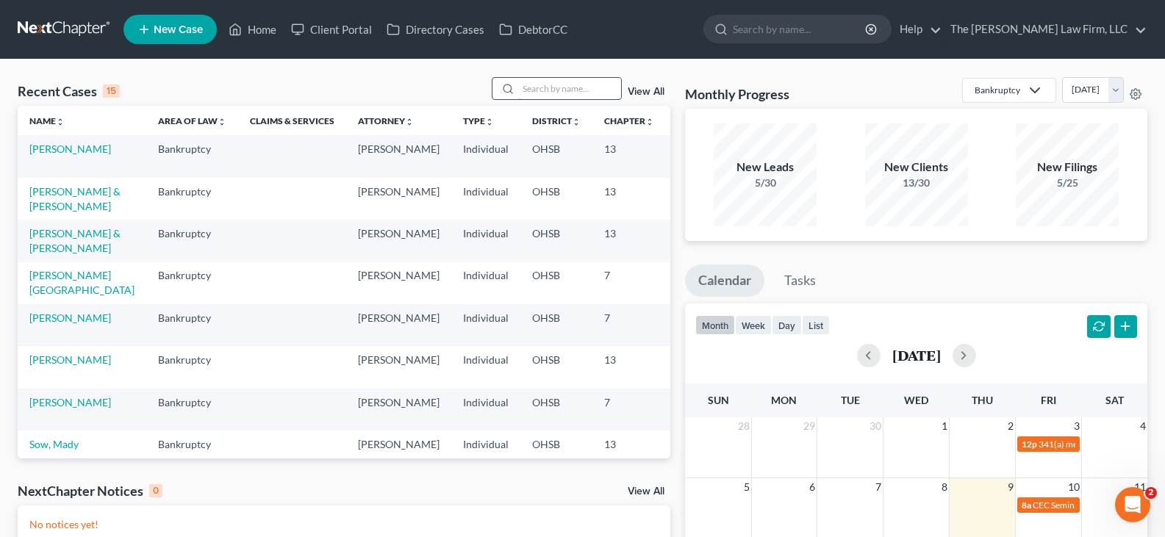
click at [553, 91] on input "search" at bounding box center [569, 88] width 103 height 21
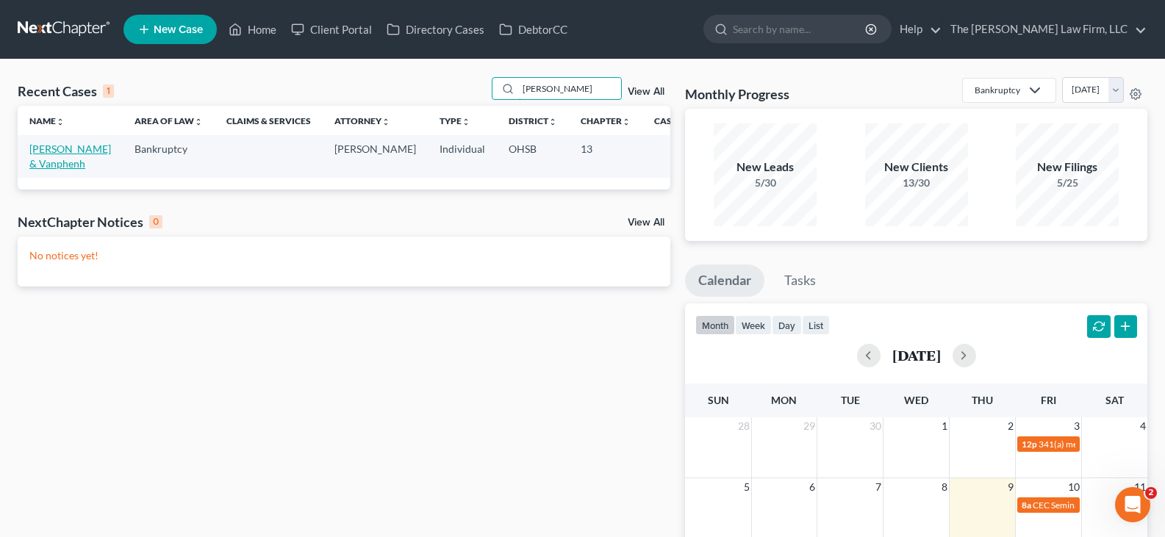
type input "[PERSON_NAME]"
click at [44, 150] on link "[PERSON_NAME] & Vanphenh" at bounding box center [70, 156] width 82 height 27
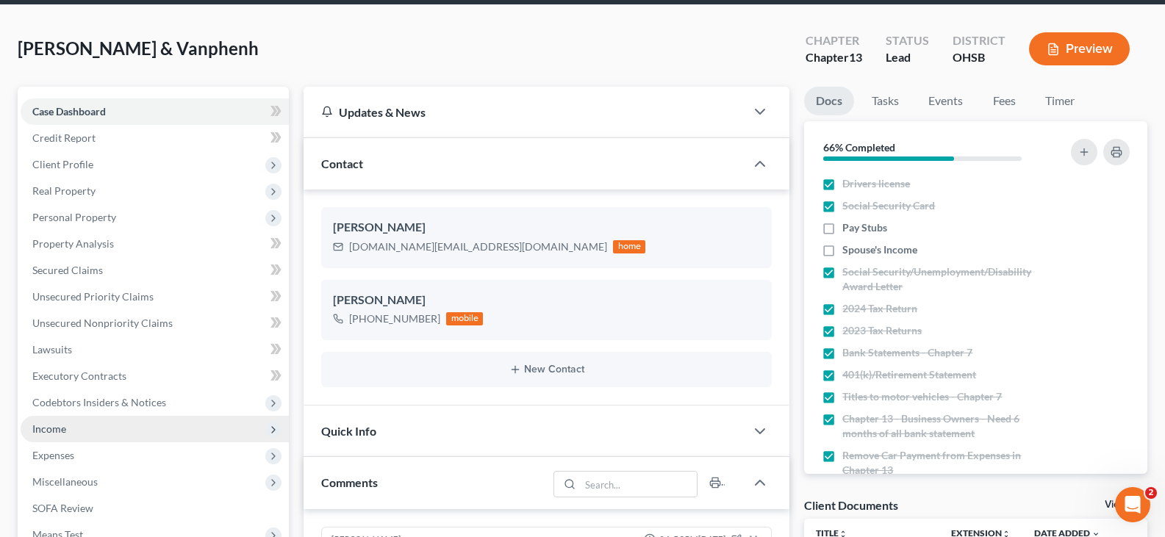
scroll to position [147, 0]
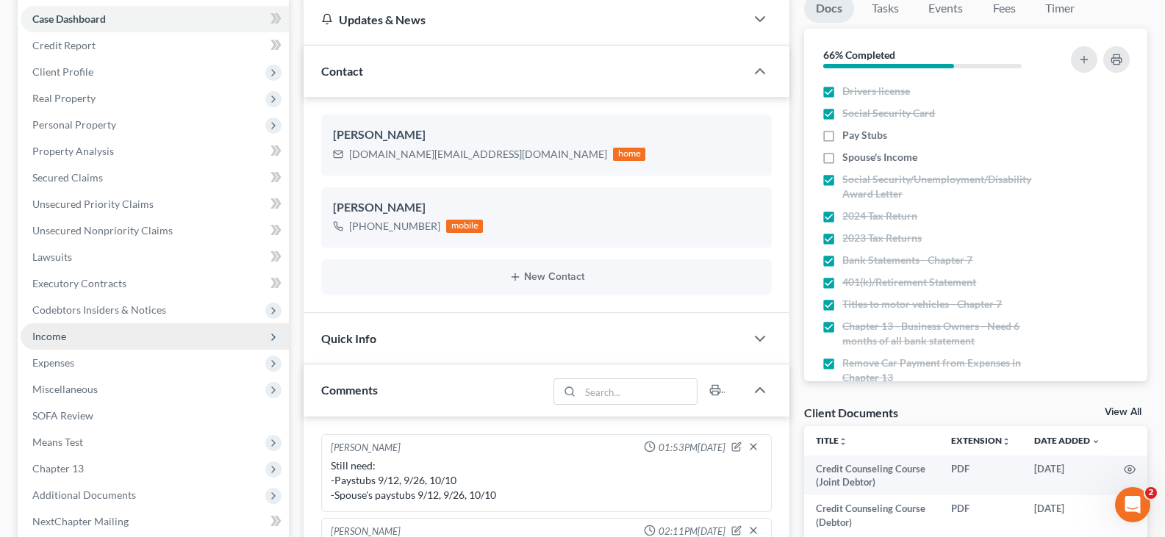
click at [57, 336] on span "Income" at bounding box center [49, 336] width 34 height 12
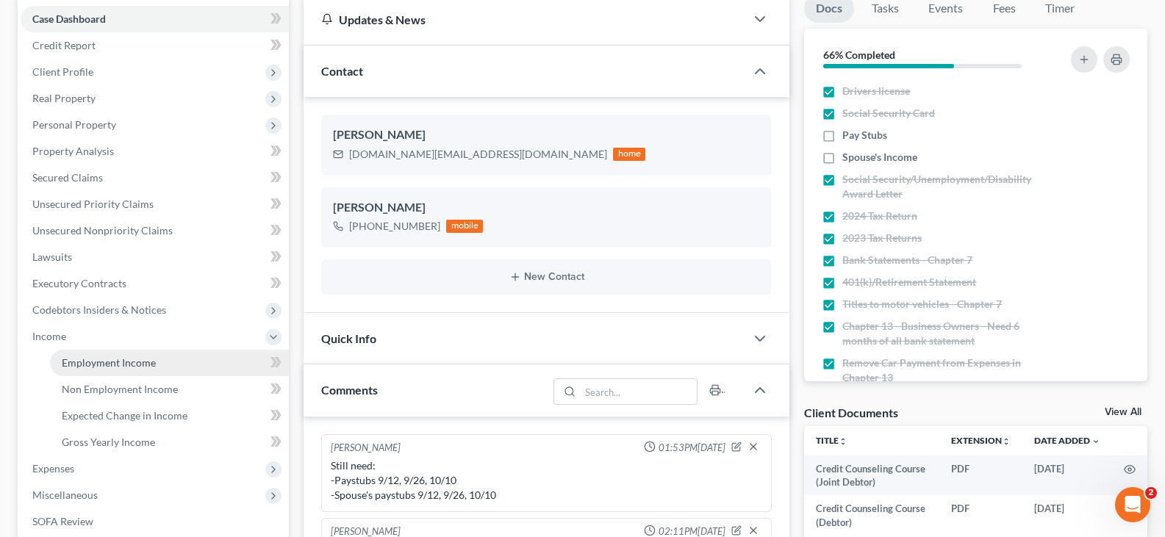
click at [87, 365] on span "Employment Income" at bounding box center [109, 362] width 94 height 12
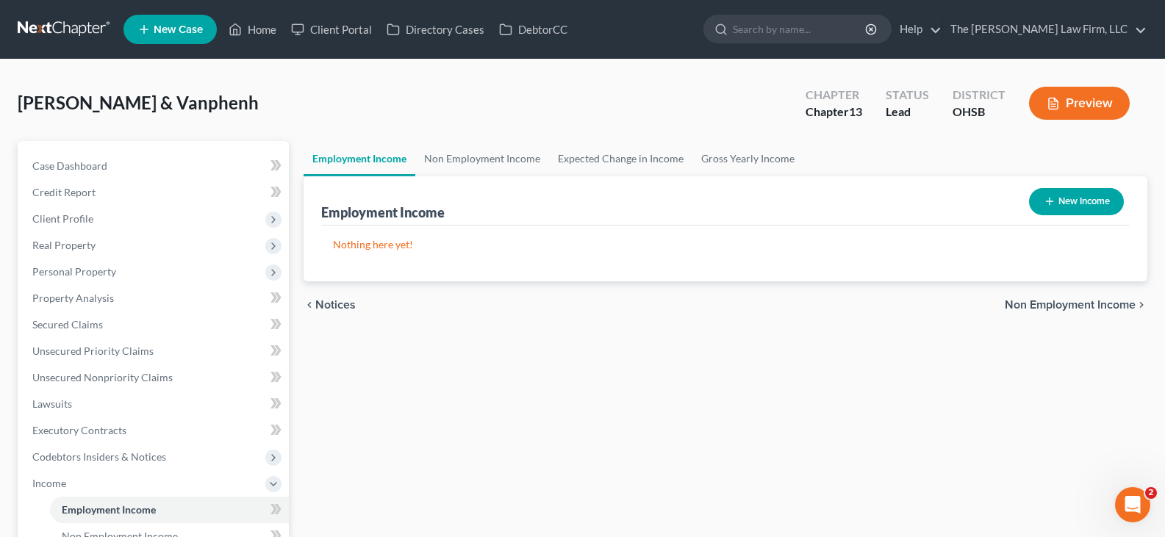
click at [1048, 205] on icon "button" at bounding box center [1050, 202] width 12 height 12
select select "0"
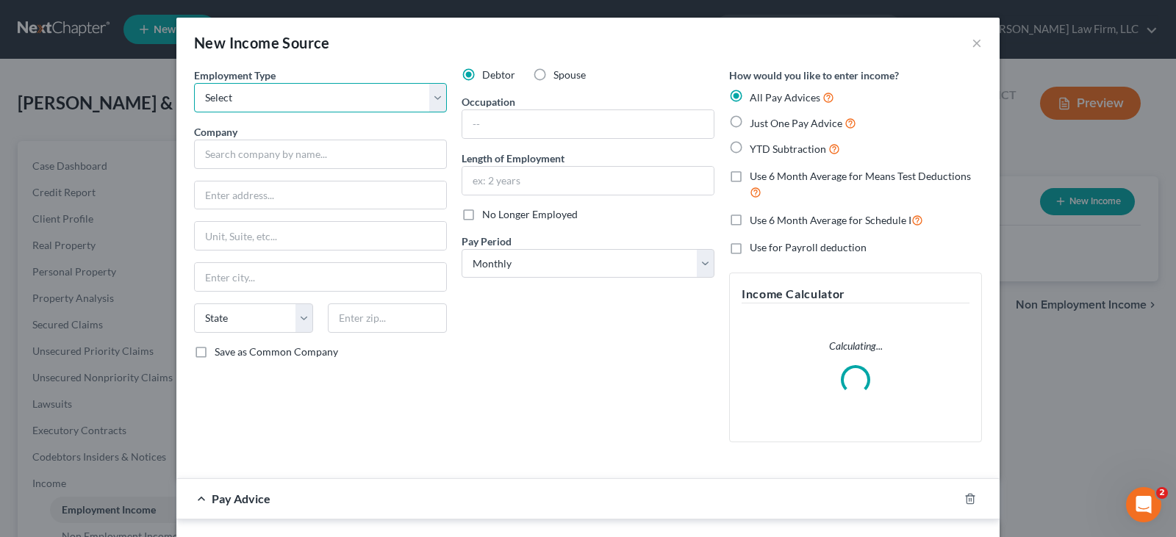
click at [309, 101] on select "Select Full or [DEMOGRAPHIC_DATA] Employment Self Employment" at bounding box center [320, 97] width 253 height 29
select select "0"
click at [194, 83] on select "Select Full or [DEMOGRAPHIC_DATA] Employment Self Employment" at bounding box center [320, 97] width 253 height 29
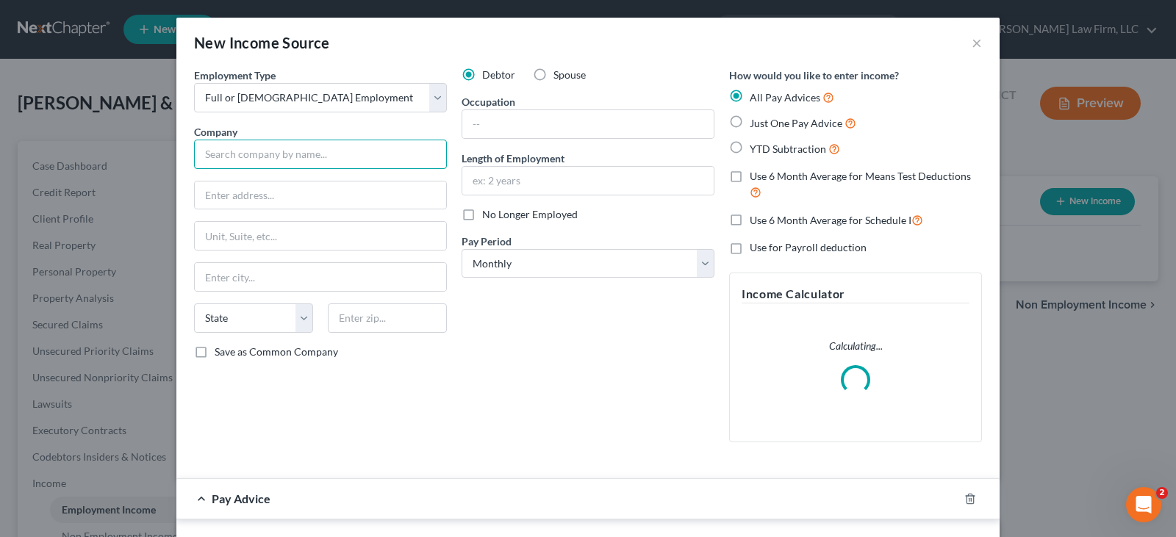
click at [322, 154] on input "text" at bounding box center [320, 154] width 253 height 29
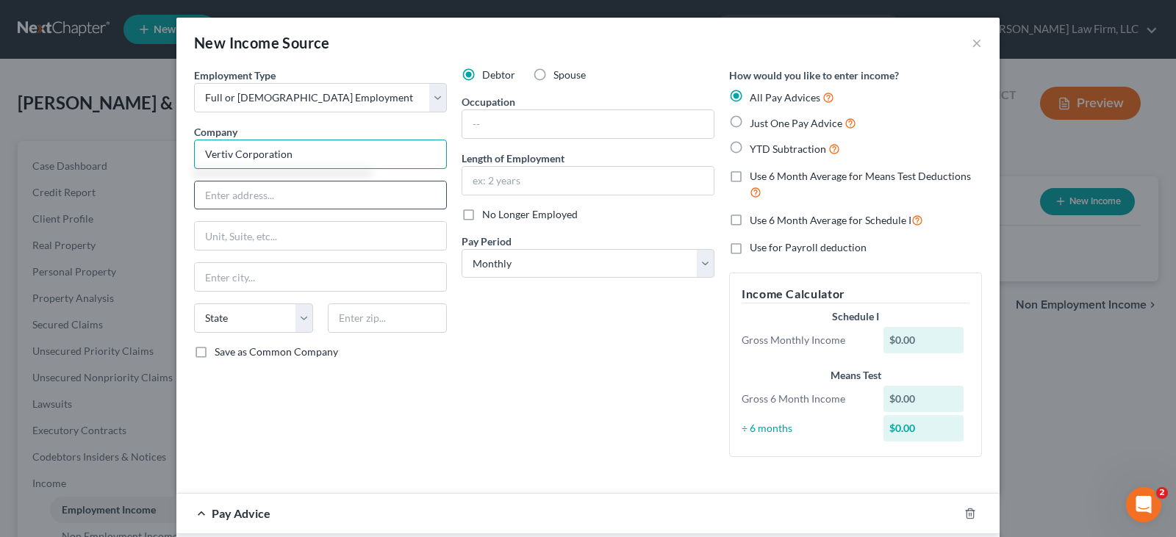
type input "Vertiv Corporation"
click at [294, 192] on input "text" at bounding box center [320, 196] width 251 height 28
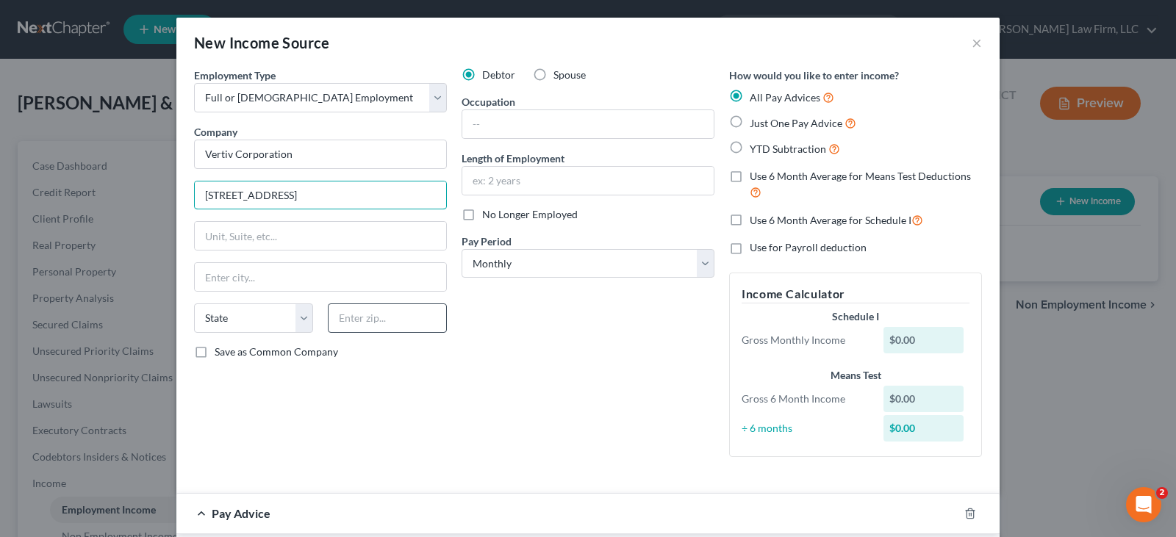
type input "[STREET_ADDRESS]"
click at [371, 322] on input "text" at bounding box center [387, 318] width 119 height 29
type input "43082"
type input "[GEOGRAPHIC_DATA]"
select select "36"
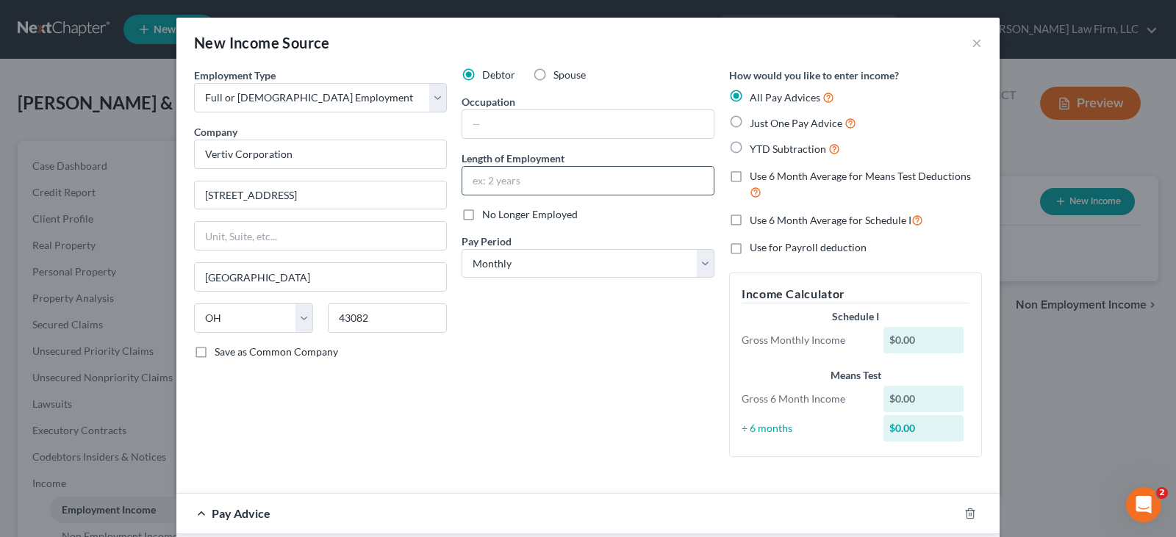
click at [467, 184] on input "text" at bounding box center [587, 181] width 251 height 28
click at [503, 184] on input "text" at bounding box center [587, 181] width 251 height 28
type input "19 years"
click at [697, 265] on select "Select Monthly Twice Monthly Every Other Week Weekly" at bounding box center [588, 263] width 253 height 29
select select "2"
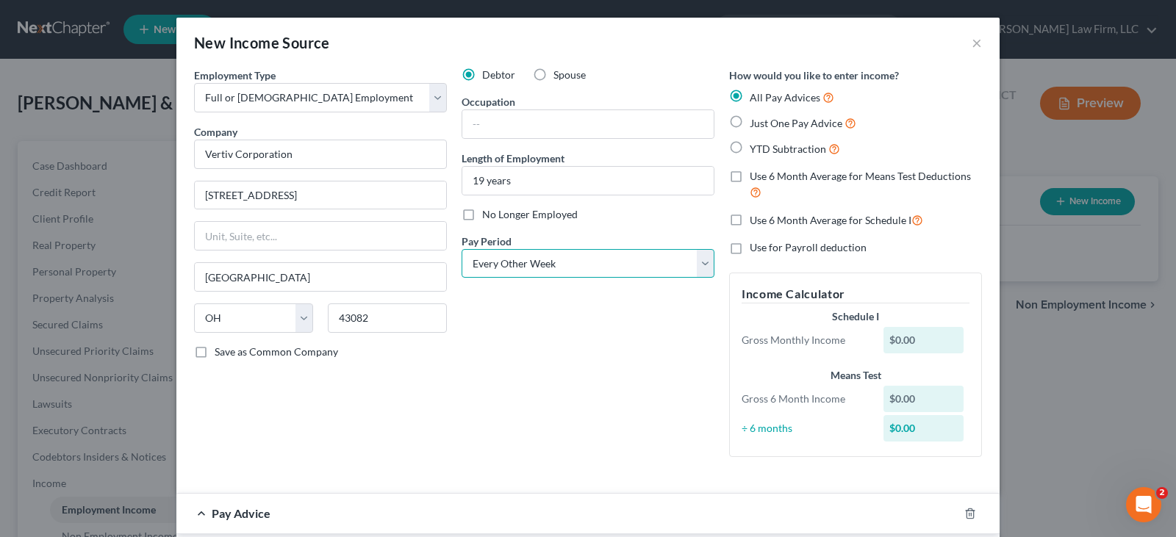
click at [462, 249] on select "Select Monthly Twice Monthly Every Other Week Weekly" at bounding box center [588, 263] width 253 height 29
click at [750, 150] on label "YTD Subtraction" at bounding box center [795, 148] width 90 height 17
click at [756, 150] on input "YTD Subtraction" at bounding box center [761, 145] width 10 height 10
radio input "true"
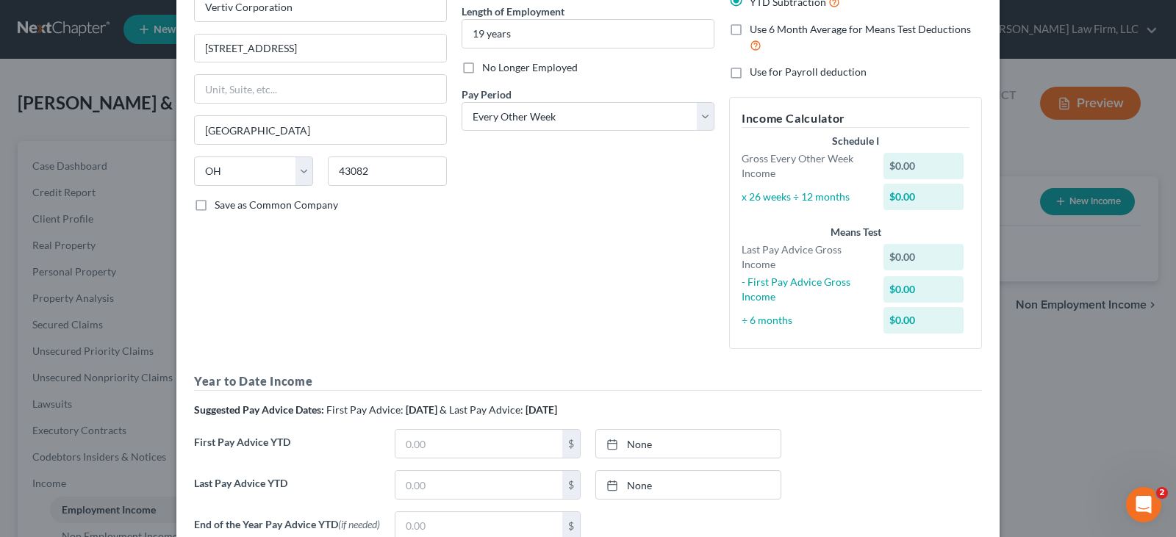
scroll to position [220, 0]
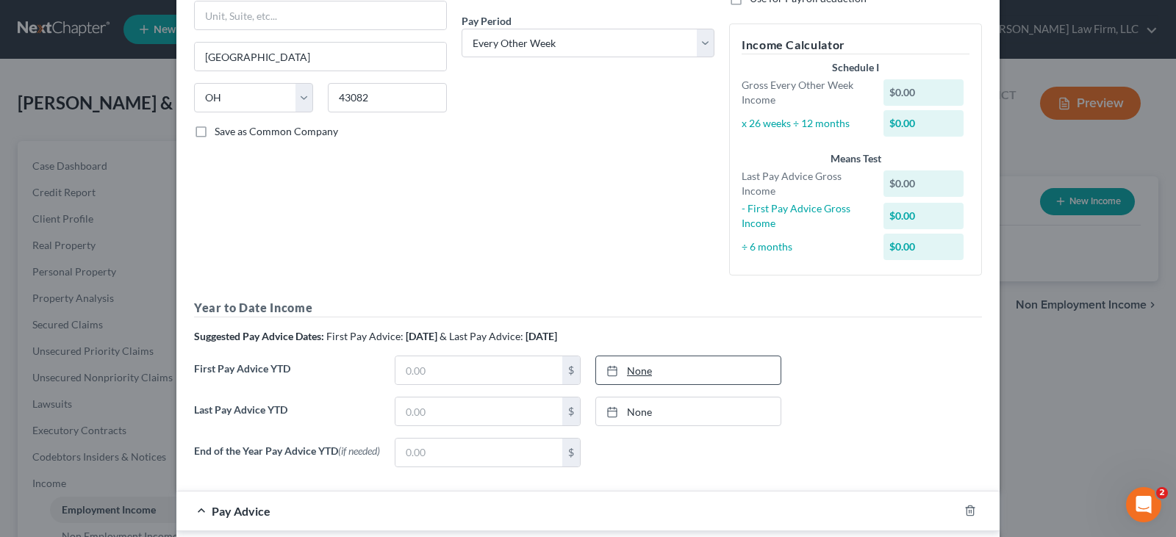
click at [606, 371] on icon at bounding box center [612, 371] width 12 height 12
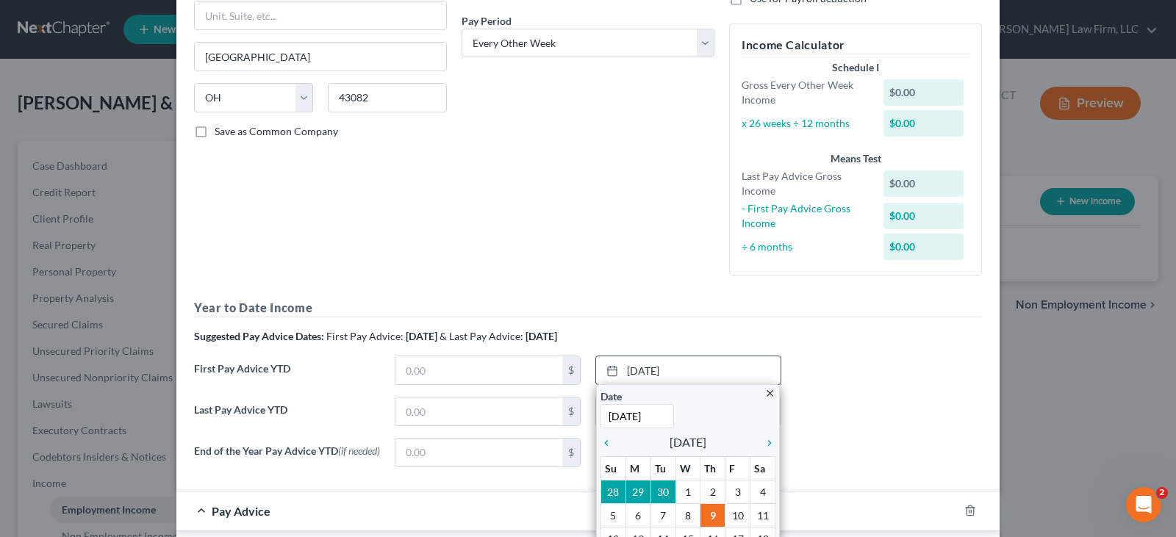
click at [657, 415] on input "[DATE]" at bounding box center [636, 416] width 73 height 24
drag, startPoint x: 657, startPoint y: 415, endPoint x: 606, endPoint y: 419, distance: 51.6
click at [606, 419] on input "[DATE]" at bounding box center [636, 416] width 73 height 24
type input "[DATE]"
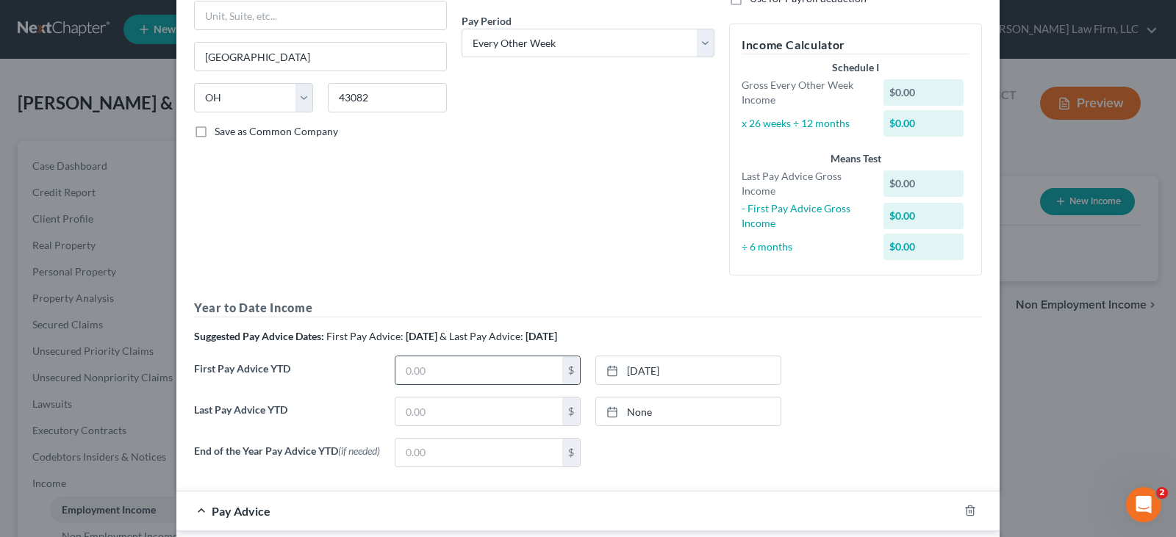
click at [531, 375] on input "text" at bounding box center [478, 370] width 167 height 28
type input "22,589.40"
click at [609, 413] on icon at bounding box center [612, 412] width 12 height 12
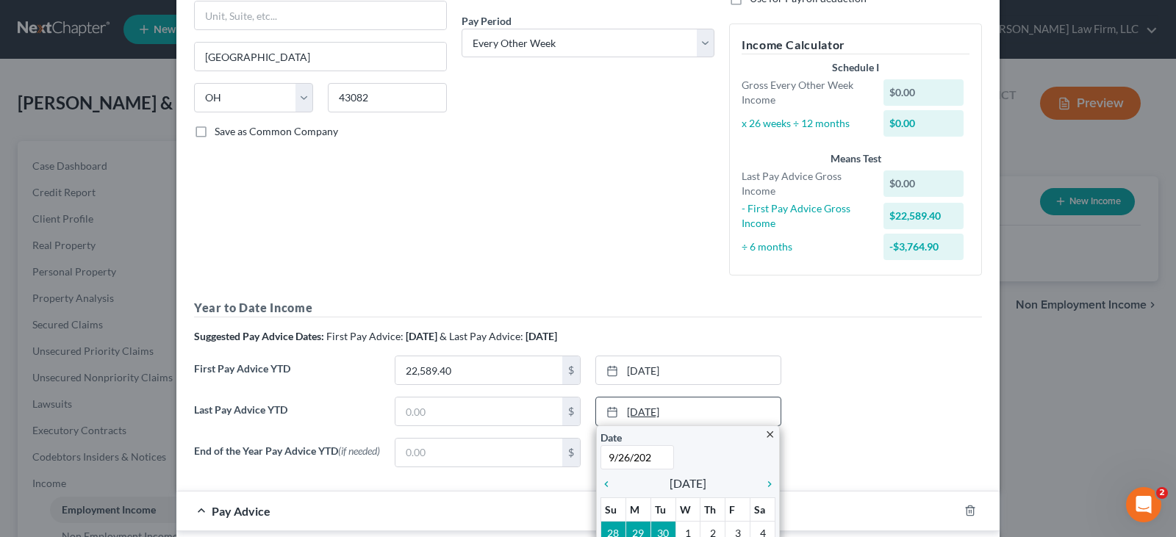
type input "[DATE]"
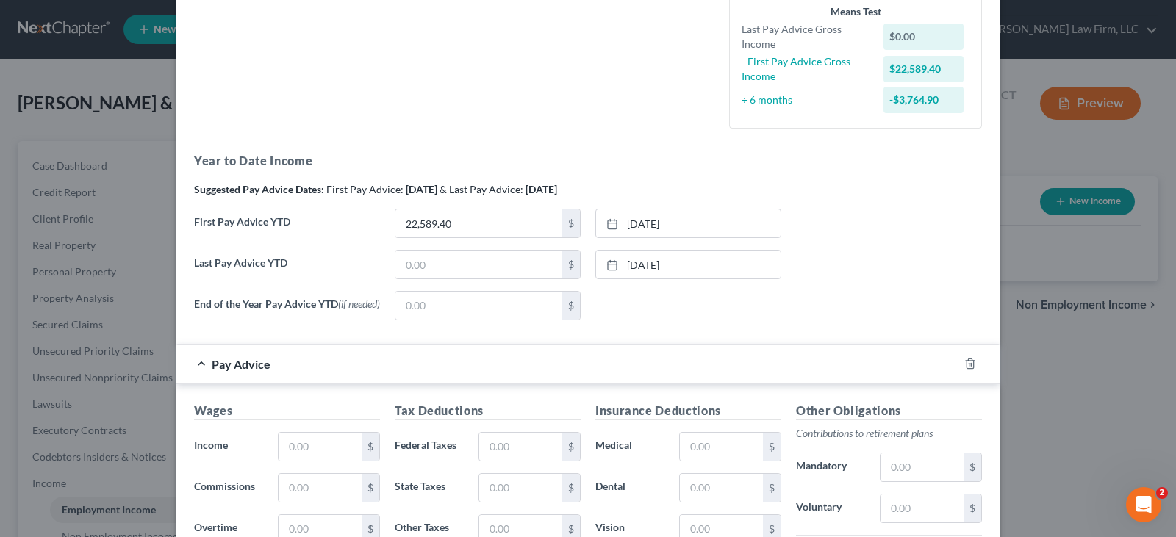
scroll to position [441, 0]
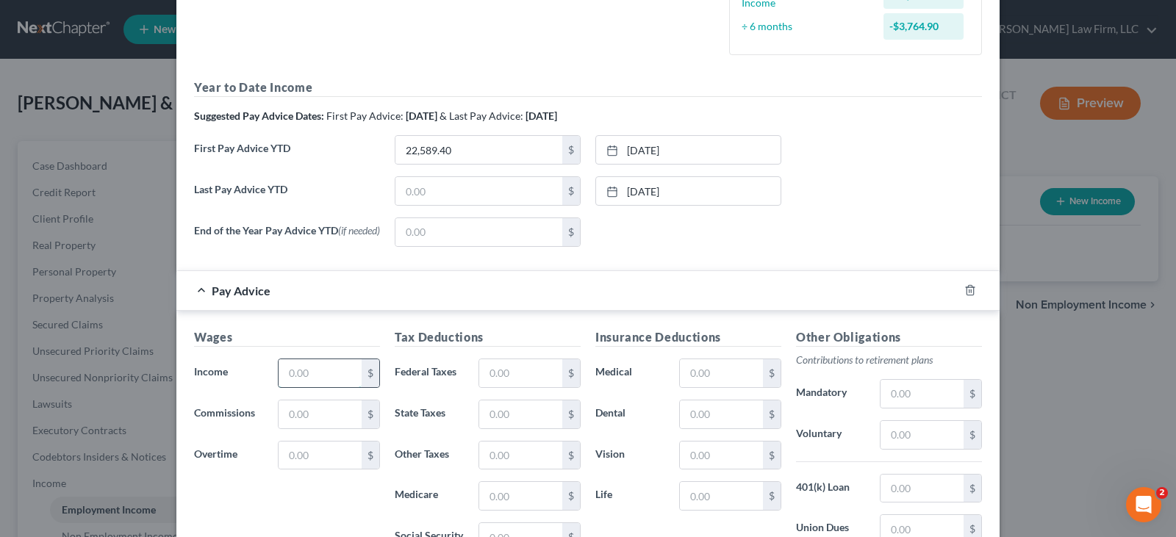
click at [295, 378] on input "text" at bounding box center [320, 373] width 83 height 28
type input "3,304"
click at [489, 376] on input "text" at bounding box center [520, 373] width 83 height 28
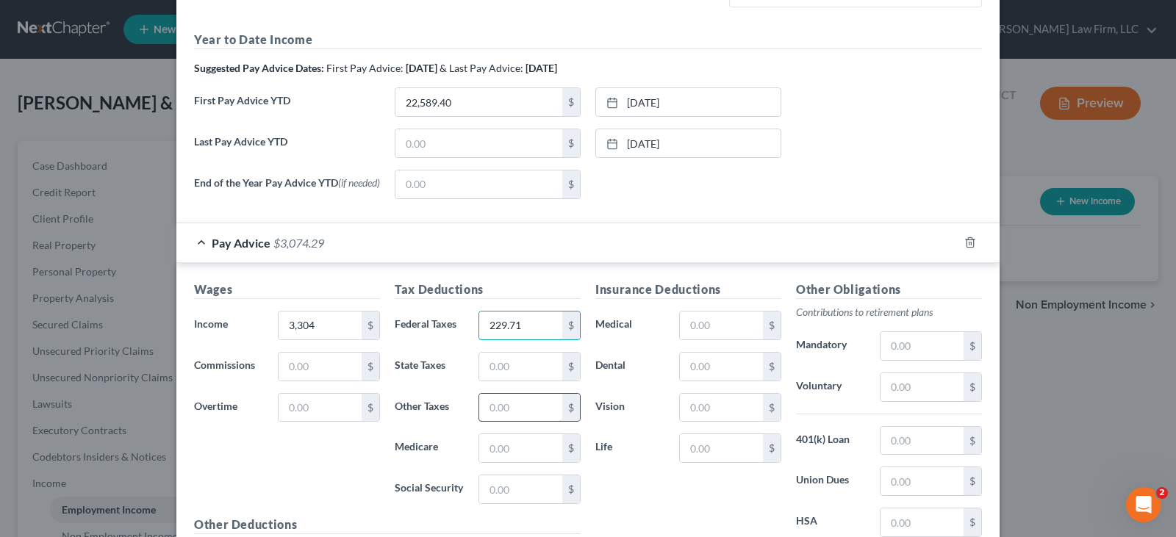
scroll to position [514, 0]
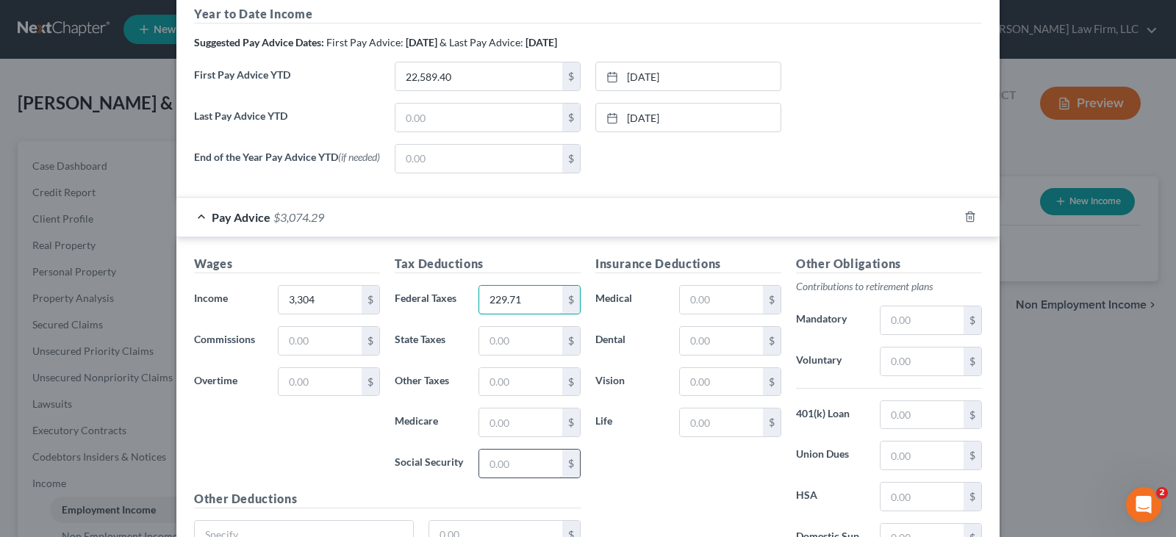
type input "229.71"
click at [504, 467] on input "text" at bounding box center [520, 464] width 83 height 28
type input "201.74"
click at [512, 426] on input "text" at bounding box center [520, 423] width 83 height 28
type input "47.18"
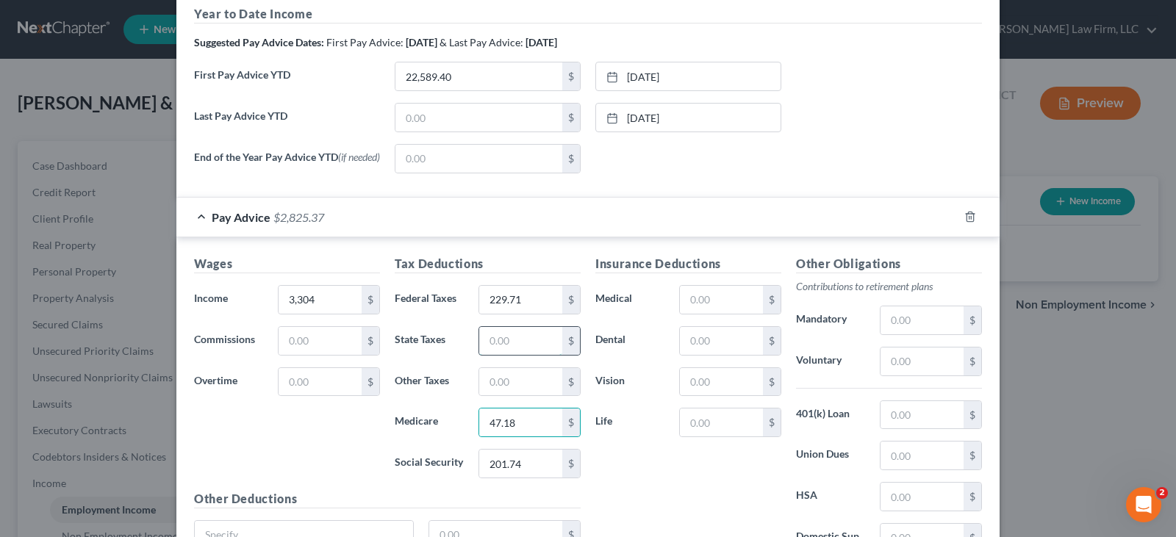
click at [498, 345] on input "text" at bounding box center [520, 341] width 83 height 28
type input "76.18"
click at [503, 388] on input "text" at bounding box center [520, 382] width 83 height 28
type input "65.08"
click at [705, 342] on input "text" at bounding box center [721, 341] width 83 height 28
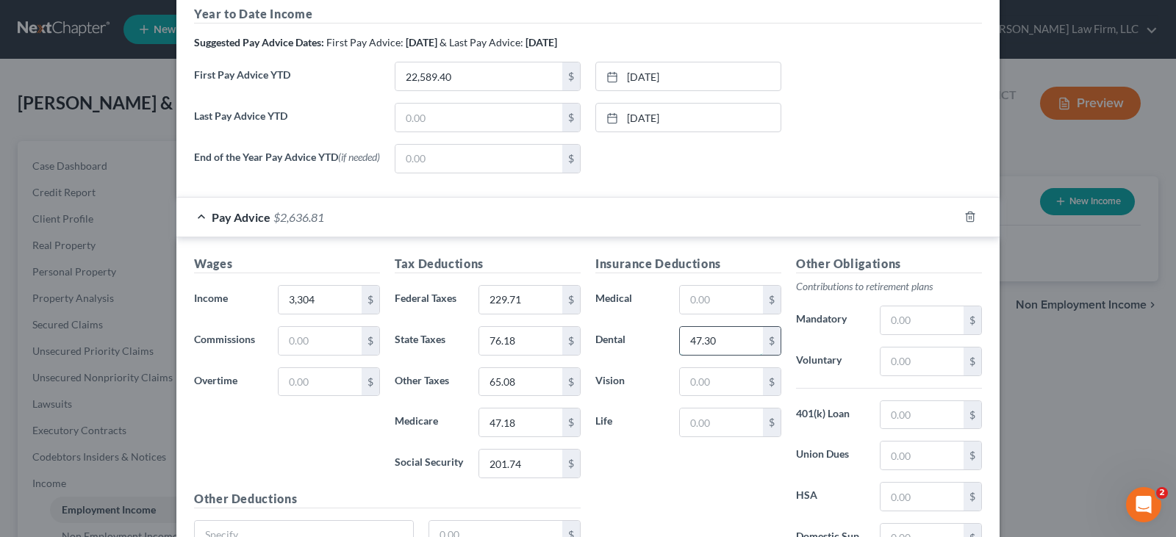
scroll to position [588, 0]
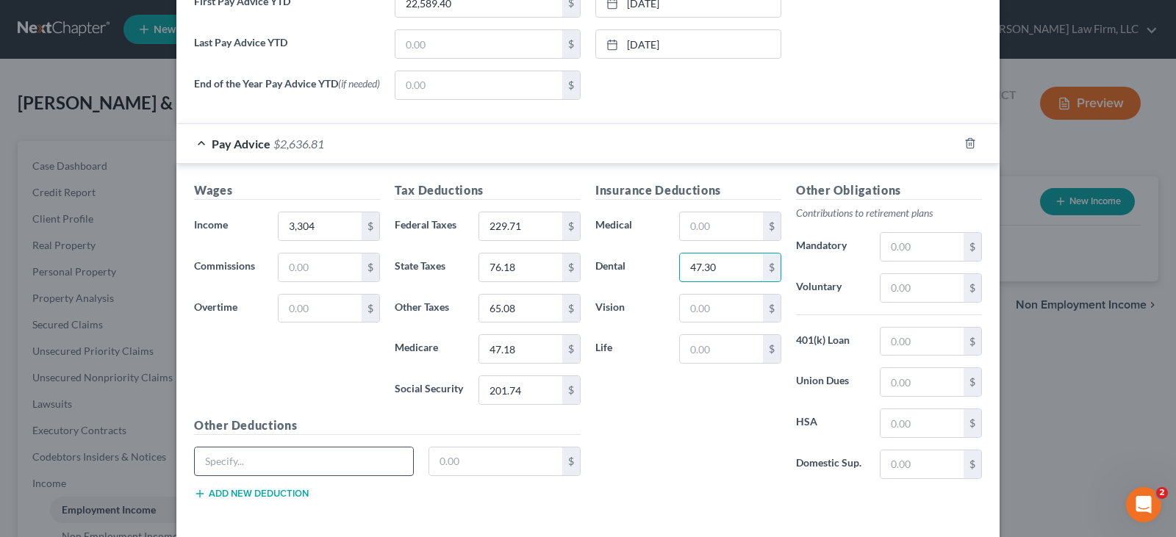
type input "47.30"
click at [362, 459] on input "text" at bounding box center [304, 462] width 218 height 28
type input "Sup Add Postax"
click at [506, 471] on input "text" at bounding box center [496, 462] width 134 height 28
type input "4.29"
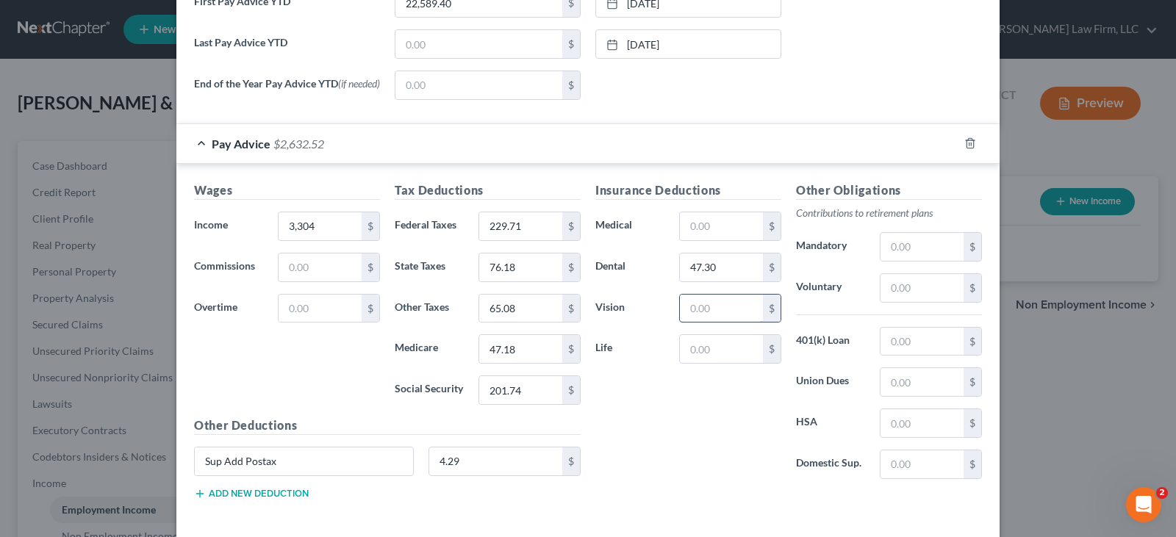
click at [686, 314] on input "text" at bounding box center [721, 309] width 83 height 28
type input "10.26"
click at [905, 291] on input "text" at bounding box center [921, 288] width 83 height 28
type input "198.25"
click at [320, 223] on input "3,304" at bounding box center [320, 226] width 83 height 28
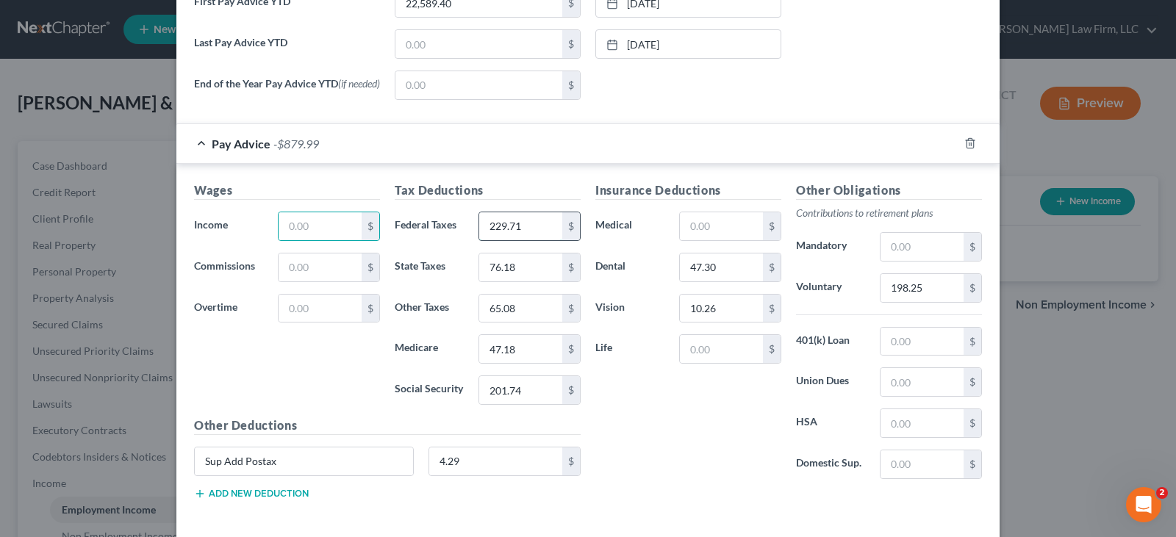
click at [492, 234] on input "229.71" at bounding box center [520, 226] width 83 height 28
click at [502, 269] on input "76.18" at bounding box center [520, 268] width 83 height 28
click at [504, 312] on input "65.08" at bounding box center [520, 309] width 83 height 28
click at [507, 352] on input "47.18" at bounding box center [520, 349] width 83 height 28
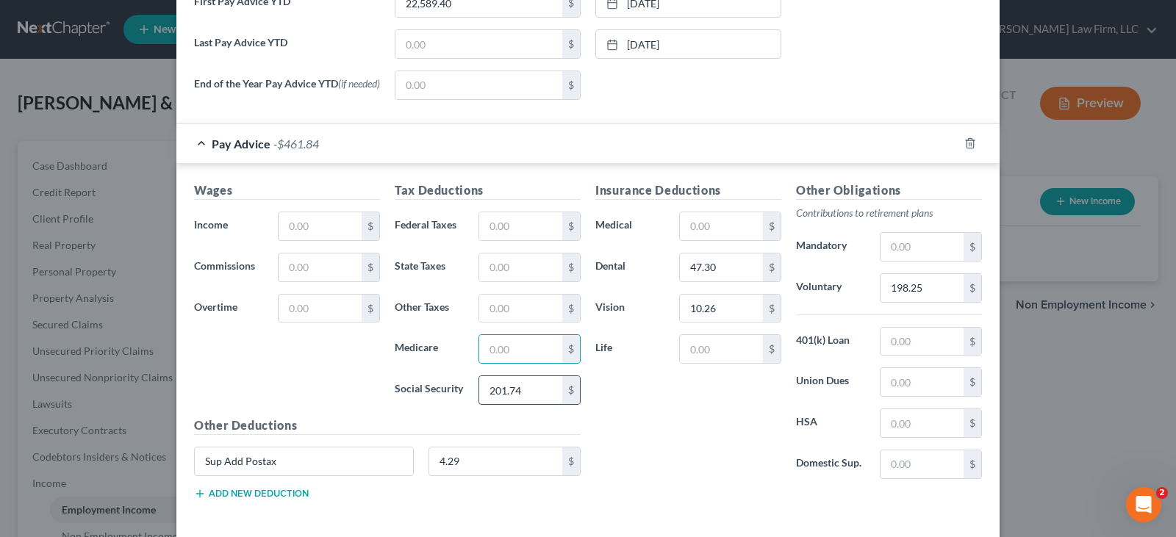
click at [517, 392] on input "201.74" at bounding box center [520, 390] width 83 height 28
click at [491, 468] on input "4.29" at bounding box center [496, 462] width 134 height 28
click at [708, 275] on input "47.30" at bounding box center [721, 268] width 83 height 28
click at [706, 308] on input "10.26" at bounding box center [721, 309] width 83 height 28
click at [903, 284] on input "198.25" at bounding box center [921, 288] width 83 height 28
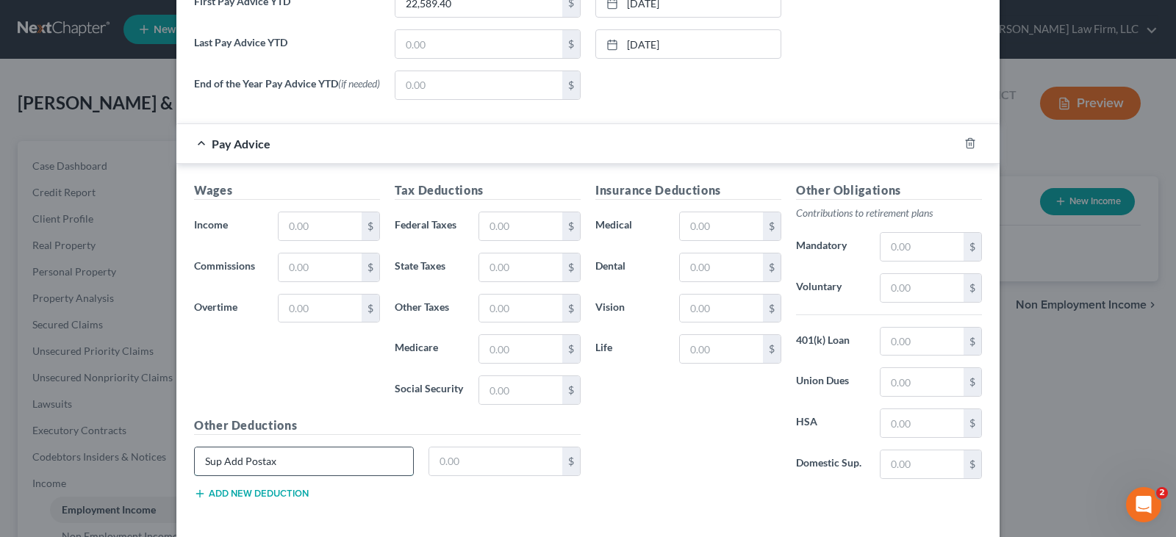
drag, startPoint x: 297, startPoint y: 463, endPoint x: 190, endPoint y: 465, distance: 107.3
click at [195, 465] on input "Sup Add Postax" at bounding box center [304, 462] width 218 height 28
click at [316, 234] on input "text" at bounding box center [320, 226] width 83 height 28
type input "3,304.20"
click at [496, 226] on input "text" at bounding box center [520, 226] width 83 height 28
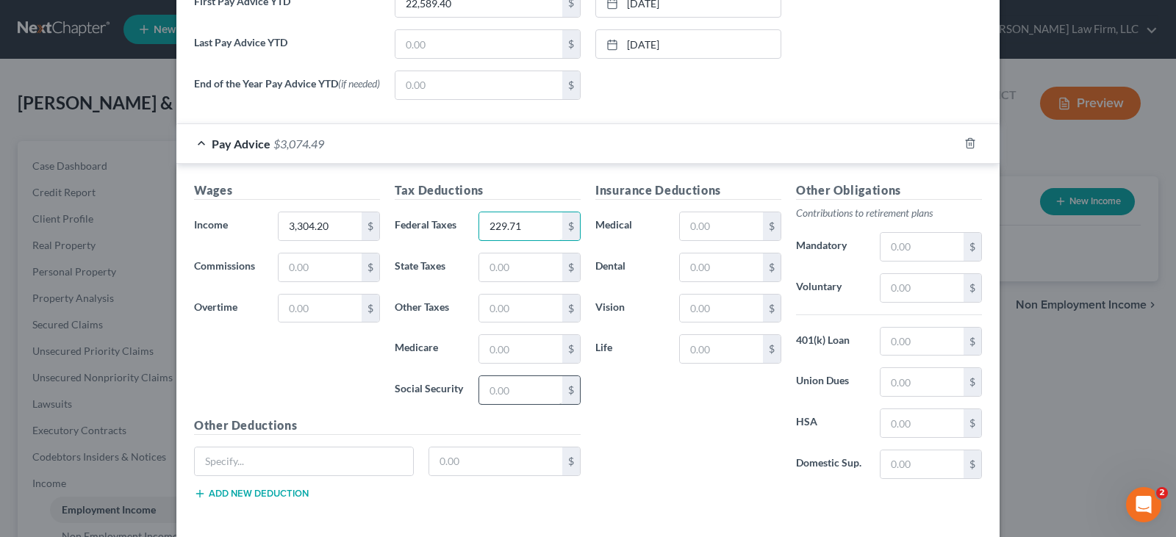
type input "229.71"
click at [501, 396] on input "text" at bounding box center [520, 390] width 83 height 28
type input "201.73"
click at [492, 352] on input "text" at bounding box center [520, 349] width 83 height 28
type input "47.18"
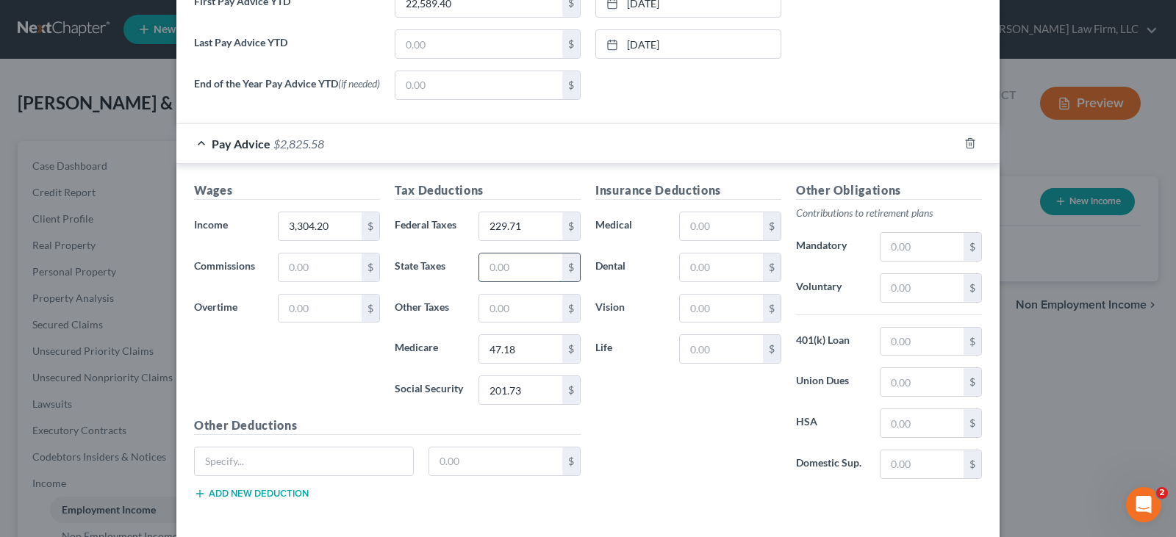
click at [509, 272] on input "text" at bounding box center [520, 268] width 83 height 28
type input "76.18"
click at [503, 314] on input "text" at bounding box center [520, 309] width 83 height 28
type input "65.08"
click at [689, 272] on input "text" at bounding box center [721, 268] width 83 height 28
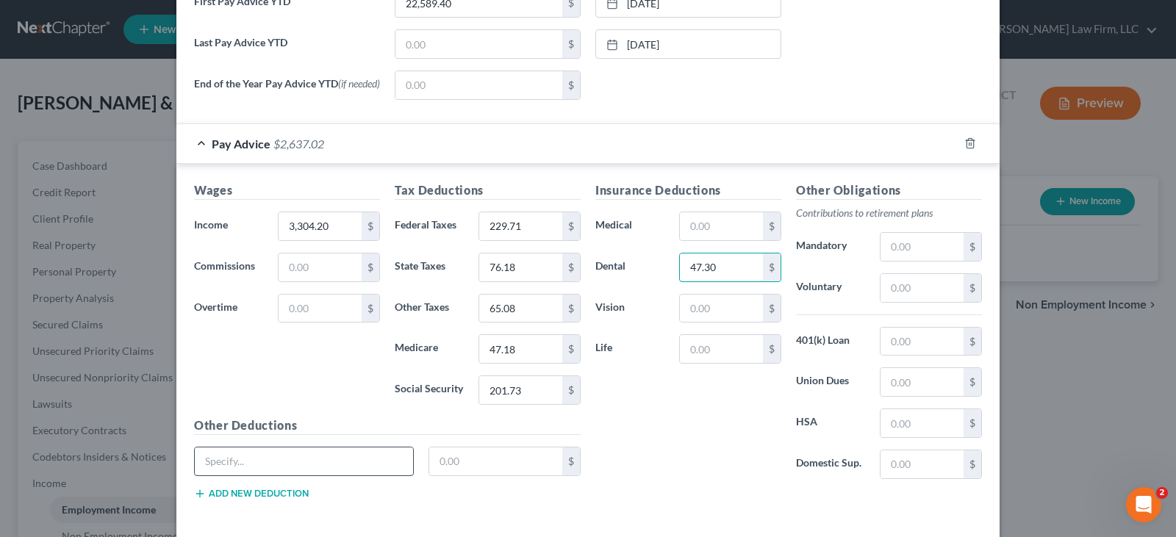
type input "47.30"
click at [384, 458] on input "text" at bounding box center [304, 462] width 218 height 28
type input "Sup Add Postax"
click at [476, 466] on input "text" at bounding box center [496, 462] width 134 height 28
type input "4.29"
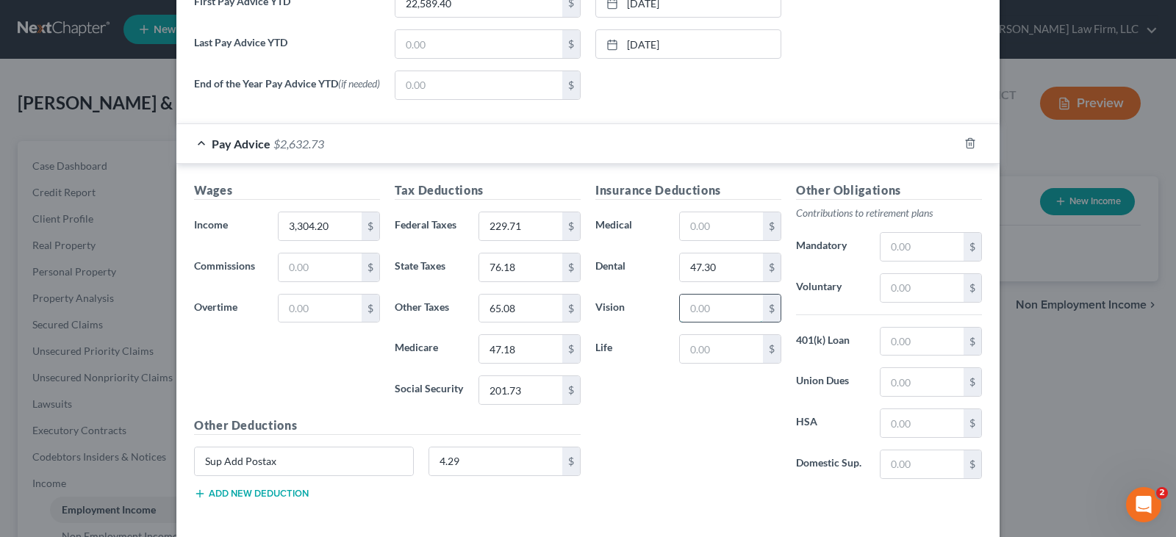
click at [708, 313] on input "text" at bounding box center [721, 309] width 83 height 28
type input "10.26"
click at [889, 290] on input "text" at bounding box center [921, 288] width 83 height 28
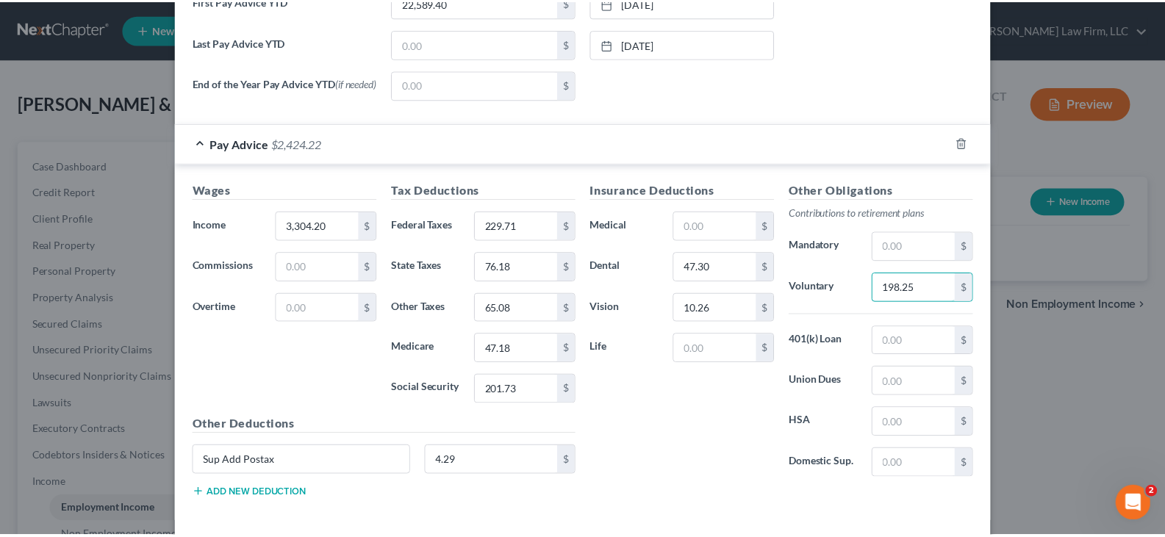
scroll to position [658, 0]
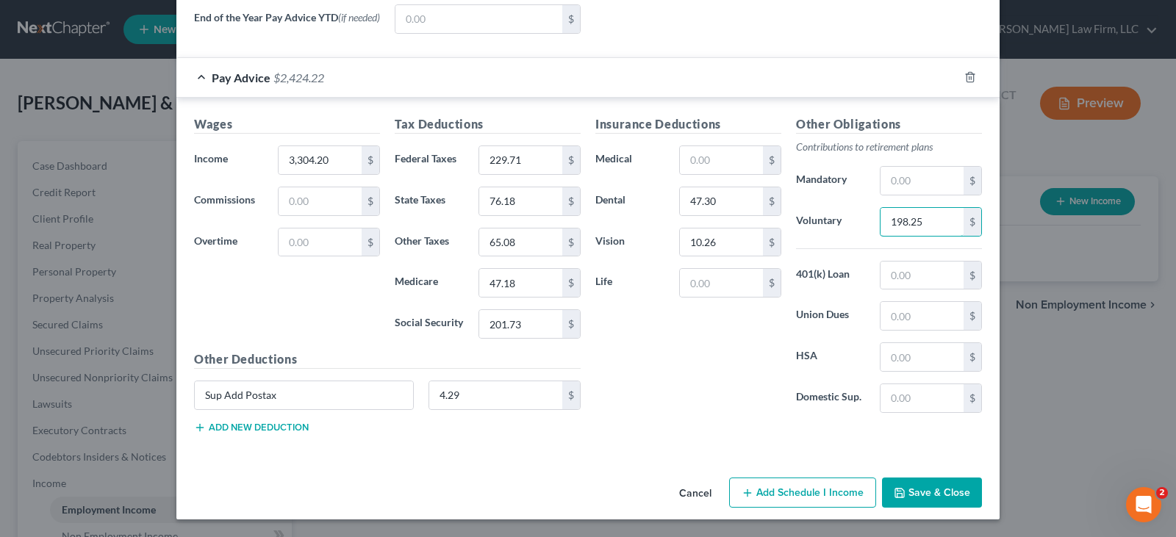
type input "198.25"
click at [934, 492] on button "Save & Close" at bounding box center [932, 493] width 100 height 31
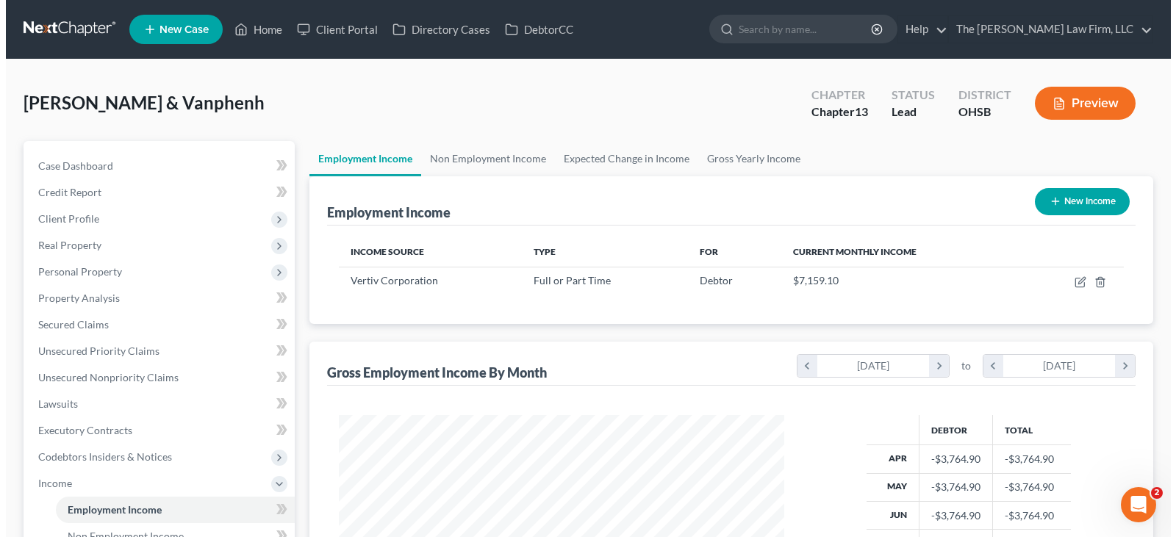
scroll to position [264, 475]
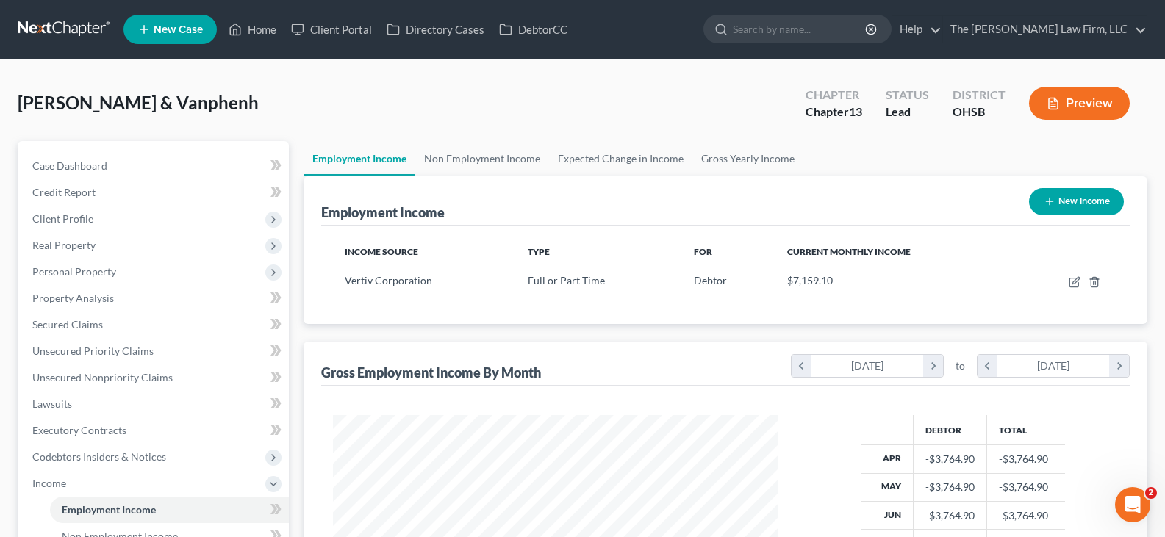
click at [1050, 198] on line "button" at bounding box center [1050, 201] width 0 height 7
select select "0"
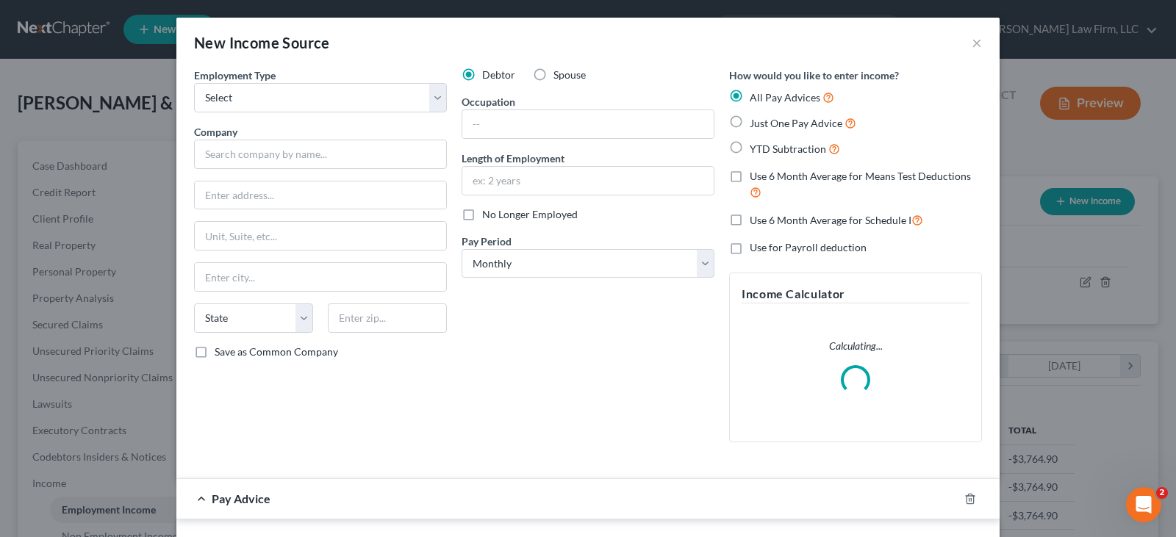
scroll to position [264, 480]
click at [289, 92] on select "Select Full or [DEMOGRAPHIC_DATA] Employment Self Employment" at bounding box center [320, 97] width 253 height 29
select select "0"
click at [194, 83] on select "Select Full or [DEMOGRAPHIC_DATA] Employment Self Employment" at bounding box center [320, 97] width 253 height 29
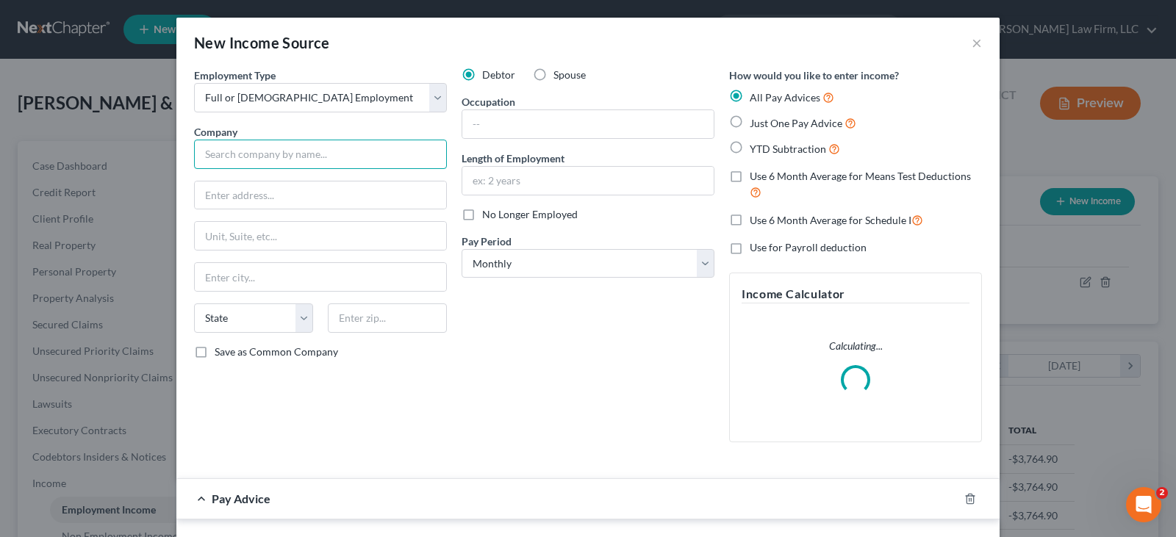
click at [287, 154] on input "text" at bounding box center [320, 154] width 253 height 29
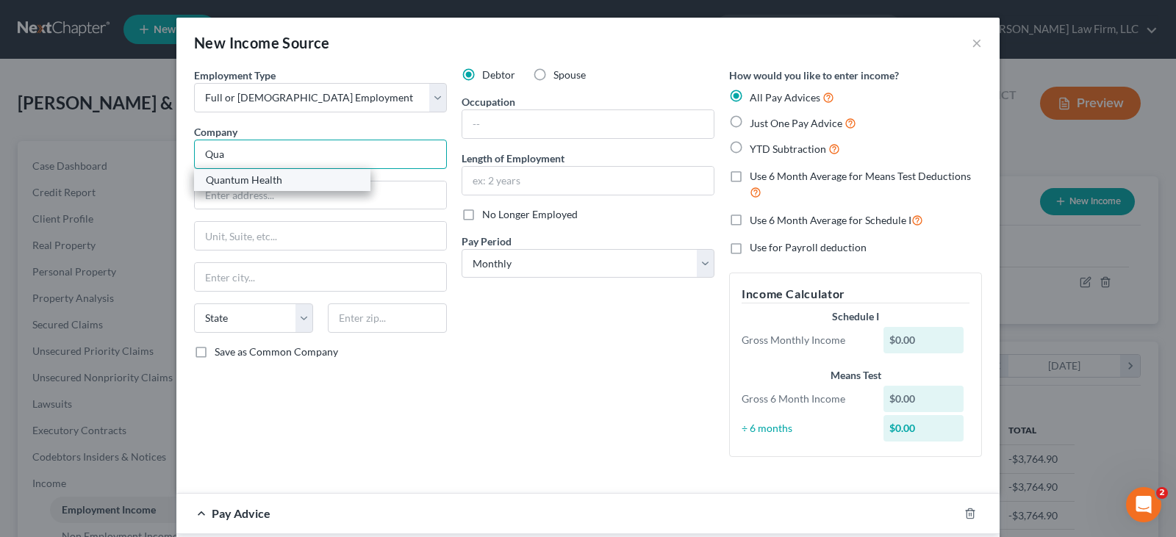
type input "Quantum Health"
type input "[STREET_ADDRESS]"
type input "[GEOGRAPHIC_DATA]"
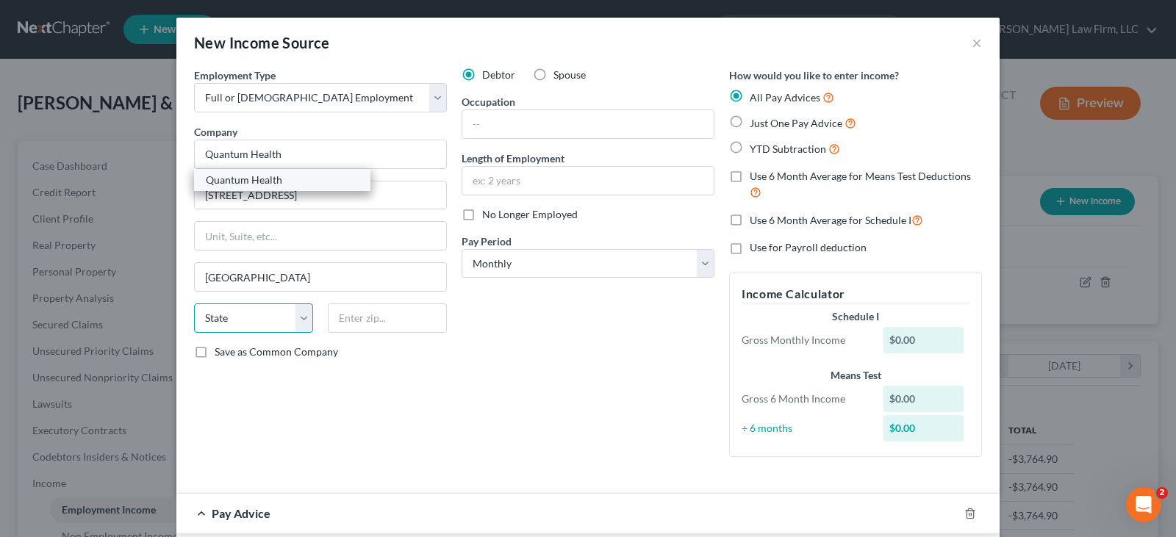
select select "36"
type input "43017"
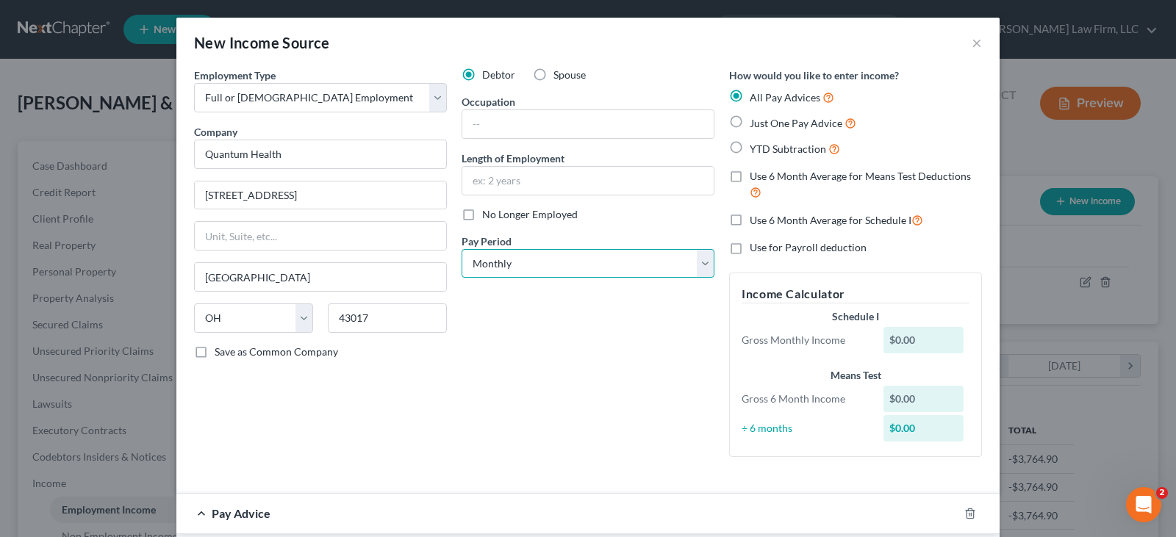
click at [698, 267] on select "Select Monthly Twice Monthly Every Other Week Weekly" at bounding box center [588, 263] width 253 height 29
select select "2"
click at [462, 249] on select "Select Monthly Twice Monthly Every Other Week Weekly" at bounding box center [588, 263] width 253 height 29
click at [750, 149] on label "YTD Subtraction" at bounding box center [795, 148] width 90 height 17
click at [756, 149] on input "YTD Subtraction" at bounding box center [761, 145] width 10 height 10
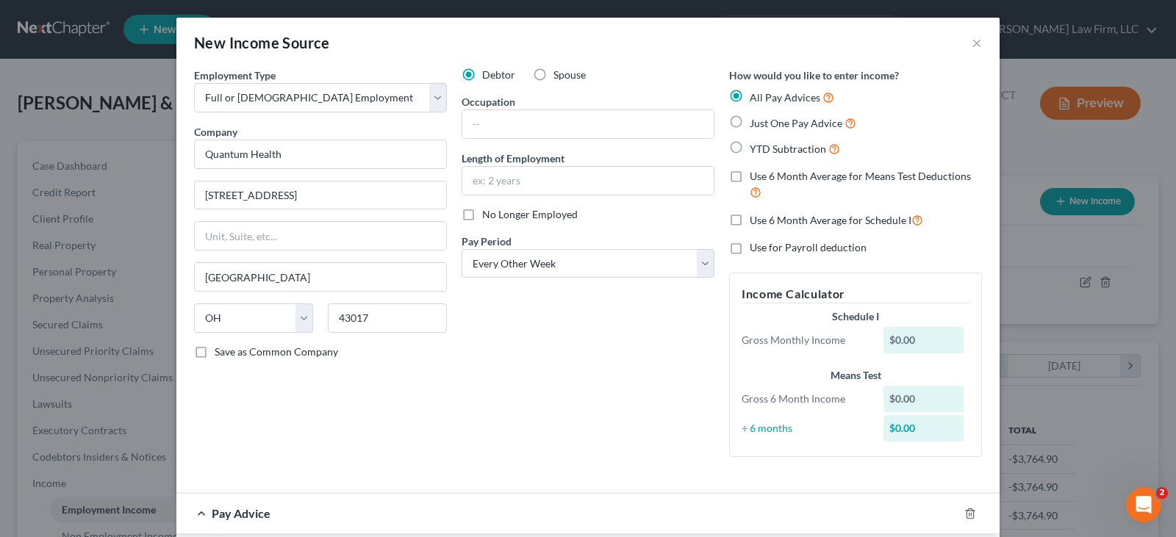
radio input "true"
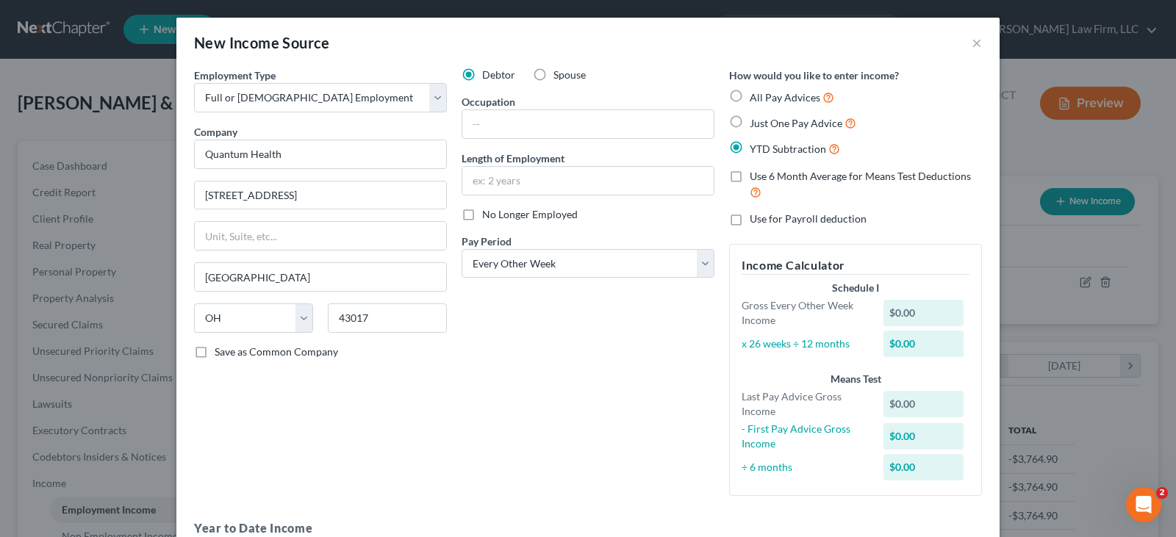
click at [553, 75] on label "Spouse" at bounding box center [569, 75] width 32 height 15
click at [559, 75] on input "Spouse" at bounding box center [564, 73] width 10 height 10
radio input "true"
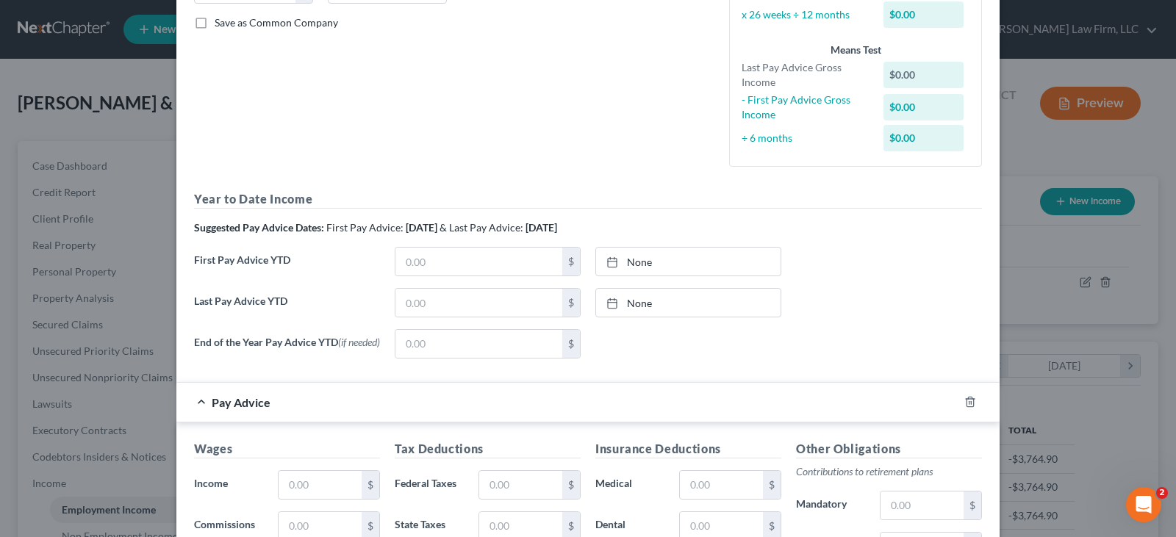
scroll to position [367, 0]
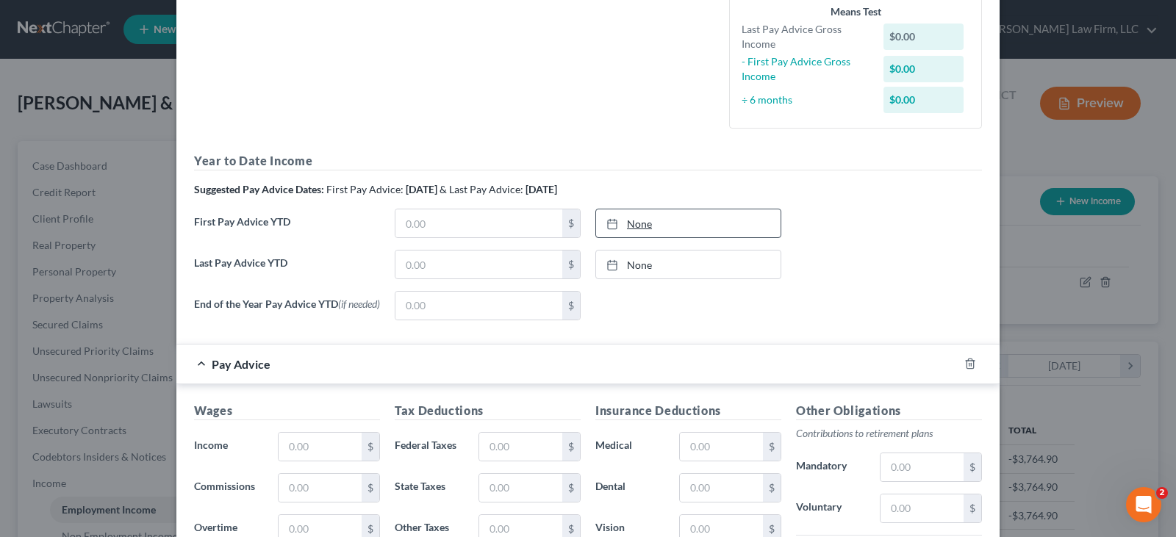
click at [610, 220] on rect at bounding box center [612, 224] width 9 height 9
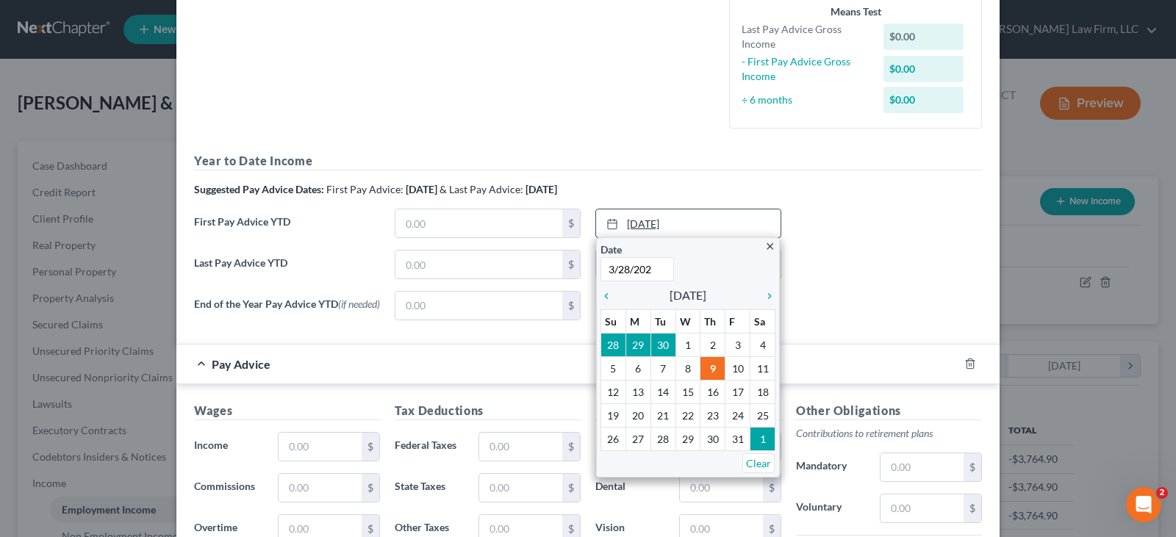
type input "[DATE]"
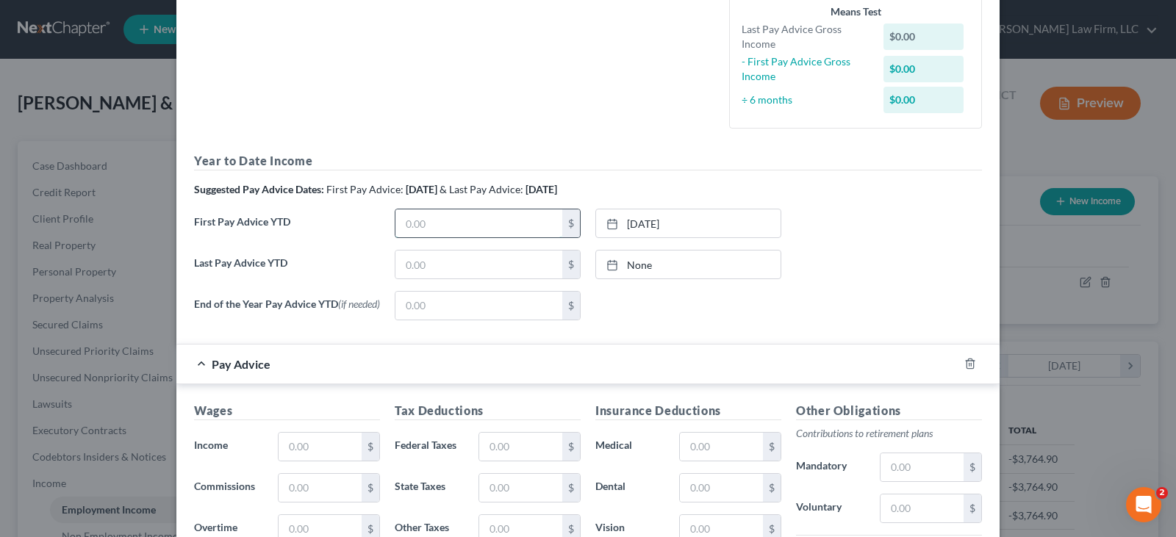
click at [534, 223] on input "text" at bounding box center [478, 223] width 167 height 28
click at [490, 225] on input "text" at bounding box center [478, 223] width 167 height 28
type input "13,000.69"
click at [607, 263] on icon at bounding box center [612, 265] width 12 height 12
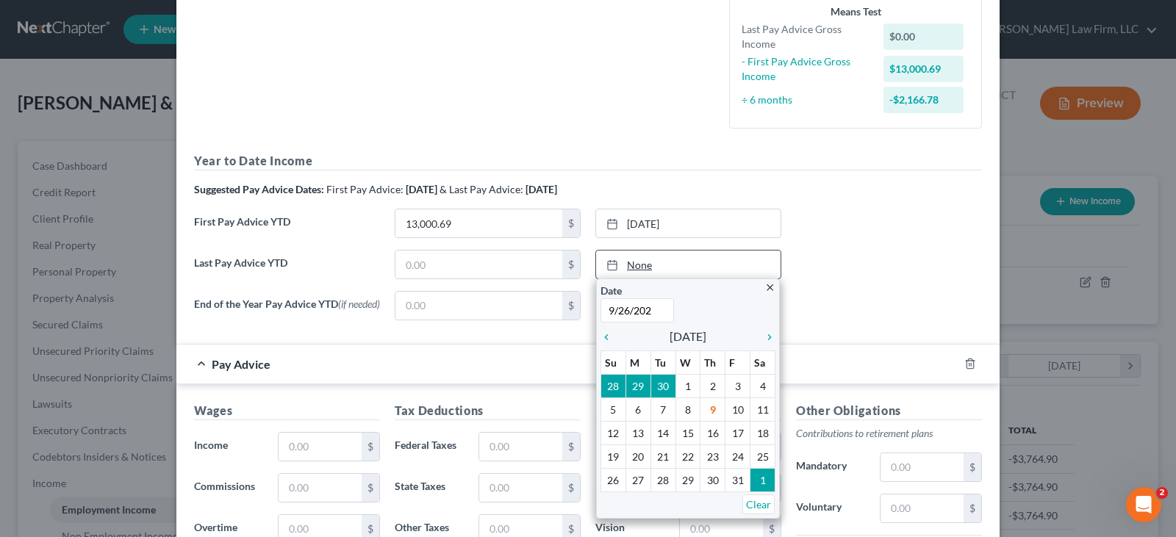
type input "[DATE]"
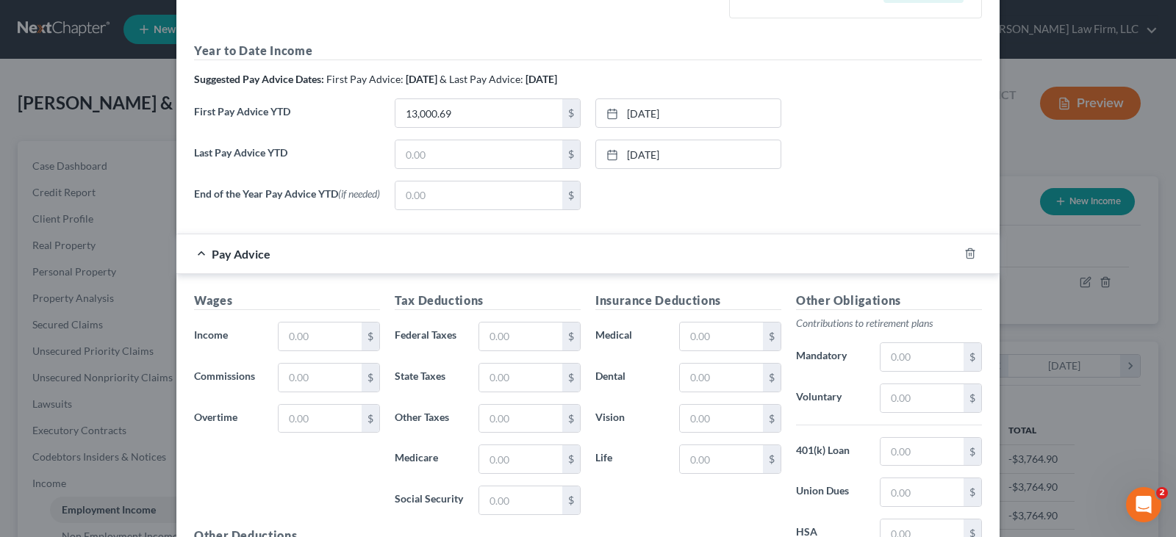
scroll to position [514, 0]
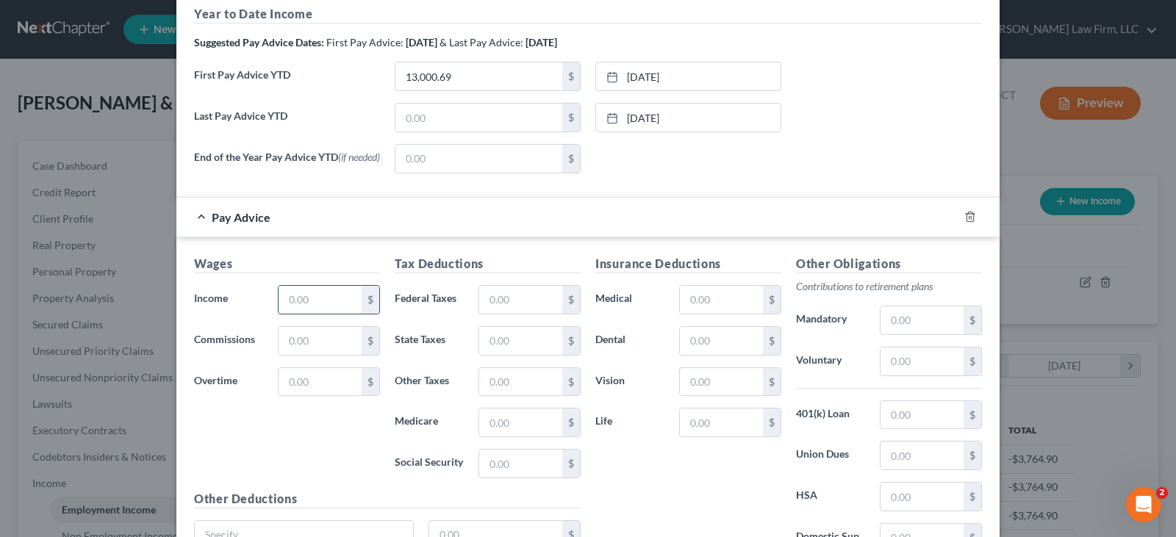
click at [295, 302] on input "text" at bounding box center [320, 300] width 83 height 28
type input "1,938.85"
click at [501, 301] on input "text" at bounding box center [520, 300] width 83 height 28
type input "97.46"
click at [520, 423] on input "text" at bounding box center [520, 423] width 83 height 28
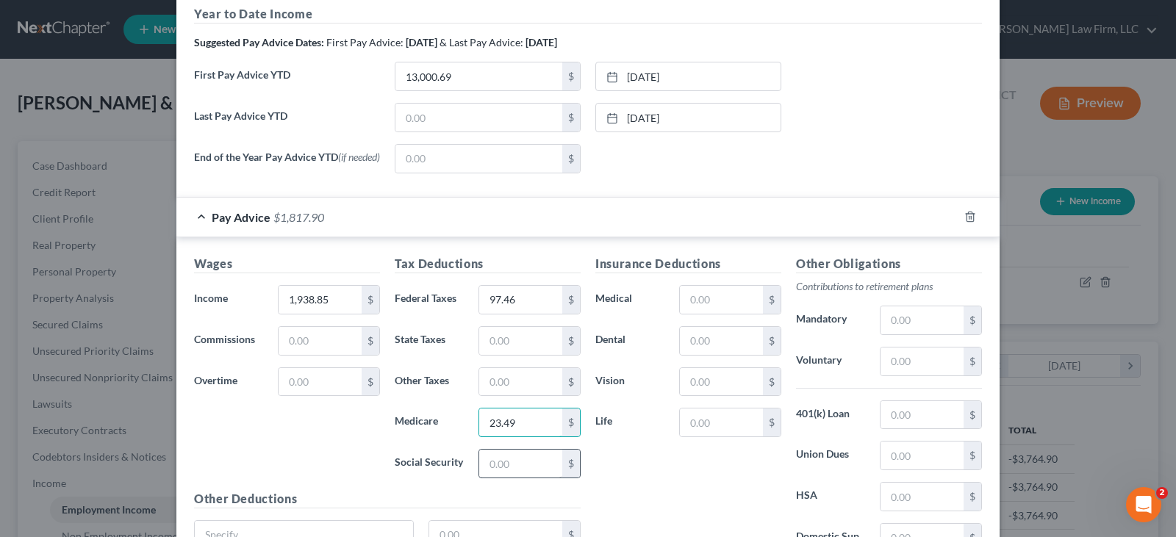
type input "23.49"
click at [506, 467] on input "text" at bounding box center [520, 464] width 83 height 28
type input "100.47"
click at [503, 340] on input "text" at bounding box center [520, 341] width 83 height 28
type input "29.39"
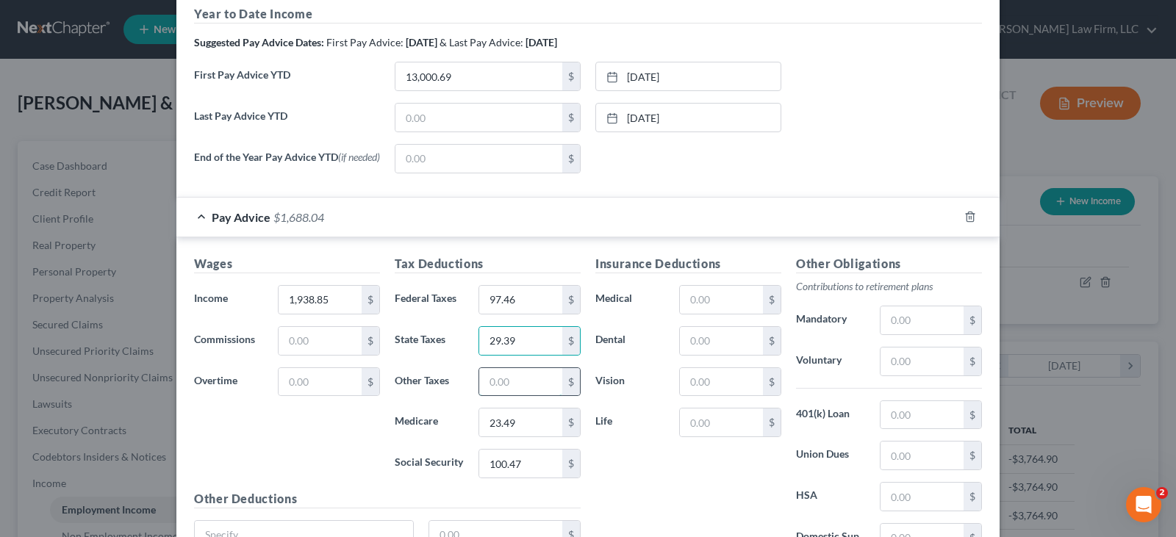
click at [509, 388] on input "text" at bounding box center [520, 382] width 83 height 28
type input "40.51"
click at [912, 418] on input "text" at bounding box center [921, 415] width 83 height 28
type input "94.25"
click at [906, 364] on input "text" at bounding box center [921, 362] width 83 height 28
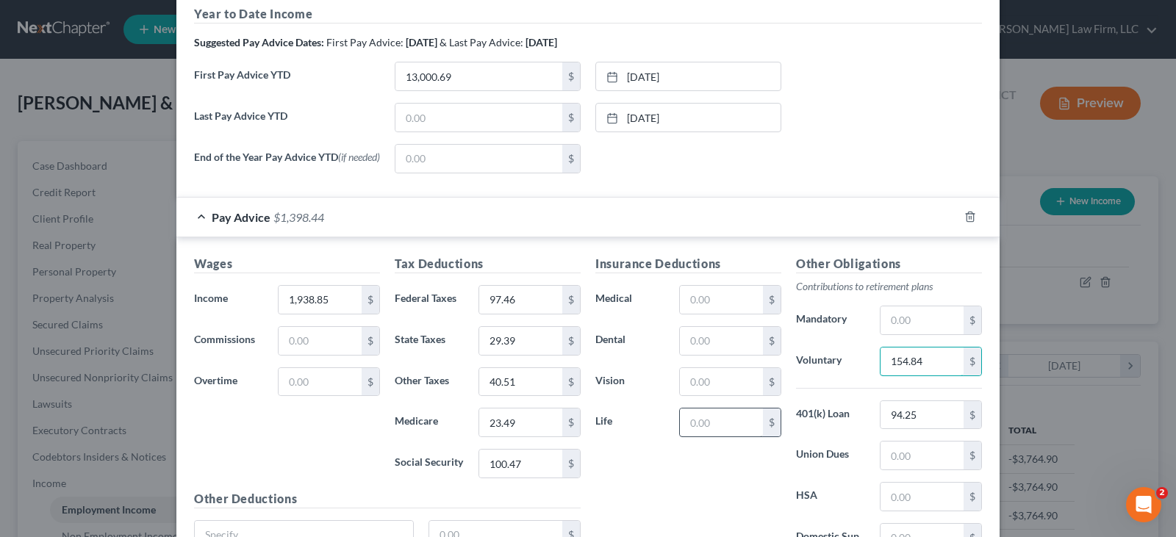
type input "154.84"
click at [720, 427] on input "text" at bounding box center [721, 423] width 83 height 28
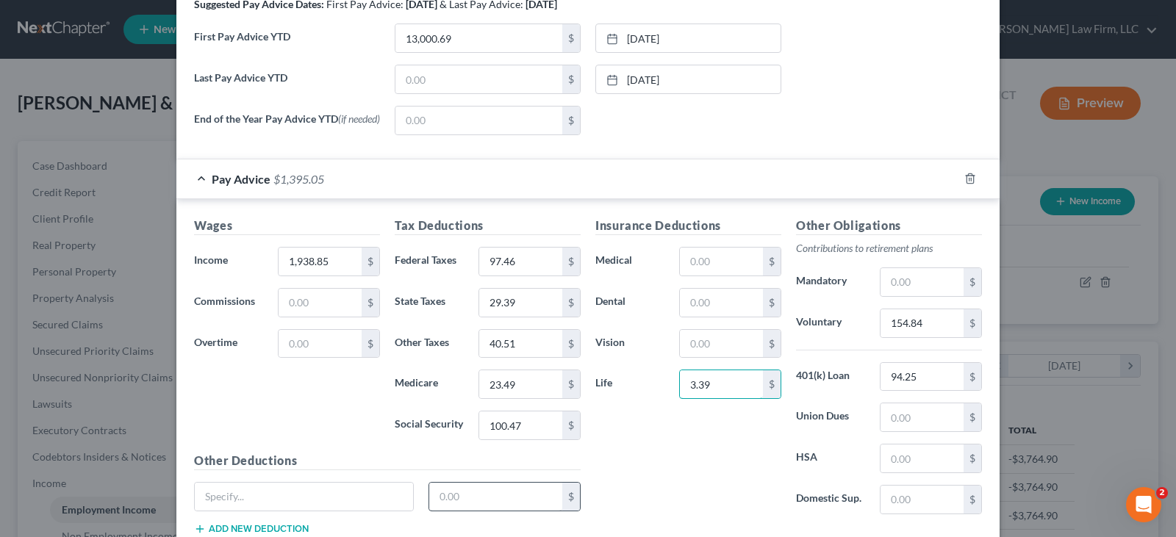
scroll to position [588, 0]
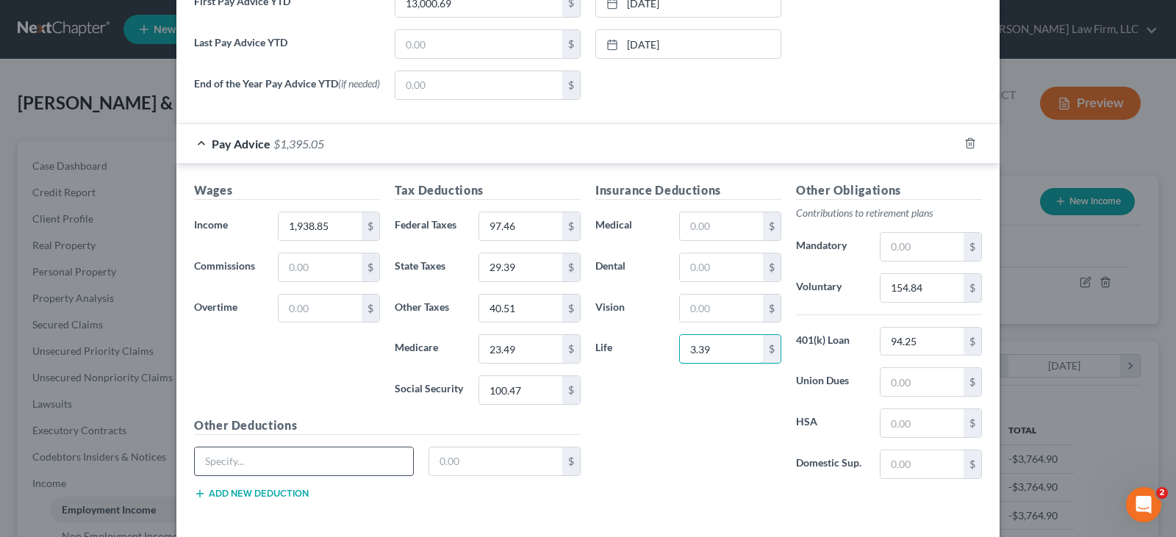
type input "3.39"
click at [356, 467] on input "text" at bounding box center [304, 462] width 218 height 28
type input "Hungry Warrior"
click at [448, 469] on input "text" at bounding box center [496, 462] width 134 height 28
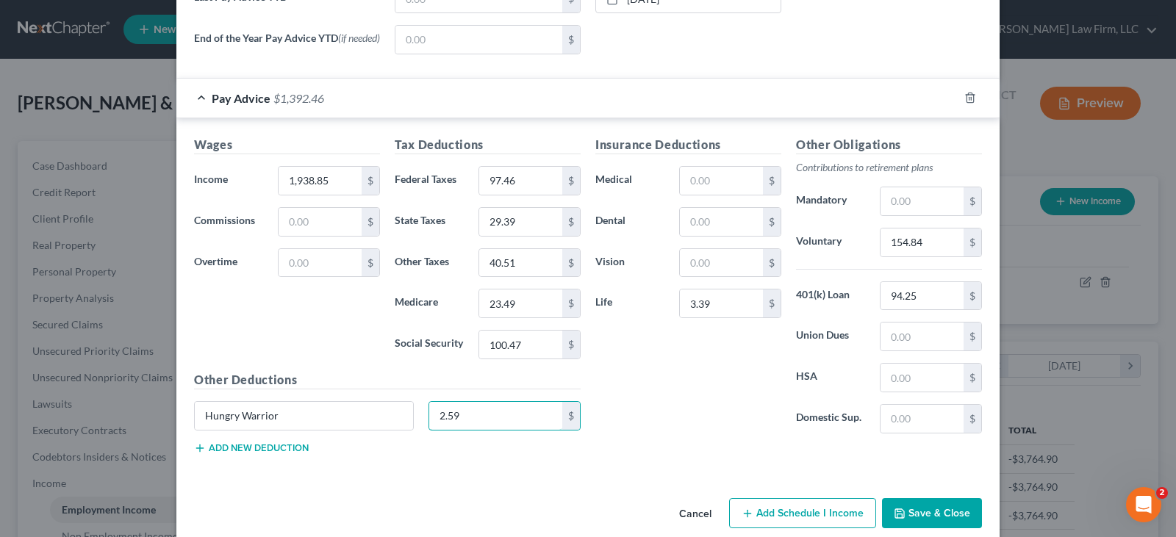
scroll to position [658, 0]
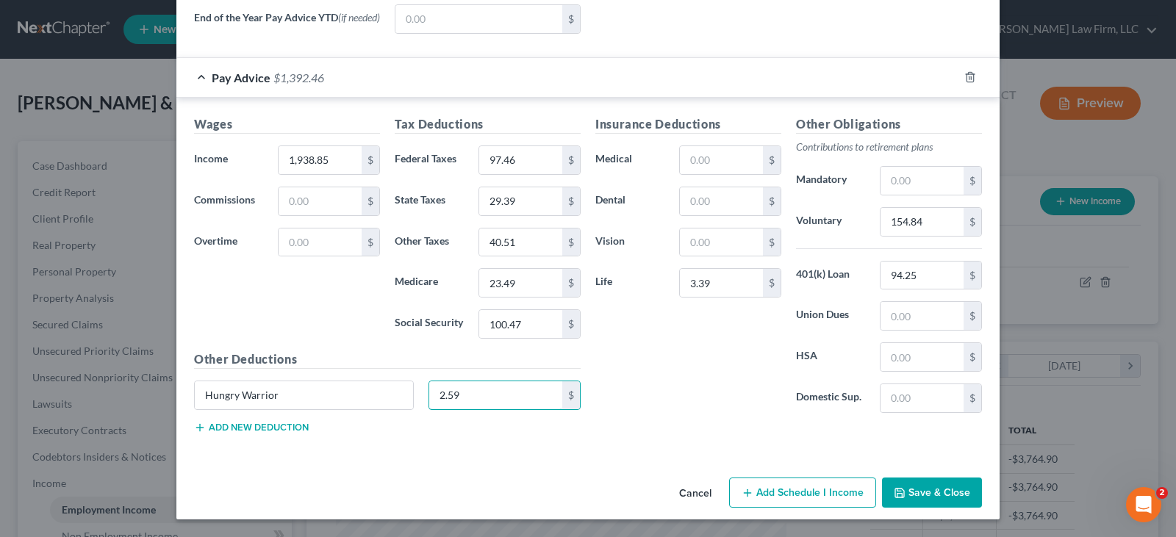
type input "2.59"
click at [293, 428] on button "Add new deduction" at bounding box center [251, 428] width 115 height 12
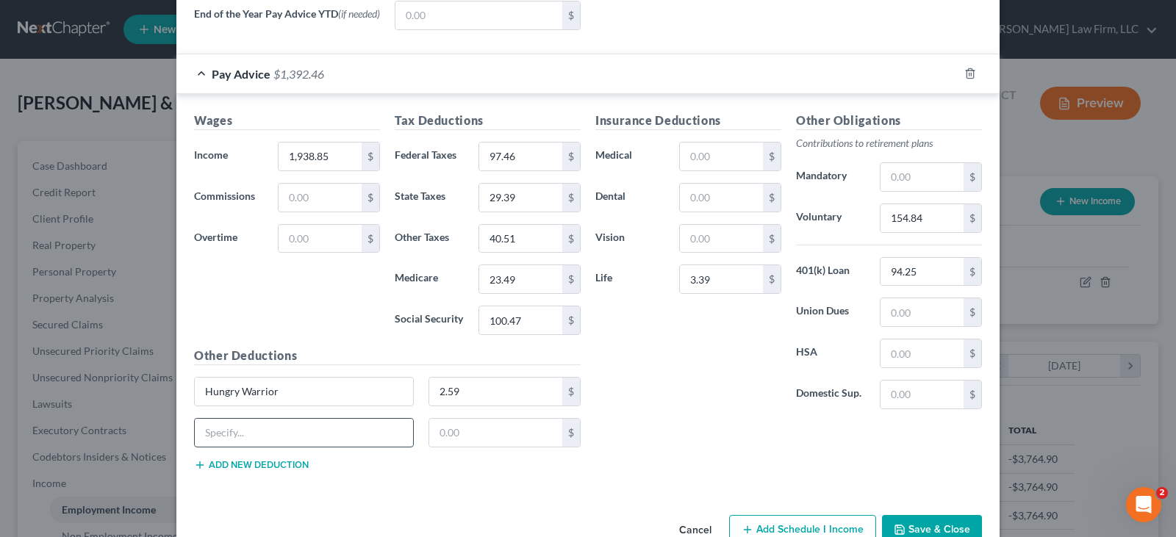
click at [282, 440] on input "text" at bounding box center [304, 433] width 218 height 28
type input "Sup Life Child/Sup Life Emp"
click at [442, 436] on input "text" at bounding box center [496, 433] width 134 height 28
type input "12.24"
click at [707, 162] on input "text" at bounding box center [721, 157] width 83 height 28
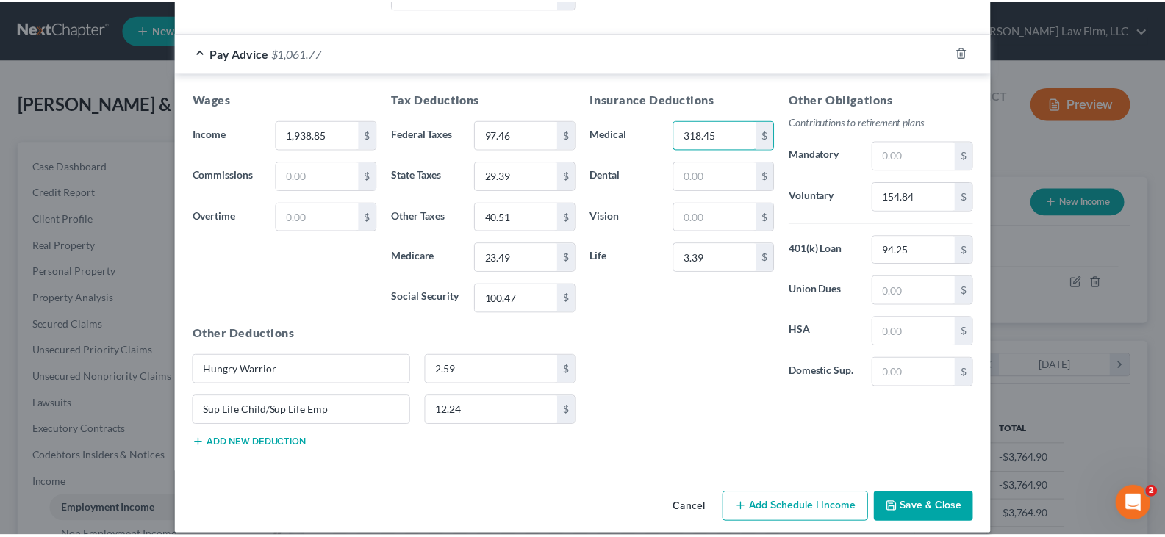
scroll to position [698, 0]
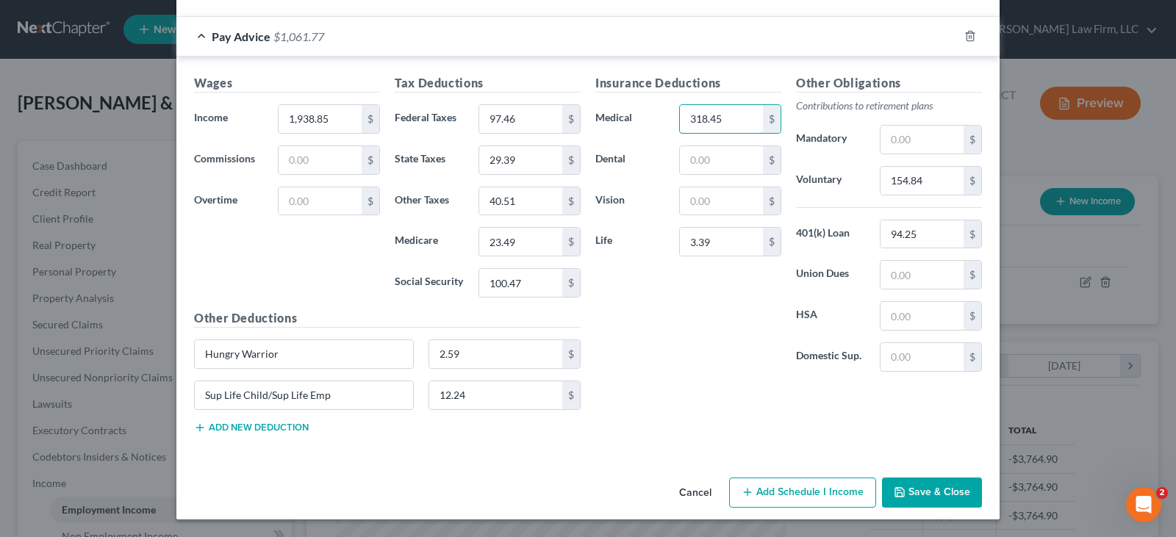
type input "318.45"
click at [939, 492] on button "Save & Close" at bounding box center [932, 493] width 100 height 31
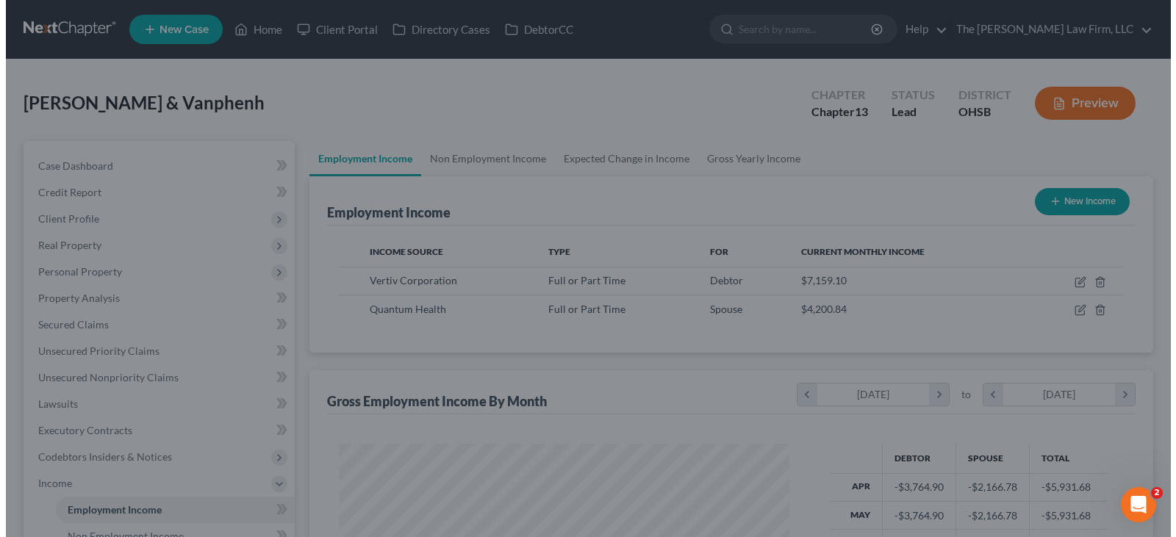
scroll to position [734702, 734490]
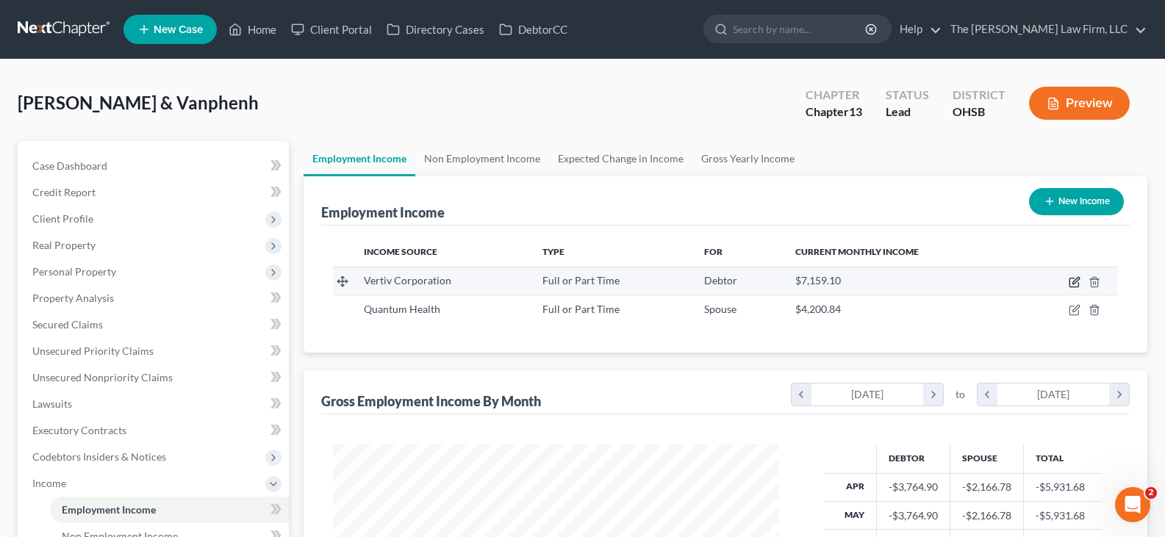
click at [1075, 284] on icon "button" at bounding box center [1075, 282] width 12 height 12
select select "0"
select select "36"
select select "2"
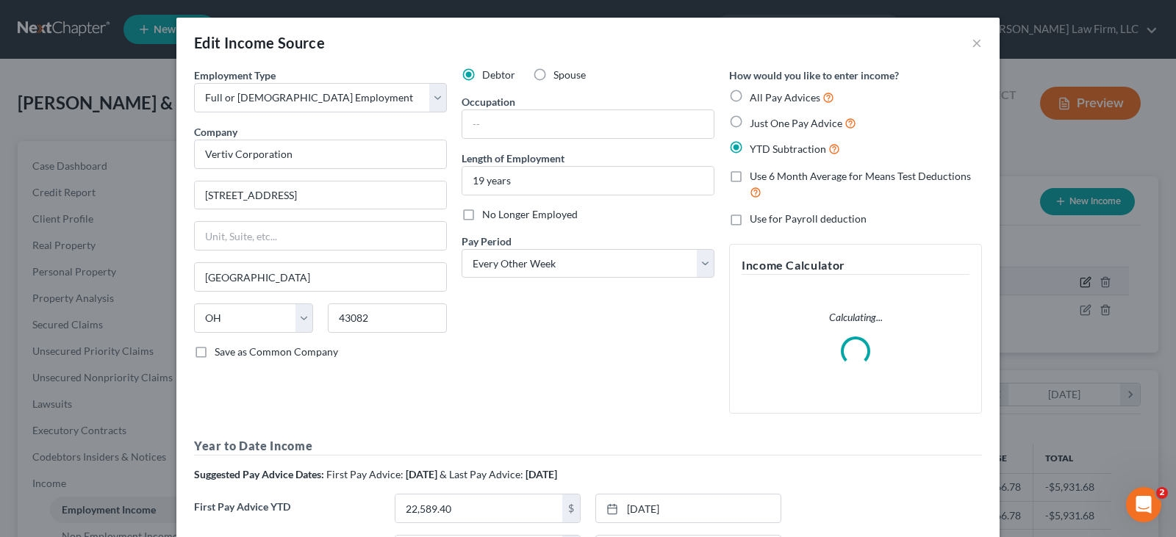
scroll to position [264, 480]
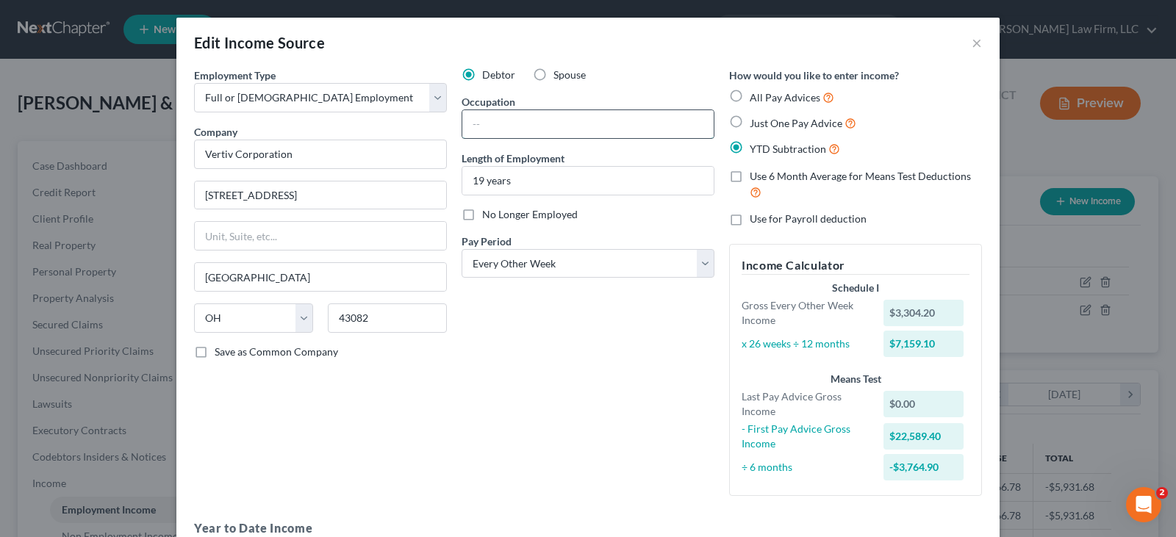
click at [492, 121] on input "text" at bounding box center [587, 124] width 251 height 28
paste input "Endpoint Engineer"
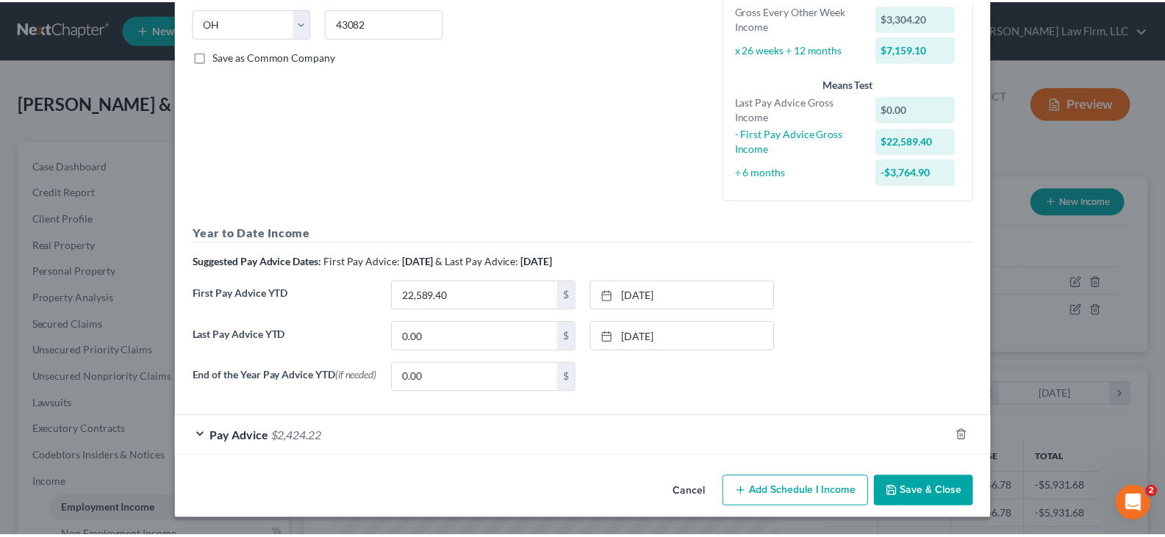
scroll to position [298, 0]
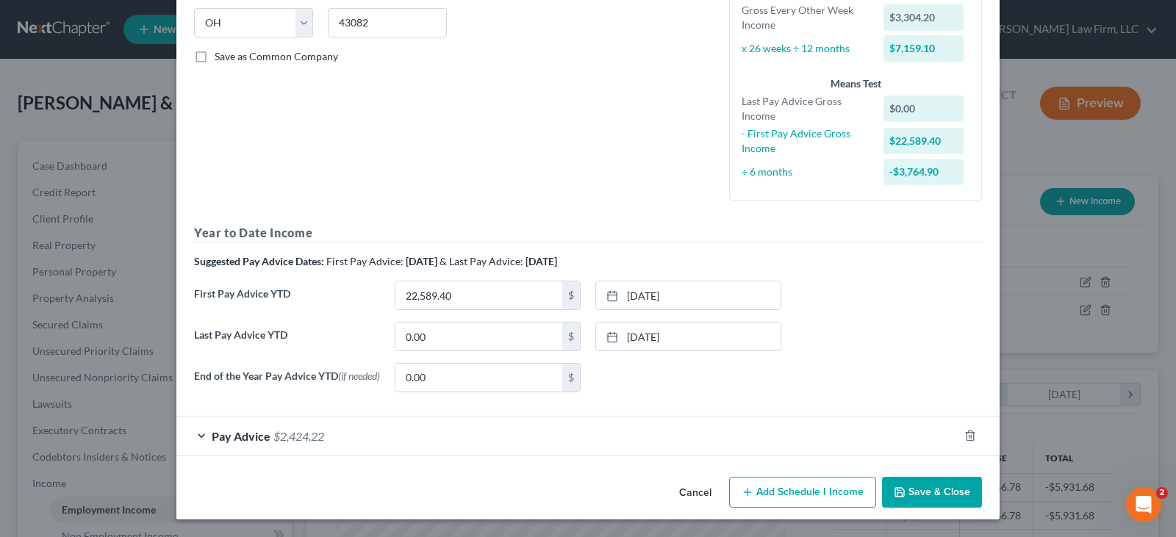
type input "Endpoint Engineer"
click at [939, 490] on button "Save & Close" at bounding box center [932, 492] width 100 height 31
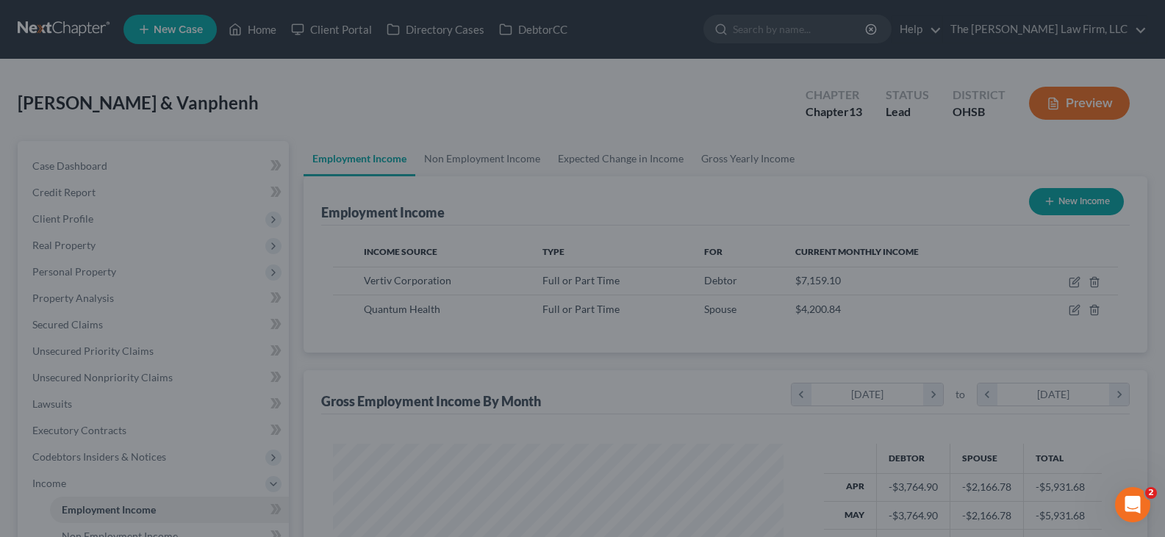
scroll to position [734702, 734490]
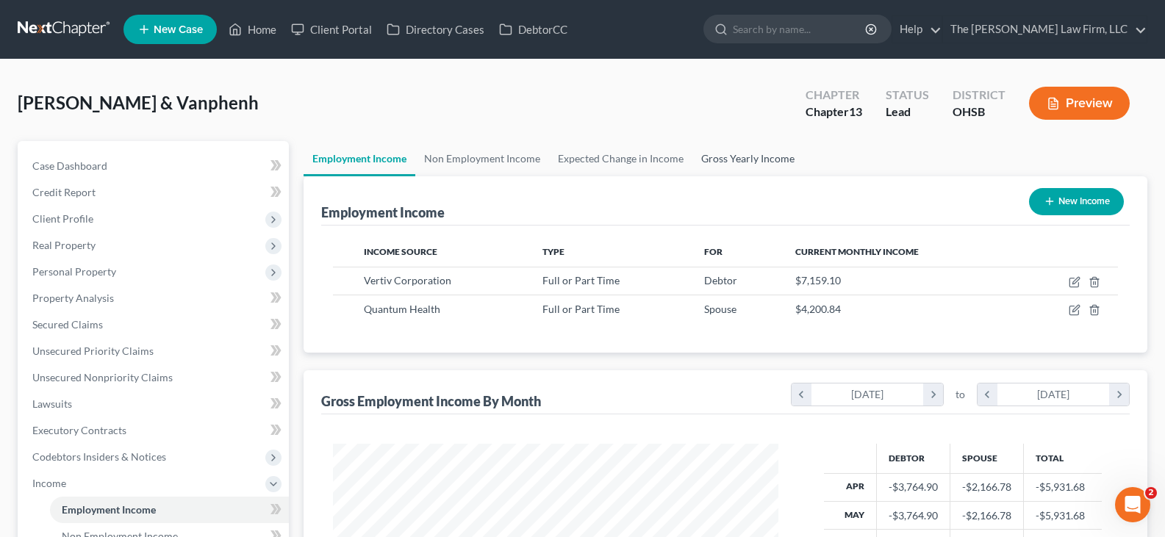
click at [715, 158] on link "Gross Yearly Income" at bounding box center [747, 158] width 111 height 35
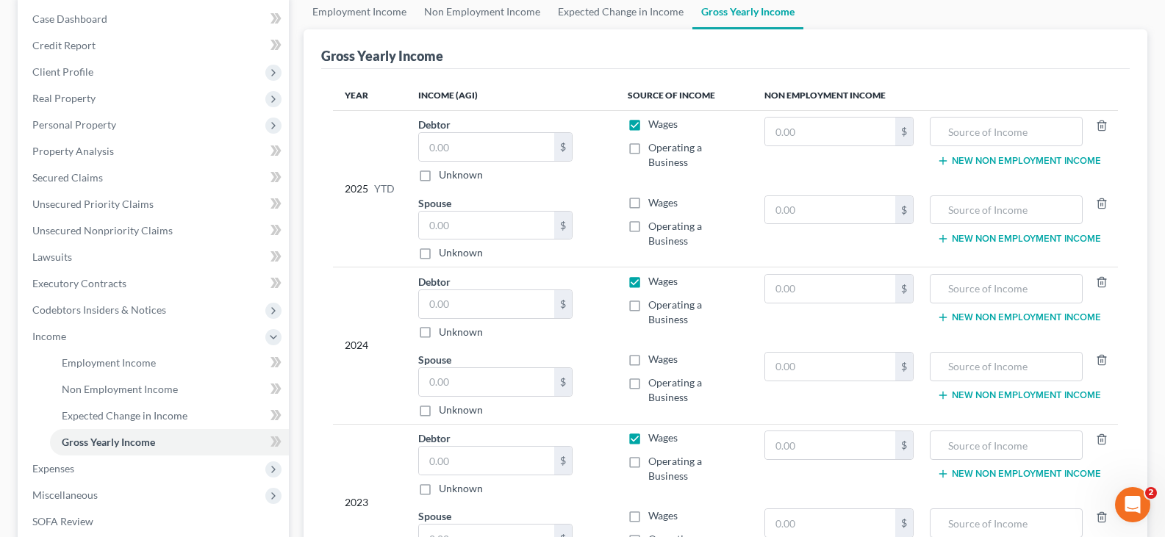
scroll to position [220, 0]
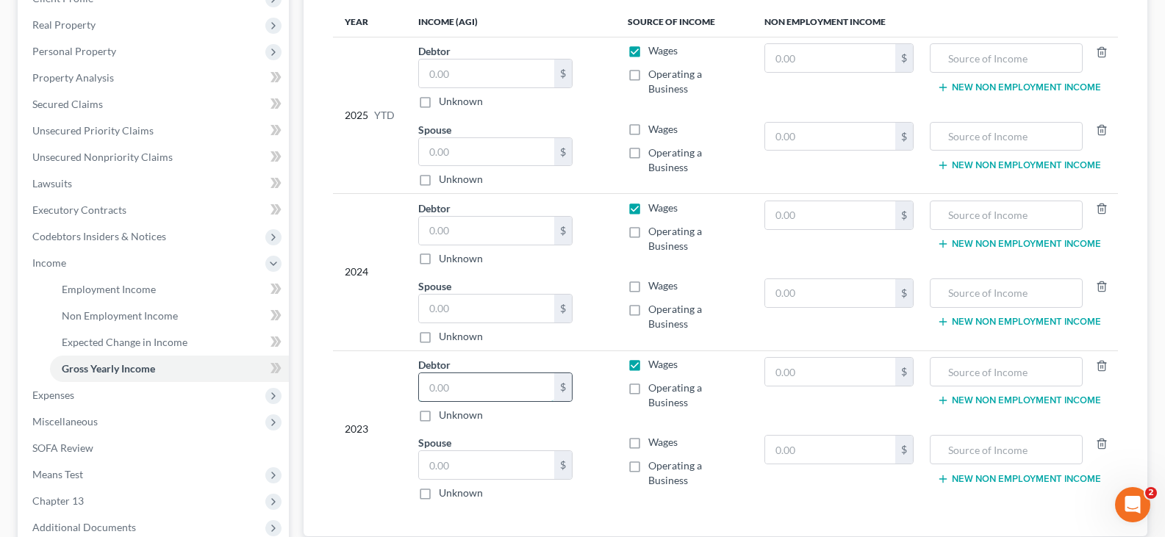
click at [448, 386] on input "text" at bounding box center [486, 387] width 135 height 28
type input "174,154"
click at [457, 232] on input "text" at bounding box center [486, 231] width 135 height 28
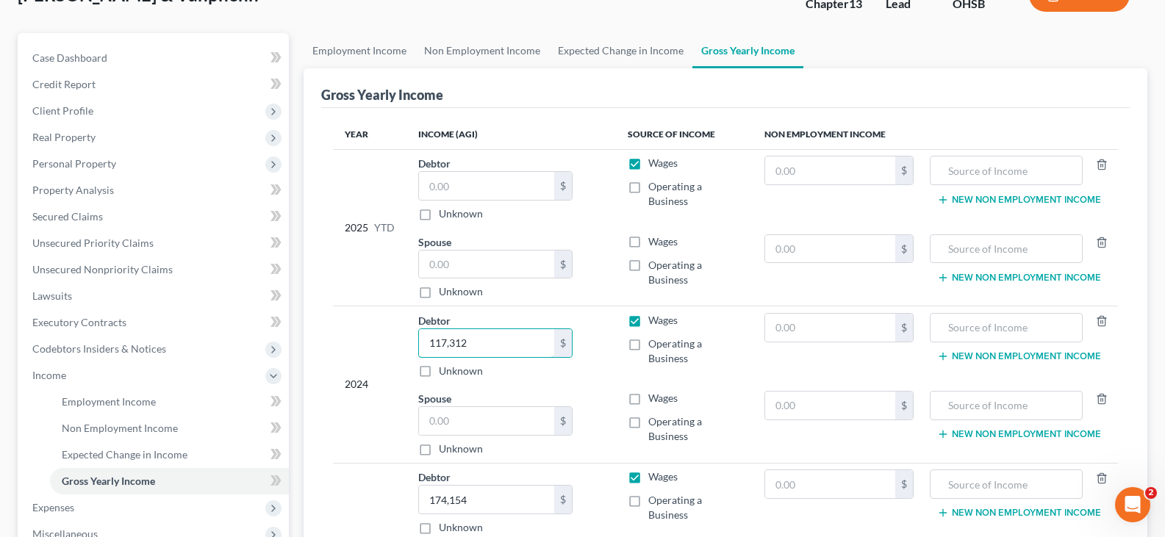
scroll to position [73, 0]
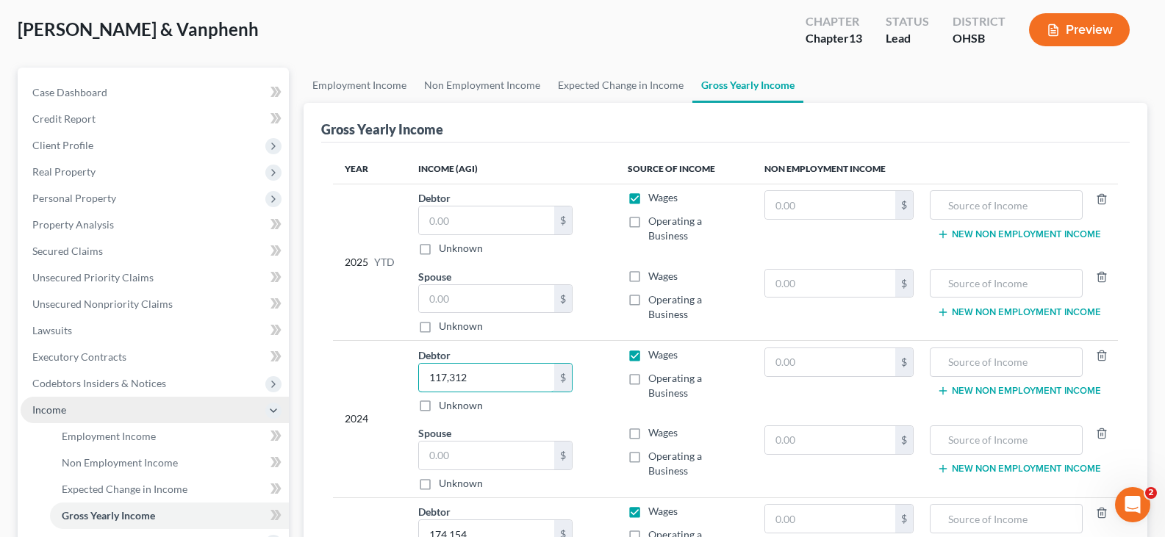
type input "117,312"
click at [176, 410] on span "Income" at bounding box center [155, 410] width 268 height 26
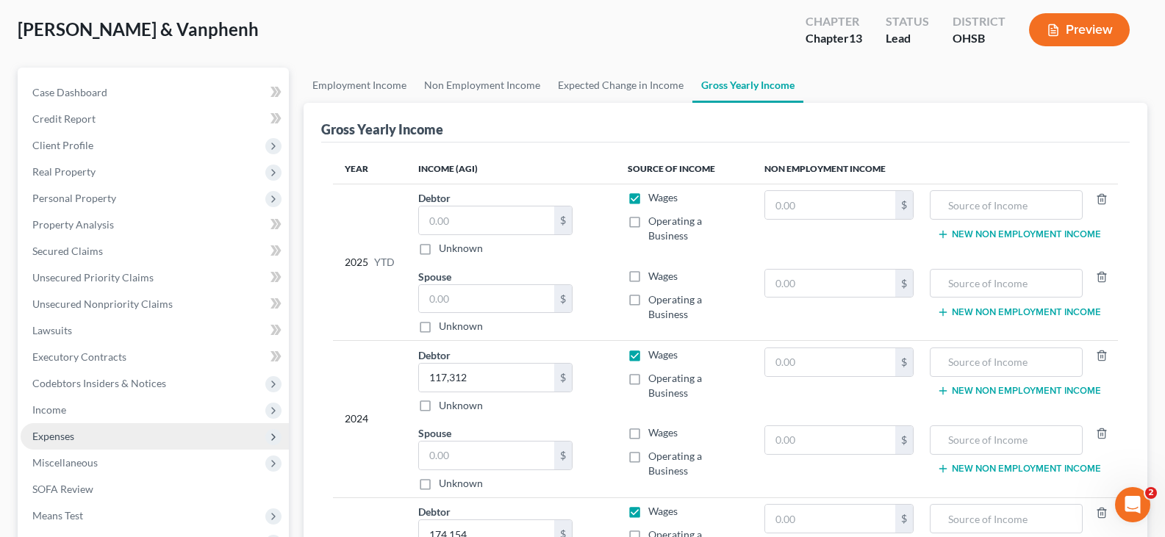
click at [162, 432] on span "Expenses" at bounding box center [155, 436] width 268 height 26
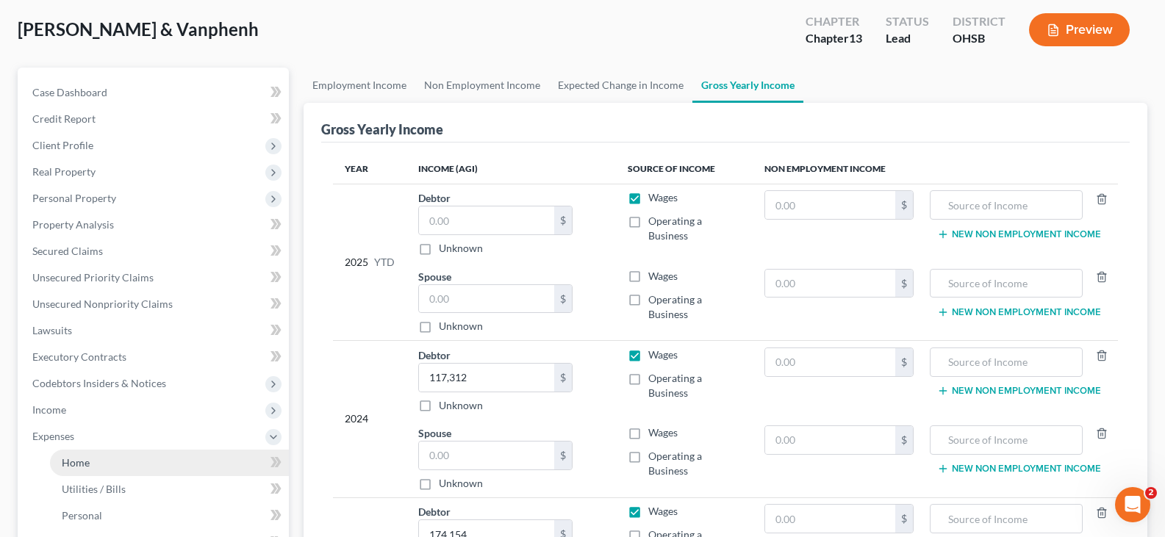
click at [145, 456] on link "Home" at bounding box center [169, 463] width 239 height 26
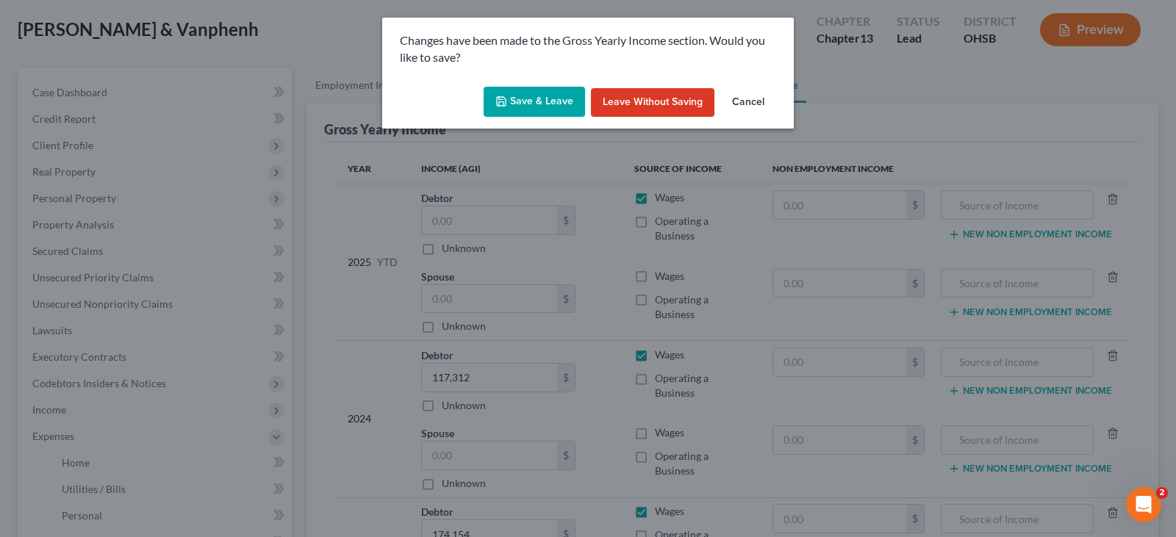
click at [531, 103] on button "Save & Leave" at bounding box center [534, 102] width 101 height 31
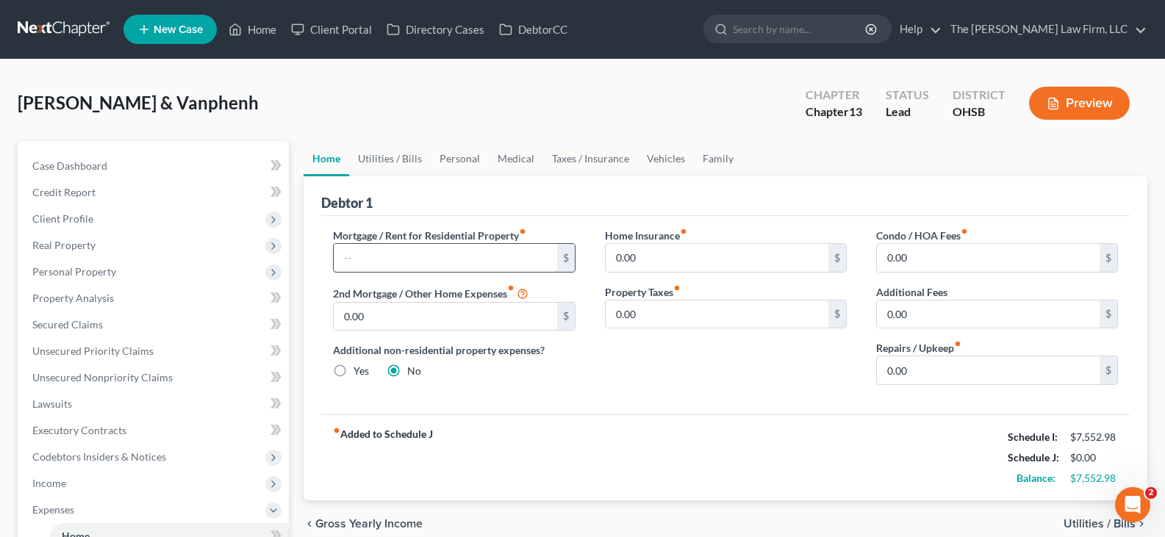
click at [507, 254] on input "text" at bounding box center [445, 258] width 223 height 28
type input "1,919"
click at [916, 378] on input "0.00" at bounding box center [988, 370] width 223 height 28
type input "100"
click at [376, 159] on link "Utilities / Bills" at bounding box center [390, 158] width 82 height 35
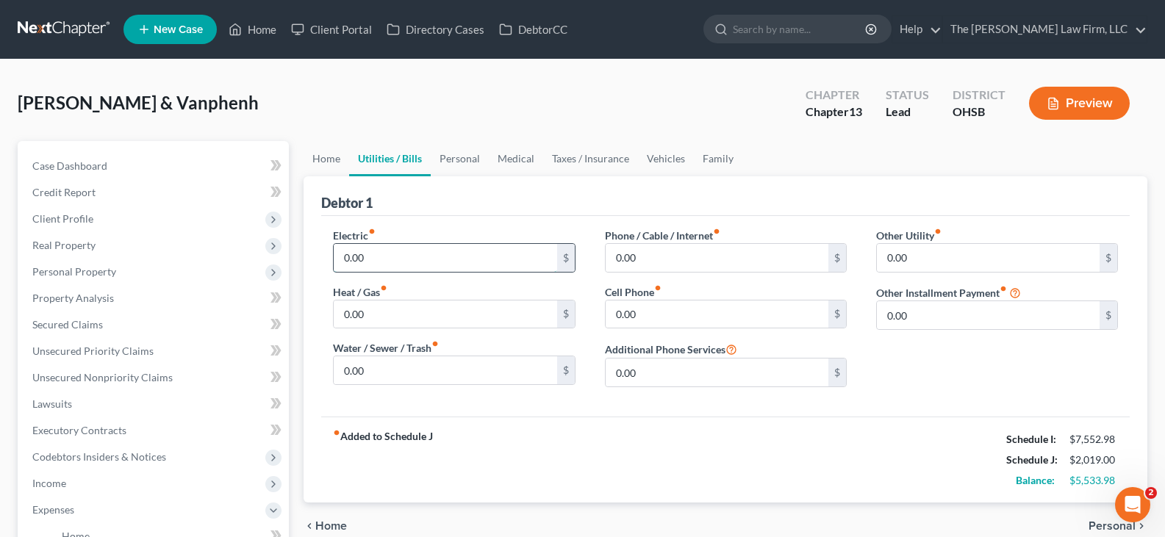
click at [370, 265] on input "0.00" at bounding box center [445, 258] width 223 height 28
type input "200"
type input "75"
type input "100"
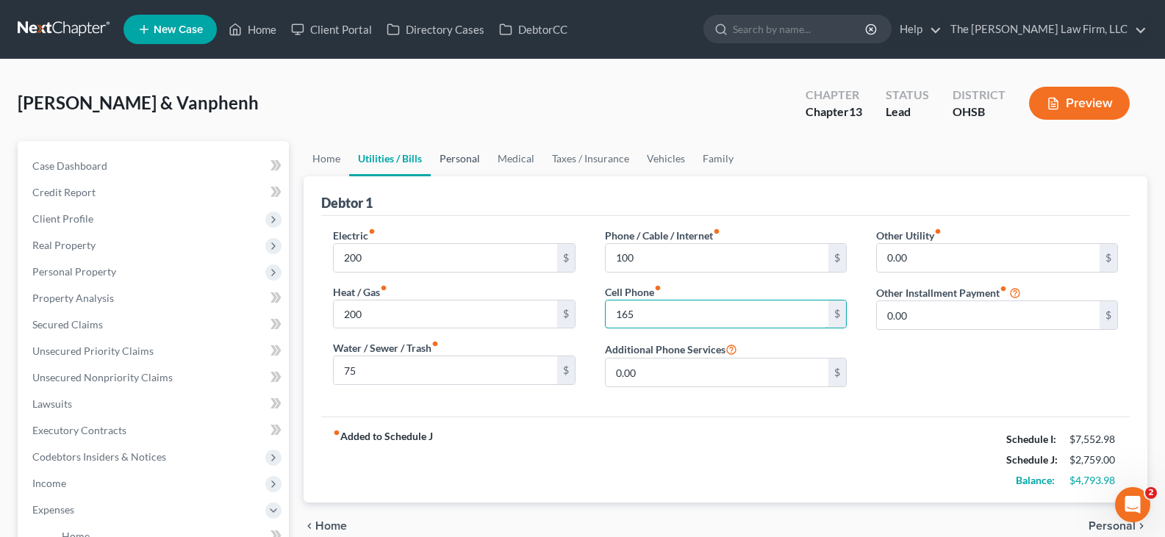
type input "165"
click at [462, 158] on link "Personal" at bounding box center [460, 158] width 58 height 35
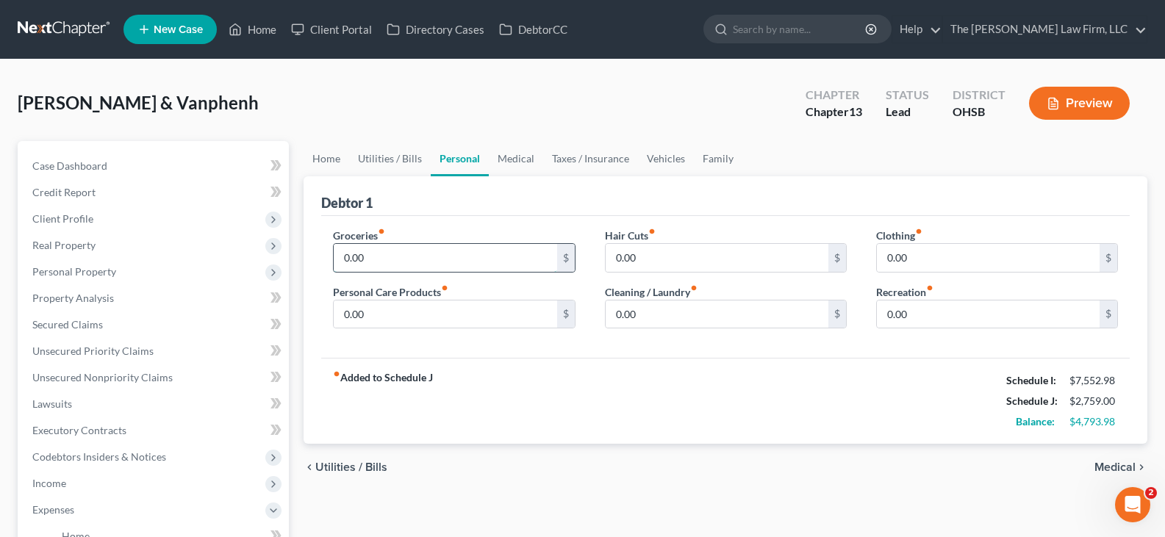
click at [390, 258] on input "0.00" at bounding box center [445, 258] width 223 height 28
type input "1,200"
type input "150"
type input "200"
type input "100"
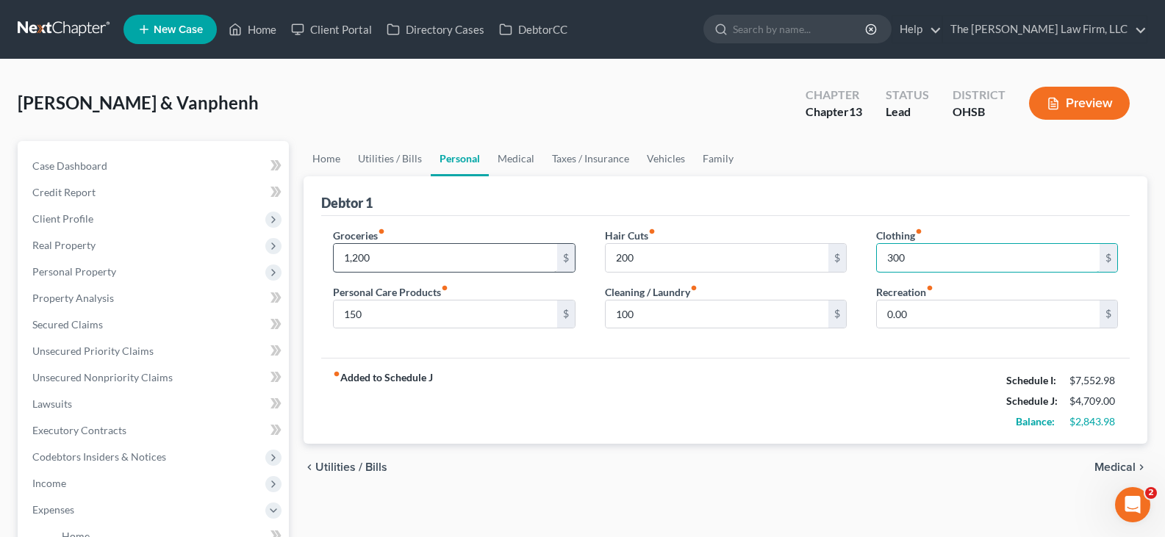
type input "300"
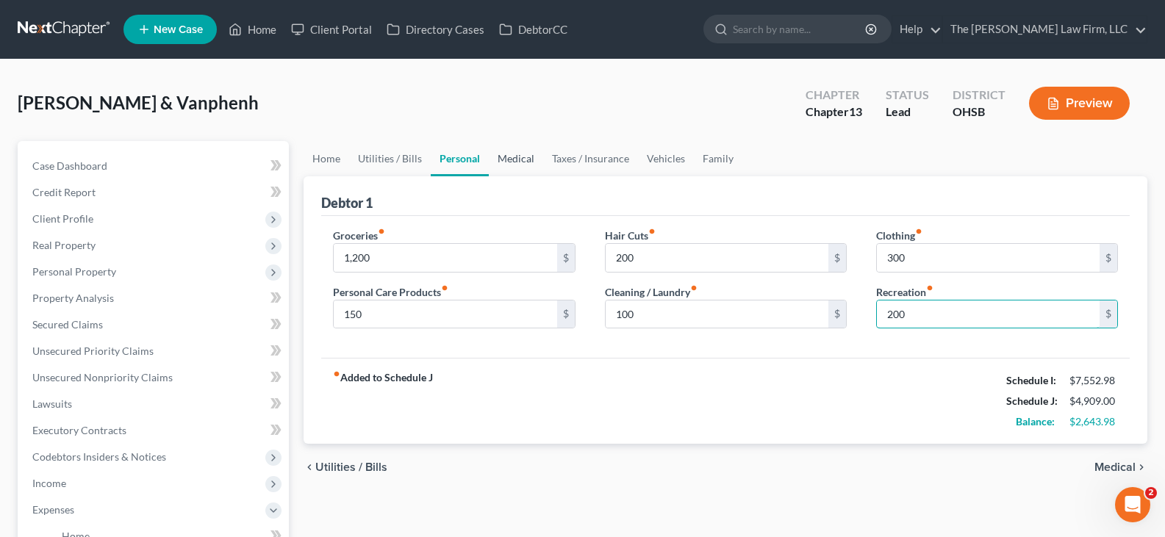
type input "200"
click at [515, 154] on link "Medical" at bounding box center [516, 158] width 54 height 35
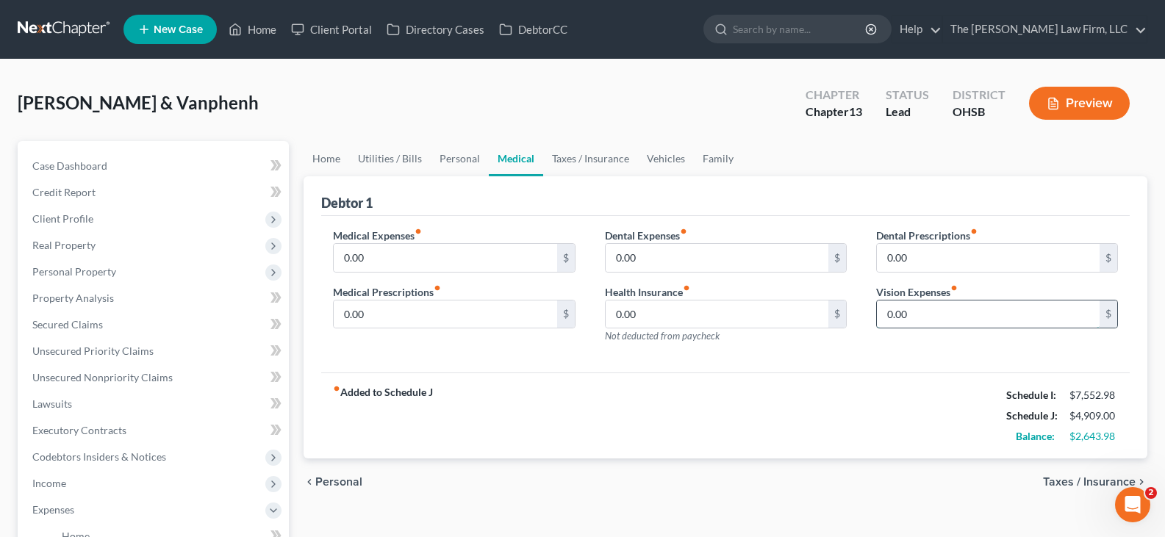
click at [923, 319] on input "0.00" at bounding box center [988, 315] width 223 height 28
type input "50"
click at [592, 160] on link "Taxes / Insurance" at bounding box center [590, 158] width 95 height 35
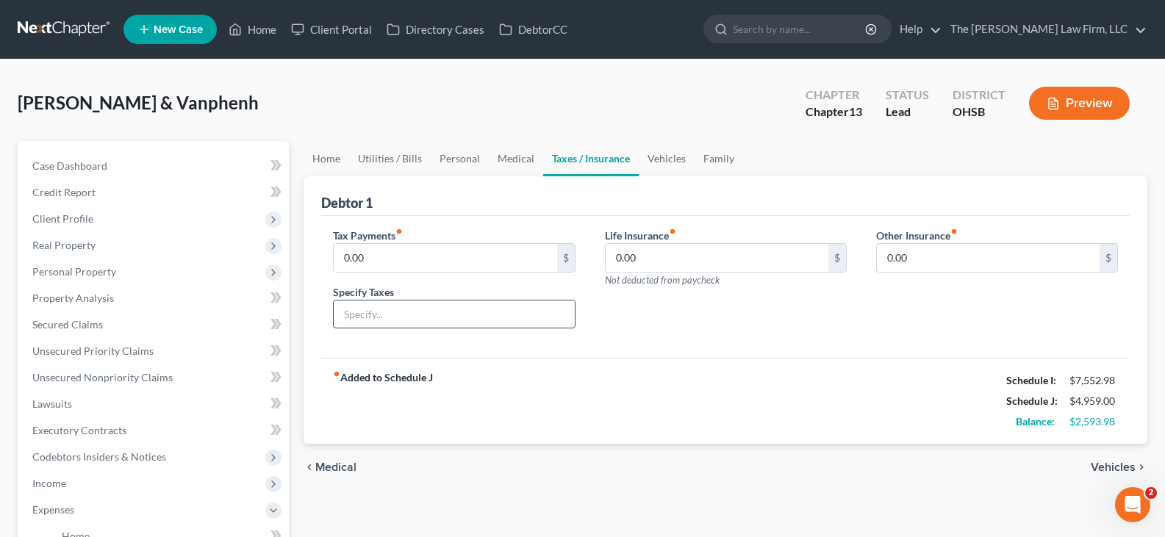
click at [354, 315] on input "text" at bounding box center [454, 315] width 240 height 28
paste input "%.5 of income tax to the City Of [GEOGRAPHIC_DATA]. My work only deducts %2 inc…"
type input "%.5 of income tax to the City Of [GEOGRAPHIC_DATA]. My work only deducts %2 inc…"
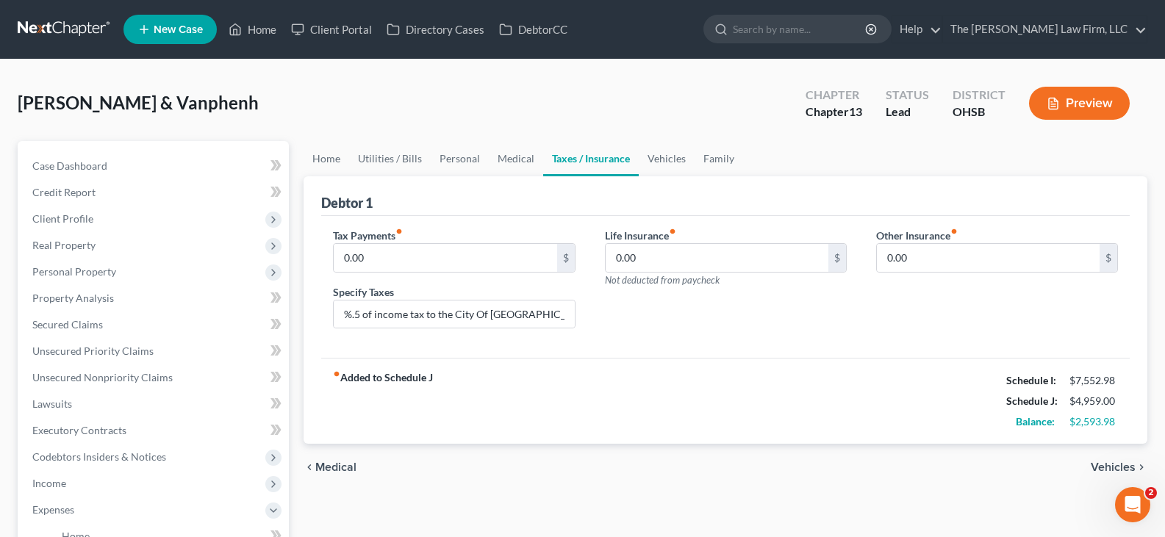
click at [648, 326] on div "Life Insurance fiber_manual_record 0.00 $ Not deducted from paycheck" at bounding box center [725, 284] width 271 height 113
click at [675, 159] on link "Vehicles" at bounding box center [667, 158] width 56 height 35
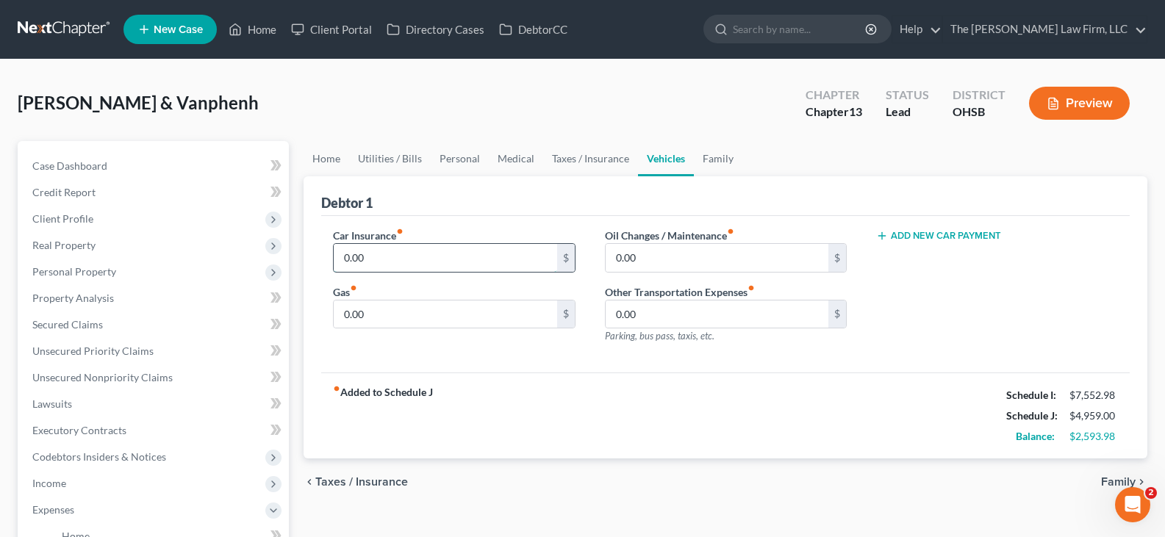
click at [384, 260] on input "0.00" at bounding box center [445, 258] width 223 height 28
type input "150"
type input "500"
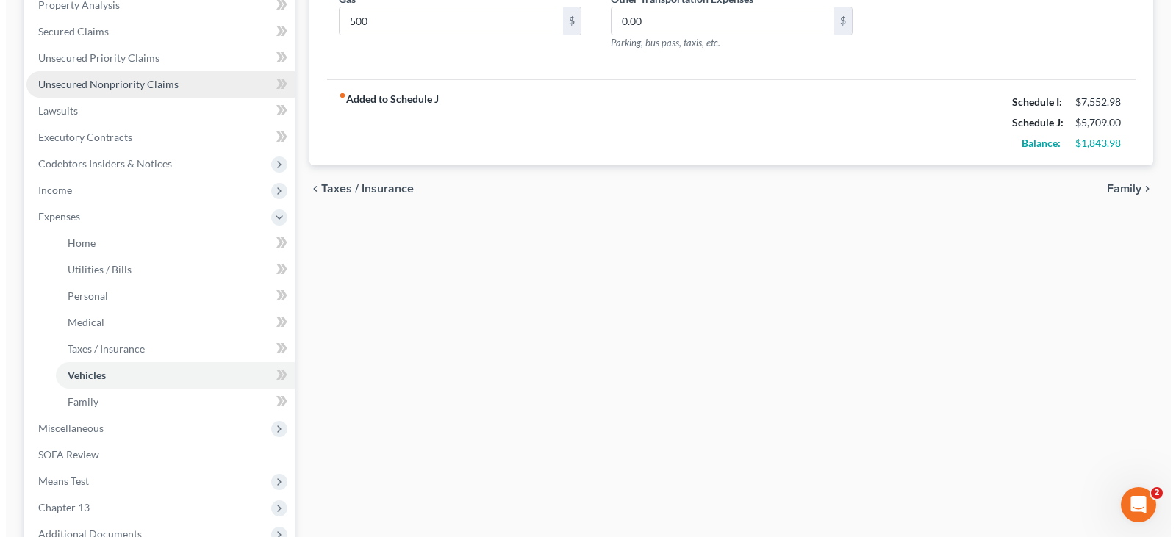
scroll to position [294, 0]
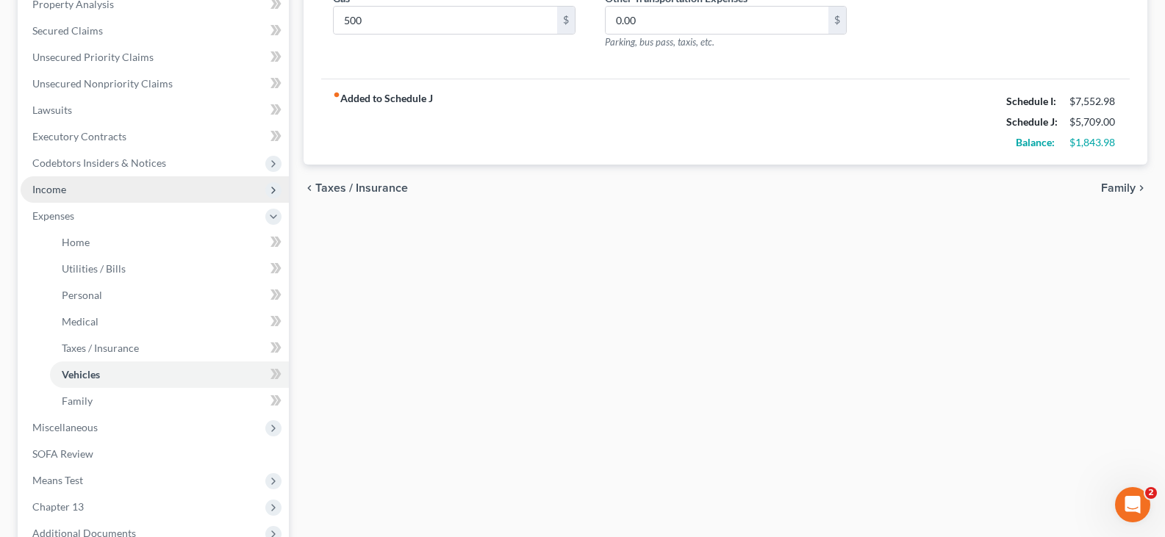
type input "100"
click at [124, 194] on span "Income" at bounding box center [155, 189] width 268 height 26
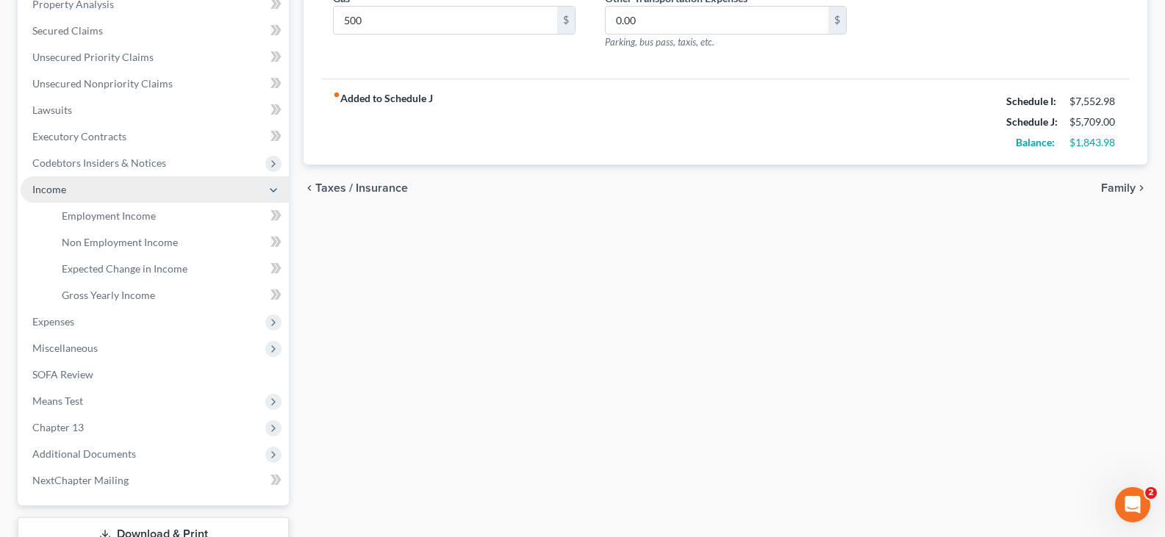
click at [110, 196] on span "Income" at bounding box center [155, 189] width 268 height 26
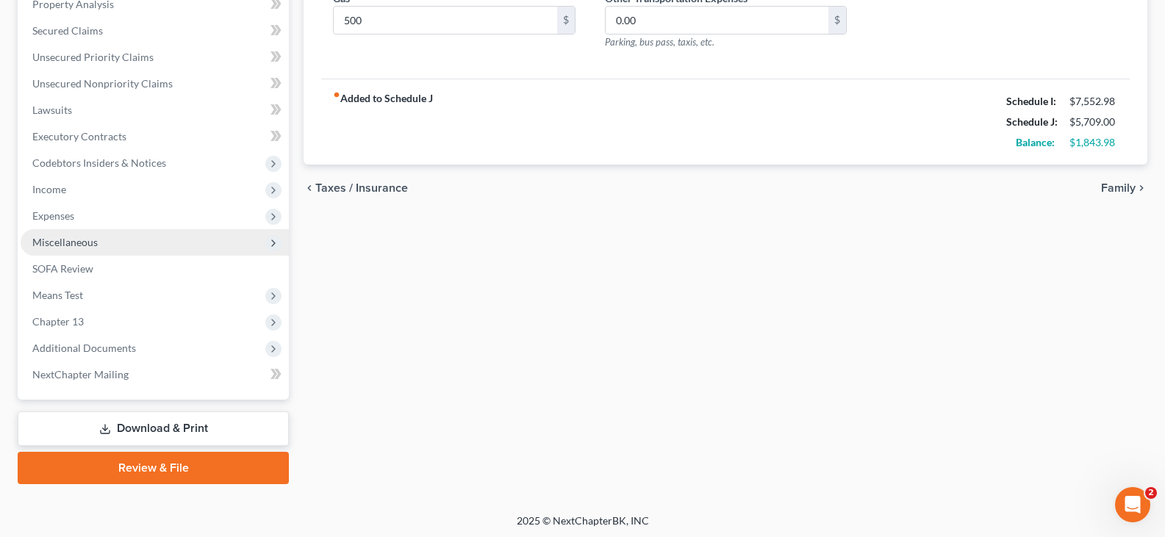
click at [74, 245] on span "Miscellaneous" at bounding box center [64, 242] width 65 height 12
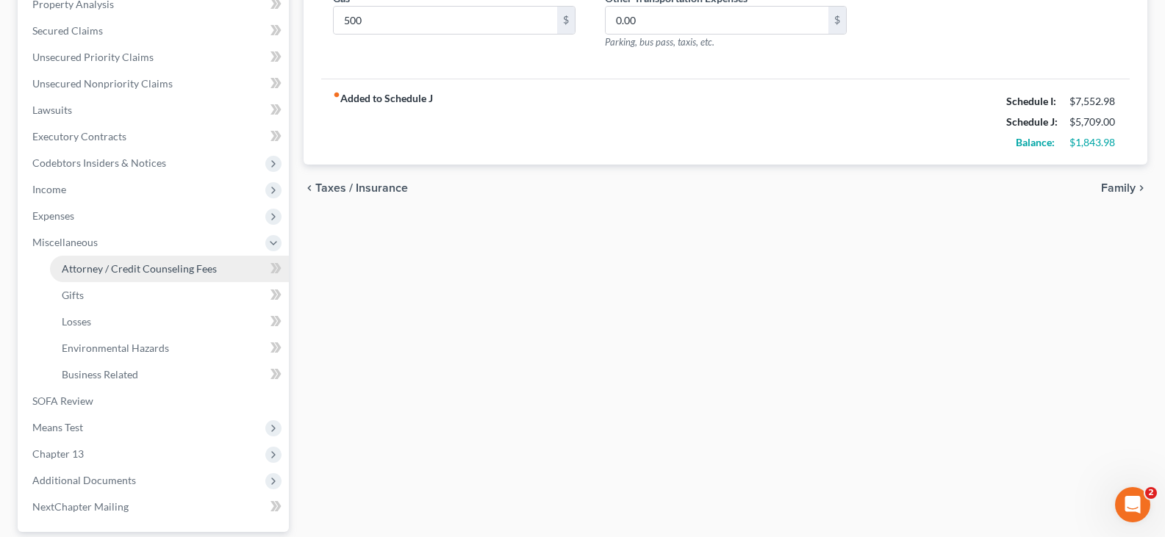
click at [109, 269] on span "Attorney / Credit Counseling Fees" at bounding box center [139, 268] width 155 height 12
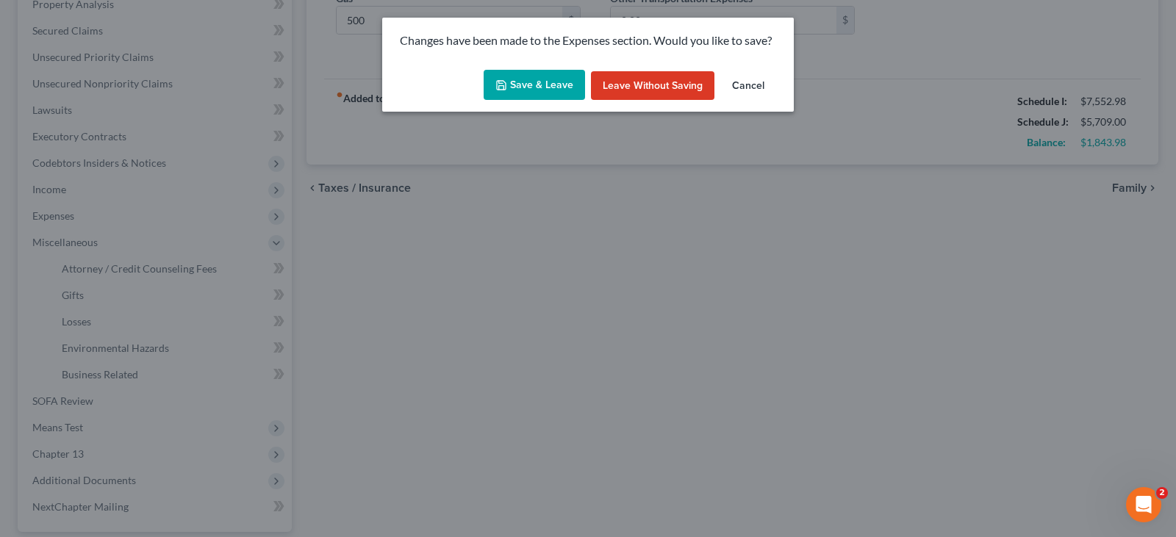
click at [522, 89] on button "Save & Leave" at bounding box center [534, 85] width 101 height 31
type input "150.00"
type input "500.00"
type input "100.00"
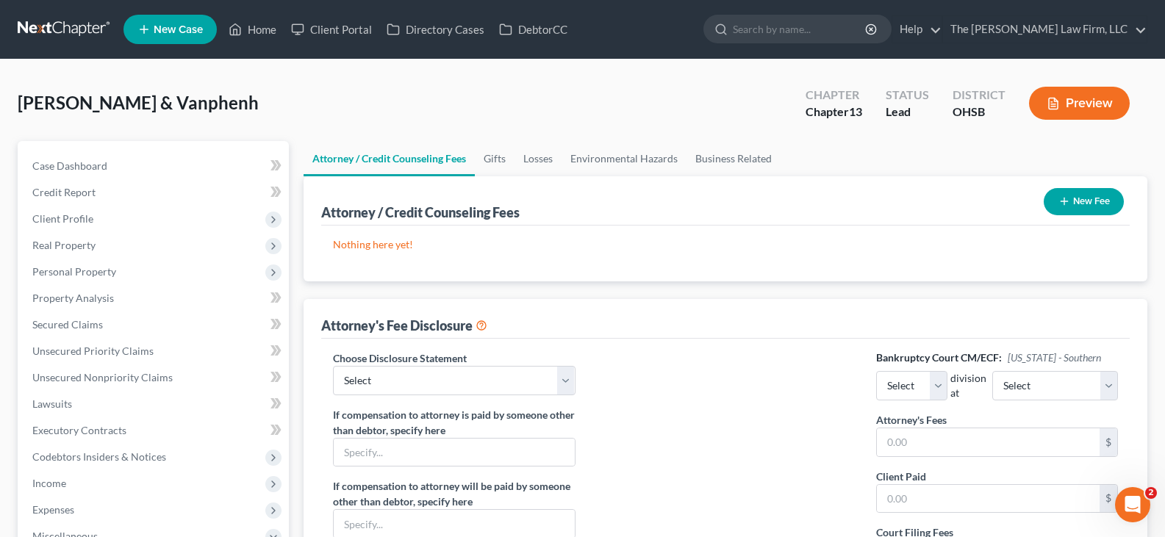
click at [1062, 204] on icon "button" at bounding box center [1064, 202] width 12 height 12
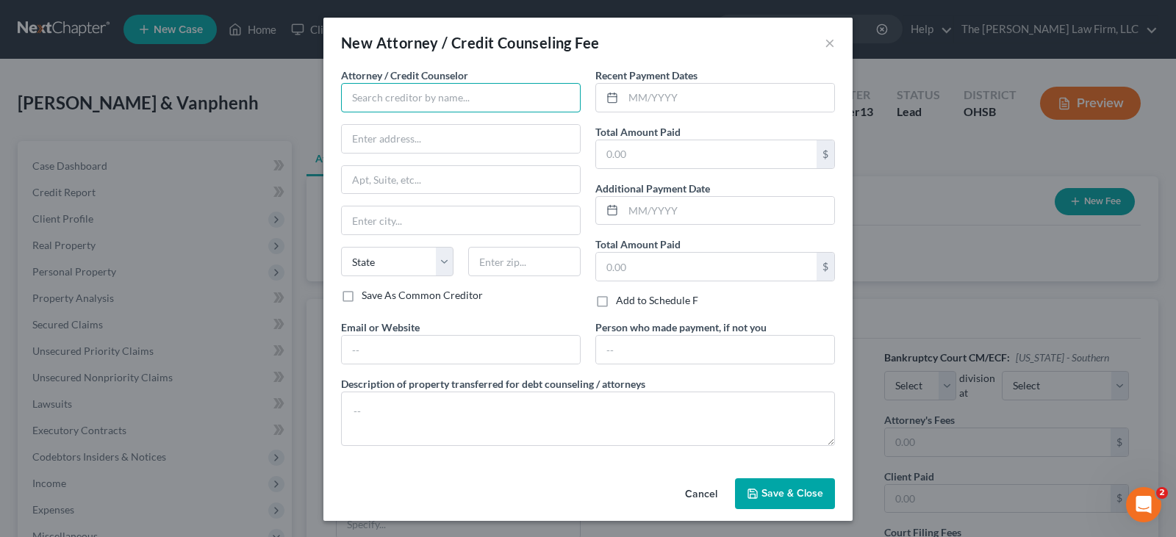
click at [510, 103] on input "text" at bounding box center [461, 97] width 240 height 29
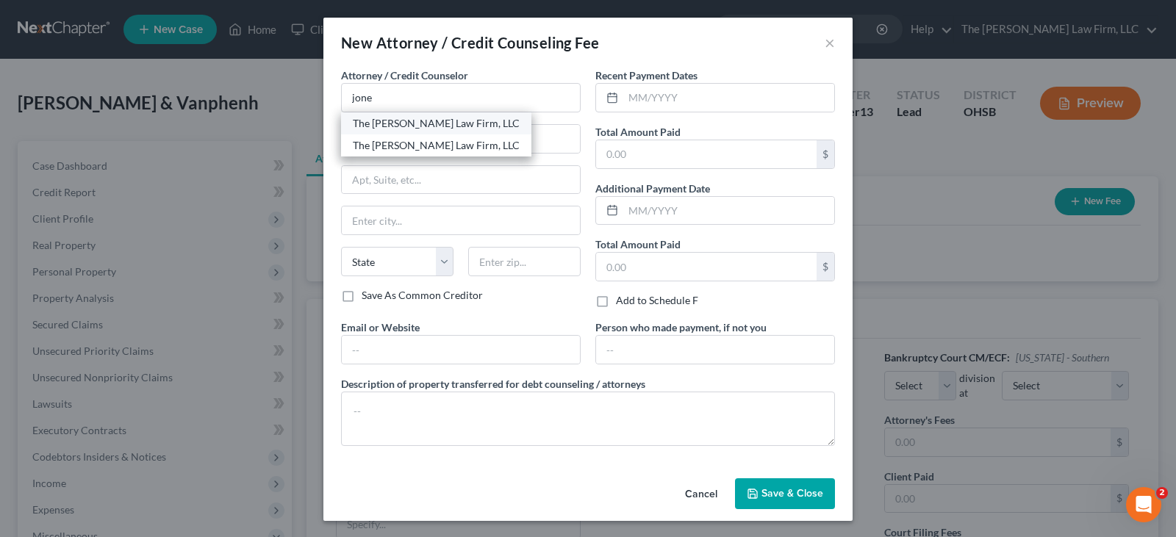
click at [445, 123] on div "The [PERSON_NAME] Law Firm, LLC" at bounding box center [436, 123] width 167 height 15
type input "The [PERSON_NAME] Law Firm, LLC"
type input "[STREET_ADDRESS]"
type input "Suite B1"
type input "Columbus"
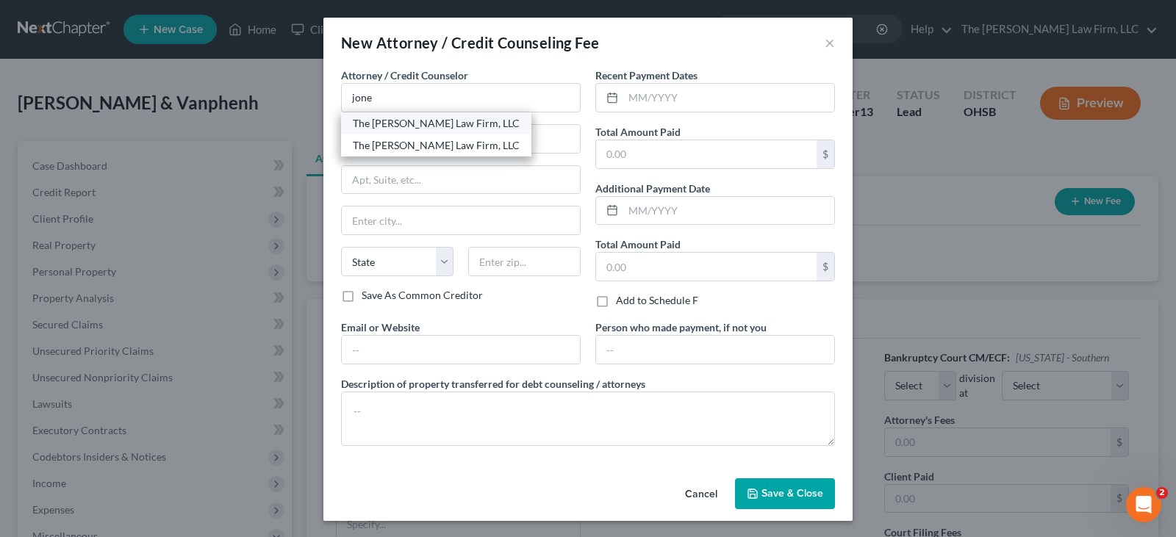
select select "36"
type input "43235"
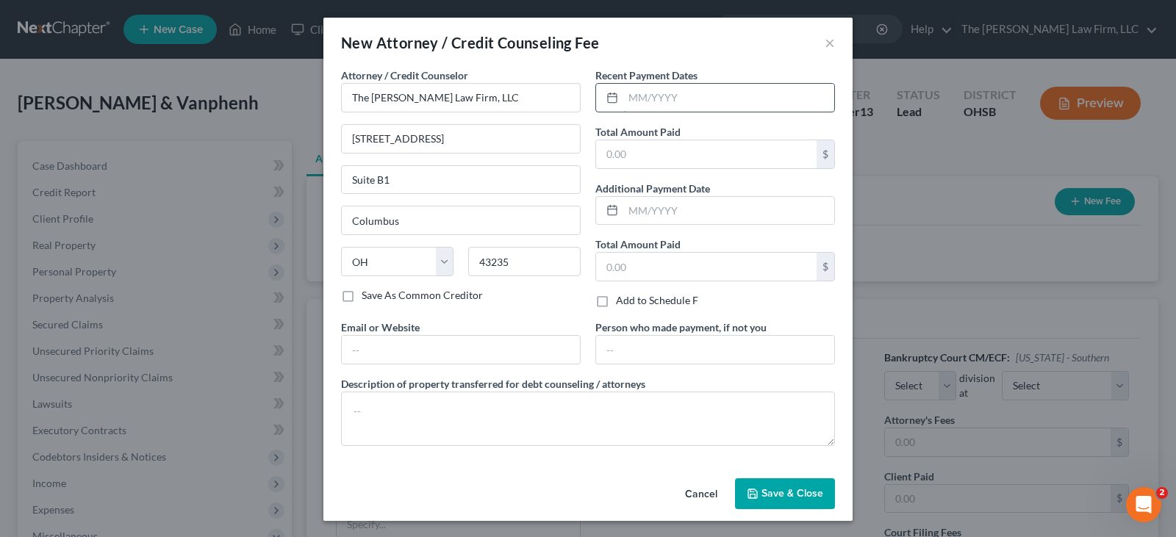
click at [623, 104] on input "text" at bounding box center [728, 98] width 211 height 28
type input "10/2025"
click at [624, 155] on input "text" at bounding box center [706, 154] width 220 height 28
type input "37.00"
click at [514, 347] on input "text" at bounding box center [461, 350] width 238 height 28
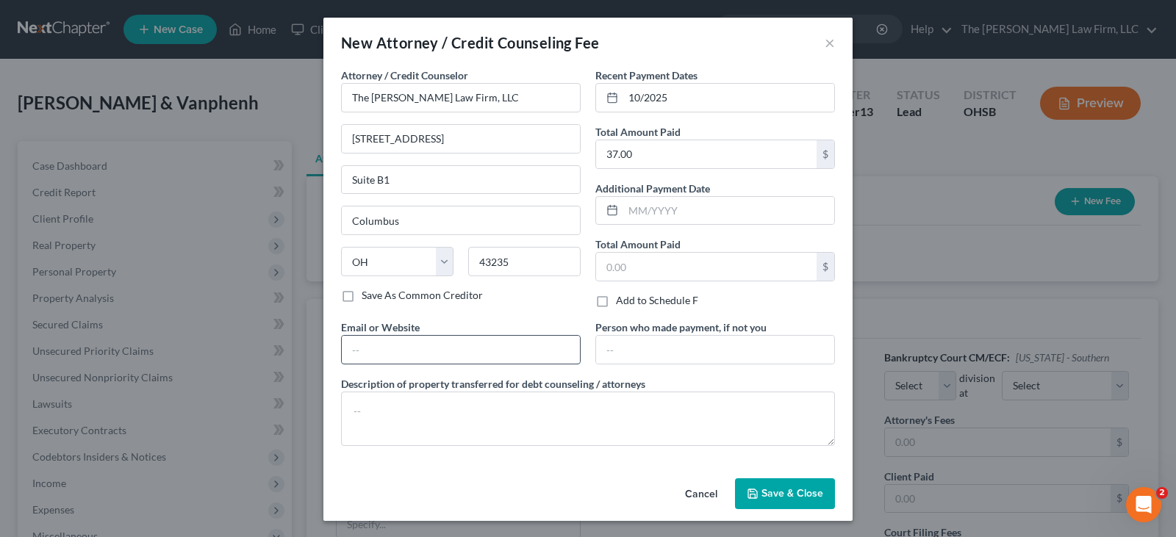
type input "[EMAIL_ADDRESS][DOMAIN_NAME]"
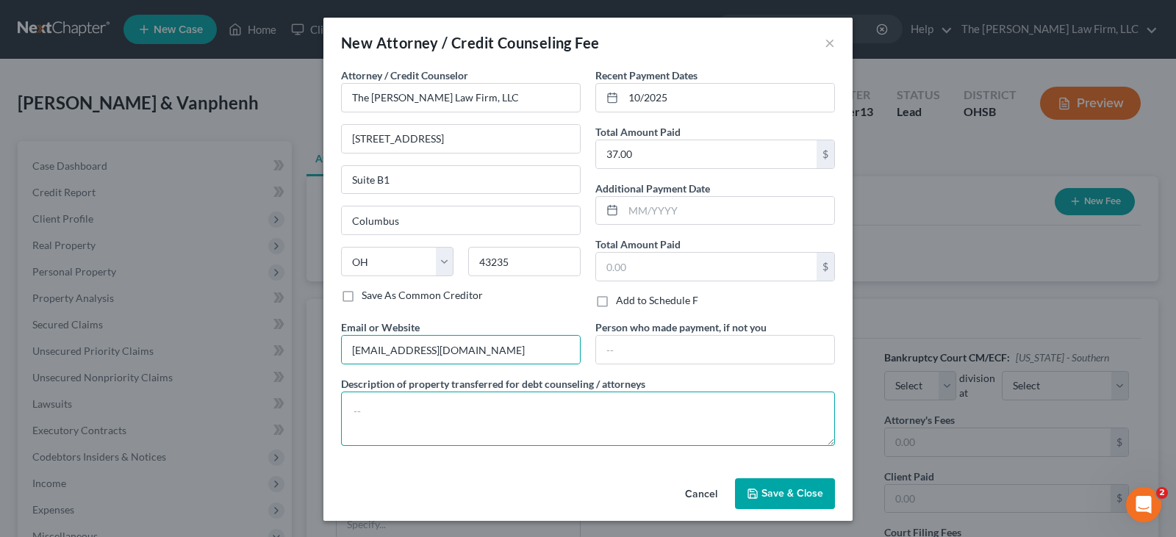
click at [545, 416] on textarea at bounding box center [588, 419] width 494 height 54
type textarea "Attorney Fee"
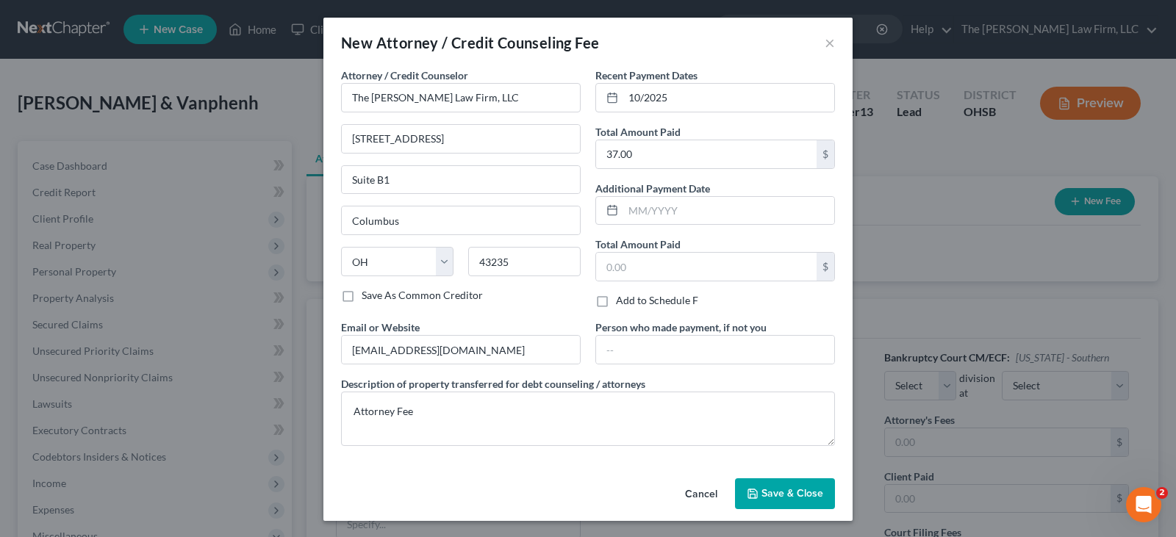
click at [762, 494] on span "Save & Close" at bounding box center [792, 493] width 62 height 12
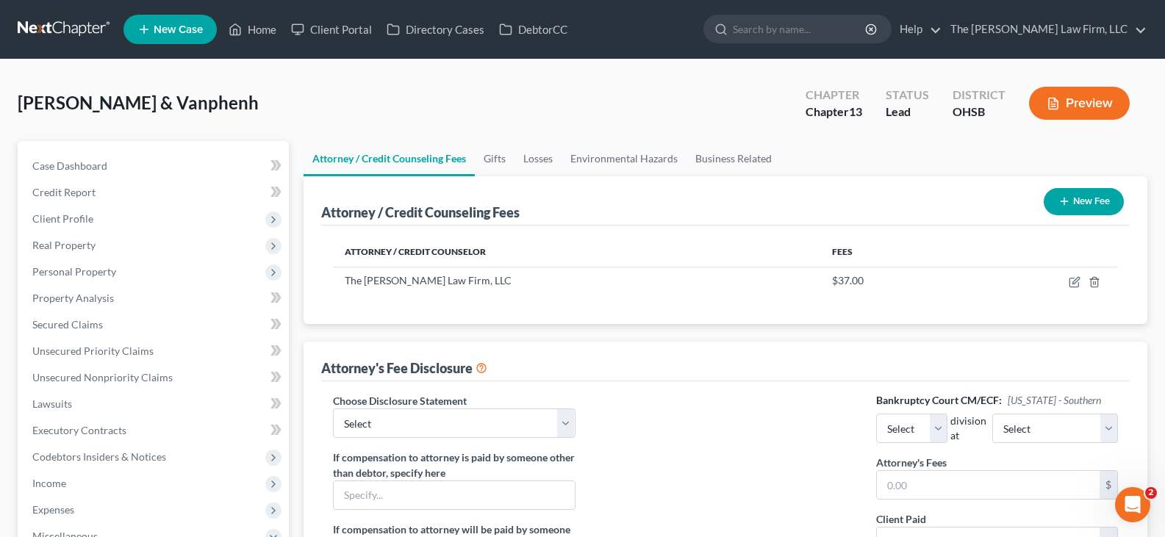
click at [1064, 202] on icon "button" at bounding box center [1064, 202] width 12 height 12
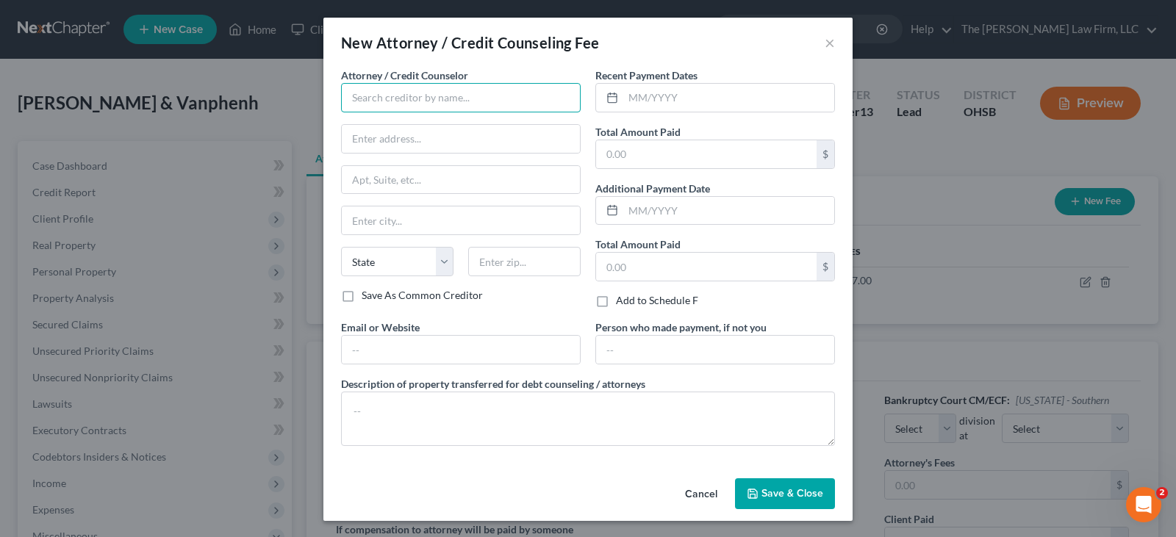
click at [526, 101] on input "text" at bounding box center [461, 97] width 240 height 29
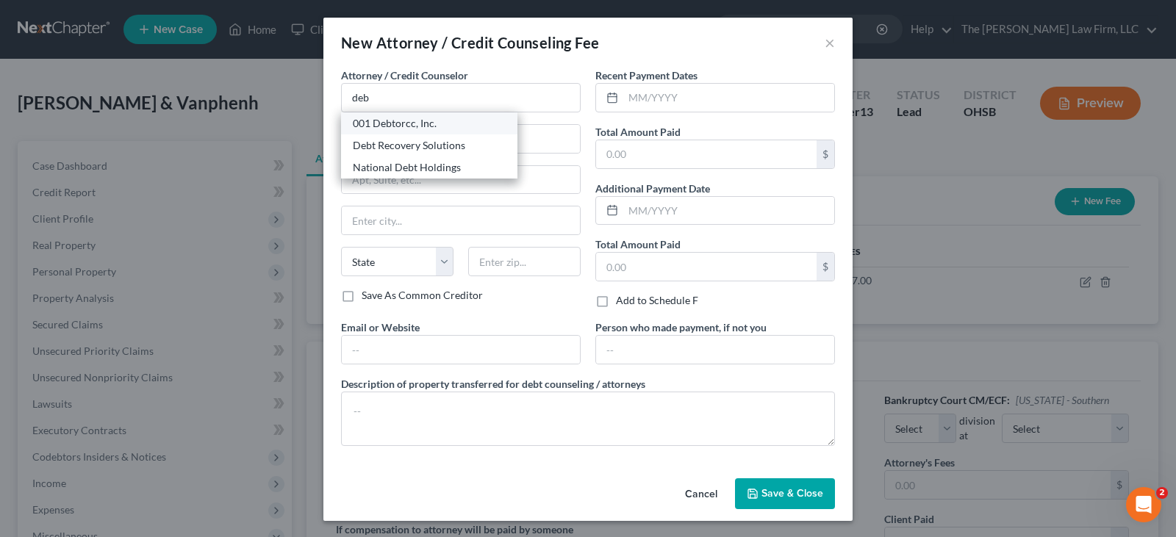
click at [420, 123] on div "001 Debtorcc, Inc." at bounding box center [429, 123] width 153 height 15
type input "001 Debtorcc, Inc."
type input "[STREET_ADDRESS]"
type input "[GEOGRAPHIC_DATA]"
select select "33"
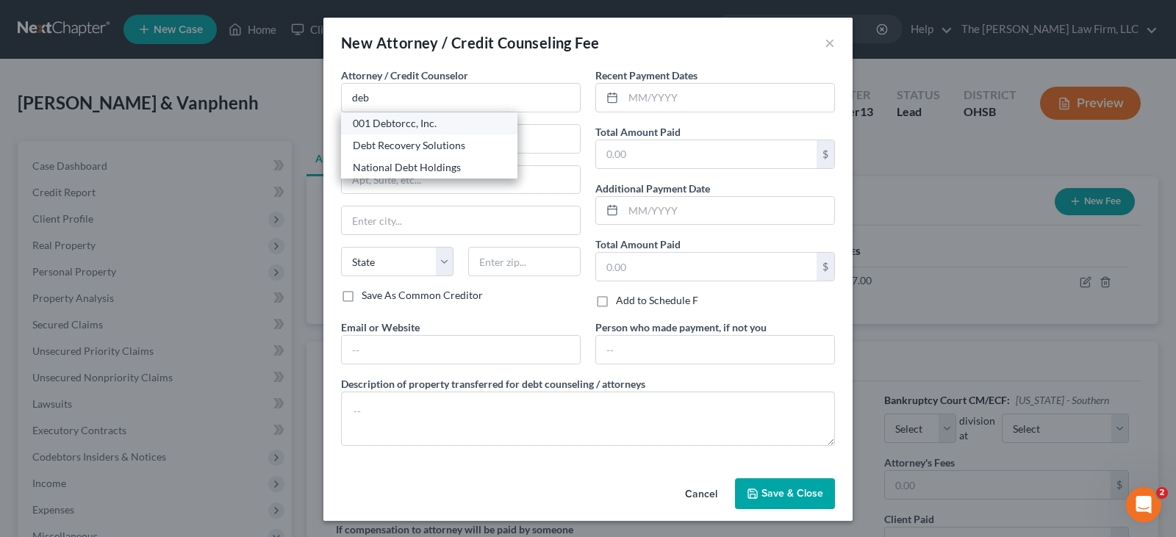
type input "07306"
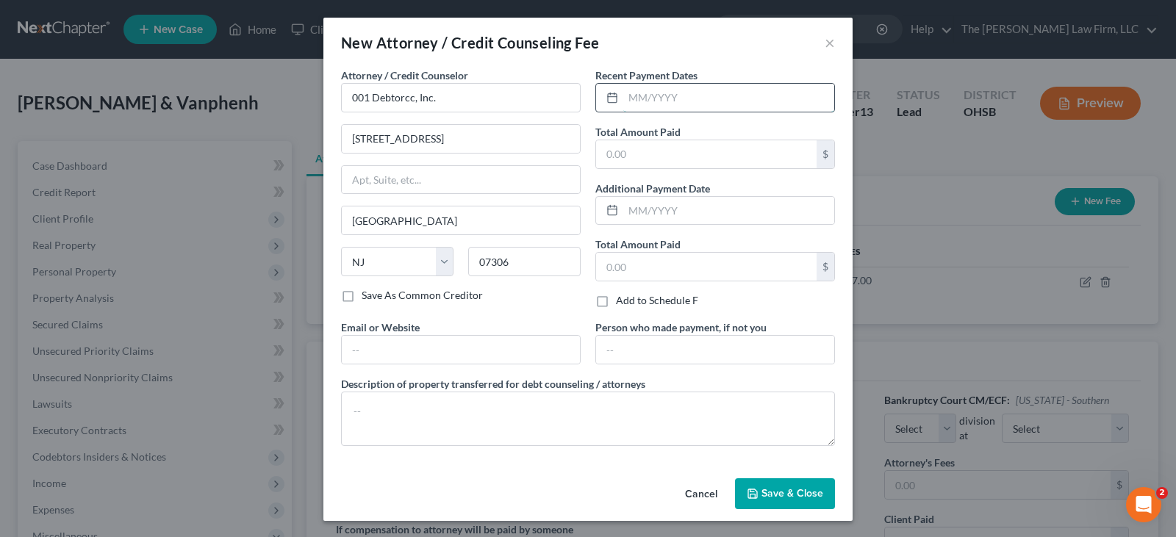
click at [626, 104] on input "text" at bounding box center [728, 98] width 211 height 28
type input "09/2025"
click at [656, 145] on input "text" at bounding box center [706, 154] width 220 height 28
type input "19.95"
click at [537, 353] on input "text" at bounding box center [461, 350] width 238 height 28
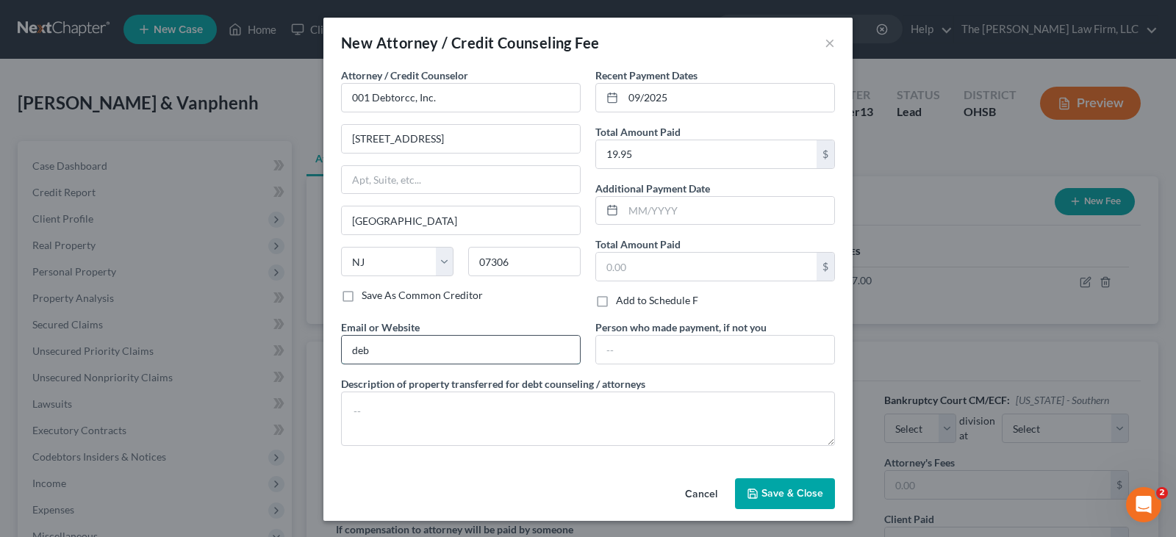
type input "[DOMAIN_NAME]"
click at [462, 420] on textarea at bounding box center [588, 419] width 494 height 54
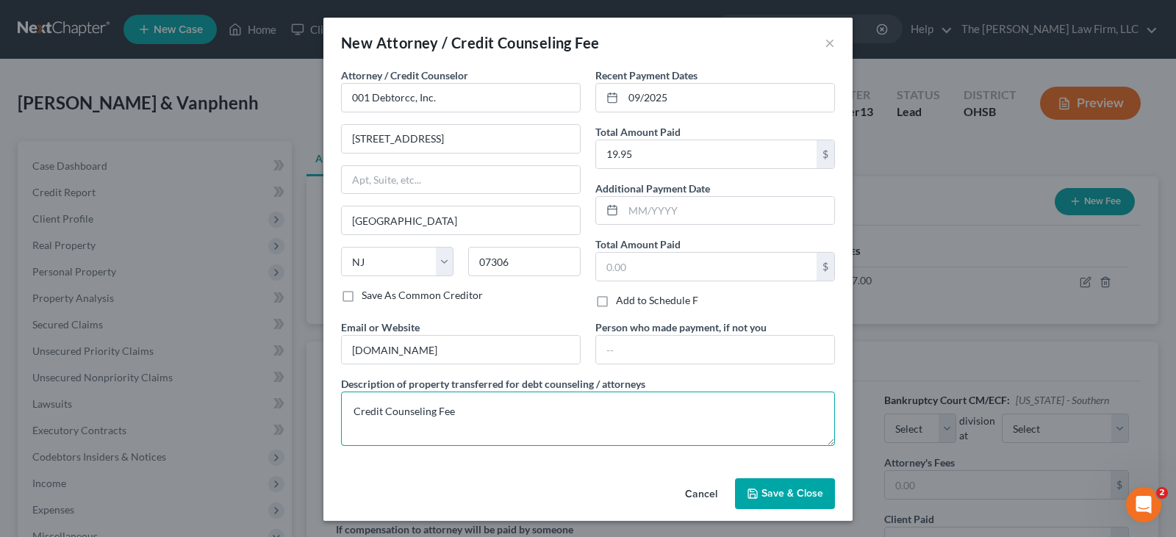
type textarea "Credit Counseling Fee"
click at [767, 498] on span "Save & Close" at bounding box center [792, 493] width 62 height 12
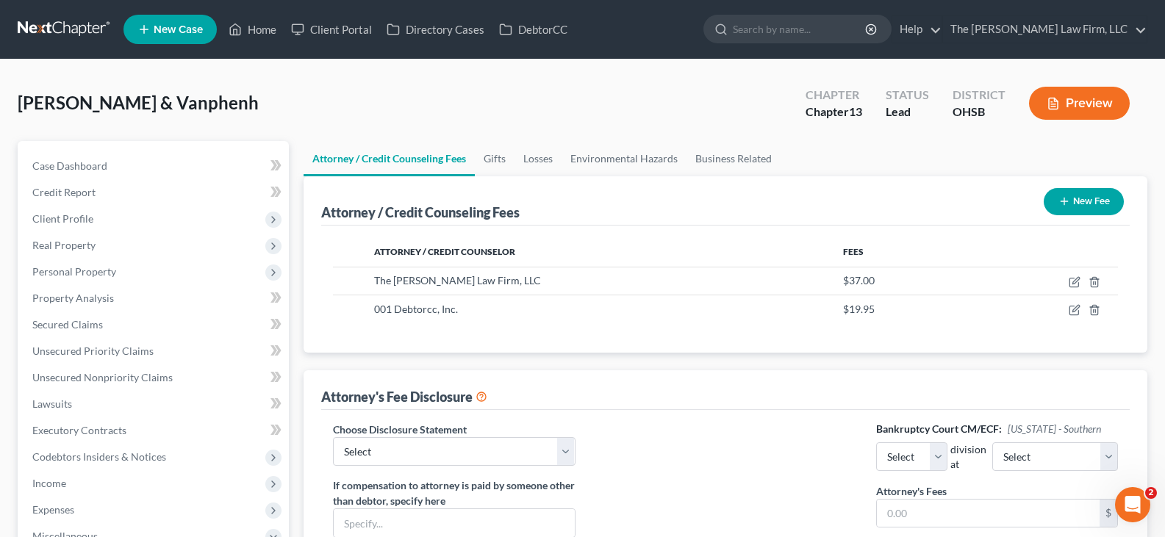
click at [1063, 197] on icon "button" at bounding box center [1064, 202] width 12 height 12
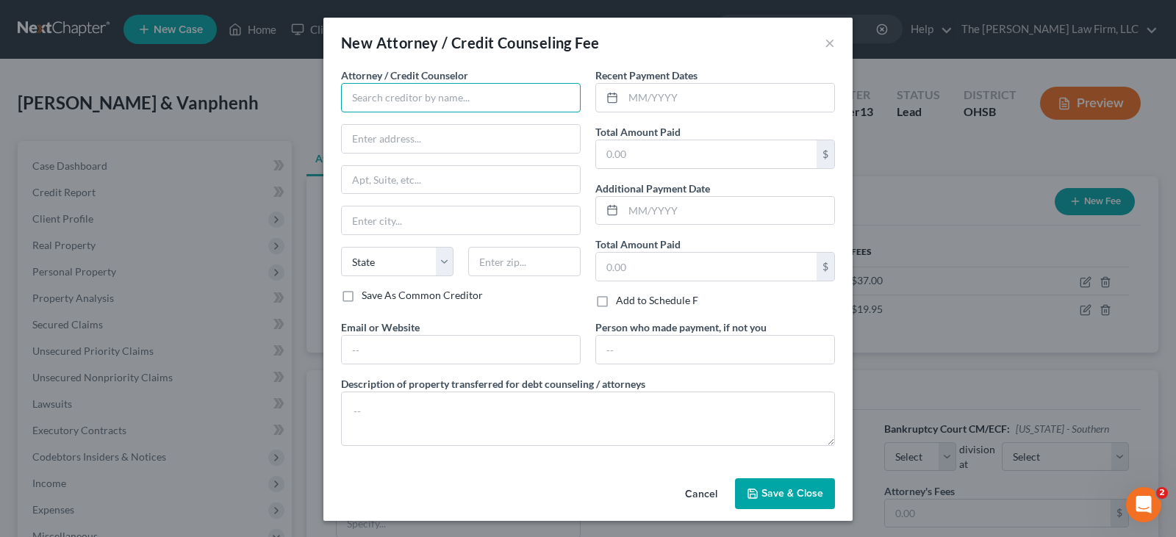
click at [447, 96] on input "text" at bounding box center [461, 97] width 240 height 29
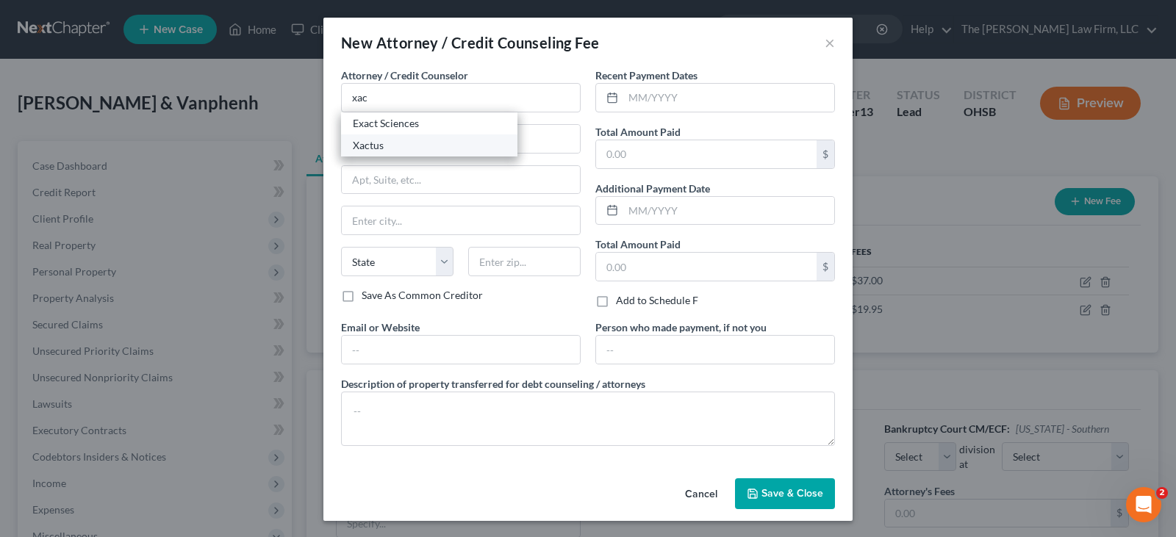
click at [376, 146] on div "Xactus" at bounding box center [429, 145] width 153 height 15
type input "Xactus"
type input "[STREET_ADDRESS][PERSON_NAME]"
type input "#100"
type input "Broomall"
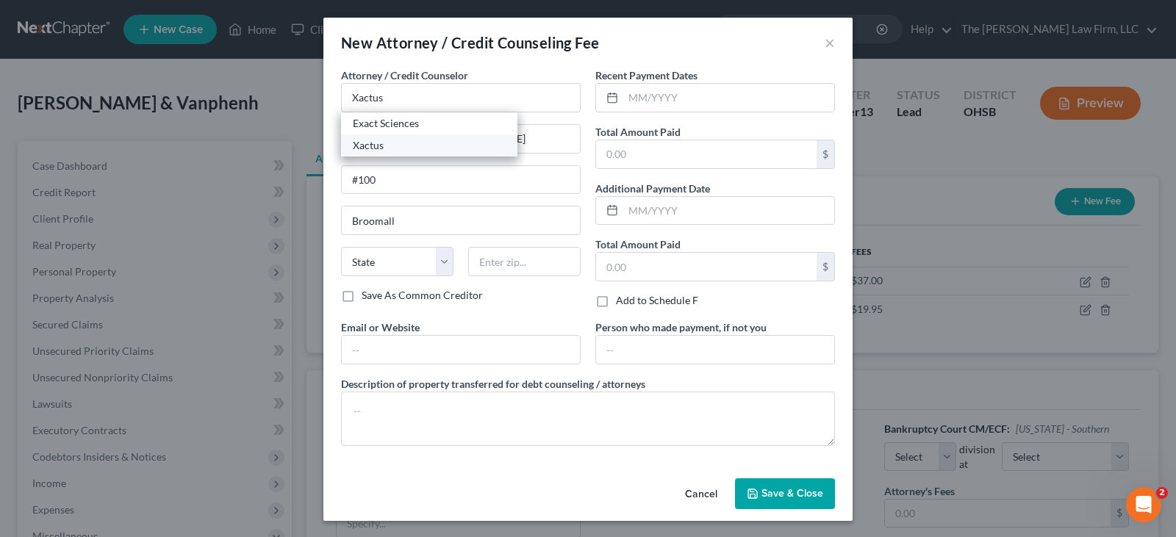
select select "39"
type input "19008"
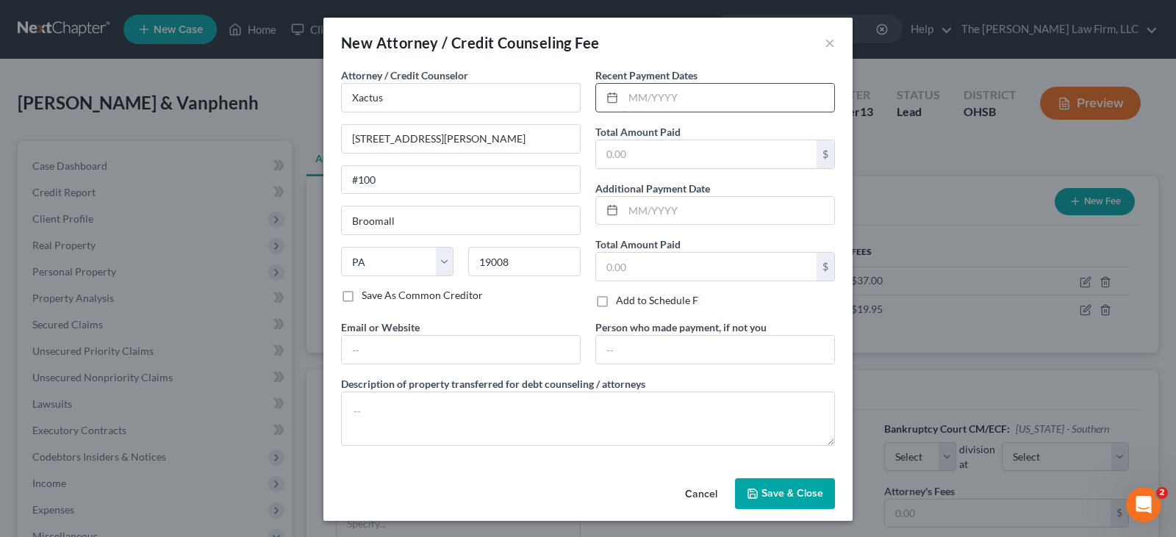
click at [623, 104] on input "text" at bounding box center [728, 98] width 211 height 28
type input "10/2025"
click at [636, 157] on input "text" at bounding box center [706, 154] width 220 height 28
type input "63.00"
click at [520, 345] on input "text" at bounding box center [461, 350] width 238 height 28
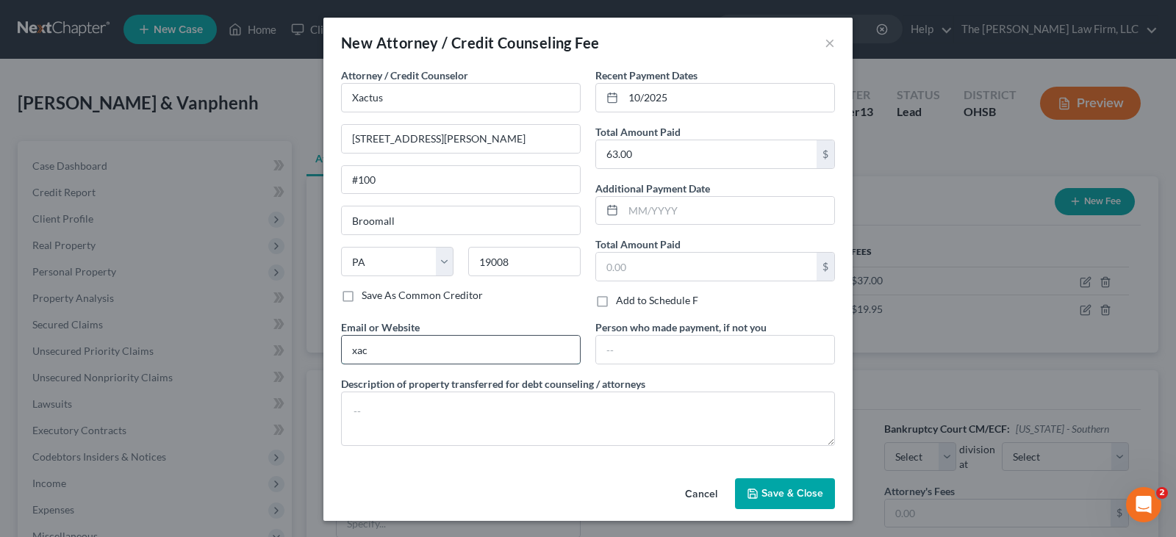
type input "[DOMAIN_NAME]"
click at [432, 421] on textarea at bounding box center [588, 419] width 494 height 54
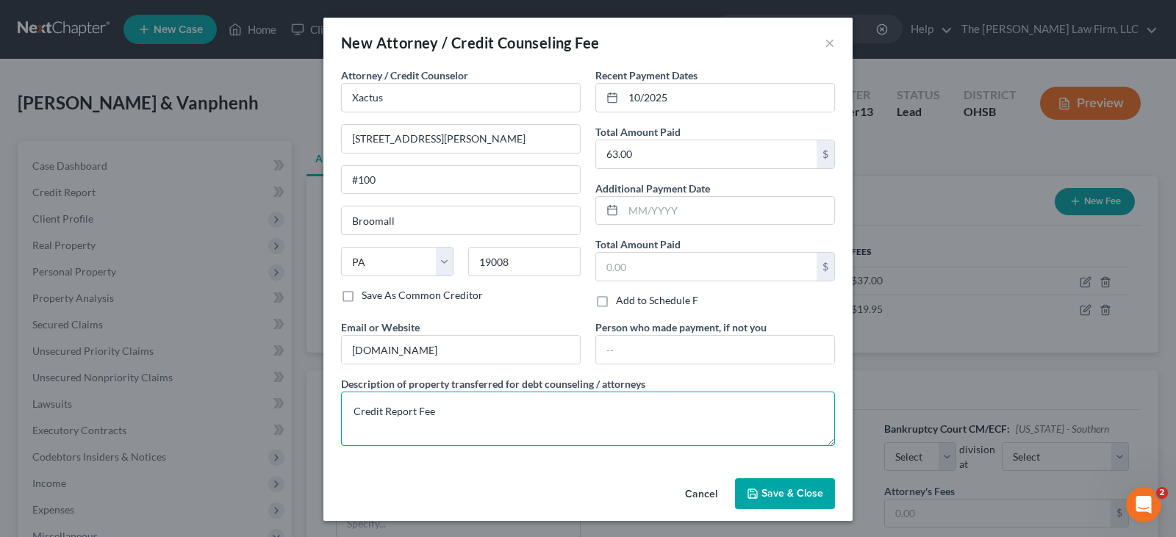
type textarea "Credit Report Fee"
click at [763, 494] on span "Save & Close" at bounding box center [792, 493] width 62 height 12
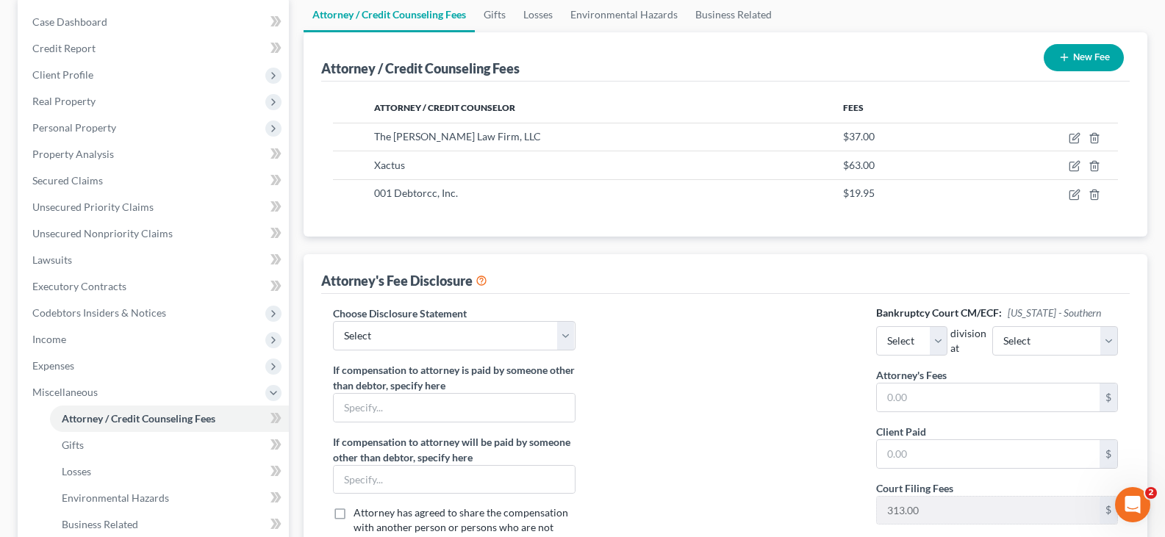
scroll to position [147, 0]
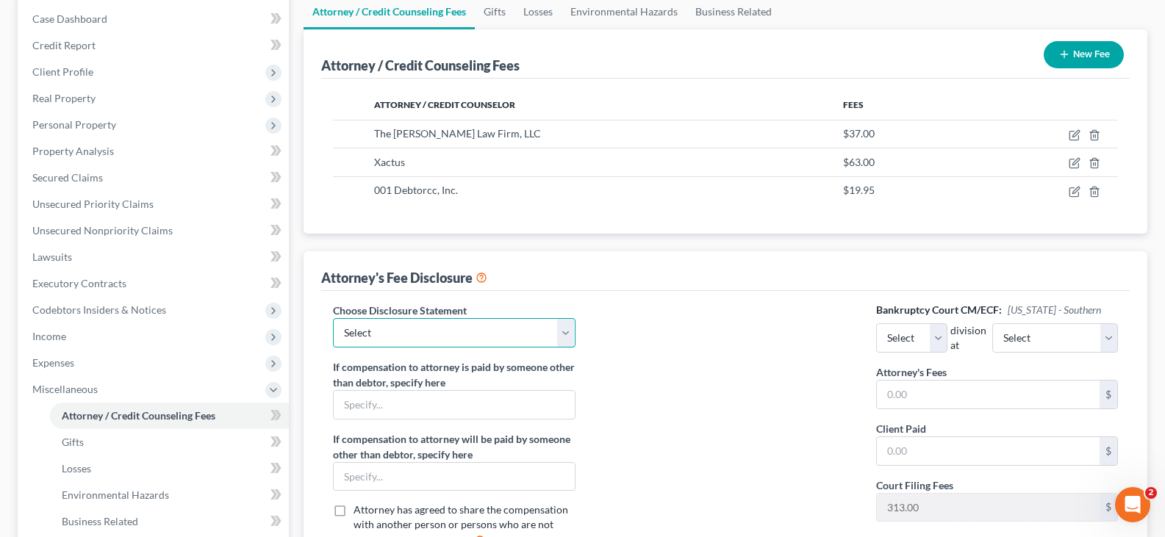
click at [567, 334] on select "Select Disclosure of Compensation" at bounding box center [454, 332] width 242 height 29
select select "0"
click at [333, 318] on select "Select Disclosure of Compensation" at bounding box center [454, 332] width 242 height 29
click at [945, 343] on select "Select Eastern Western" at bounding box center [911, 337] width 71 height 29
select select "0"
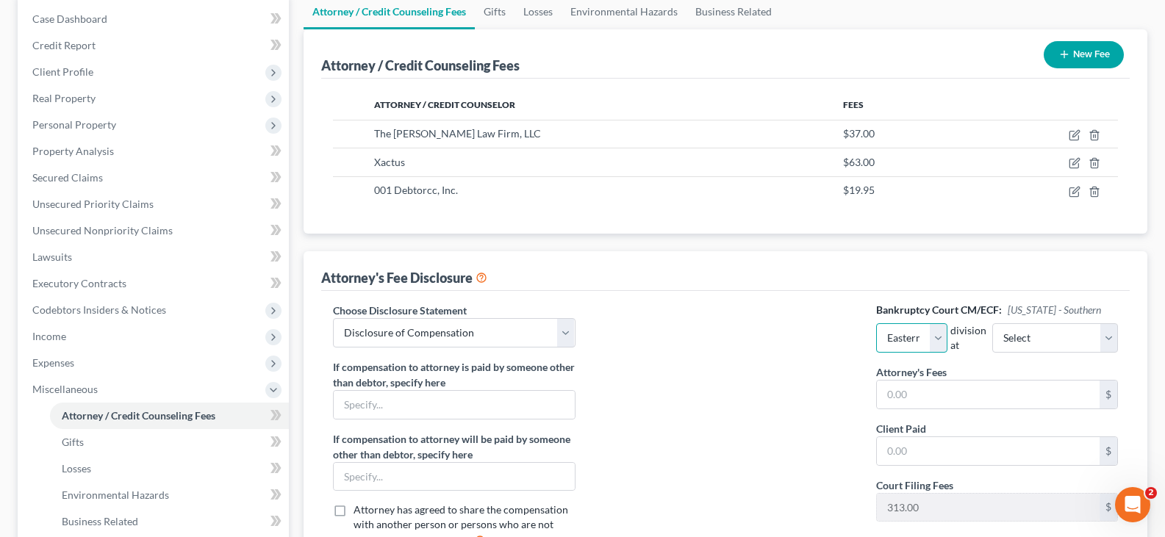
click at [876, 323] on select "Select Eastern Western" at bounding box center [911, 337] width 71 height 29
click at [1087, 337] on select "Select Cincinnati [GEOGRAPHIC_DATA] [GEOGRAPHIC_DATA]" at bounding box center [1055, 337] width 126 height 29
select select "1"
click at [1006, 323] on select "Select Cincinnati [GEOGRAPHIC_DATA] [GEOGRAPHIC_DATA]" at bounding box center [1055, 337] width 126 height 29
click at [1005, 391] on input "text" at bounding box center [988, 395] width 223 height 28
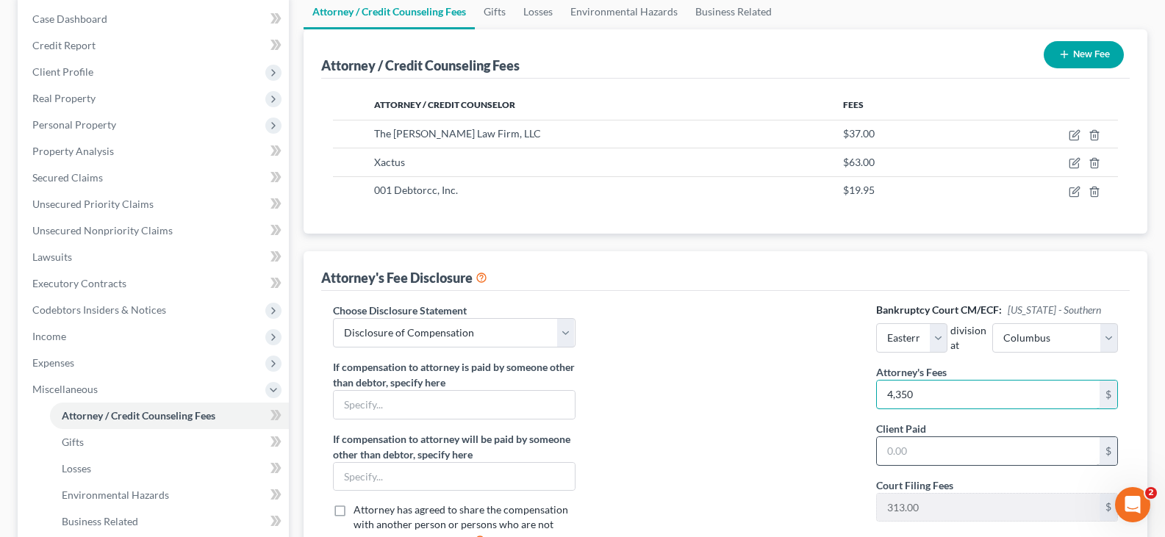
type input "4,350"
click at [910, 452] on input "text" at bounding box center [988, 451] width 223 height 28
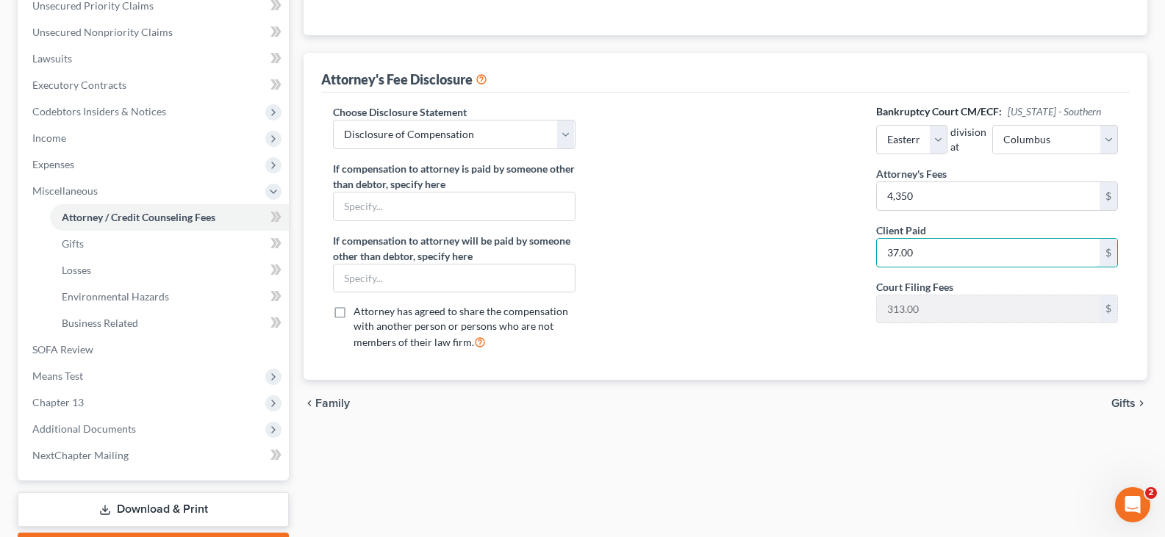
scroll to position [367, 0]
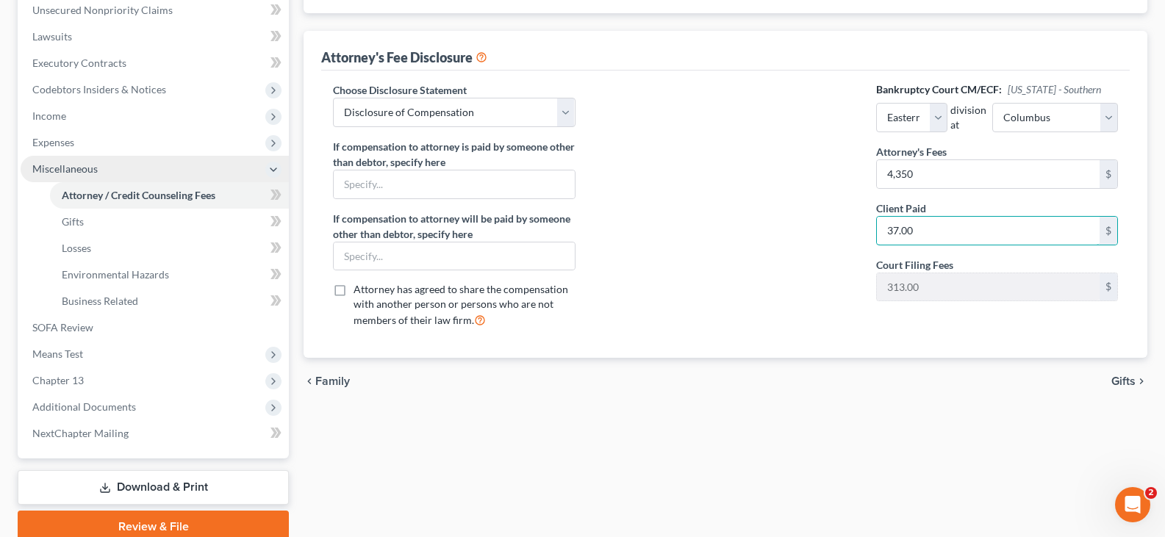
type input "37.00"
click at [109, 172] on span "Miscellaneous" at bounding box center [155, 169] width 268 height 26
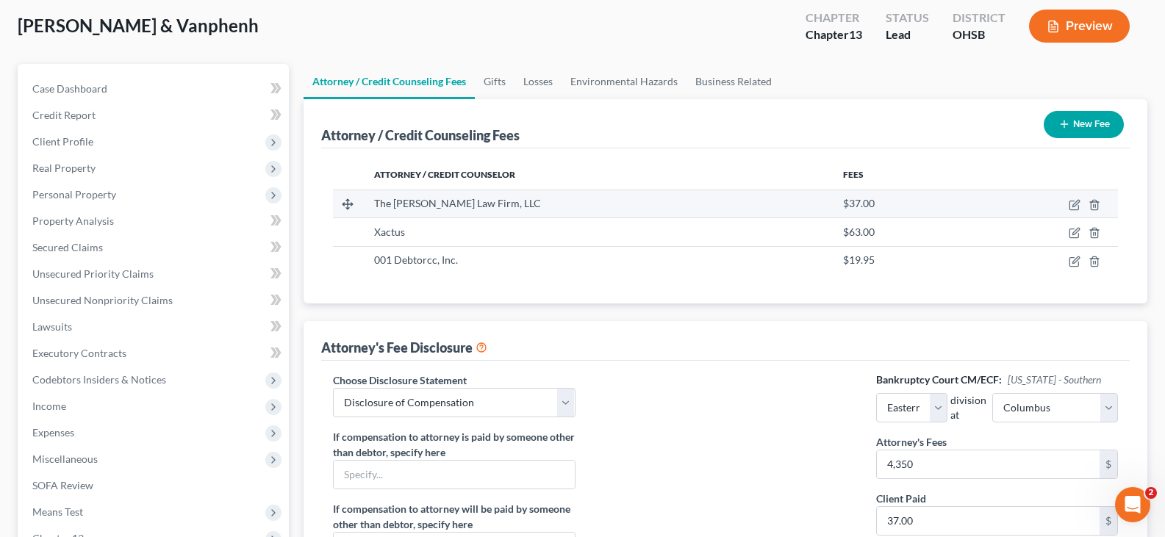
scroll to position [76, 0]
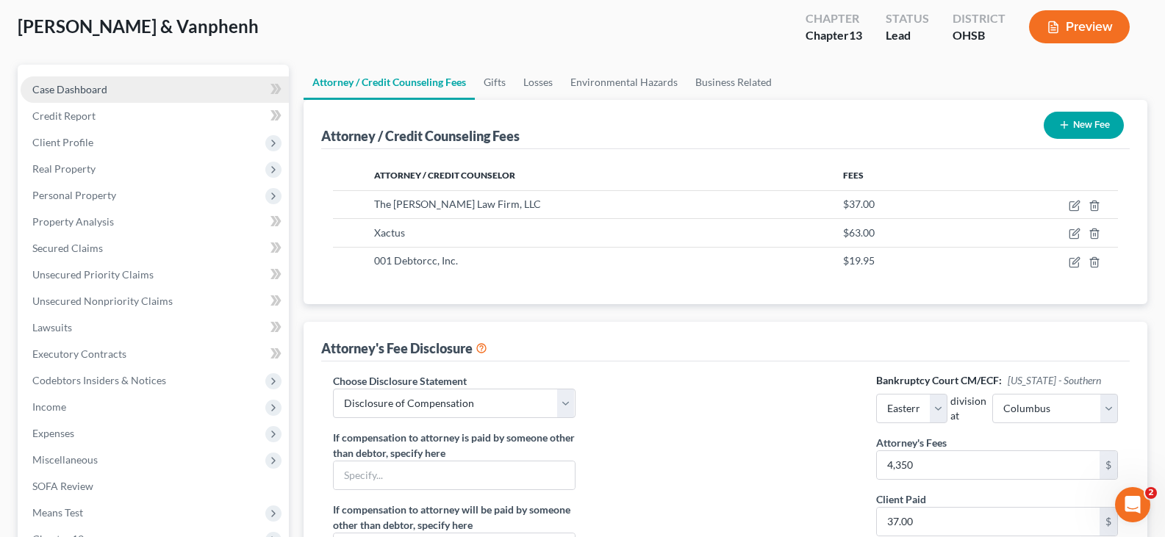
click at [93, 91] on span "Case Dashboard" at bounding box center [69, 89] width 75 height 12
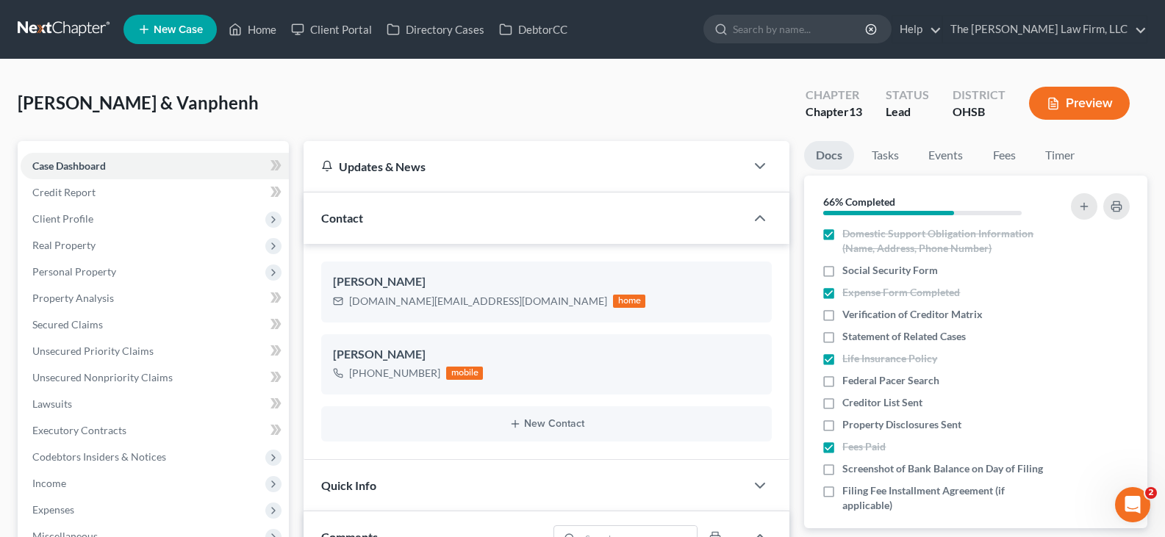
scroll to position [514, 0]
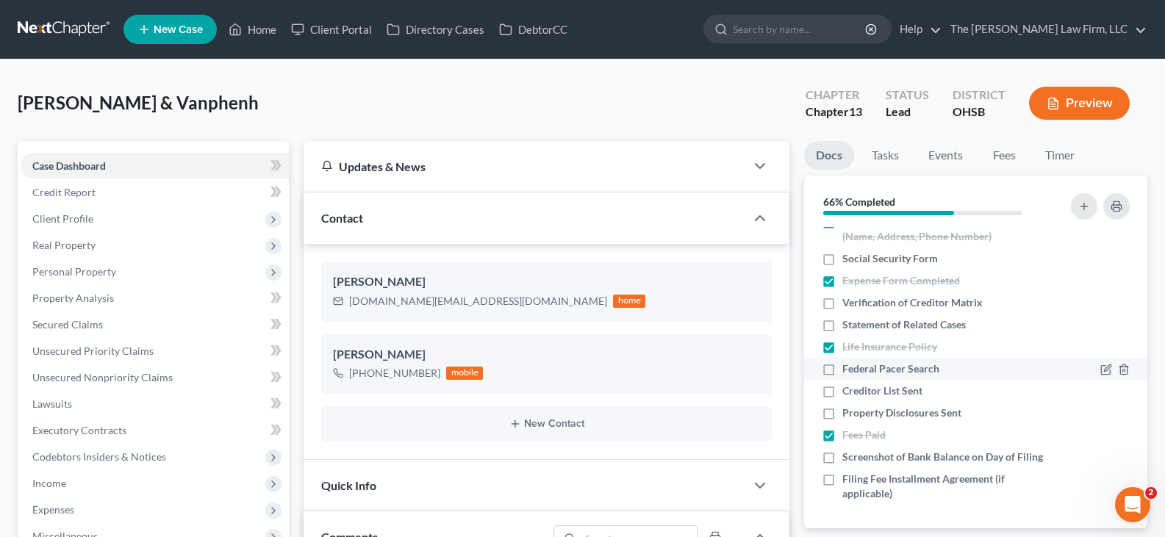
click at [842, 362] on label "Federal Pacer Search" at bounding box center [890, 369] width 97 height 15
click at [848, 362] on input "Federal Pacer Search" at bounding box center [853, 367] width 10 height 10
checkbox input "true"
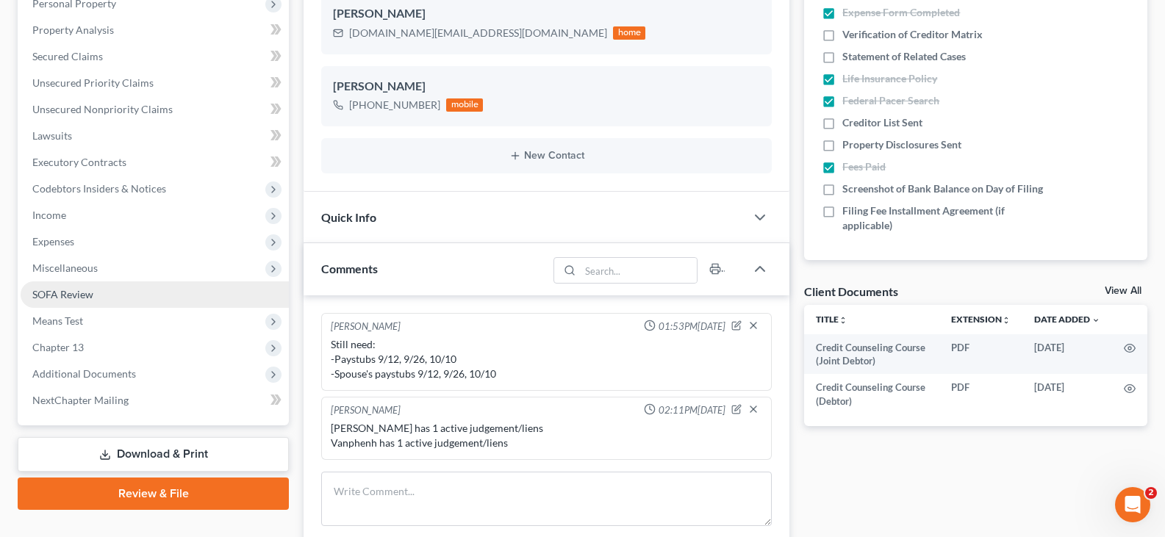
scroll to position [294, 0]
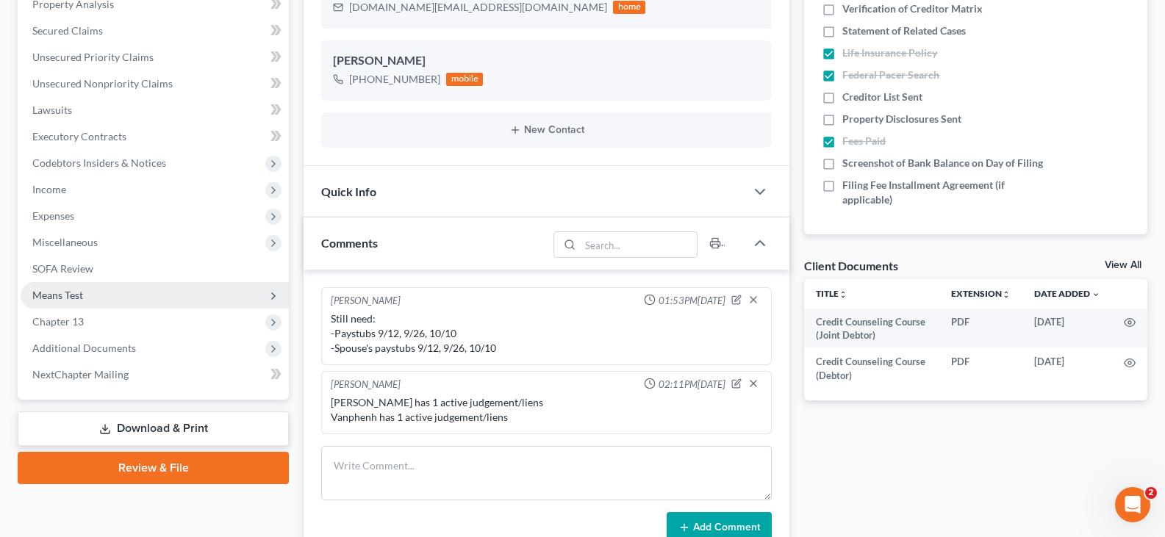
click at [46, 289] on span "Means Test" at bounding box center [57, 295] width 51 height 12
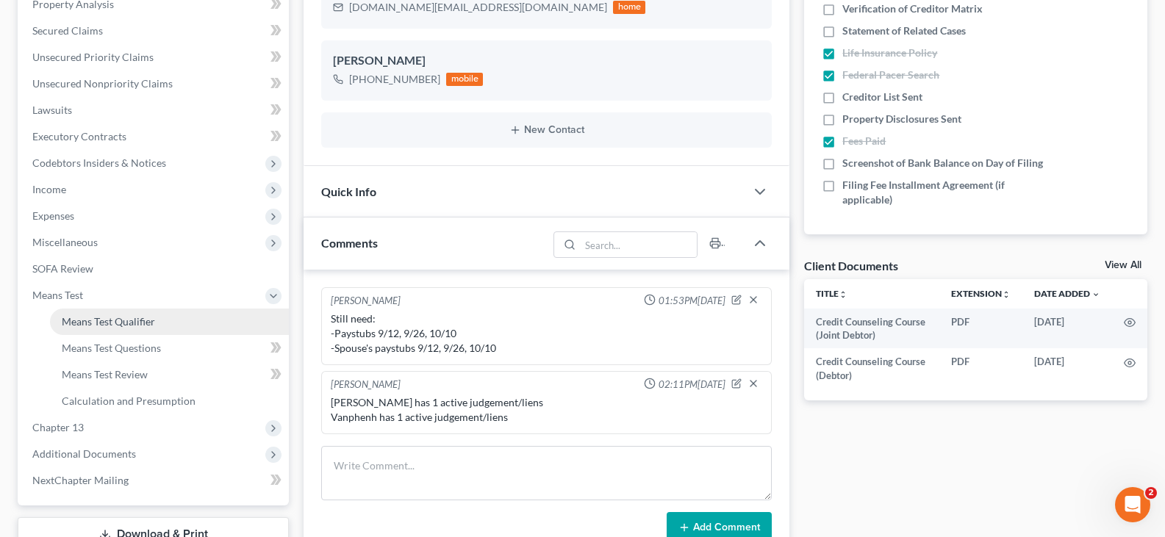
click at [111, 320] on span "Means Test Qualifier" at bounding box center [108, 321] width 93 height 12
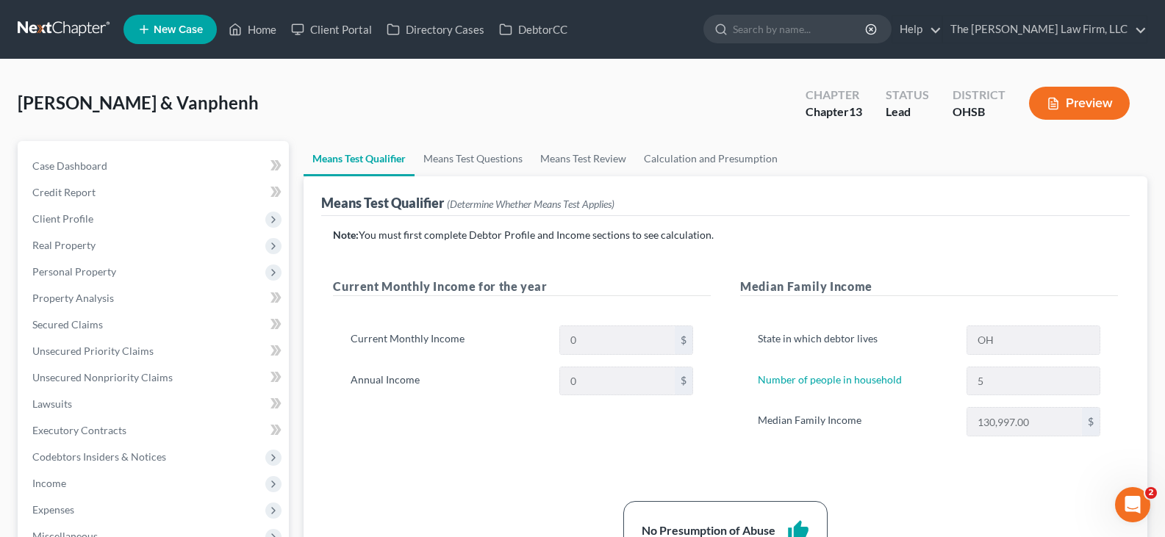
scroll to position [73, 0]
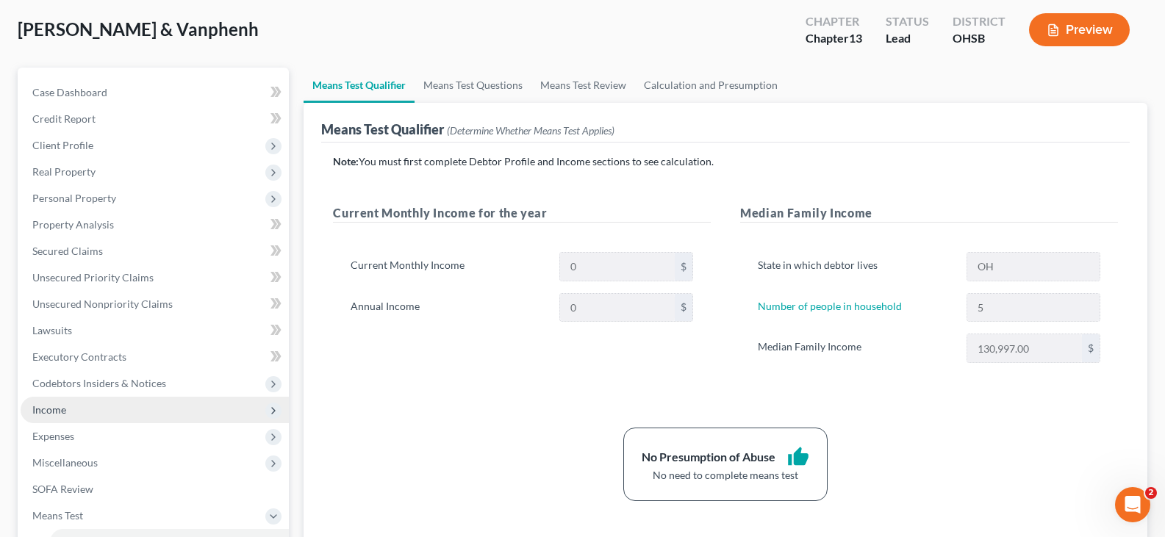
click at [155, 408] on span "Income" at bounding box center [155, 410] width 268 height 26
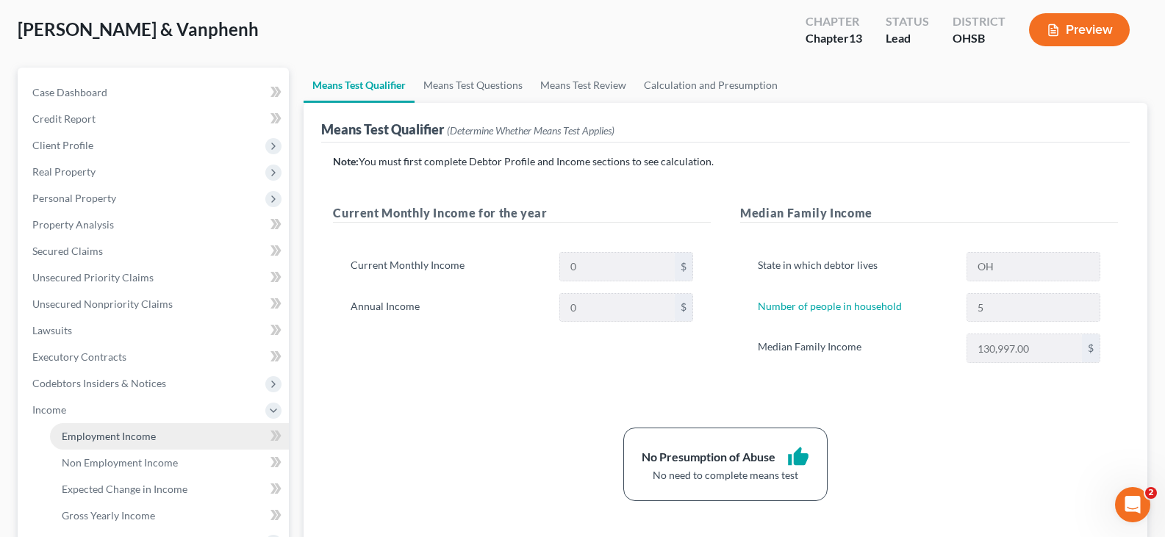
click at [153, 437] on span "Employment Income" at bounding box center [109, 436] width 94 height 12
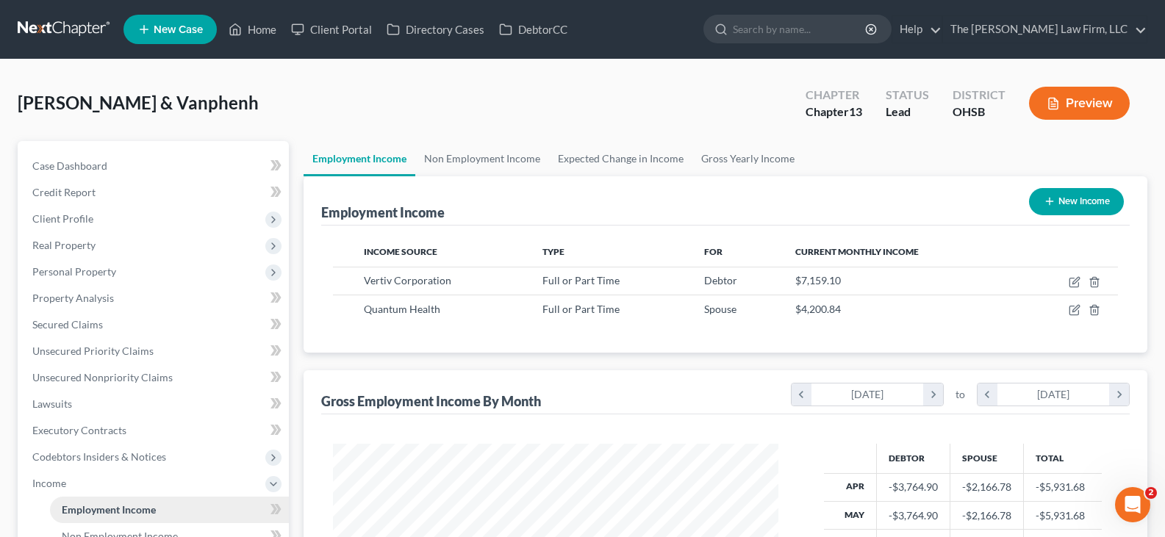
scroll to position [264, 475]
click at [83, 165] on span "Case Dashboard" at bounding box center [69, 165] width 75 height 12
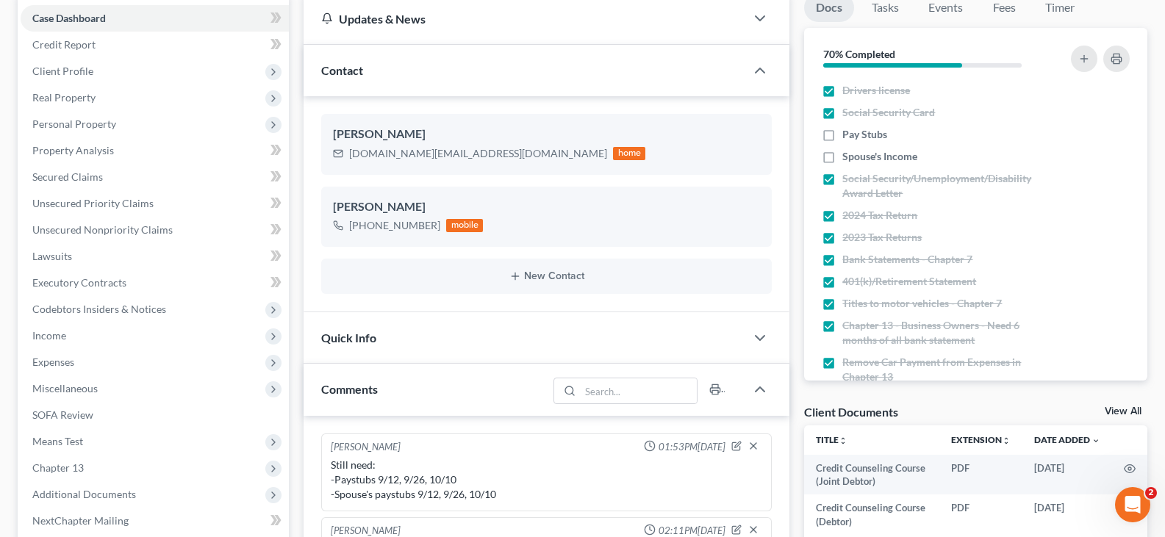
scroll to position [147, 0]
click at [758, 71] on polyline "button" at bounding box center [760, 71] width 9 height 4
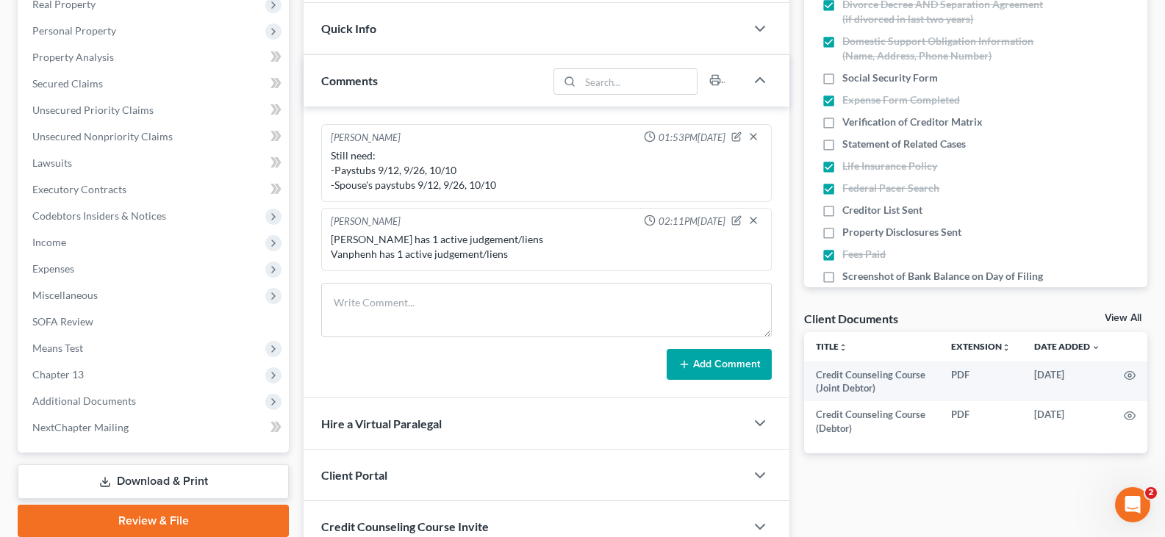
scroll to position [294, 0]
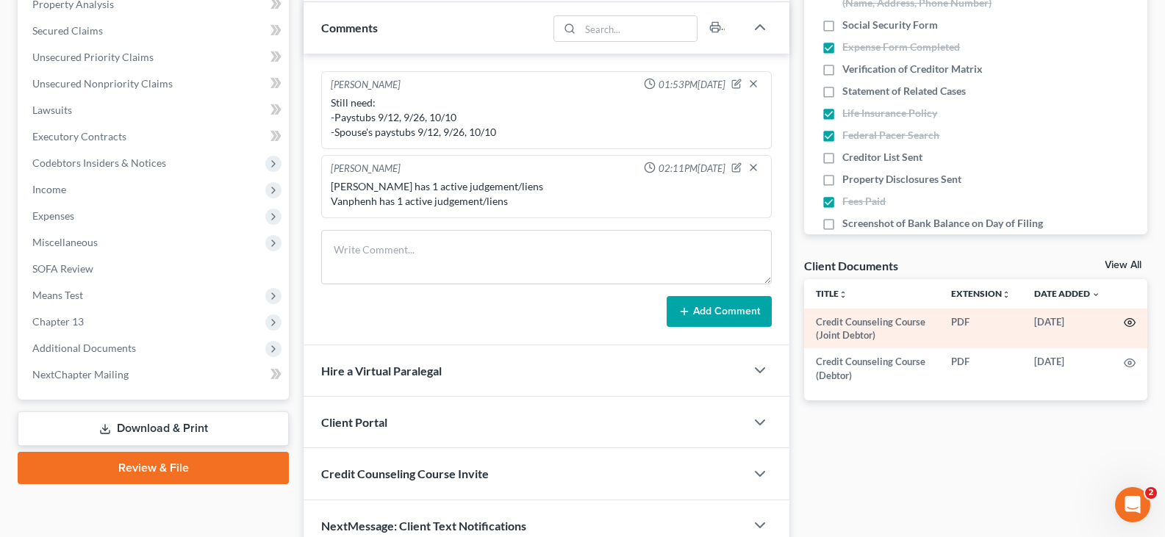
click at [1132, 320] on icon "button" at bounding box center [1130, 323] width 12 height 12
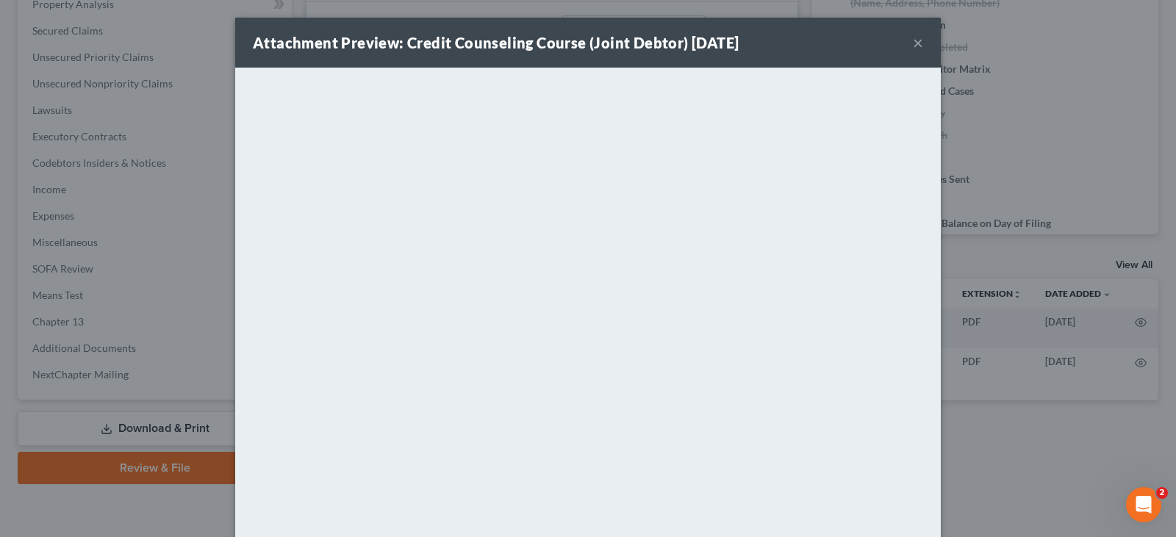
click at [914, 43] on button "×" at bounding box center [918, 43] width 10 height 18
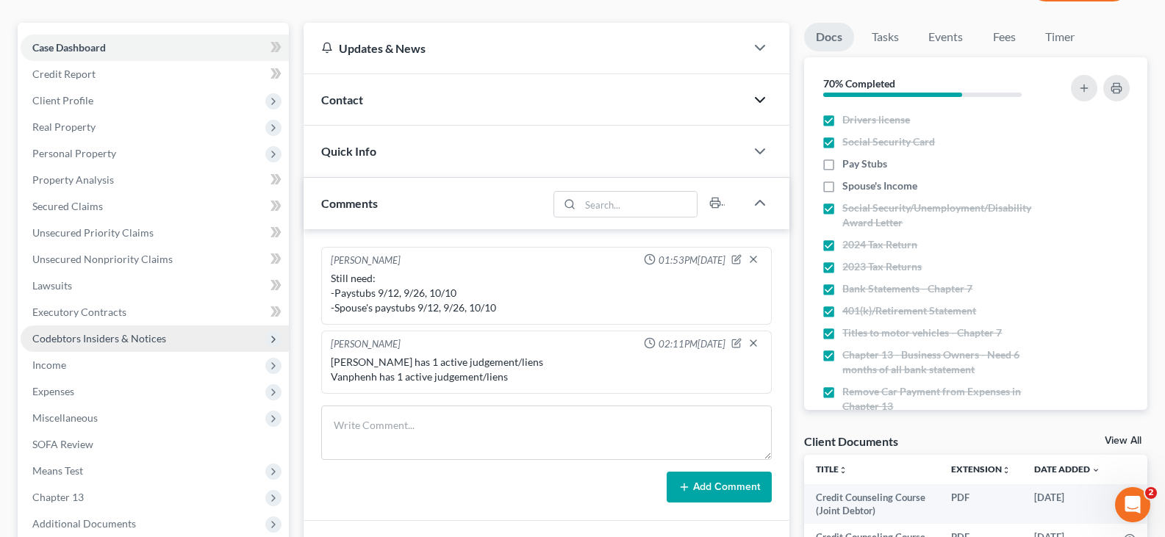
scroll to position [73, 0]
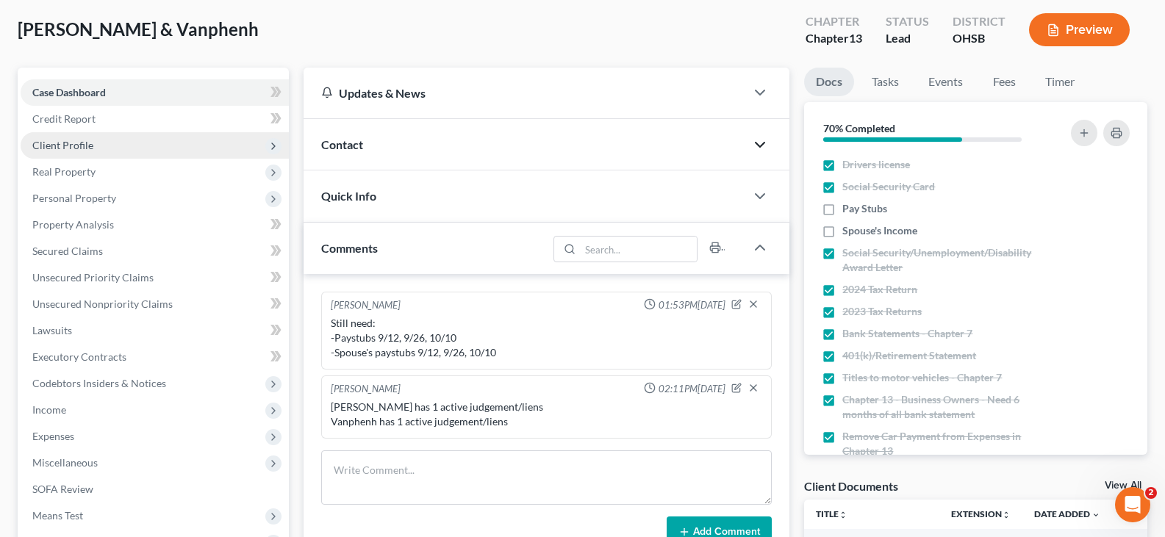
click at [51, 146] on span "Client Profile" at bounding box center [62, 145] width 61 height 12
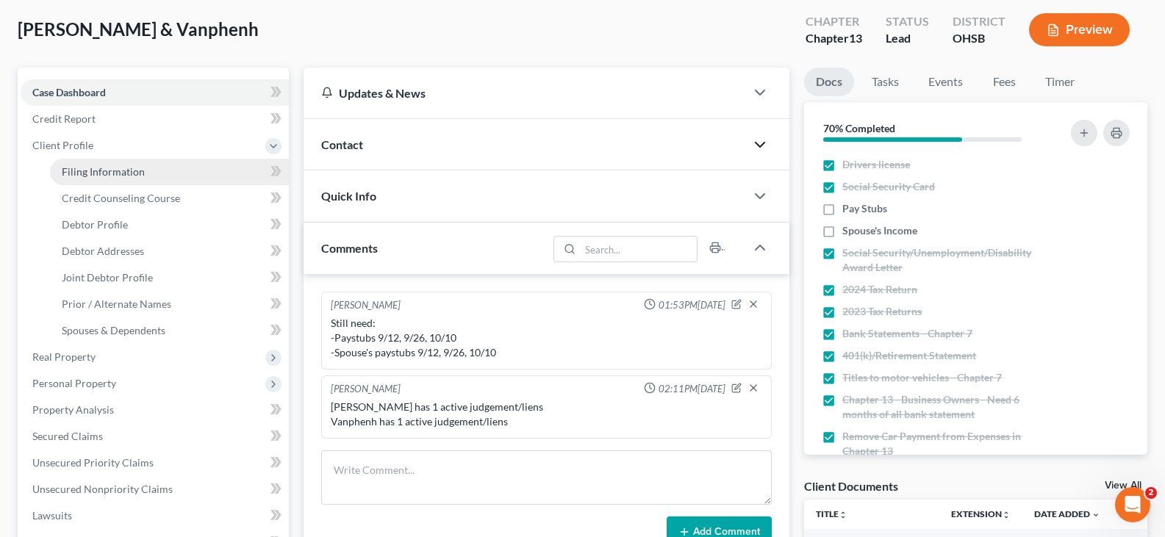
click at [71, 171] on span "Filing Information" at bounding box center [103, 171] width 83 height 12
select select "1"
select select "3"
select select "36"
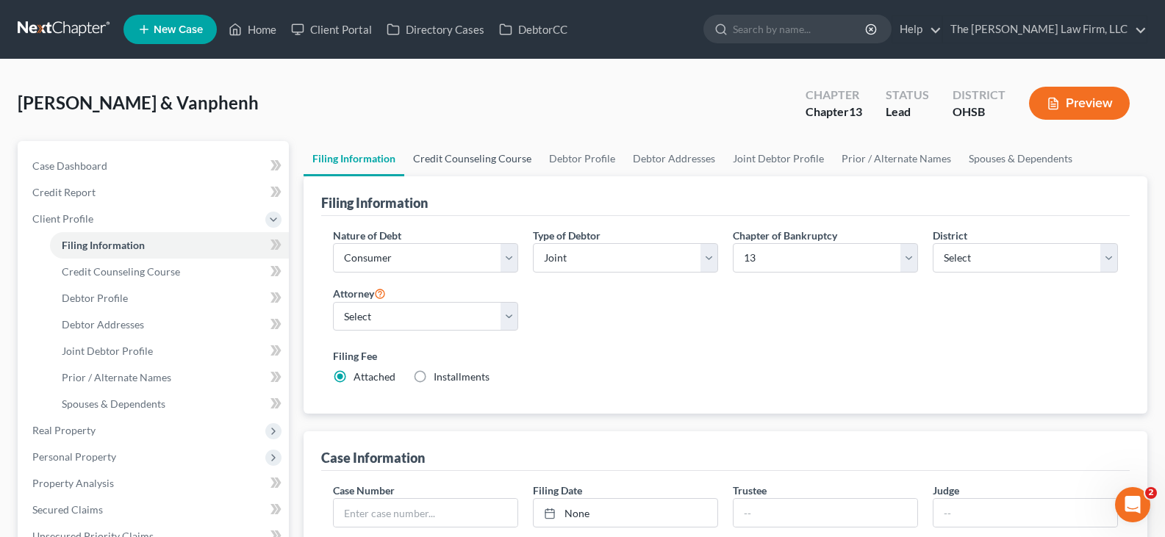
click at [448, 160] on link "Credit Counseling Course" at bounding box center [472, 158] width 136 height 35
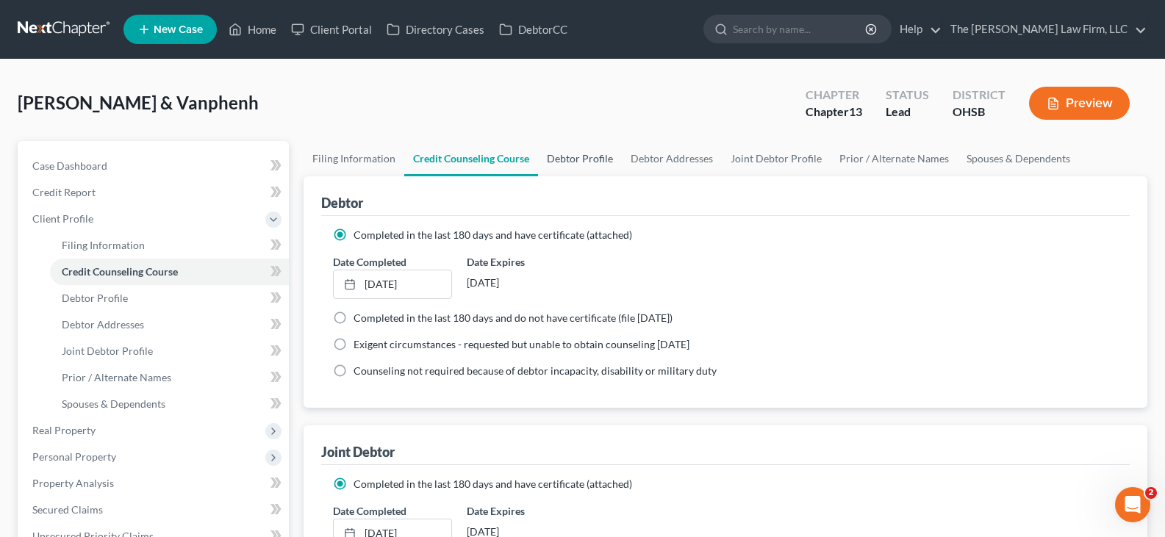
click at [576, 161] on link "Debtor Profile" at bounding box center [580, 158] width 84 height 35
select select "1"
select select "4"
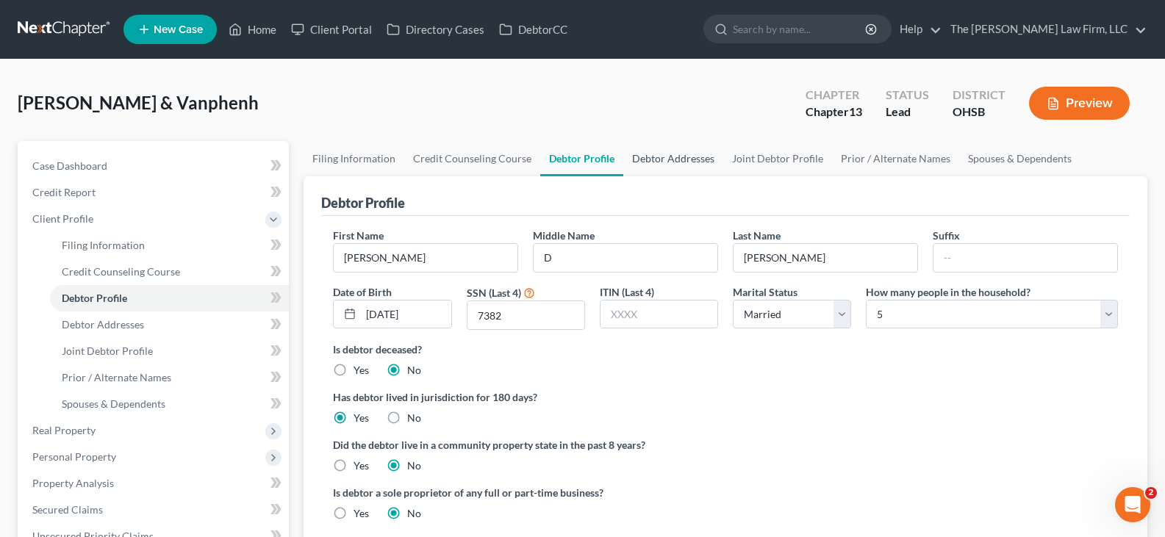
click at [659, 160] on link "Debtor Addresses" at bounding box center [673, 158] width 100 height 35
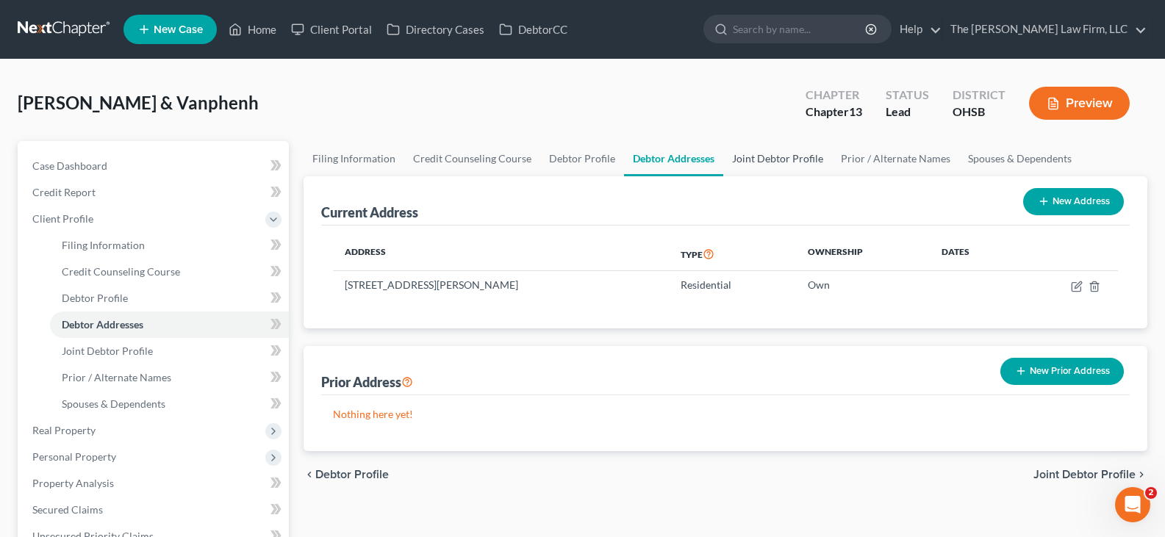
click at [751, 158] on link "Joint Debtor Profile" at bounding box center [777, 158] width 109 height 35
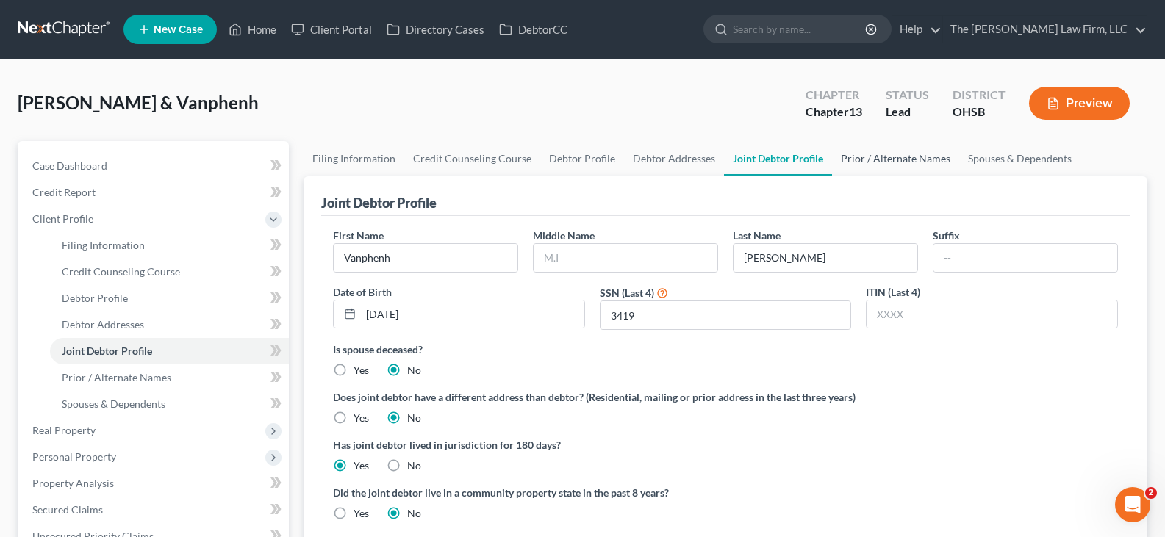
click at [850, 159] on link "Prior / Alternate Names" at bounding box center [895, 158] width 127 height 35
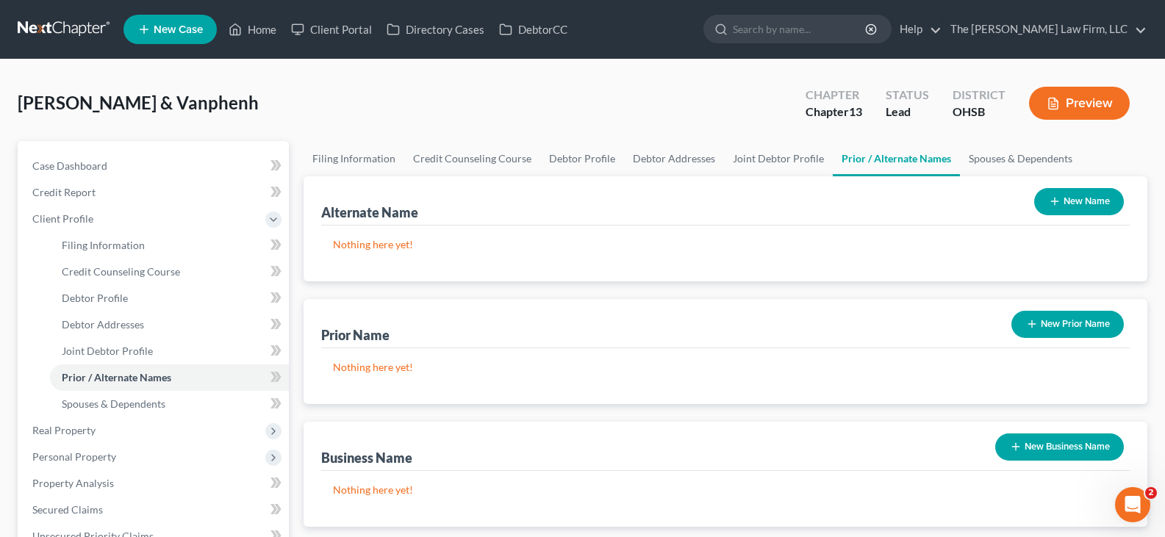
click at [1026, 322] on icon "button" at bounding box center [1032, 324] width 12 height 12
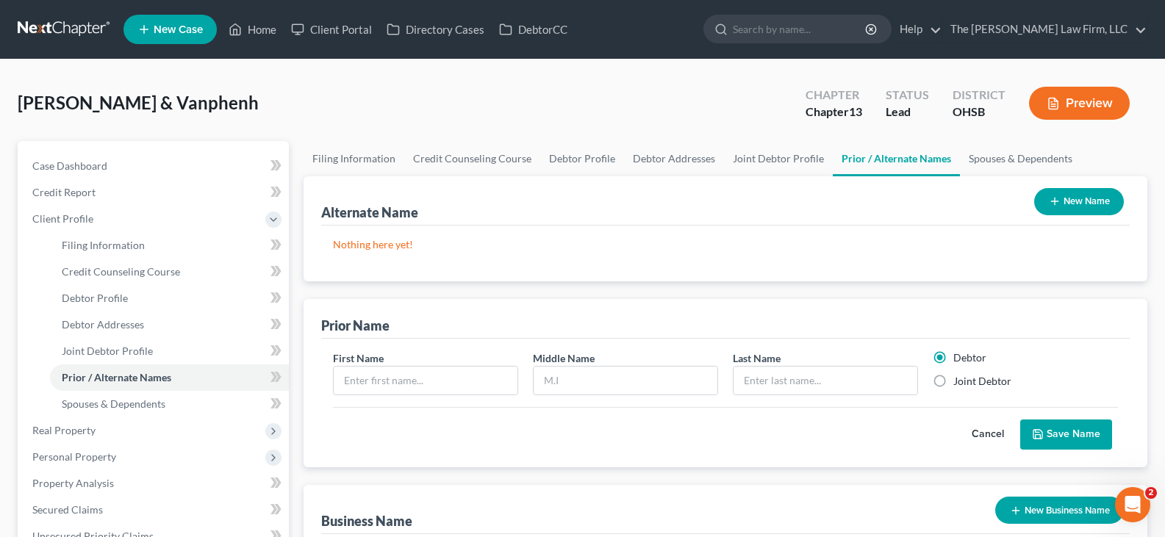
click at [953, 381] on label "Joint Debtor" at bounding box center [982, 381] width 58 height 15
click at [959, 381] on input "Joint Debtor" at bounding box center [964, 379] width 10 height 10
radio input "true"
radio input "false"
click at [482, 383] on input "text" at bounding box center [426, 381] width 184 height 28
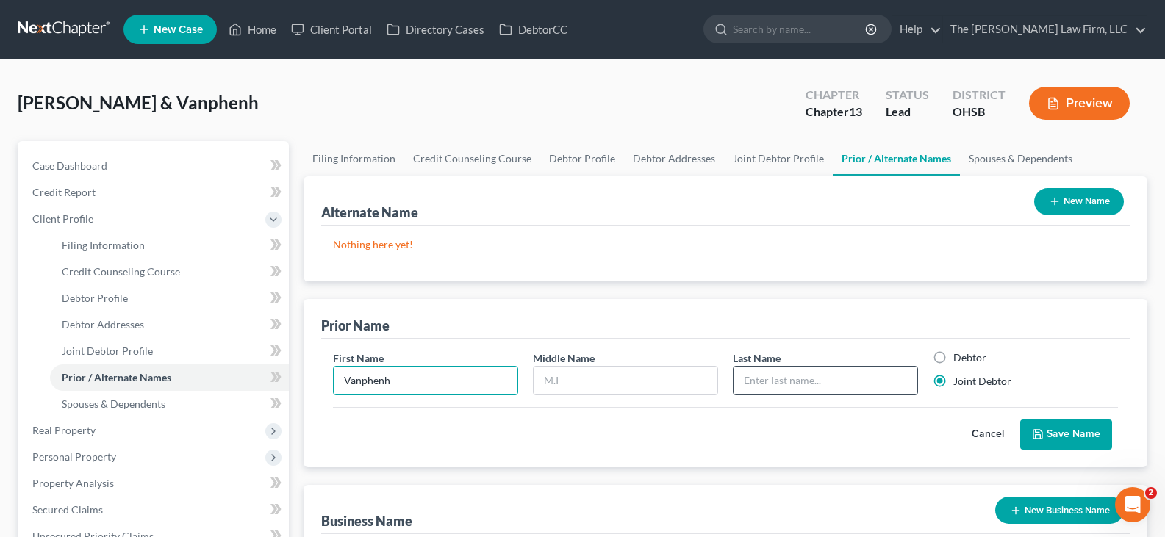
type input "Vanphenh"
click at [770, 384] on input "text" at bounding box center [825, 381] width 184 height 28
type input "Sayalath"
click at [1056, 436] on button "Save Name" at bounding box center [1066, 435] width 92 height 31
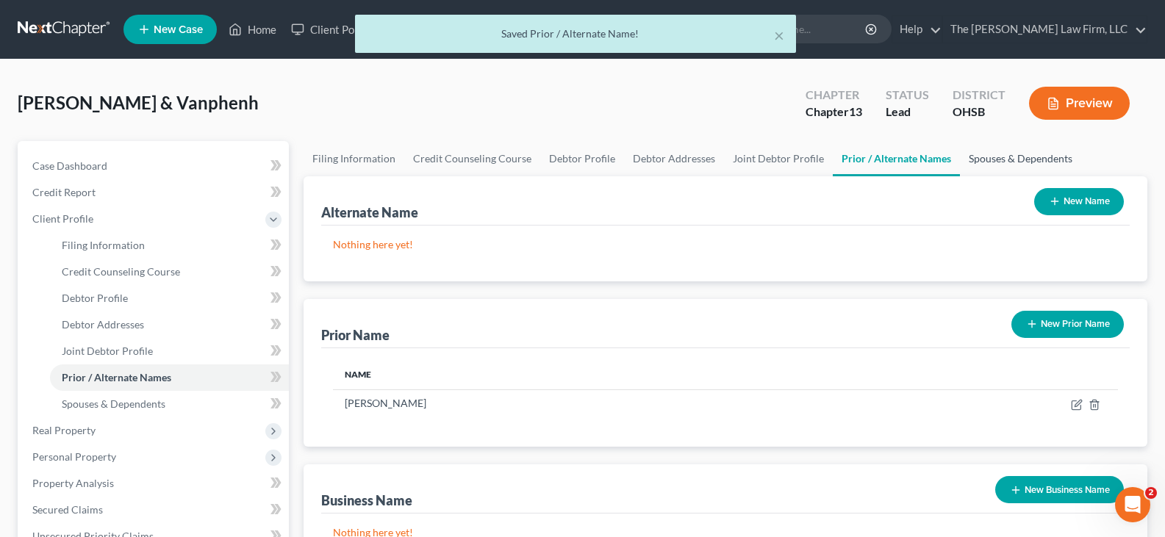
click at [988, 159] on link "Spouses & Dependents" at bounding box center [1020, 158] width 121 height 35
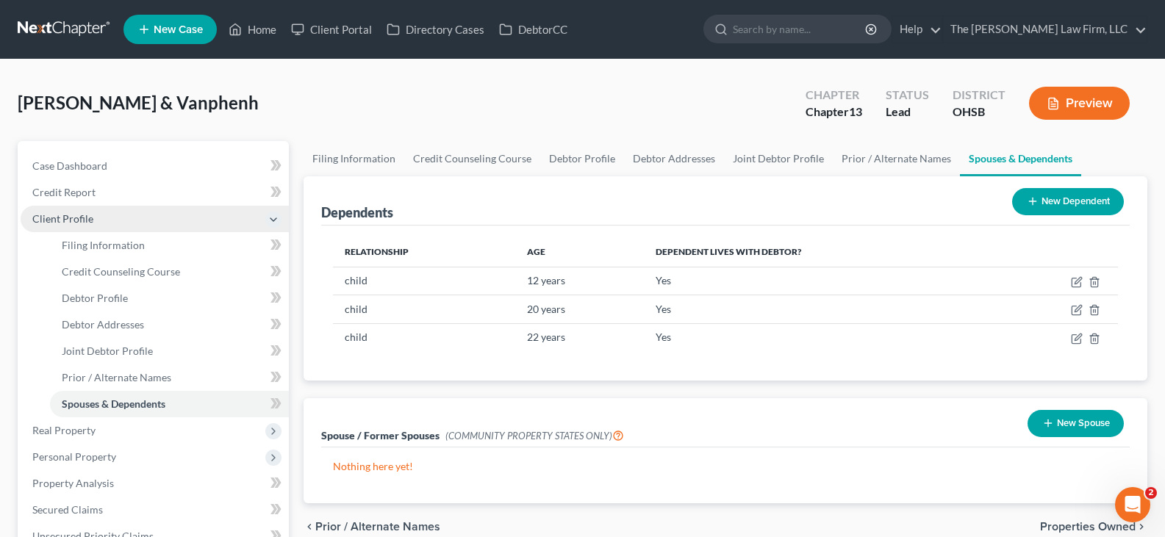
click at [105, 222] on span "Client Profile" at bounding box center [155, 219] width 268 height 26
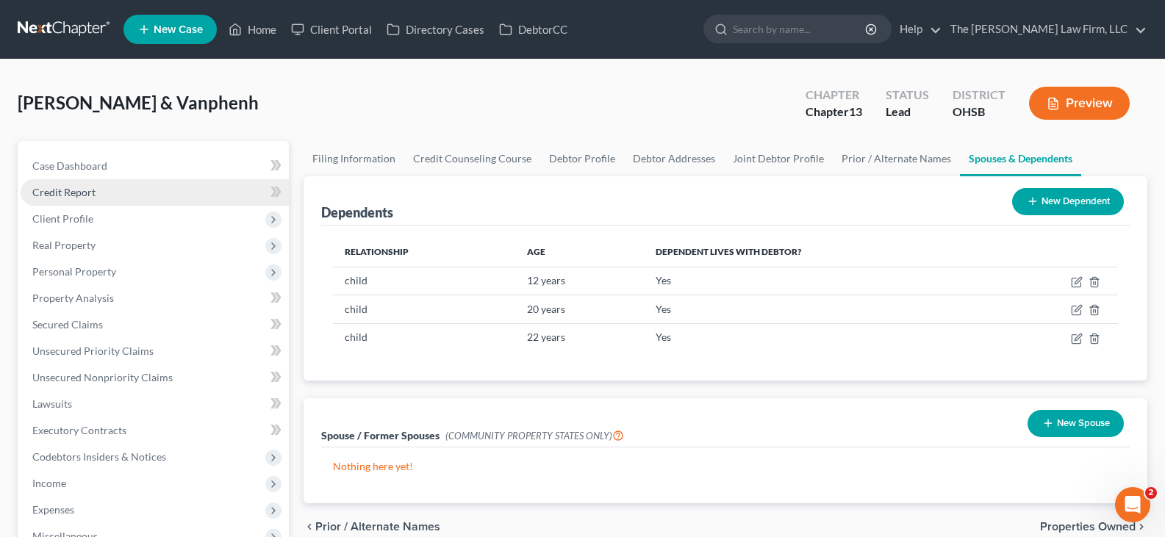
click at [82, 195] on span "Credit Report" at bounding box center [63, 192] width 63 height 12
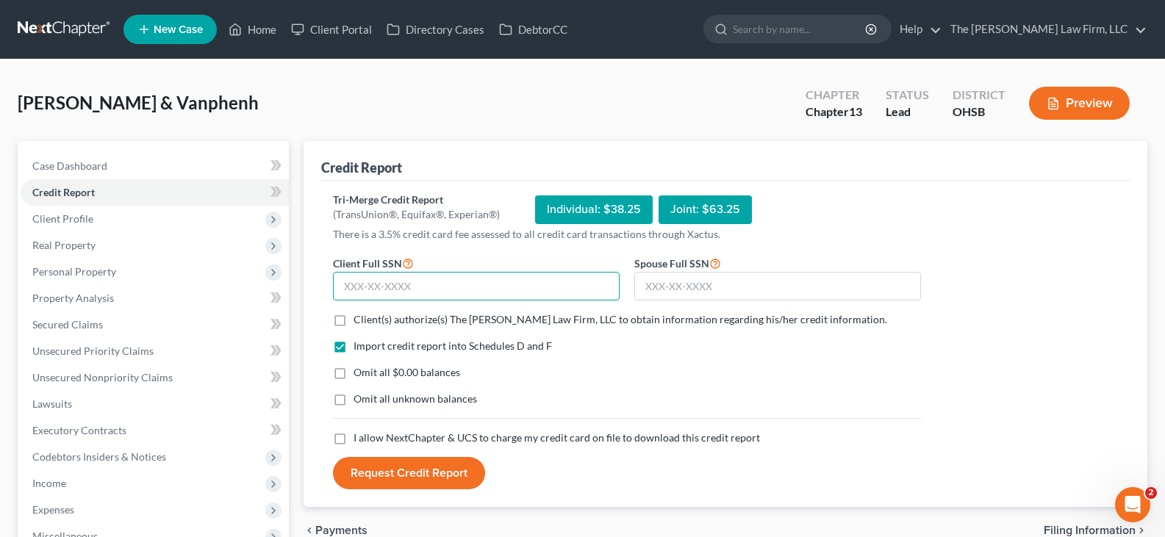
click at [343, 293] on input "text" at bounding box center [476, 286] width 287 height 29
type input "586-52-7382"
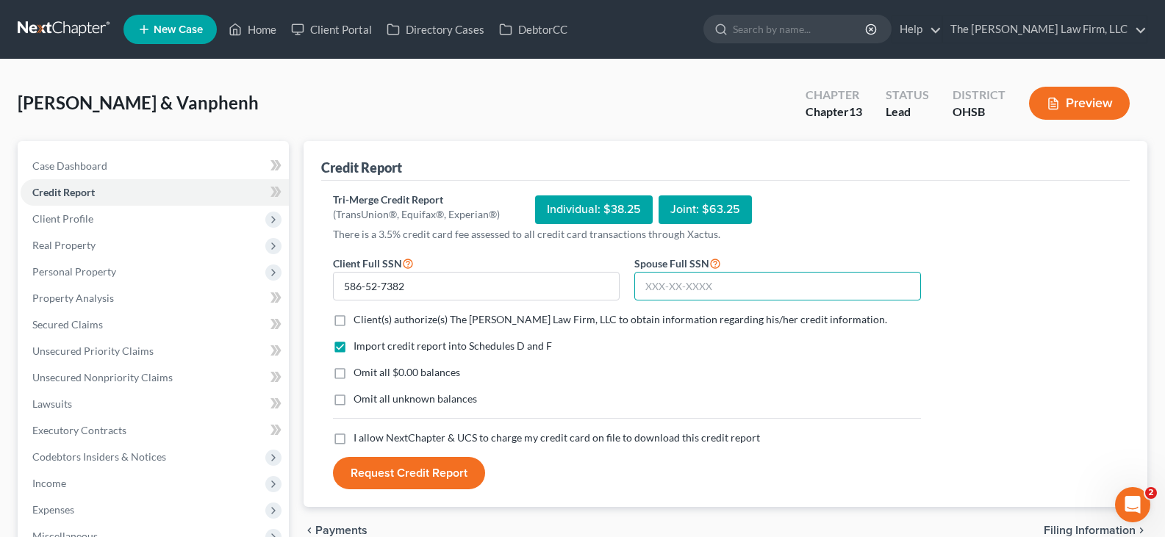
click at [645, 292] on input "text" at bounding box center [777, 286] width 287 height 29
type input "580-18-3419"
click at [354, 320] on label "Client(s) authorize(s) The [PERSON_NAME] Law Firm, LLC to obtain information re…" at bounding box center [621, 319] width 534 height 15
click at [359, 320] on input "Client(s) authorize(s) The [PERSON_NAME] Law Firm, LLC to obtain information re…" at bounding box center [364, 317] width 10 height 10
checkbox input "true"
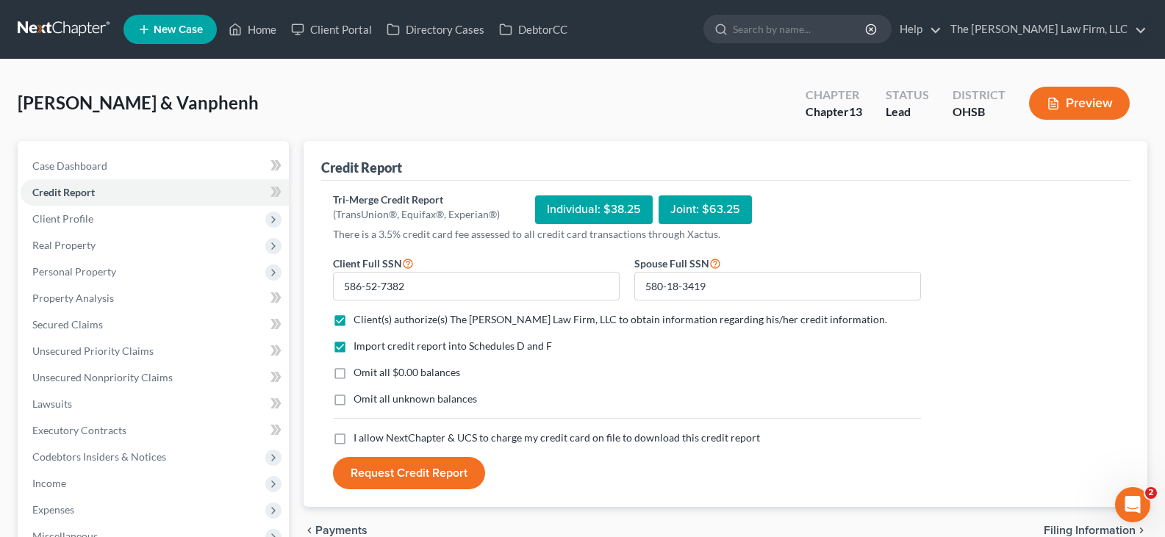
click at [354, 373] on label "Omit all $0.00 balances" at bounding box center [407, 372] width 107 height 15
click at [359, 373] on input "Omit all $0.00 balances" at bounding box center [364, 370] width 10 height 10
checkbox input "true"
click at [354, 438] on label "I allow NextChapter & UCS to charge my credit card on file to download this cre…" at bounding box center [557, 438] width 406 height 15
click at [359, 438] on input "I allow NextChapter & UCS to charge my credit card on file to download this cre…" at bounding box center [364, 436] width 10 height 10
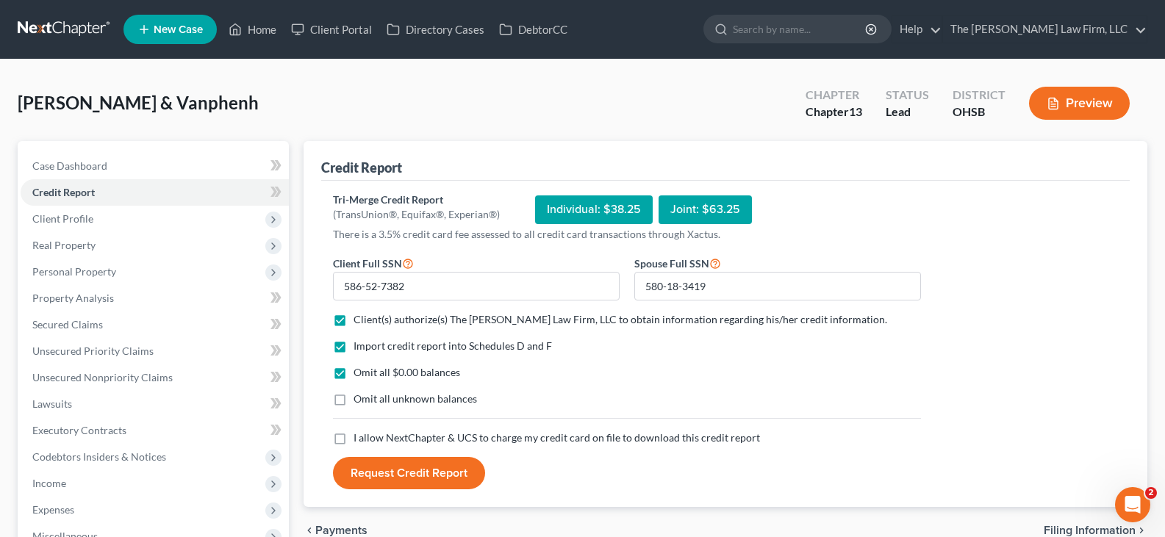
checkbox input "true"
click at [393, 472] on button "Request Credit Report" at bounding box center [409, 473] width 152 height 32
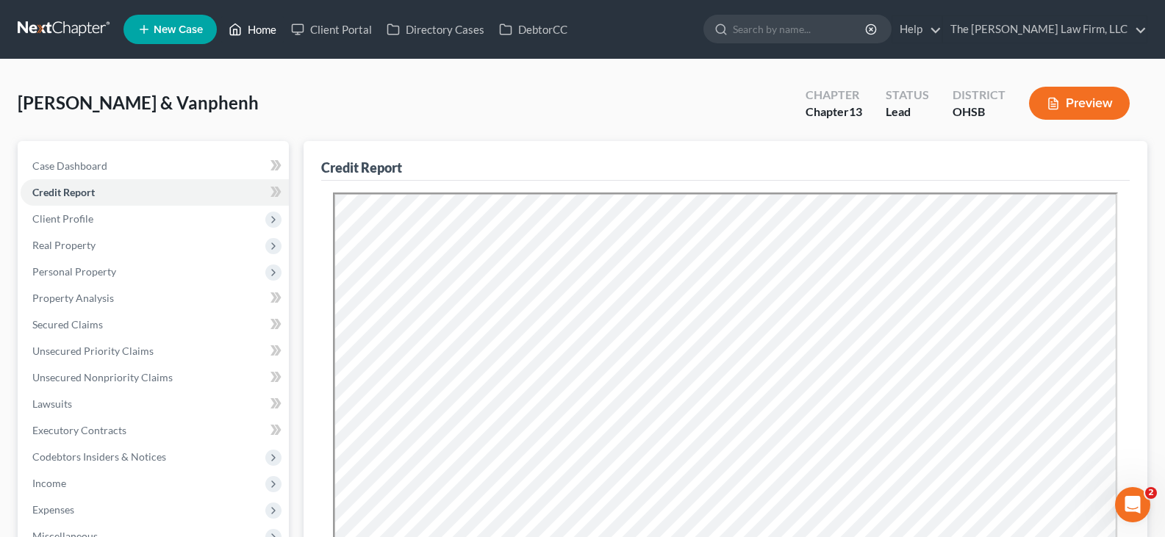
click at [262, 31] on link "Home" at bounding box center [252, 29] width 62 height 26
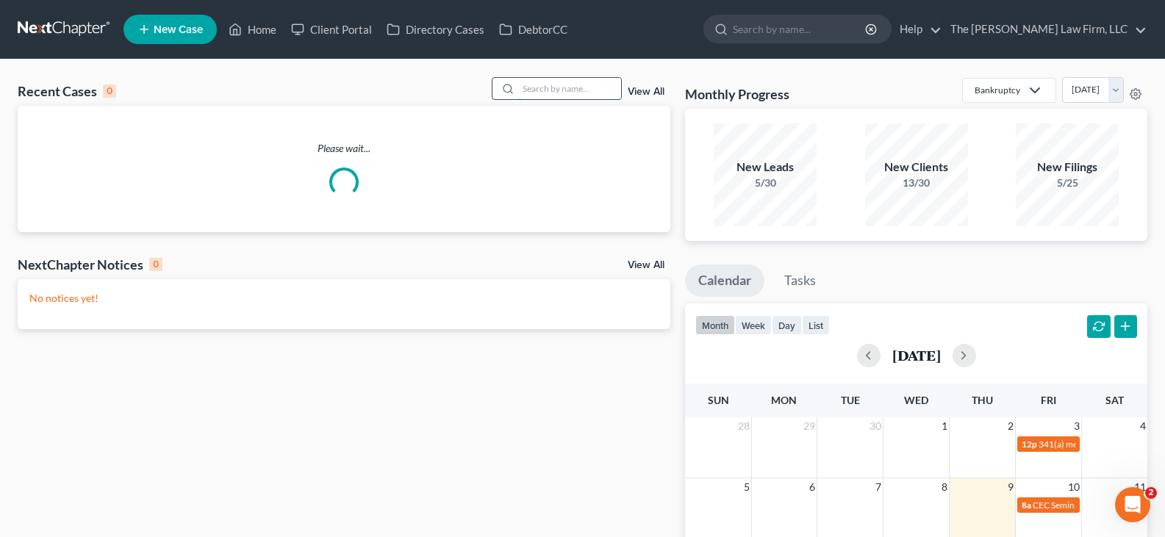
click at [535, 92] on input "search" at bounding box center [569, 88] width 103 height 21
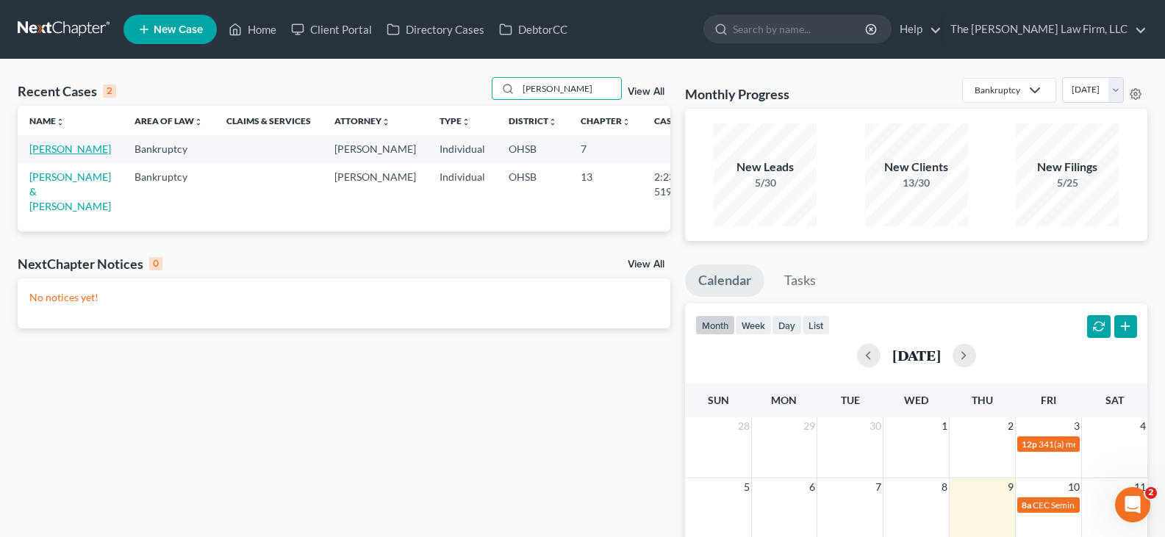
type input "[PERSON_NAME]"
click at [43, 155] on link "[PERSON_NAME]" at bounding box center [70, 149] width 82 height 12
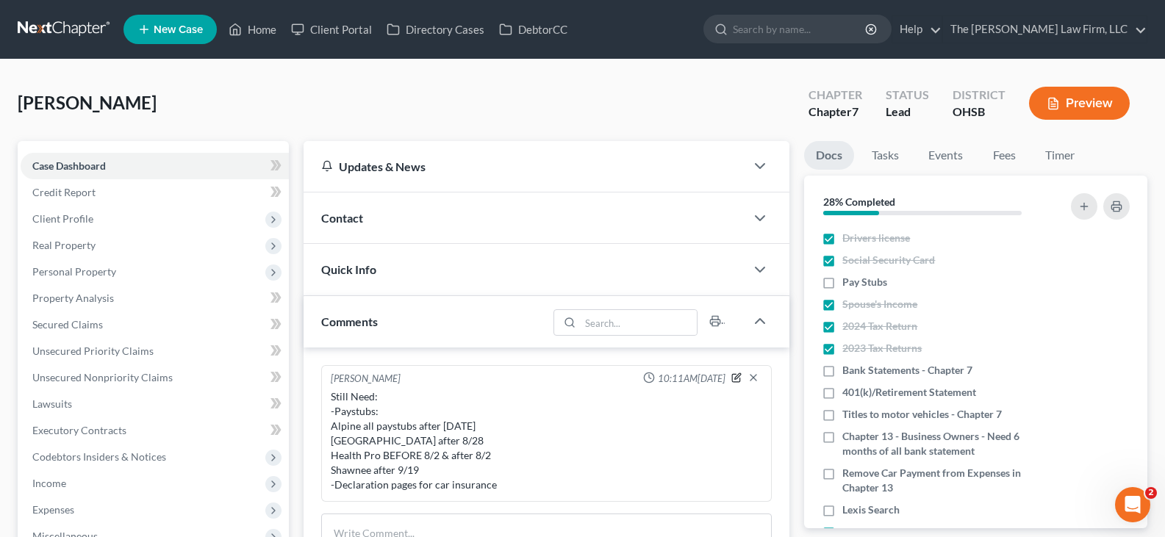
click at [735, 380] on icon "button" at bounding box center [736, 378] width 10 height 10
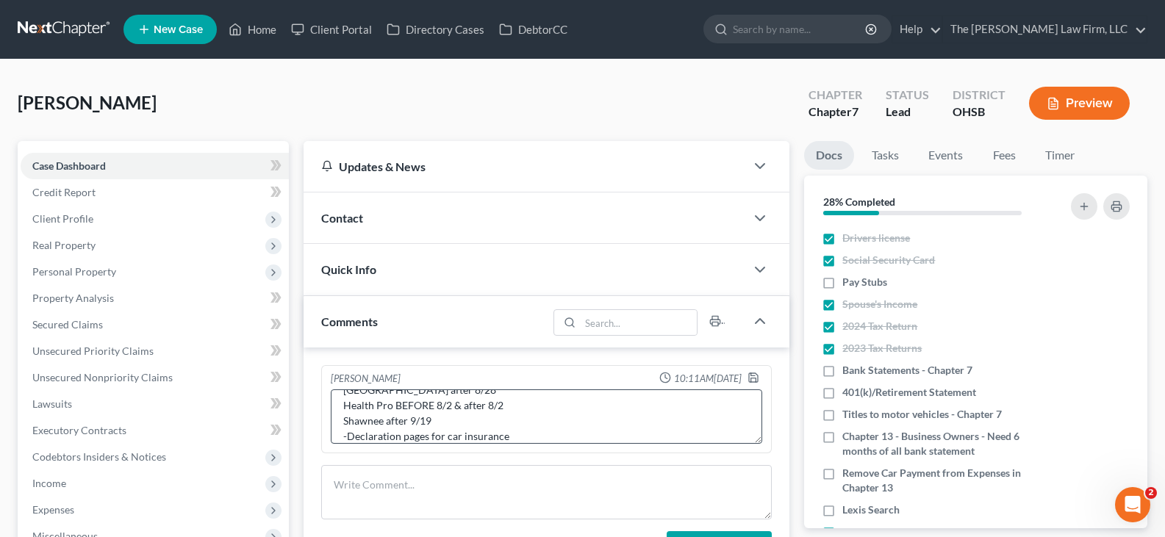
scroll to position [77, 0]
drag, startPoint x: 510, startPoint y: 425, endPoint x: 357, endPoint y: 413, distance: 153.3
click at [341, 432] on textarea "Still Need: -Paystubs: Alpine all paystubs after [DATE] [GEOGRAPHIC_DATA] after…" at bounding box center [546, 417] width 431 height 54
type textarea "Still Need: -Paystubs: Alpine all paystubs after [DATE] [GEOGRAPHIC_DATA] after…"
click at [752, 379] on polyline "button" at bounding box center [753, 381] width 5 height 4
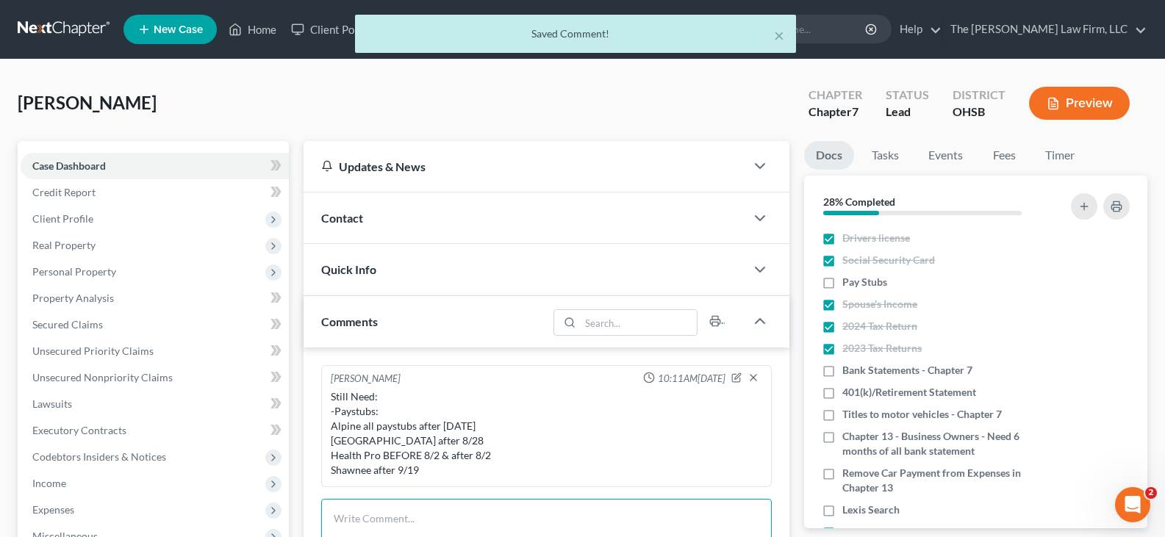
click at [462, 512] on textarea at bounding box center [546, 526] width 451 height 54
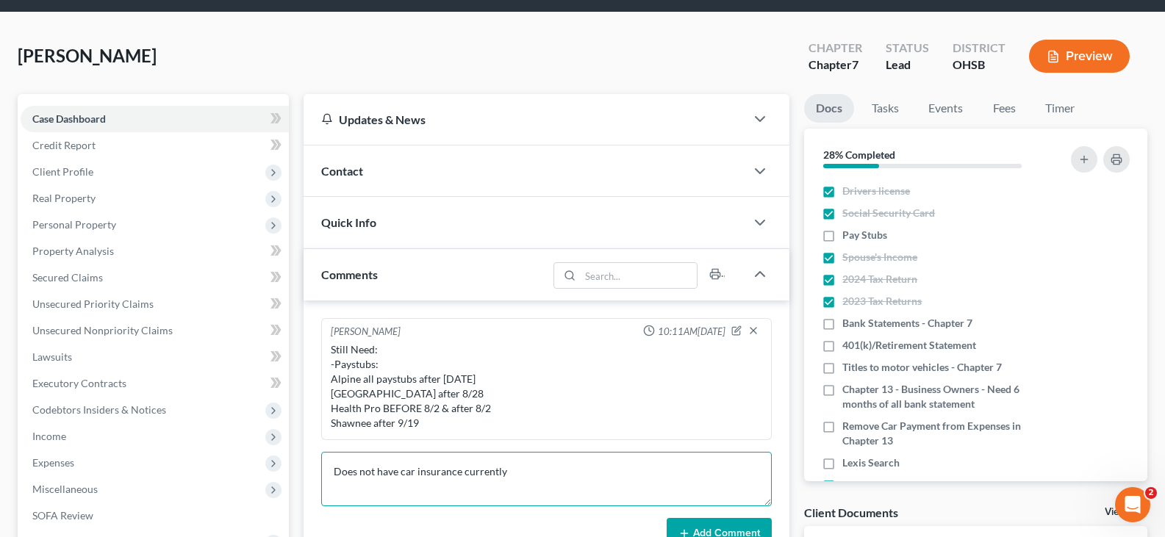
scroll to position [73, 0]
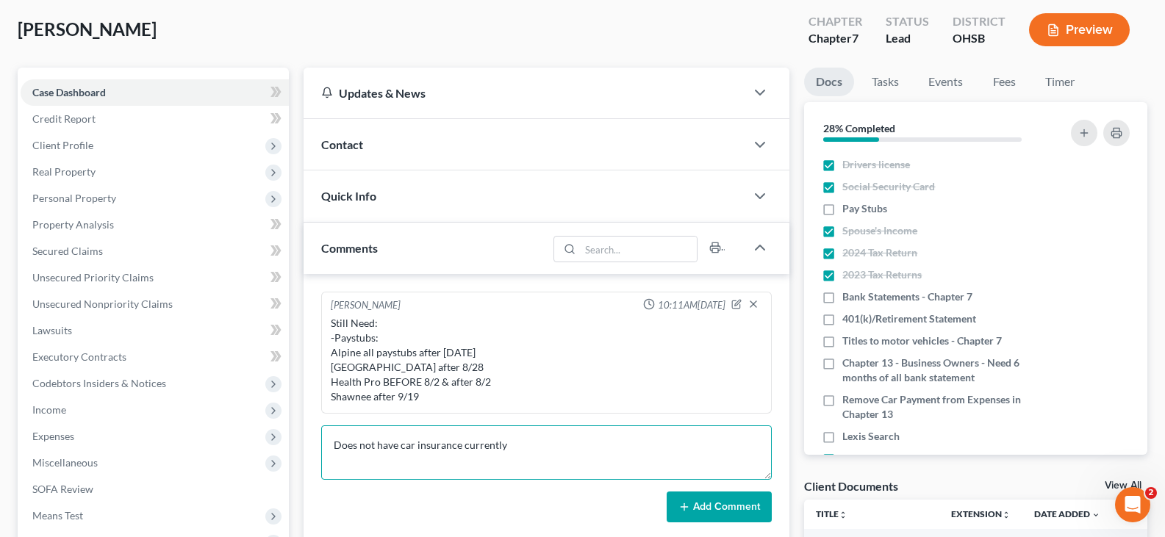
type textarea "Does not have car insurance currently"
click at [710, 508] on button "Add Comment" at bounding box center [719, 507] width 105 height 31
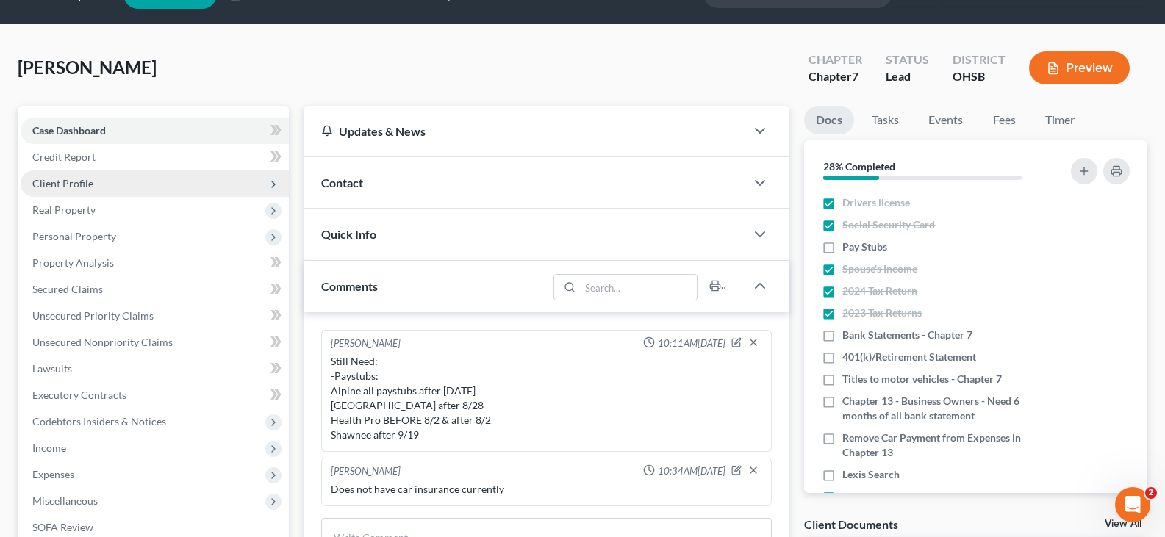
scroll to position [0, 0]
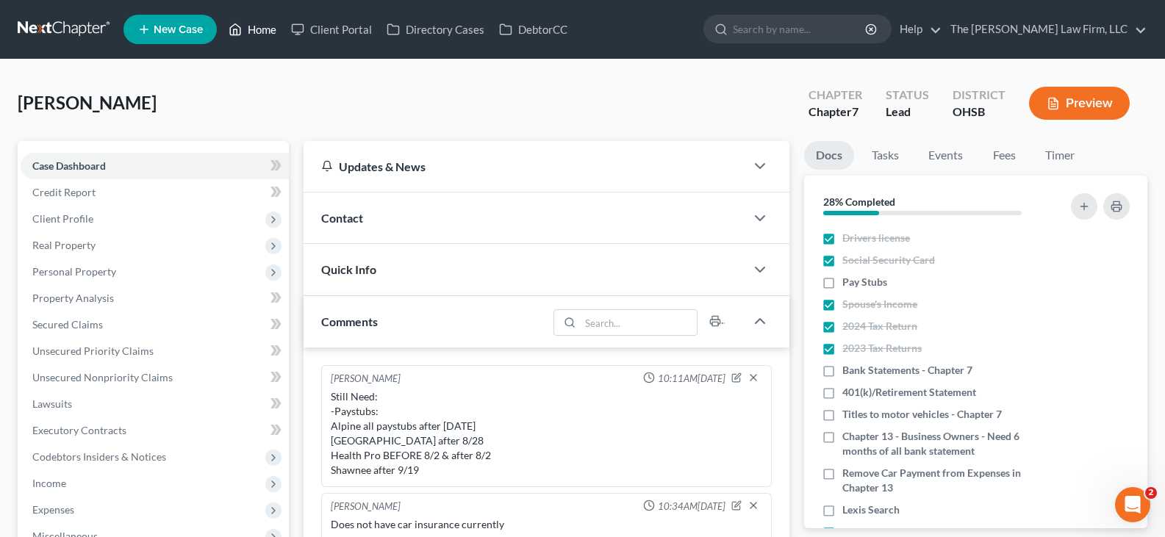
click at [262, 32] on link "Home" at bounding box center [252, 29] width 62 height 26
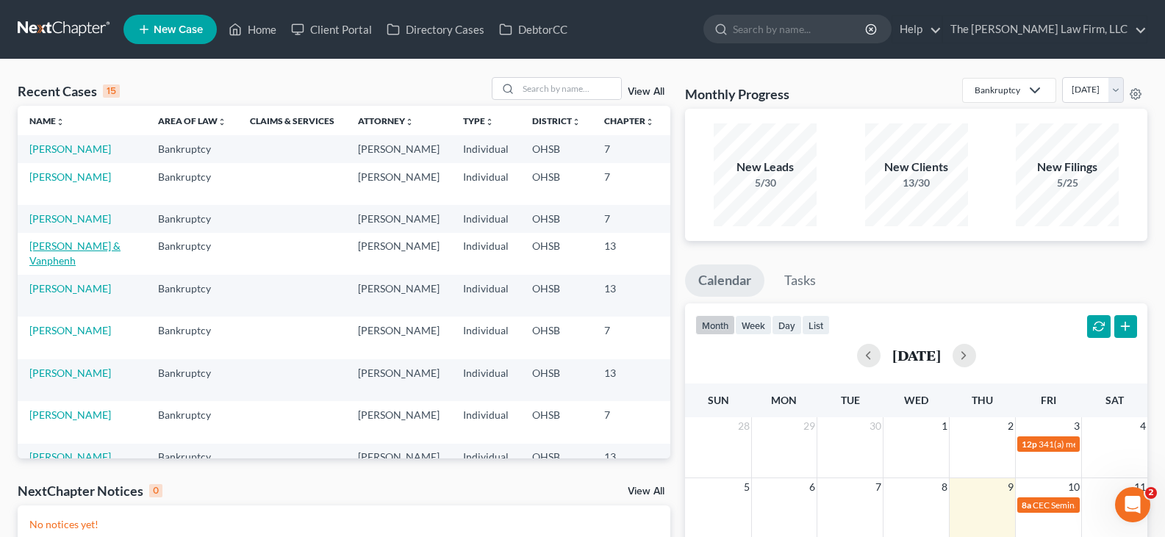
click at [47, 267] on link "[PERSON_NAME] & Vanphenh" at bounding box center [74, 253] width 91 height 27
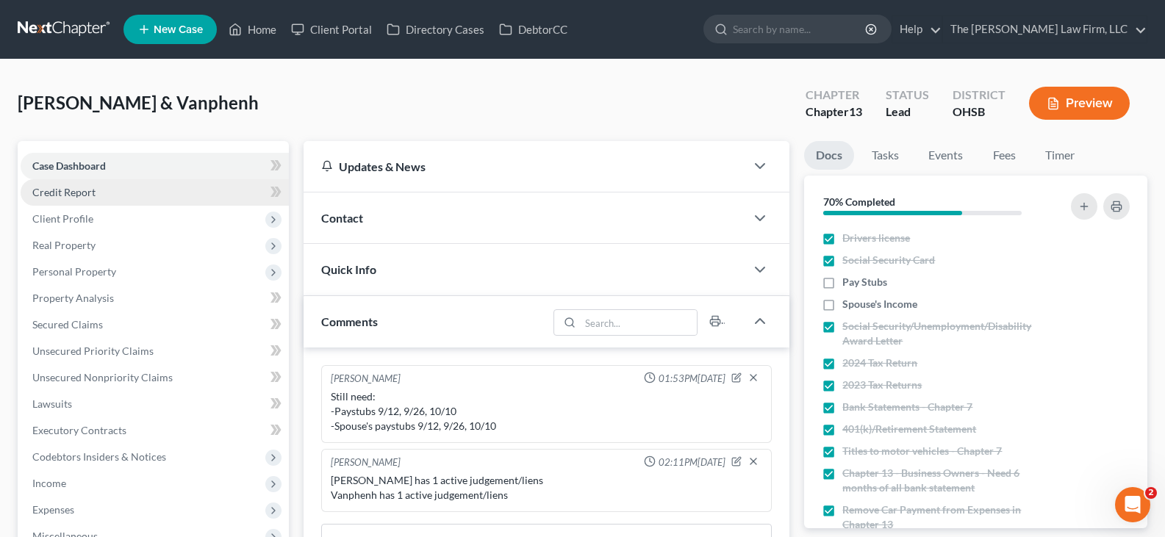
click at [66, 193] on span "Credit Report" at bounding box center [63, 192] width 63 height 12
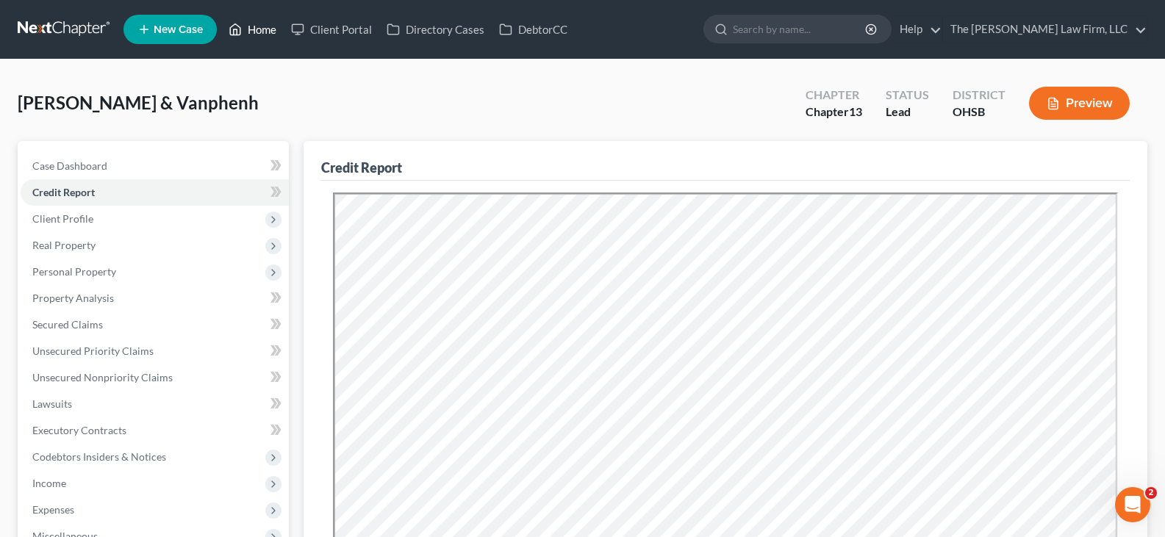
click at [259, 29] on link "Home" at bounding box center [252, 29] width 62 height 26
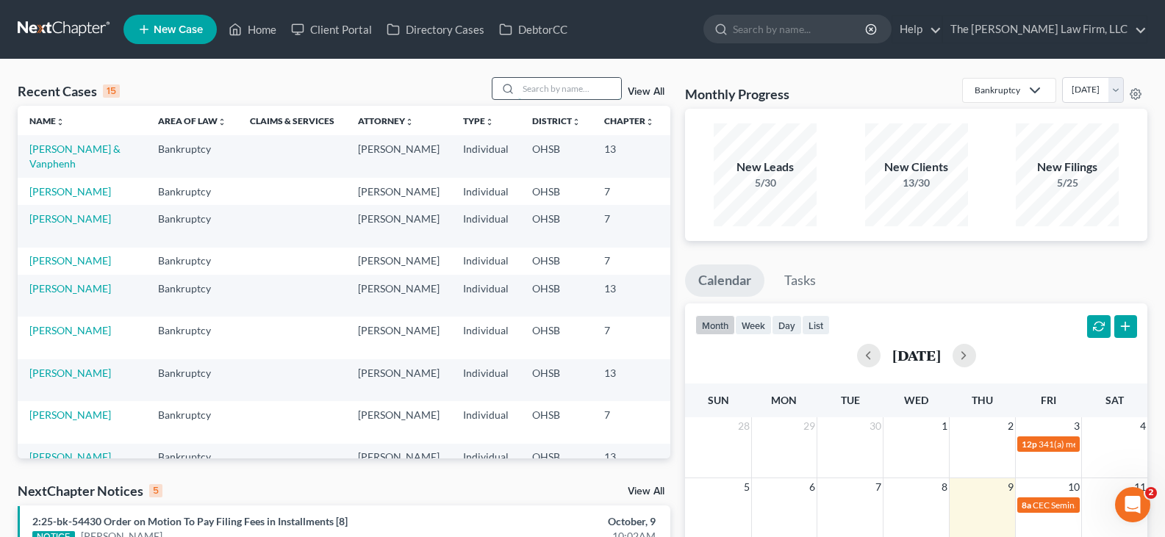
click at [562, 88] on input "search" at bounding box center [569, 88] width 103 height 21
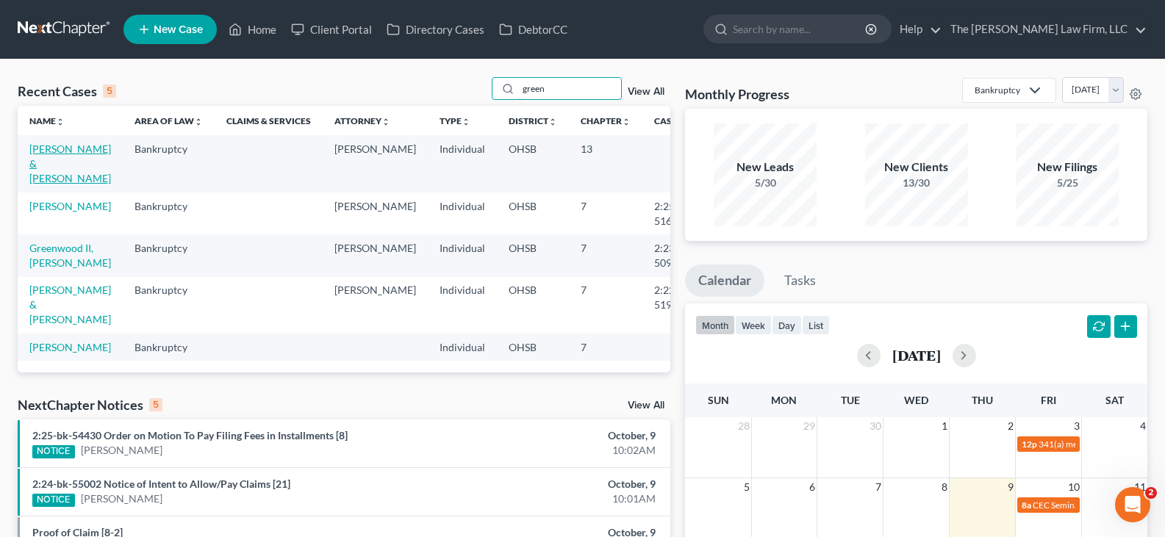
type input "green"
click at [46, 167] on link "[PERSON_NAME] & [PERSON_NAME]" at bounding box center [70, 164] width 82 height 42
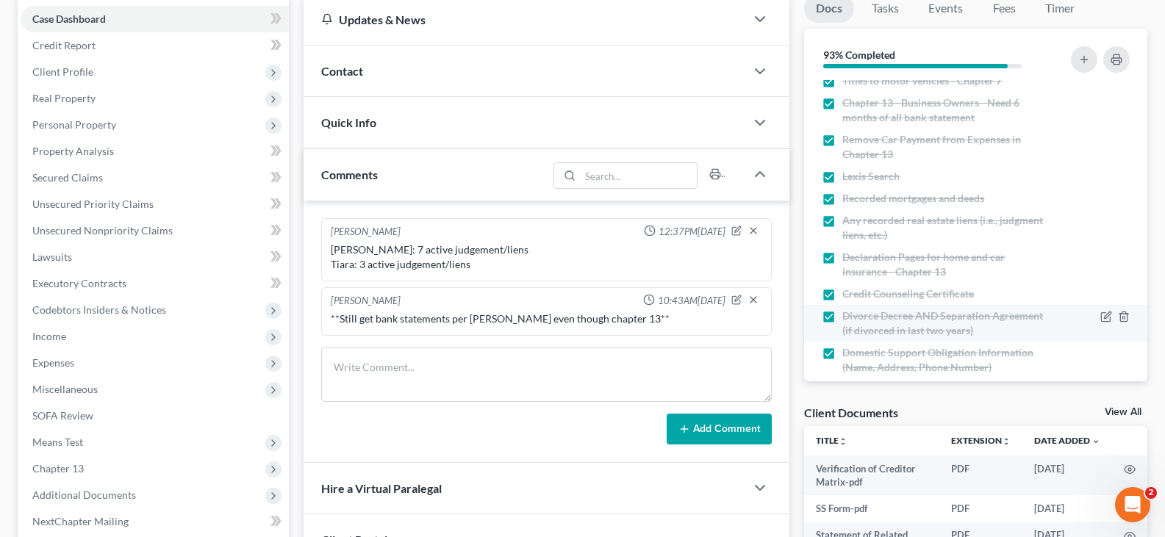
scroll to position [222, 0]
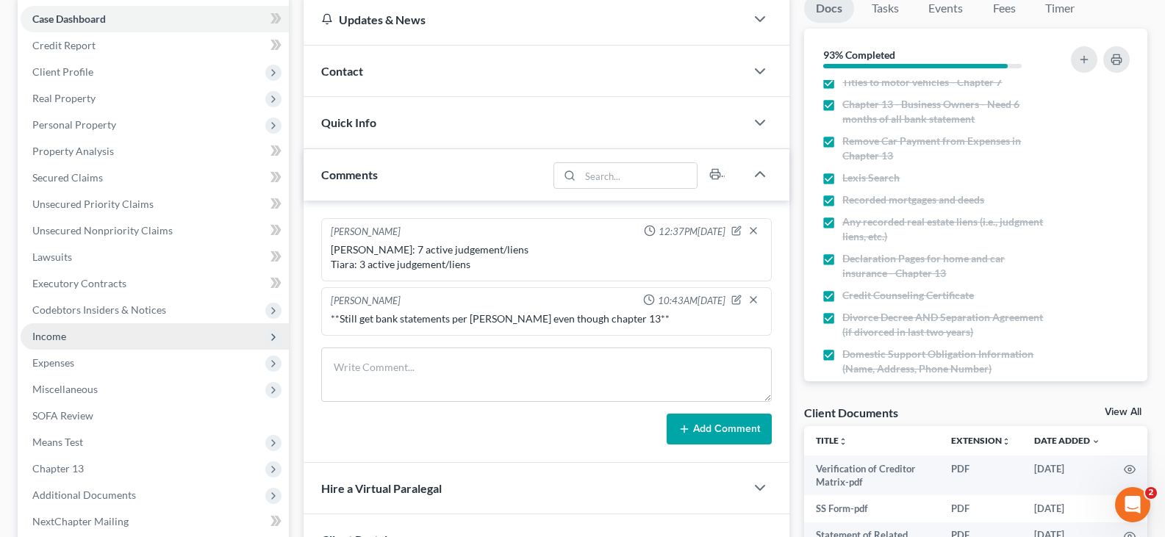
click at [57, 338] on span "Income" at bounding box center [49, 336] width 34 height 12
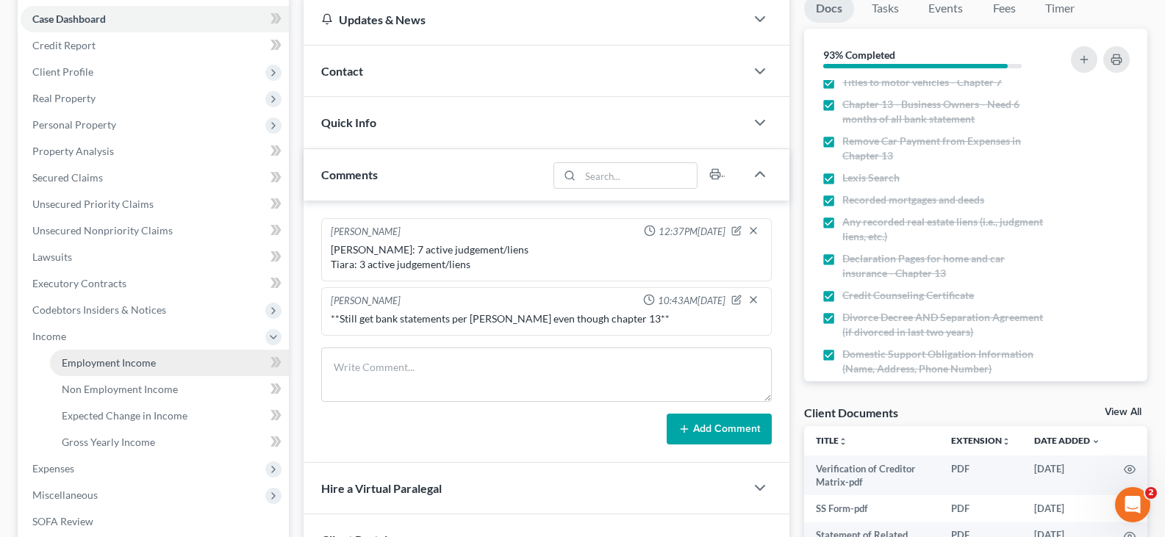
click at [82, 364] on span "Employment Income" at bounding box center [109, 362] width 94 height 12
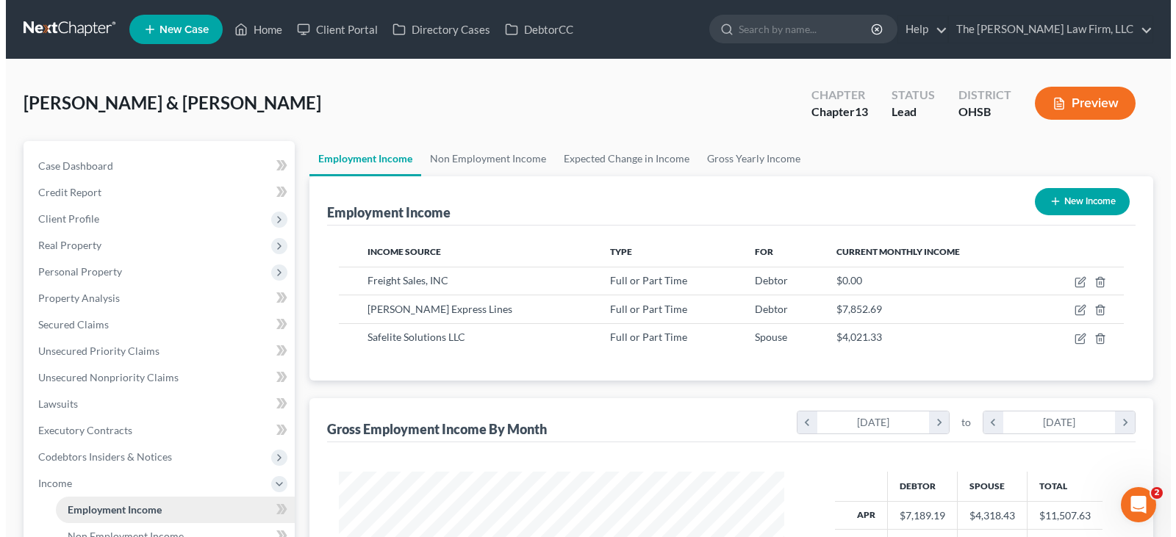
scroll to position [264, 475]
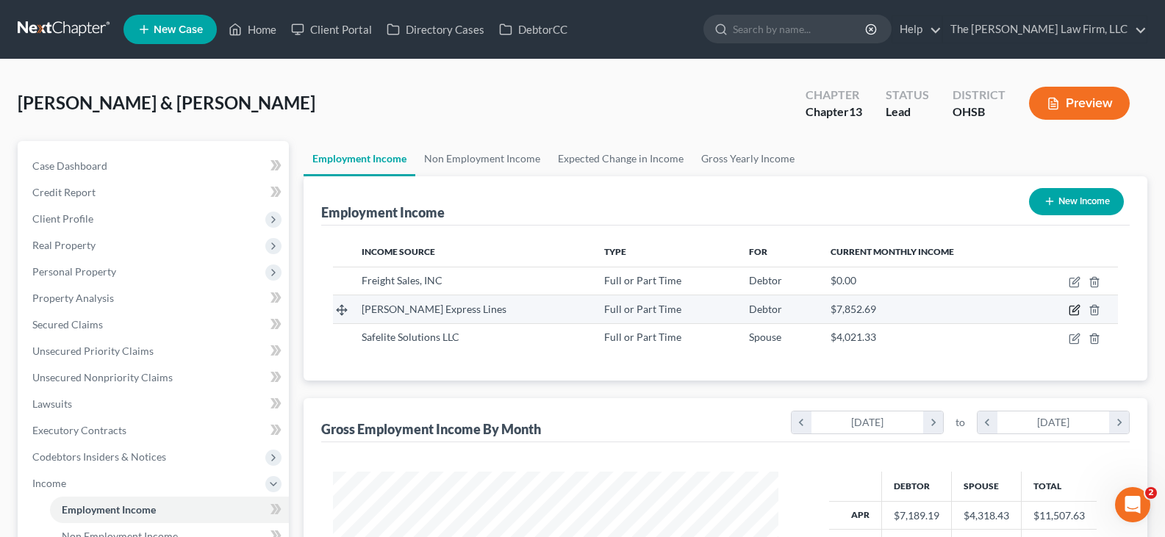
click at [1073, 312] on icon "button" at bounding box center [1075, 309] width 7 height 7
select select "0"
select select "48"
select select "3"
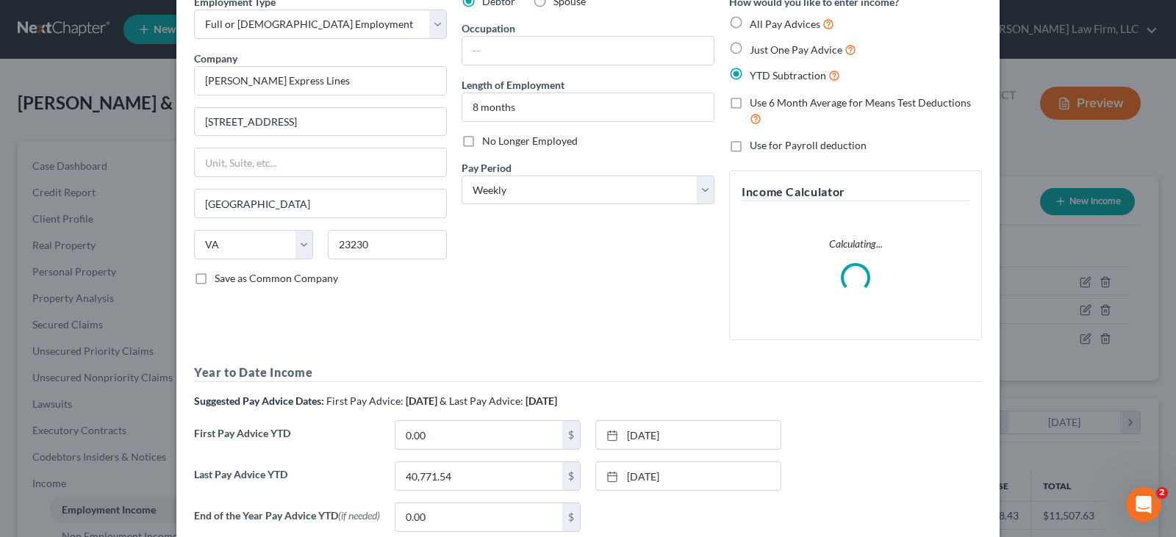
scroll to position [147, 0]
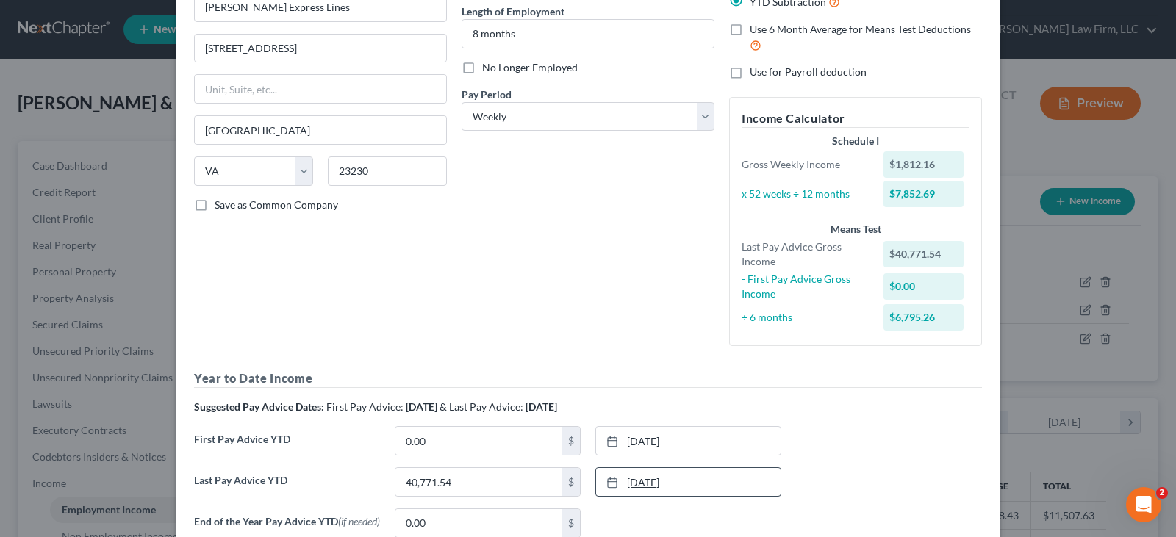
click at [648, 481] on link "[DATE]" at bounding box center [688, 482] width 184 height 28
type input "[DATE]"
click at [508, 485] on input "40,771.54" at bounding box center [478, 482] width 167 height 28
type input "48,368.60"
drag, startPoint x: 636, startPoint y: 436, endPoint x: 686, endPoint y: 447, distance: 51.2
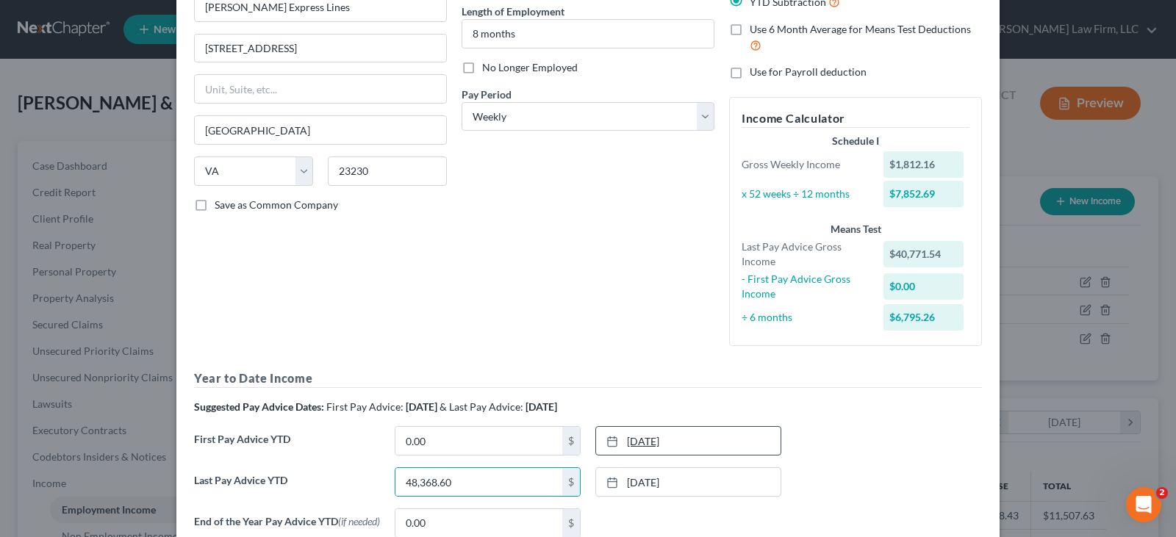
click at [636, 436] on link "[DATE]" at bounding box center [688, 441] width 184 height 28
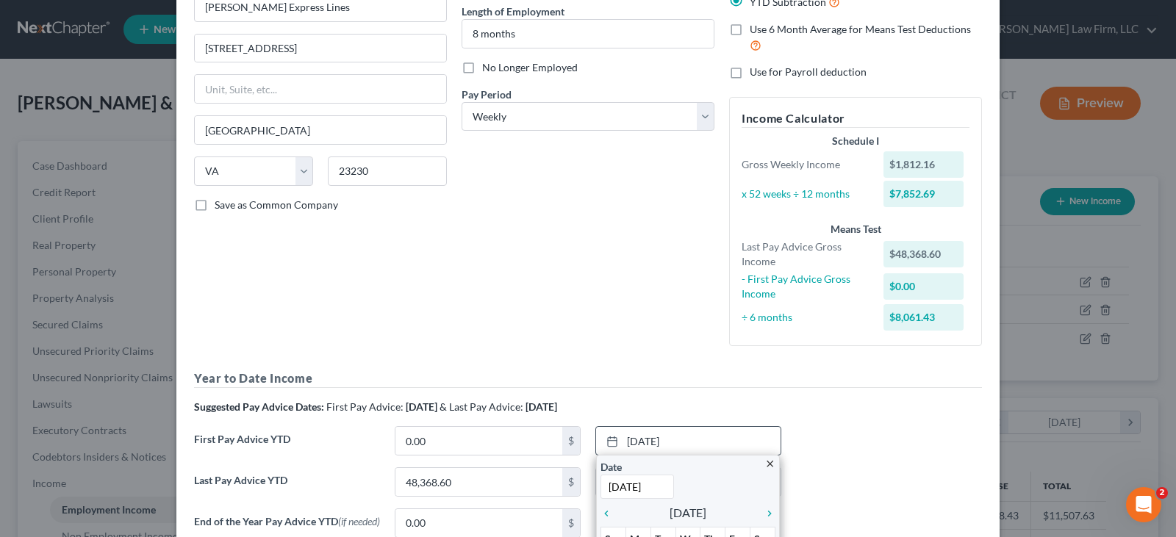
click at [661, 487] on input "[DATE]" at bounding box center [636, 487] width 73 height 24
drag, startPoint x: 661, startPoint y: 487, endPoint x: 603, endPoint y: 485, distance: 57.4
click at [603, 485] on input "[DATE]" at bounding box center [636, 487] width 73 height 24
click at [660, 485] on input "[DATE]" at bounding box center [636, 487] width 73 height 24
drag, startPoint x: 660, startPoint y: 485, endPoint x: 623, endPoint y: 485, distance: 36.7
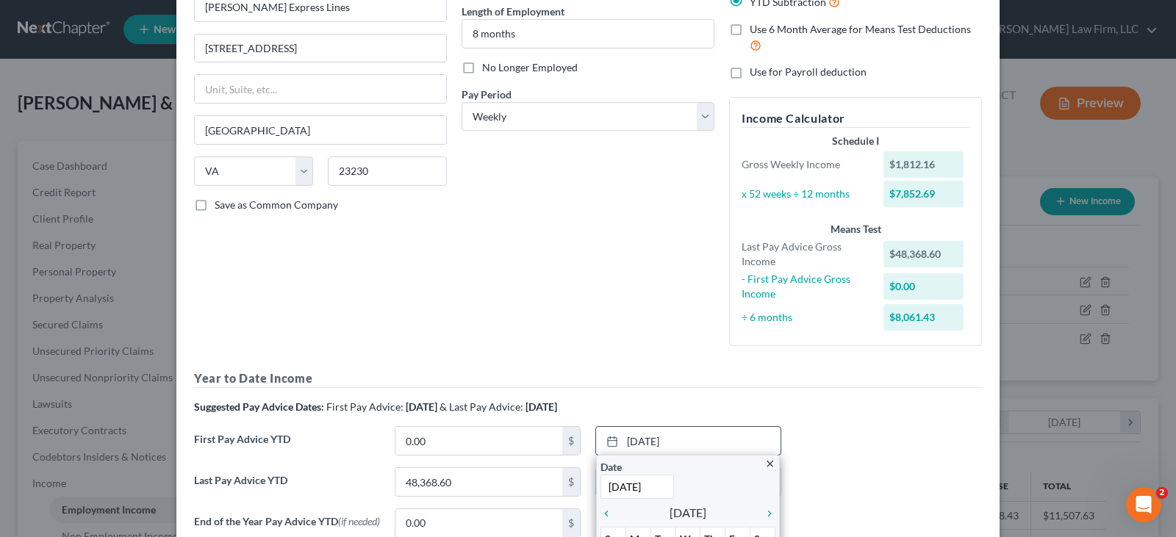
click at [605, 487] on input "[DATE]" at bounding box center [636, 487] width 73 height 24
type input "[DATE]"
click at [509, 442] on input "0.00" at bounding box center [478, 441] width 167 height 28
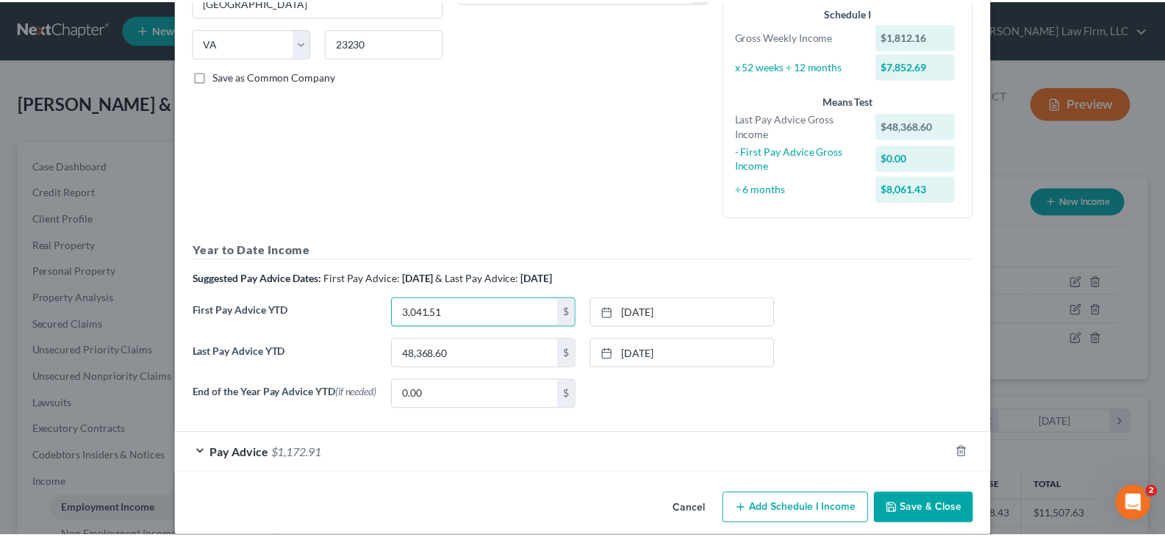
scroll to position [294, 0]
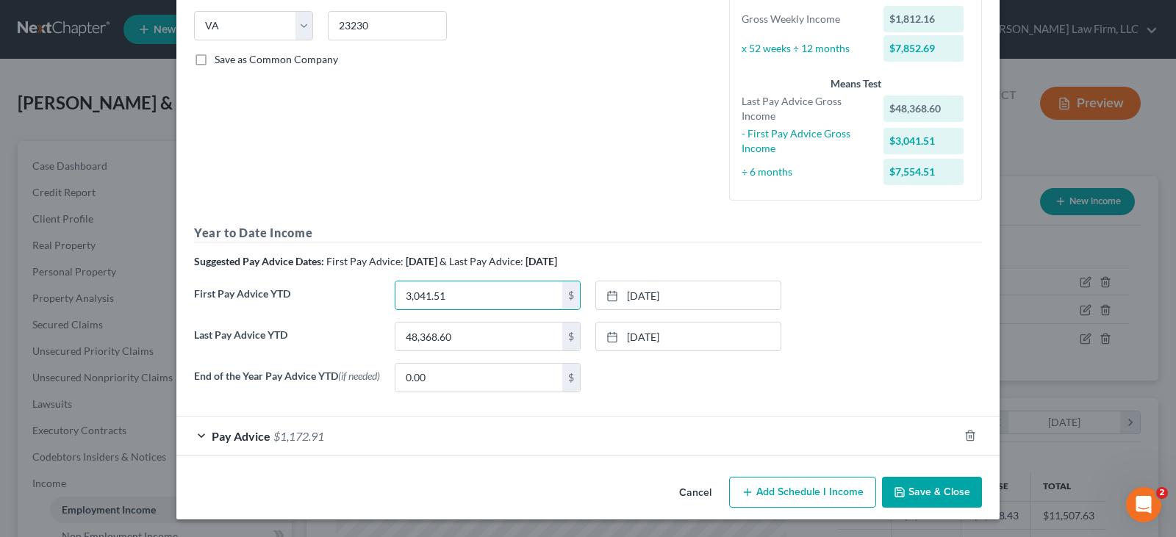
type input "3,041.51"
click at [911, 493] on button "Save & Close" at bounding box center [932, 492] width 100 height 31
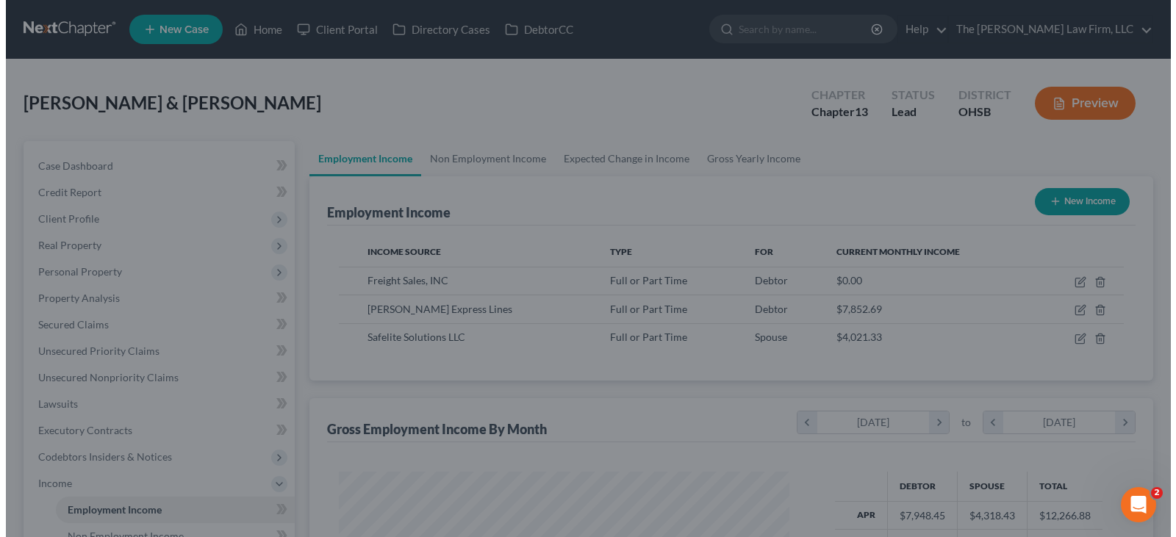
scroll to position [734702, 734490]
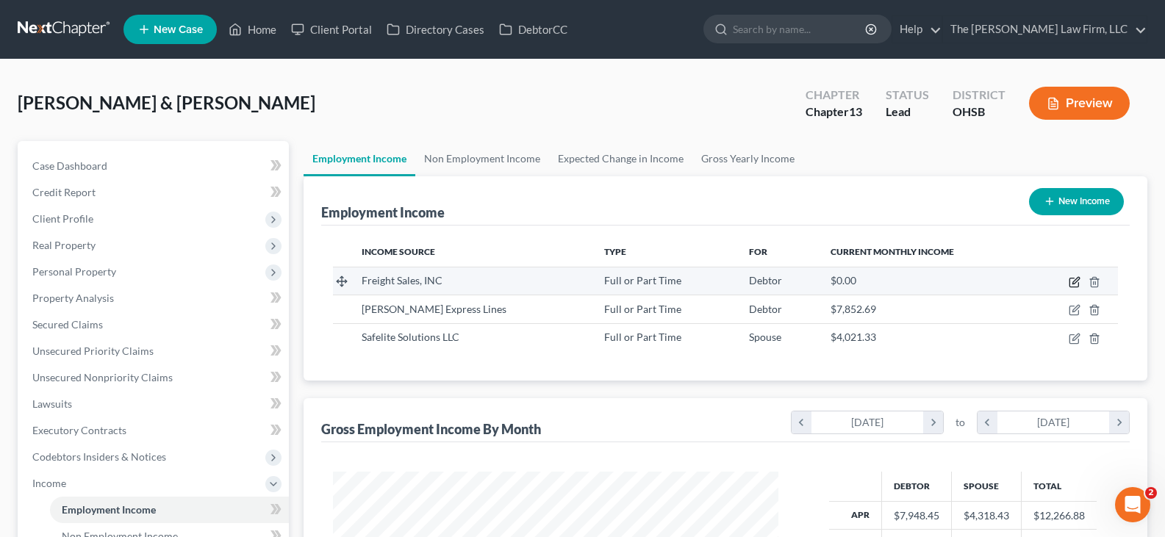
click at [1075, 284] on icon "button" at bounding box center [1075, 282] width 12 height 12
select select "0"
select select "36"
select select "3"
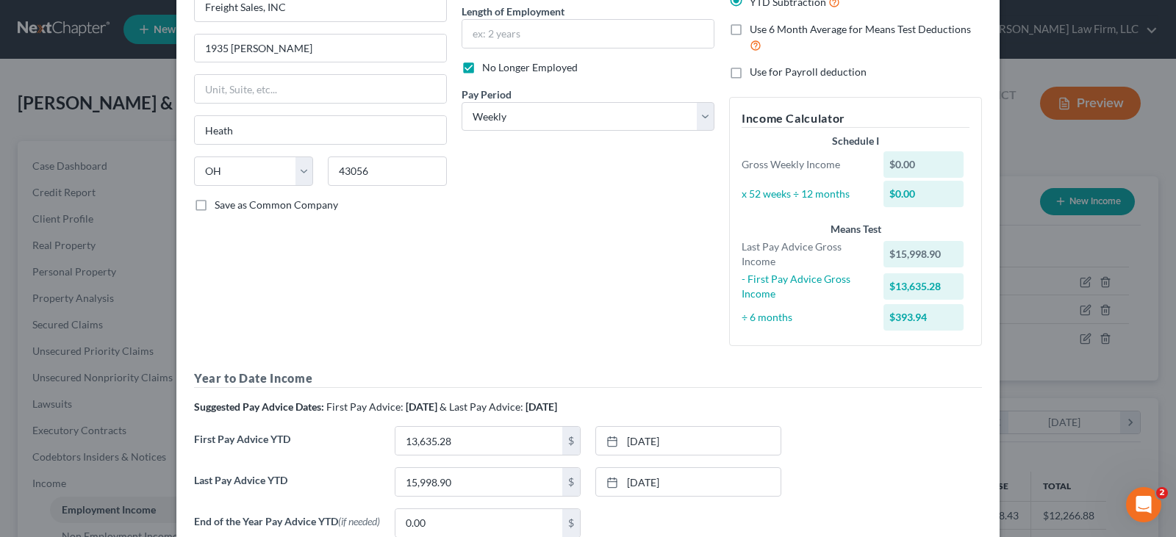
scroll to position [220, 0]
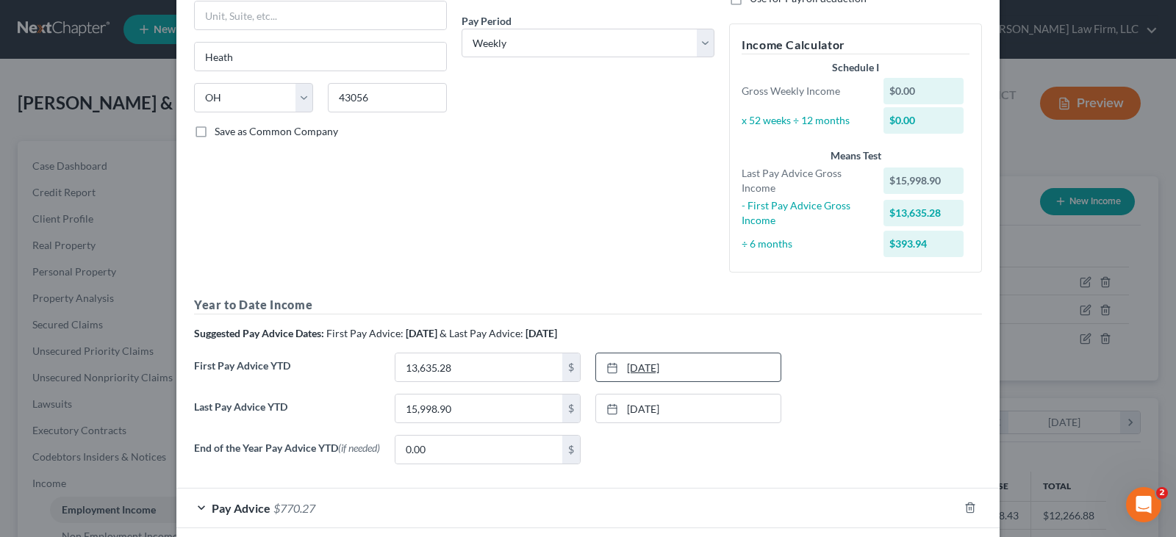
click at [702, 367] on link "[DATE]" at bounding box center [688, 368] width 184 height 28
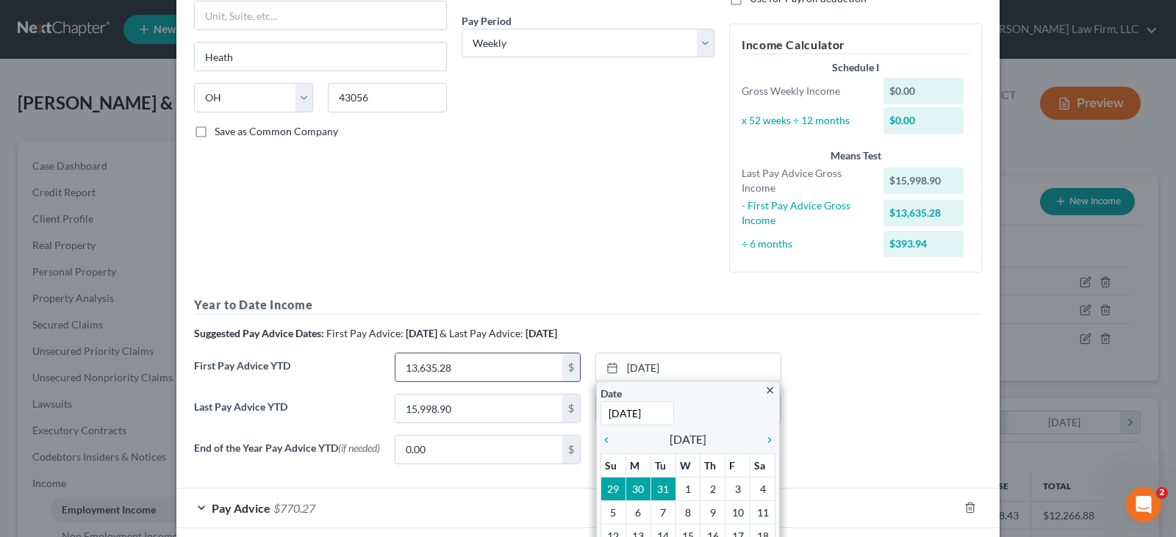
type input "[DATE]"
click at [537, 359] on input "13,635.28" at bounding box center [478, 368] width 167 height 28
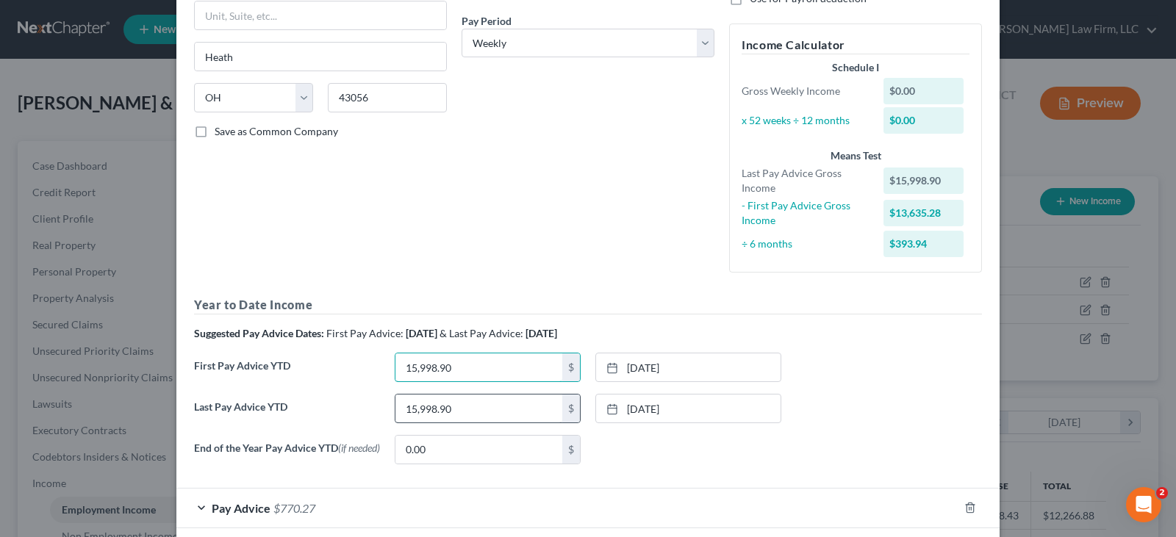
type input "15,998.90"
click at [506, 406] on input "15,998.90" at bounding box center [478, 409] width 167 height 28
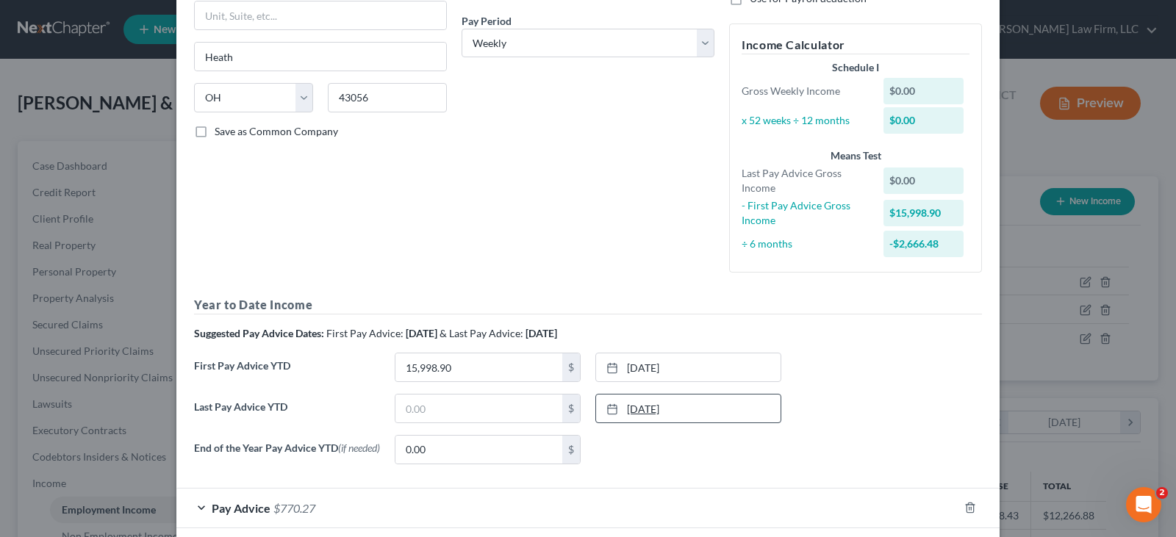
click at [684, 402] on link "[DATE]" at bounding box center [688, 409] width 184 height 28
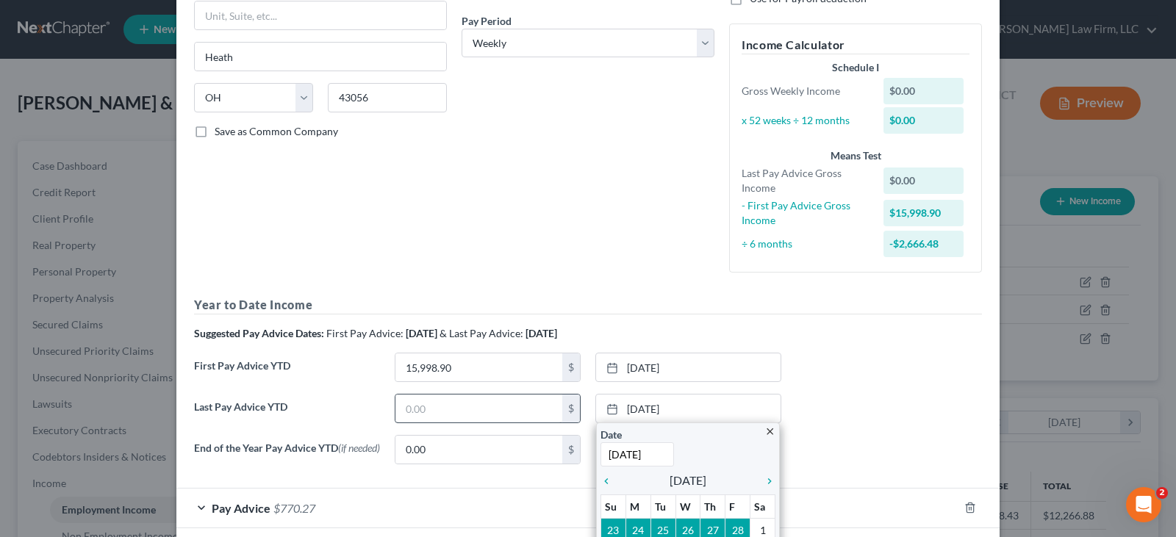
type input "[DATE]"
click at [491, 412] on input "text" at bounding box center [478, 409] width 167 height 28
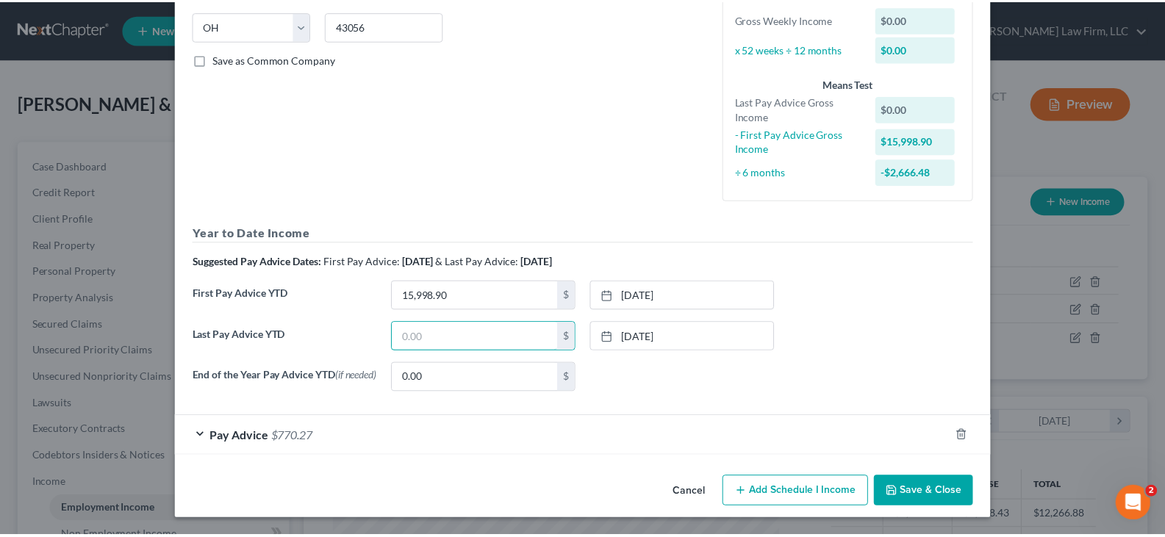
scroll to position [295, 0]
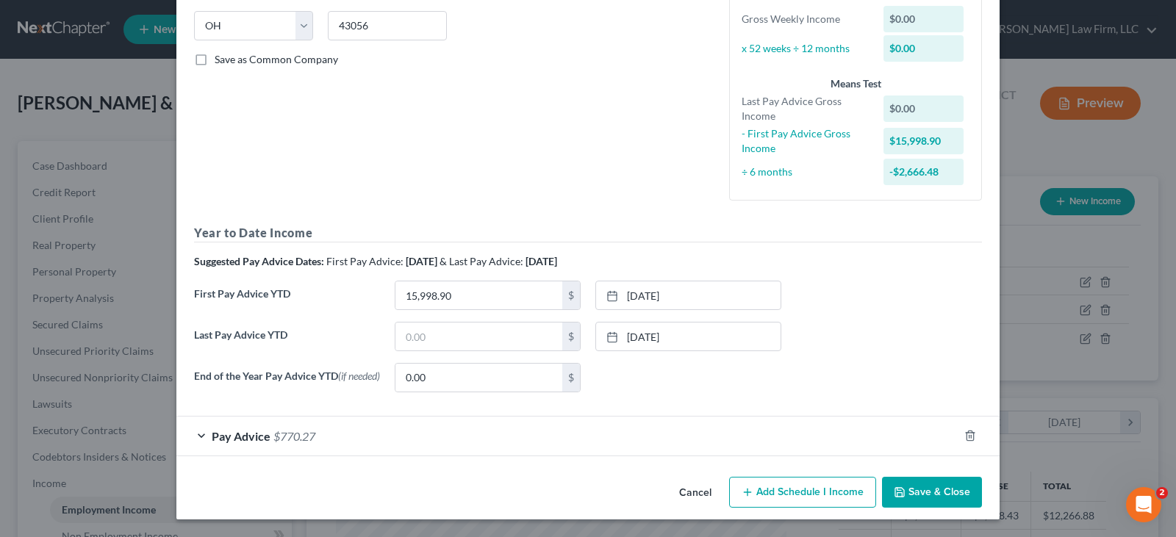
click at [932, 491] on button "Save & Close" at bounding box center [932, 492] width 100 height 31
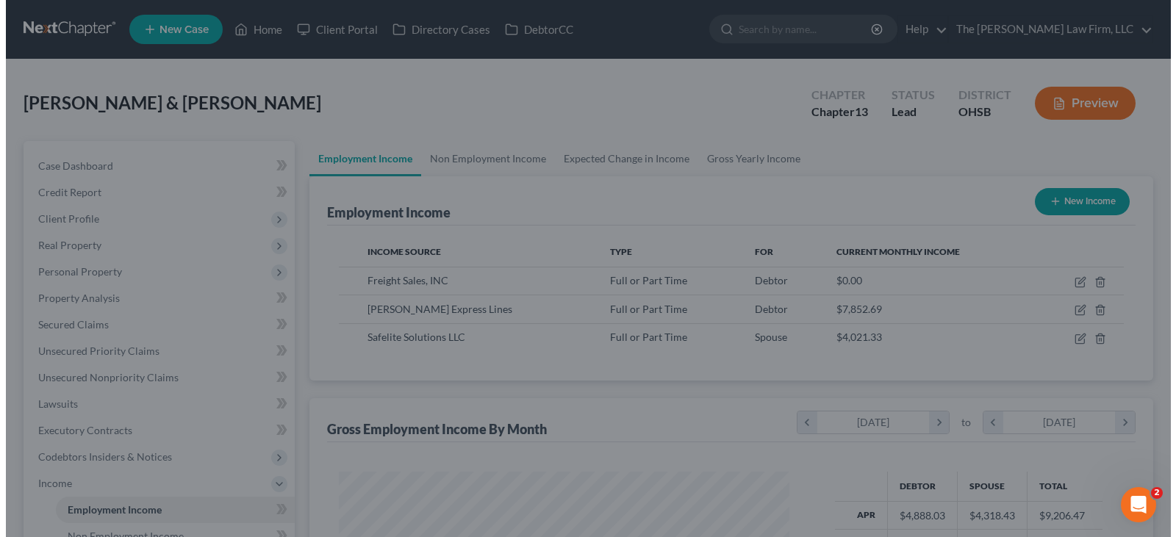
scroll to position [734702, 734490]
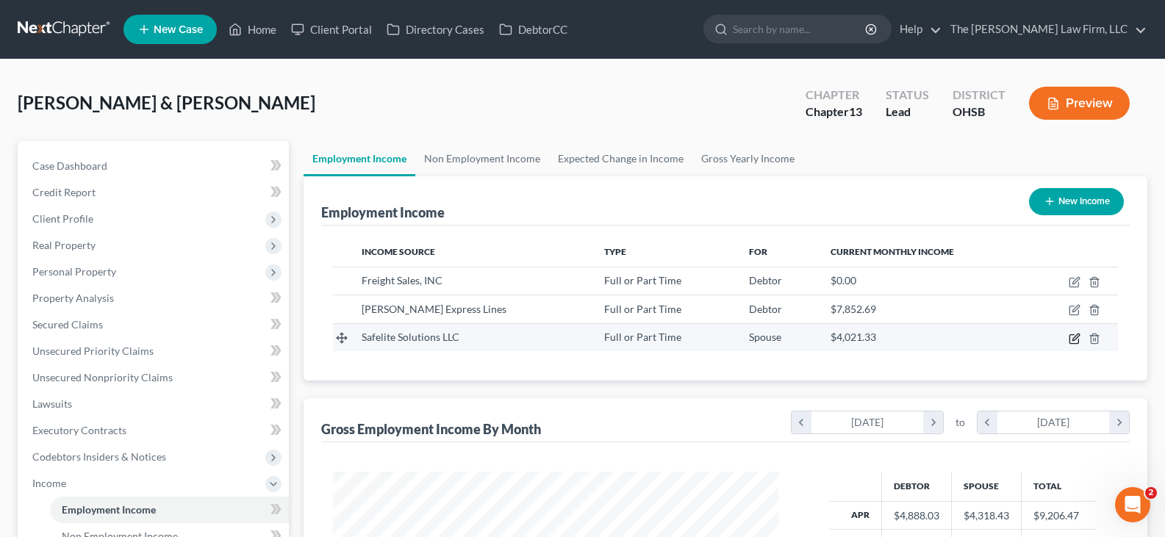
click at [1075, 341] on icon "button" at bounding box center [1075, 339] width 12 height 12
select select "0"
select select "36"
select select "3"
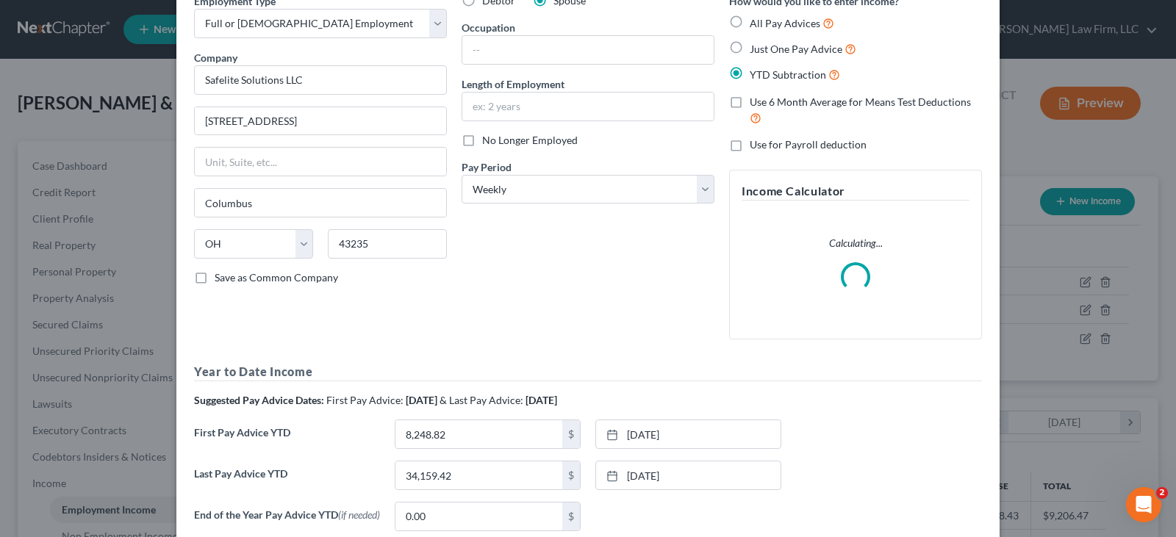
scroll to position [147, 0]
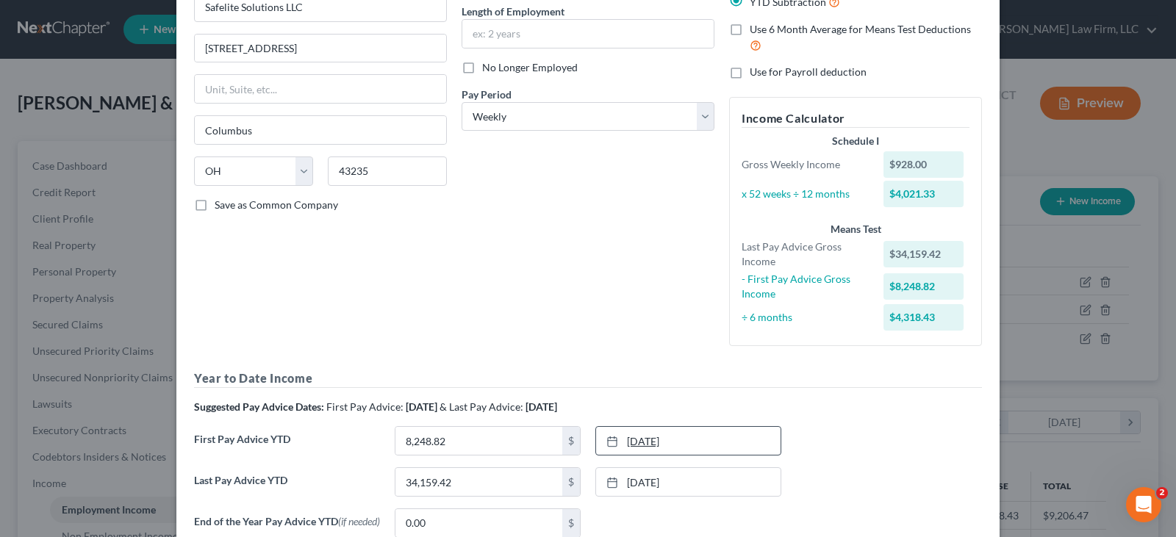
click at [649, 436] on link "[DATE]" at bounding box center [688, 441] width 184 height 28
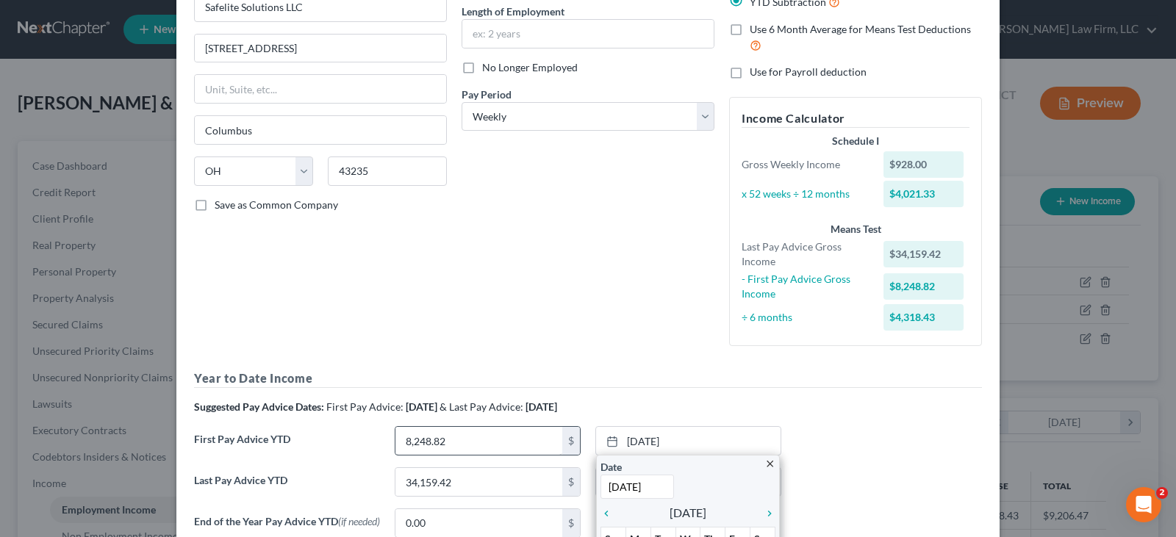
type input "[DATE]"
click at [520, 442] on input "8,248.82" at bounding box center [478, 441] width 167 height 28
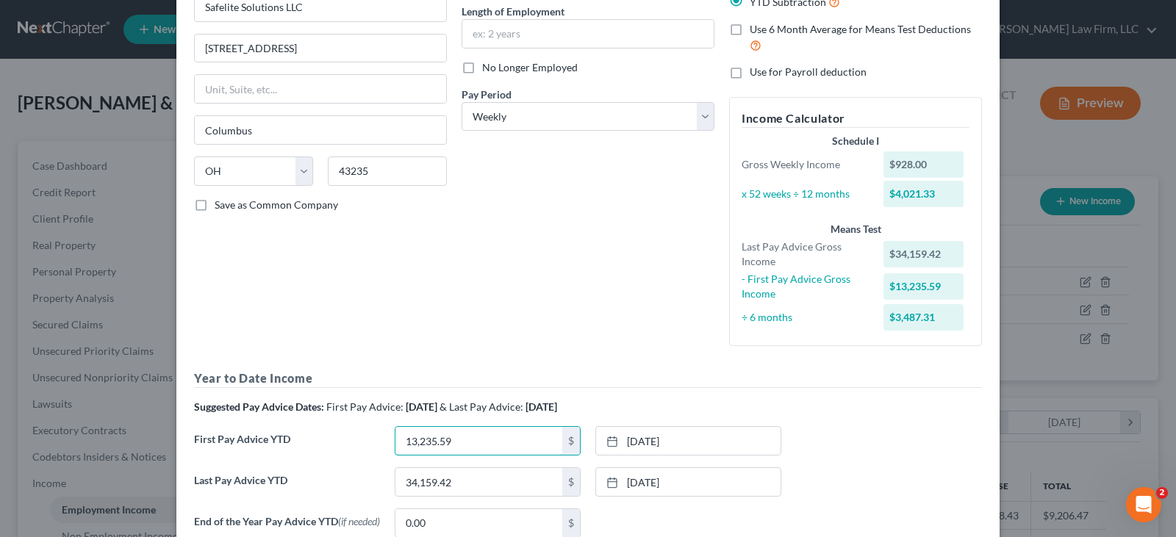
type input "13,235.59"
click at [656, 483] on link "[DATE]" at bounding box center [688, 482] width 184 height 28
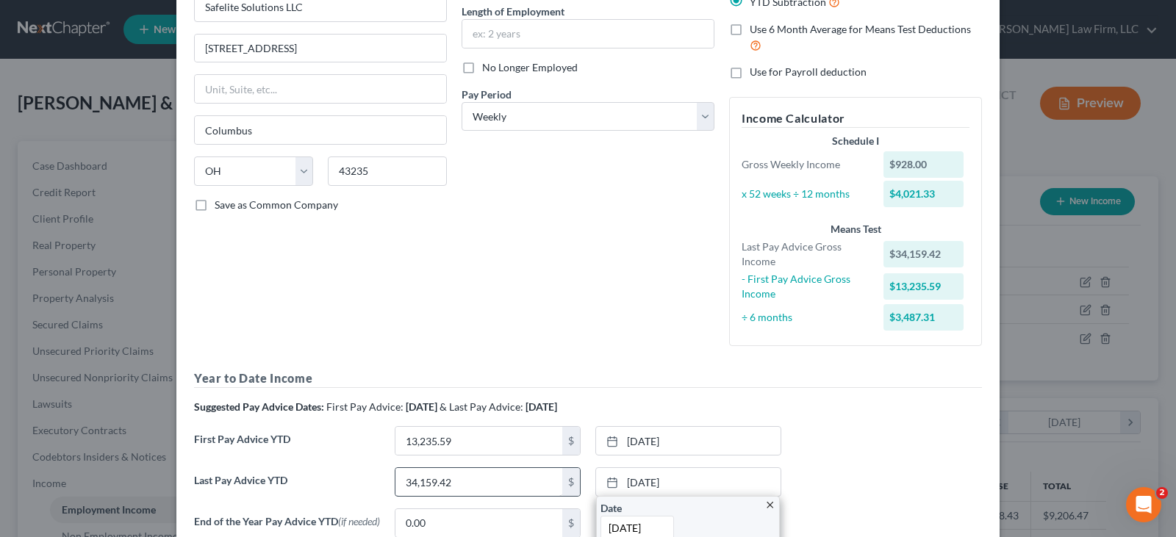
type input "[DATE]"
click at [487, 478] on input "34,159.42" at bounding box center [478, 482] width 167 height 28
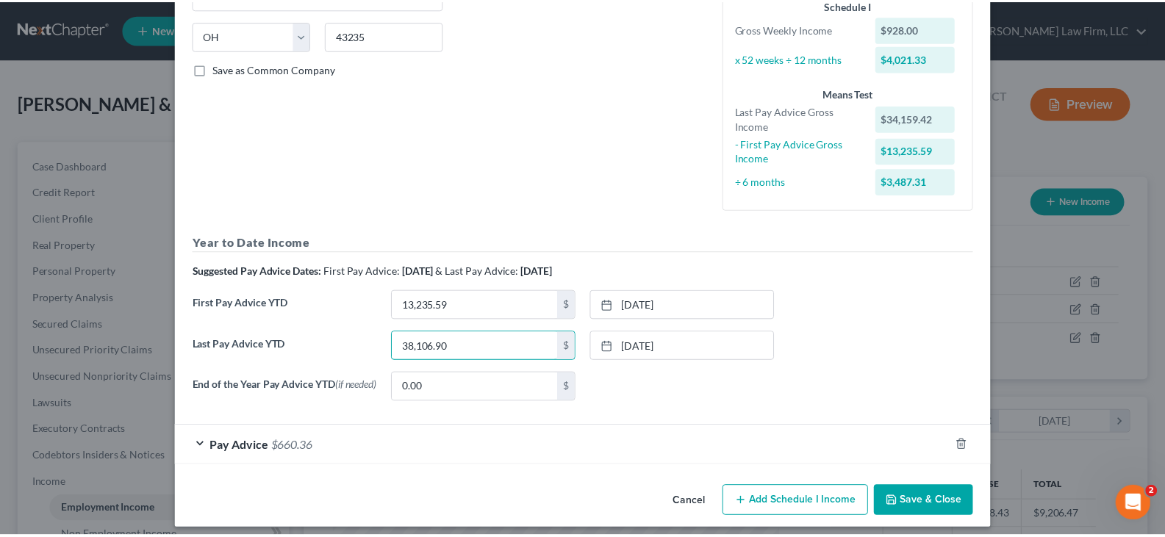
scroll to position [294, 0]
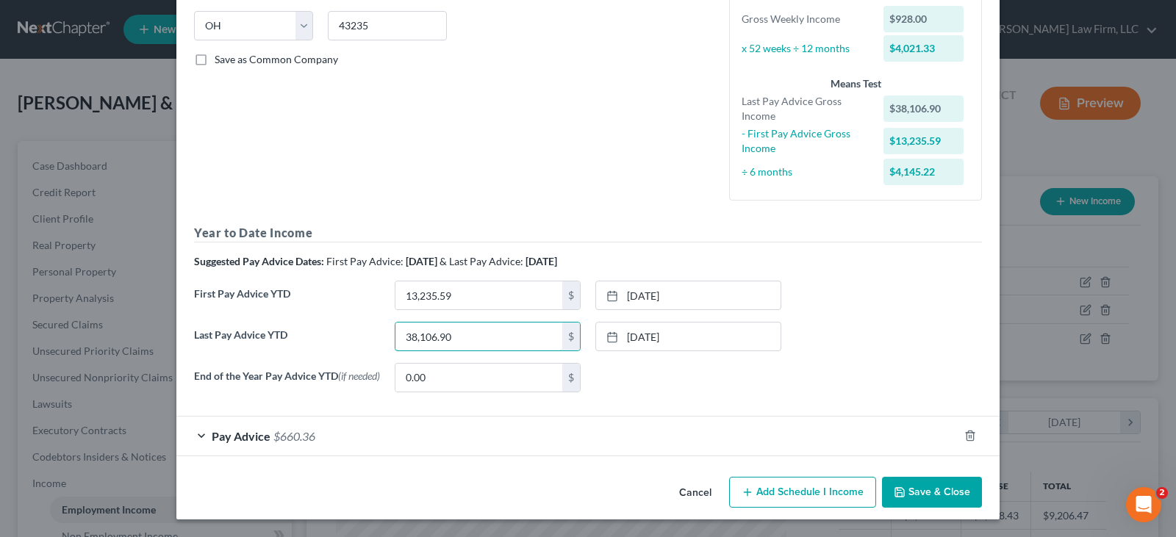
type input "38,106.90"
click at [898, 492] on icon "button" at bounding box center [900, 493] width 12 height 12
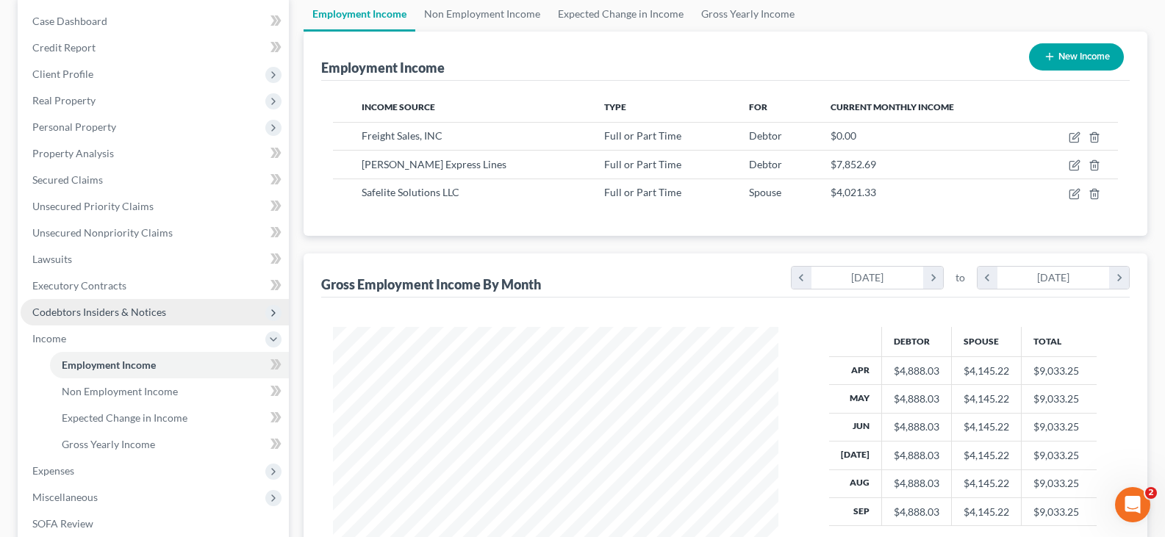
scroll to position [147, 0]
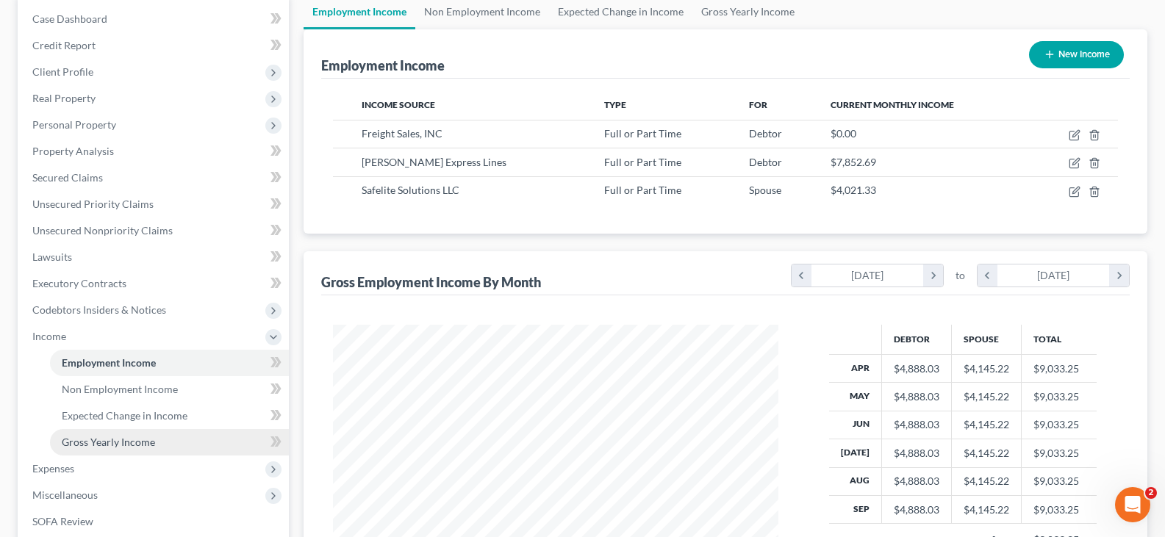
click at [112, 442] on span "Gross Yearly Income" at bounding box center [108, 442] width 93 height 12
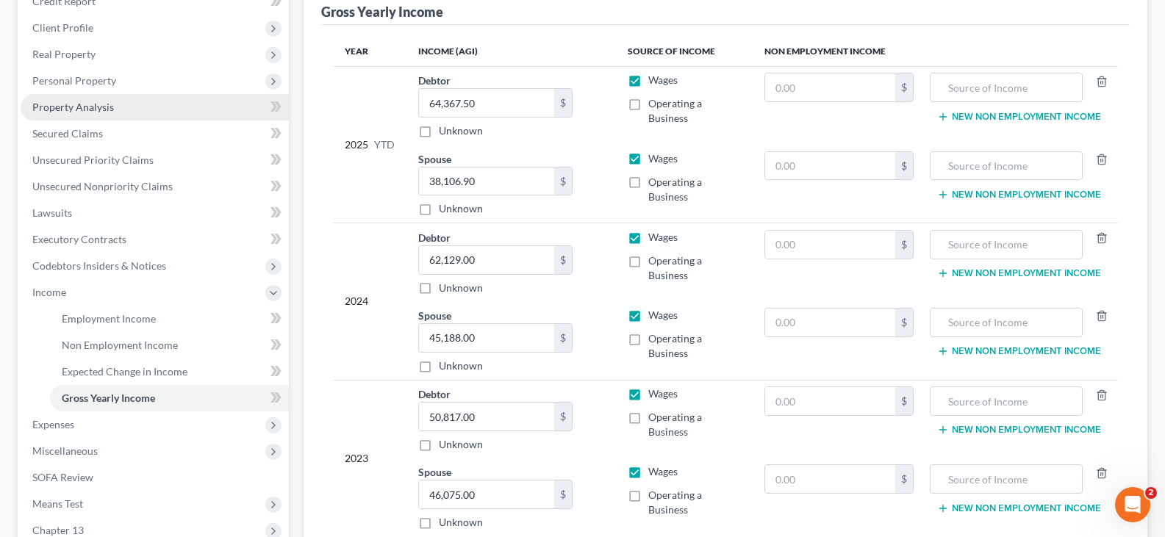
scroll to position [220, 0]
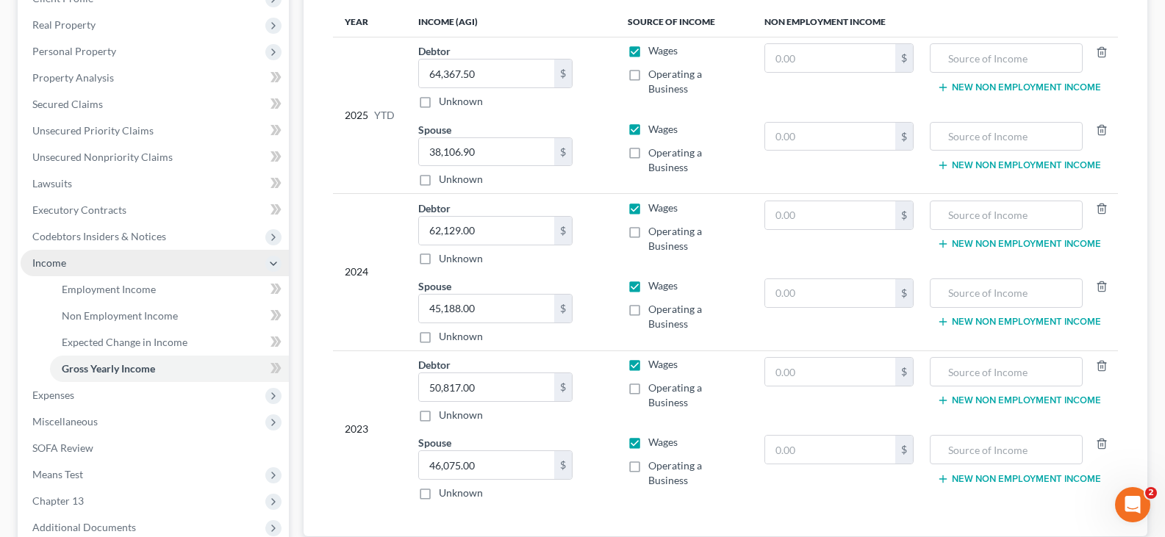
click at [81, 264] on span "Income" at bounding box center [155, 263] width 268 height 26
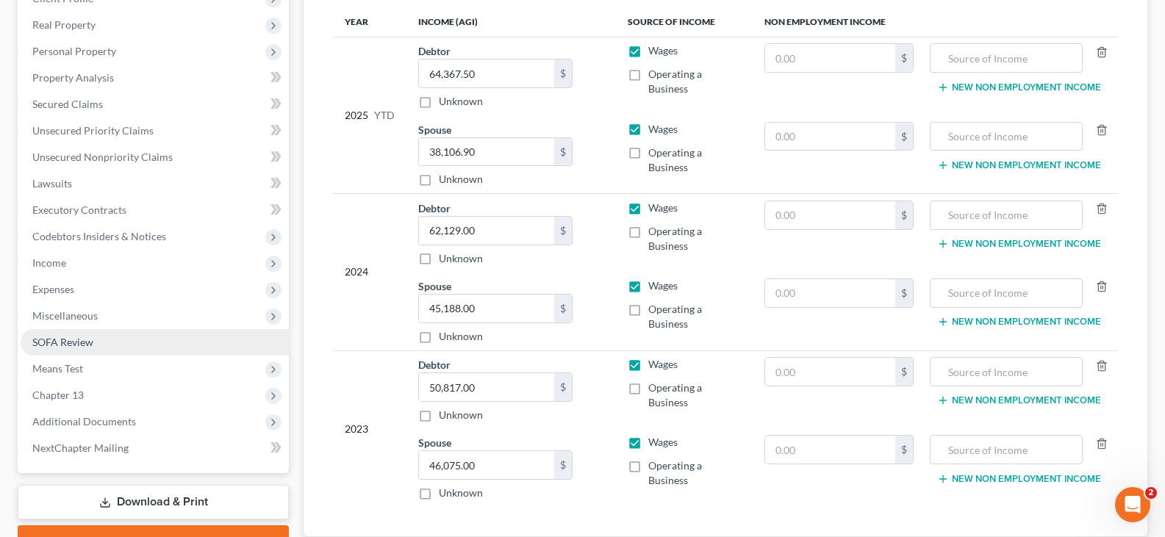
click at [46, 344] on span "SOFA Review" at bounding box center [62, 342] width 61 height 12
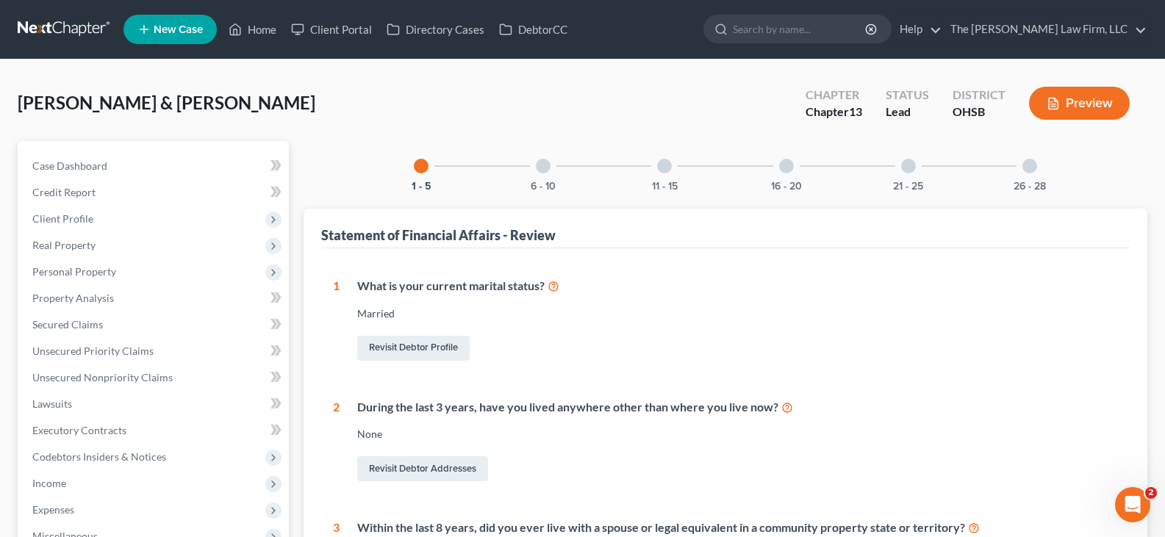
scroll to position [73, 0]
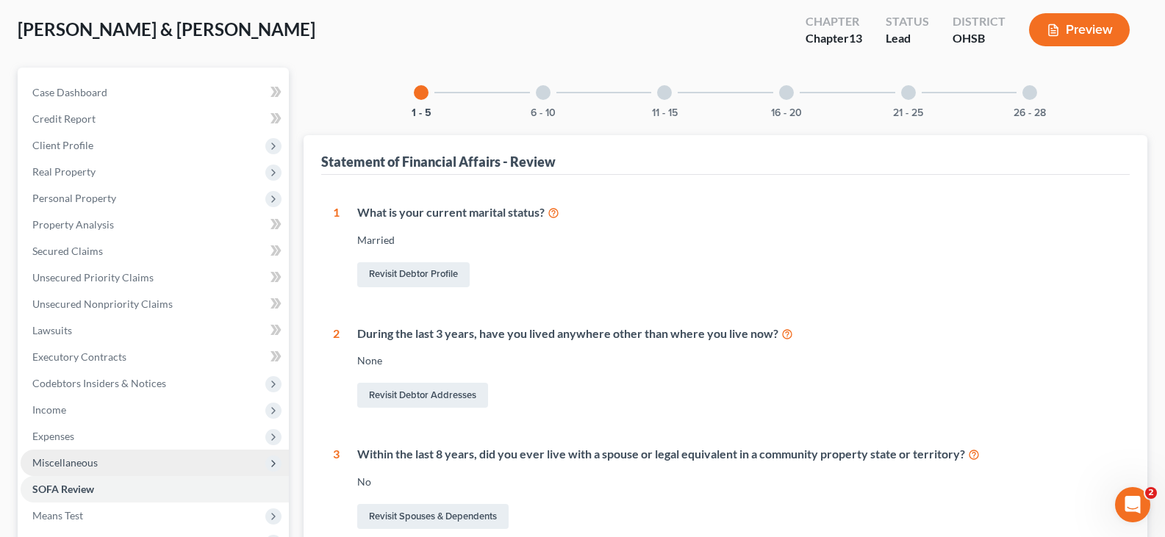
click at [81, 469] on span "Miscellaneous" at bounding box center [155, 463] width 268 height 26
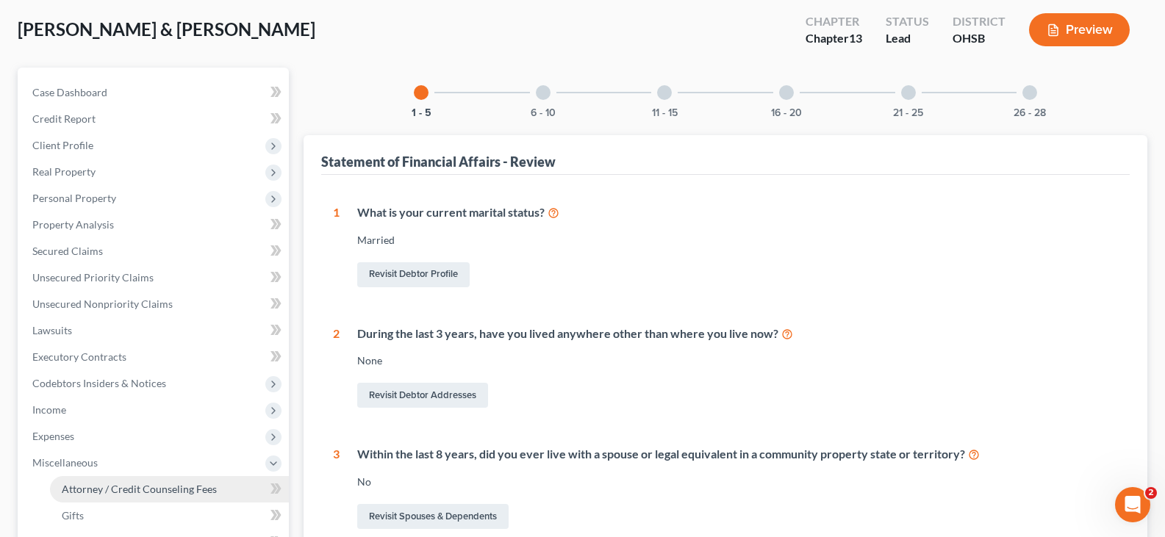
click at [151, 491] on span "Attorney / Credit Counseling Fees" at bounding box center [139, 489] width 155 height 12
select select "0"
select select "1"
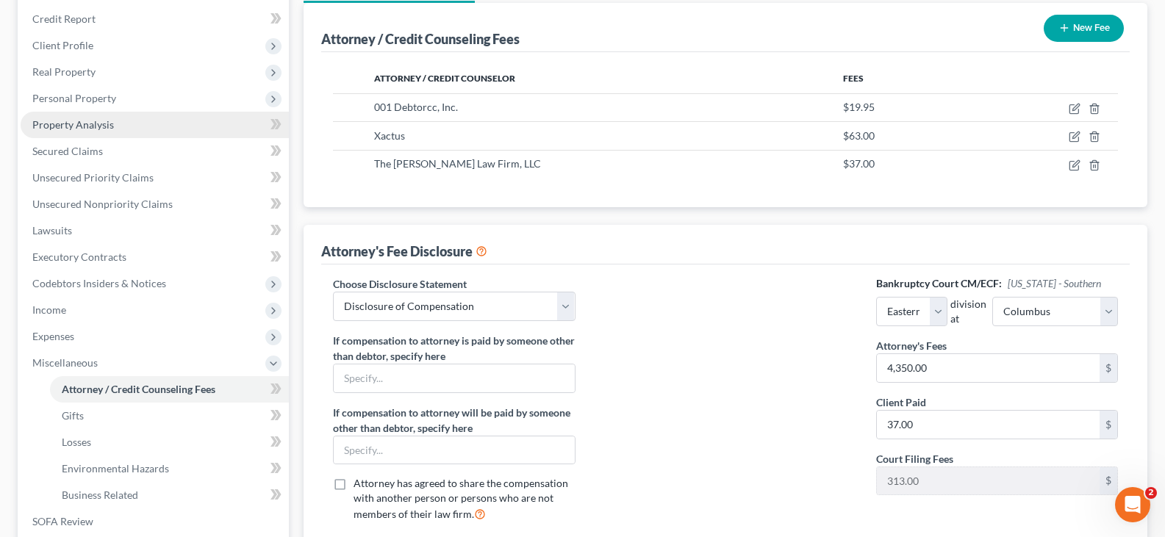
scroll to position [220, 0]
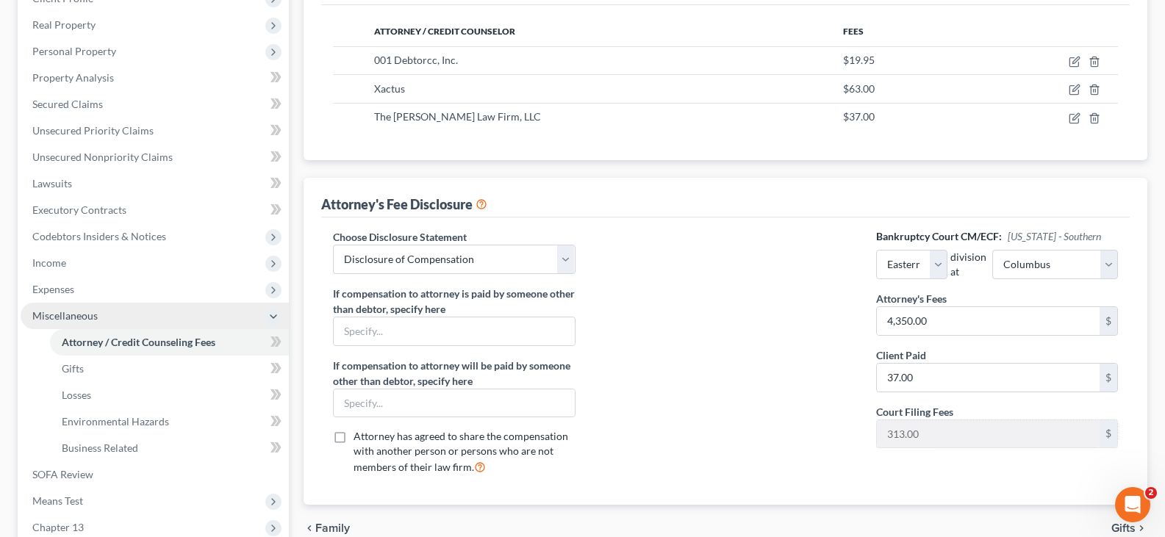
click at [126, 318] on span "Miscellaneous" at bounding box center [155, 316] width 268 height 26
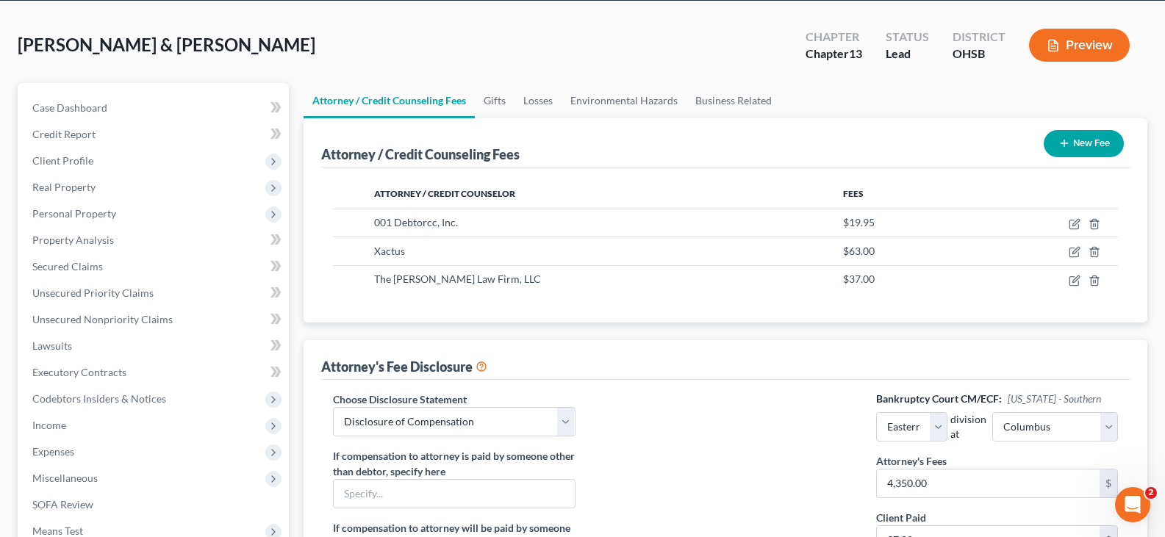
scroll to position [0, 0]
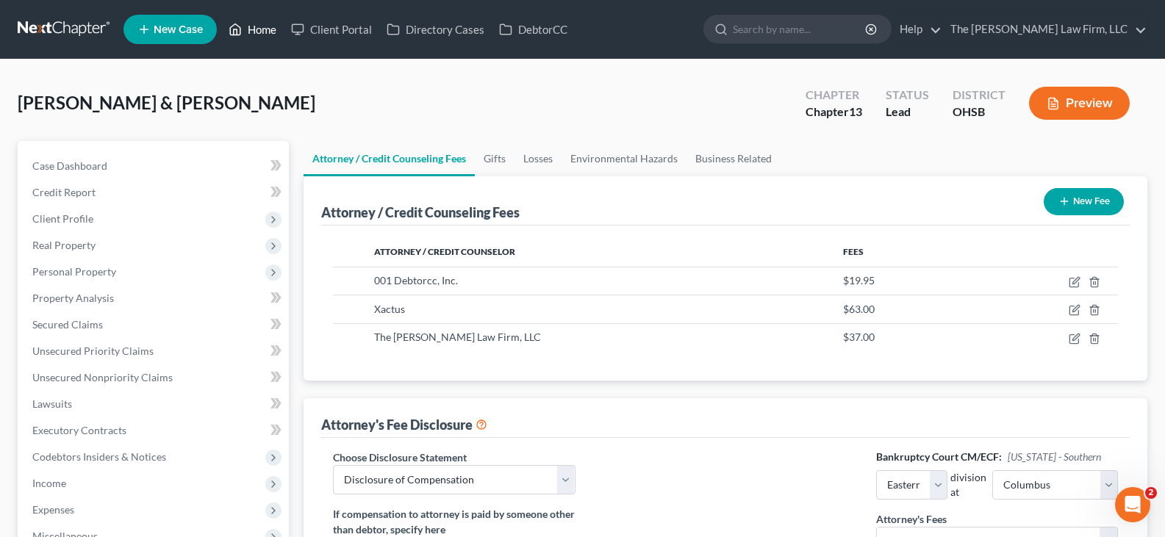
click at [262, 26] on link "Home" at bounding box center [252, 29] width 62 height 26
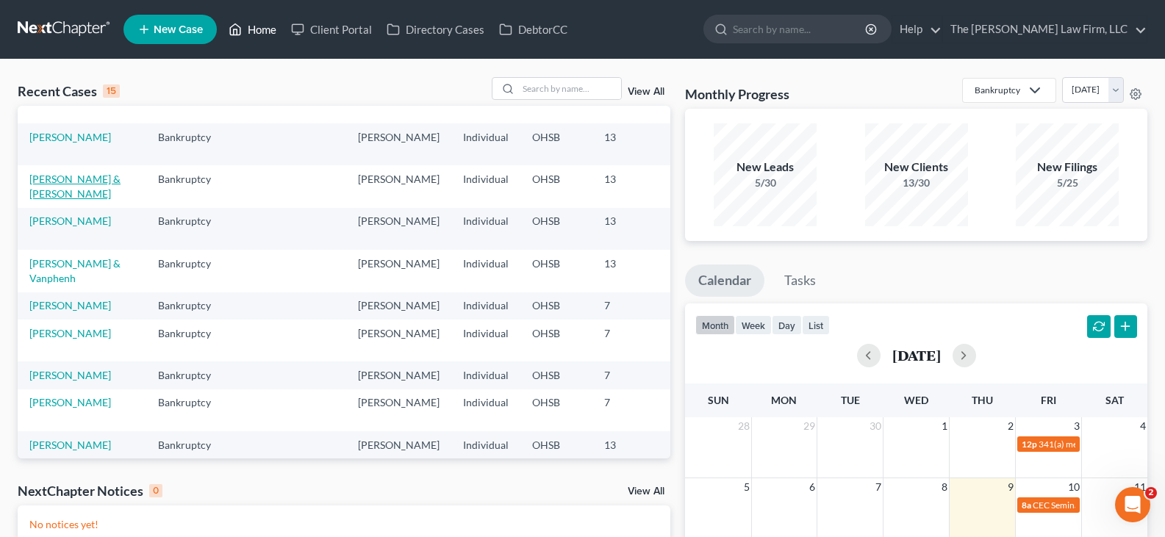
scroll to position [294, 0]
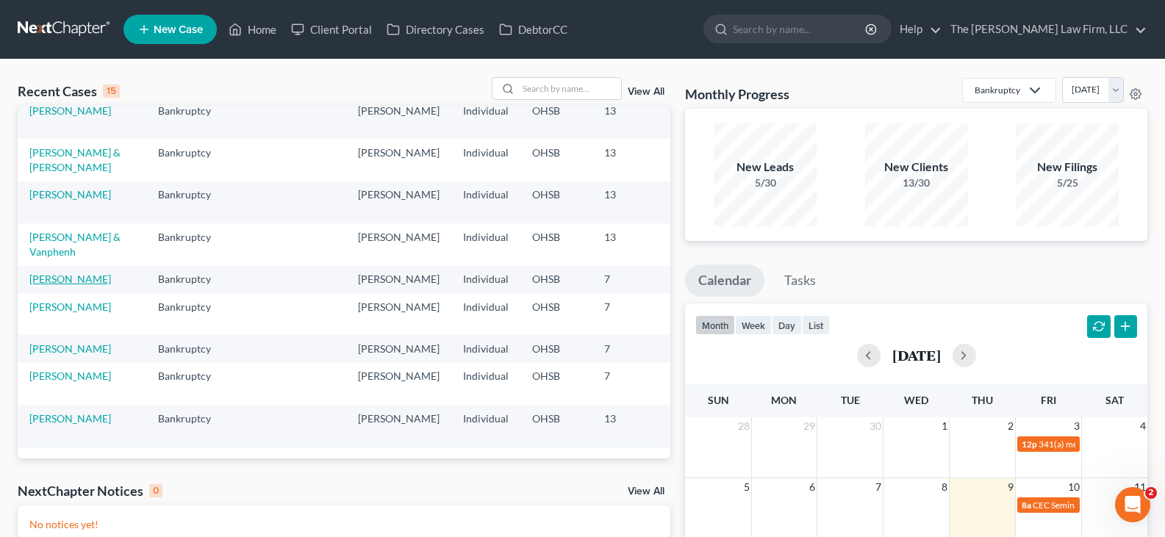
click at [55, 285] on link "[PERSON_NAME]" at bounding box center [70, 279] width 82 height 12
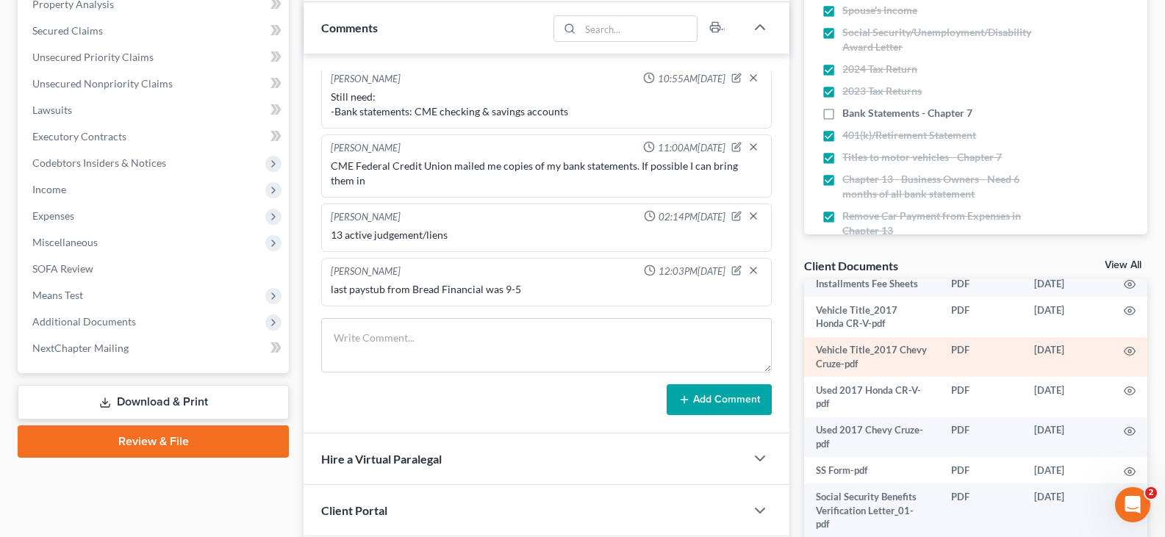
scroll to position [73, 0]
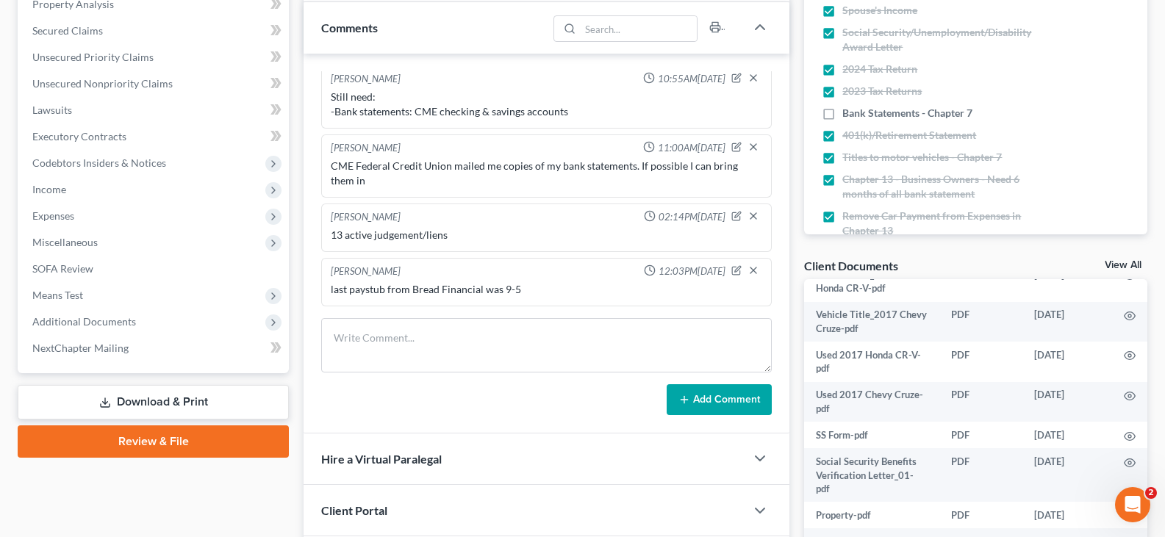
click at [1111, 264] on link "View All" at bounding box center [1123, 265] width 37 height 10
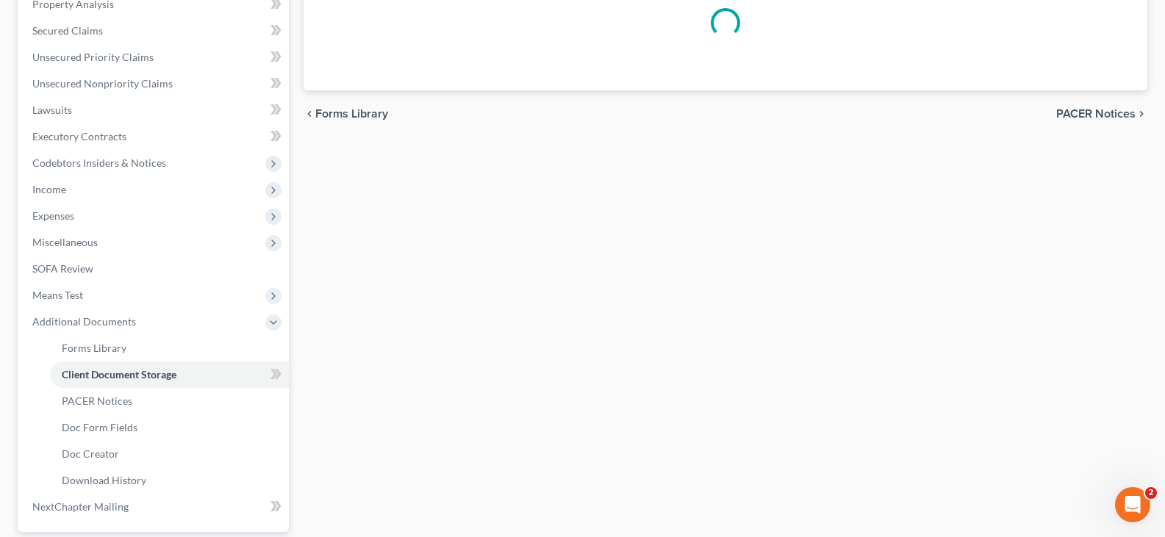
scroll to position [262, 0]
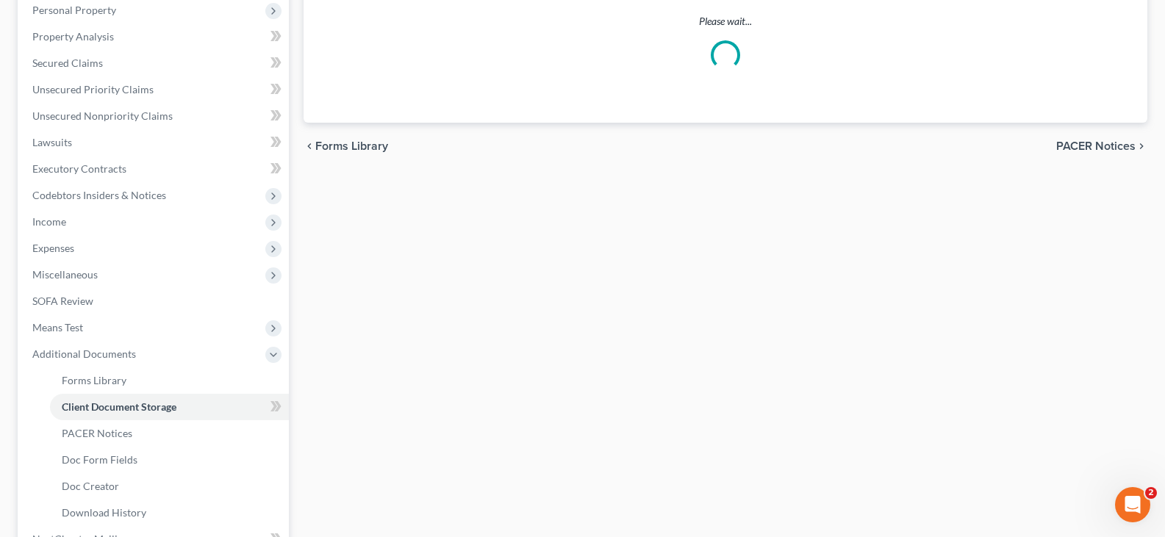
select select "7"
select select "52"
select select "61"
select select "37"
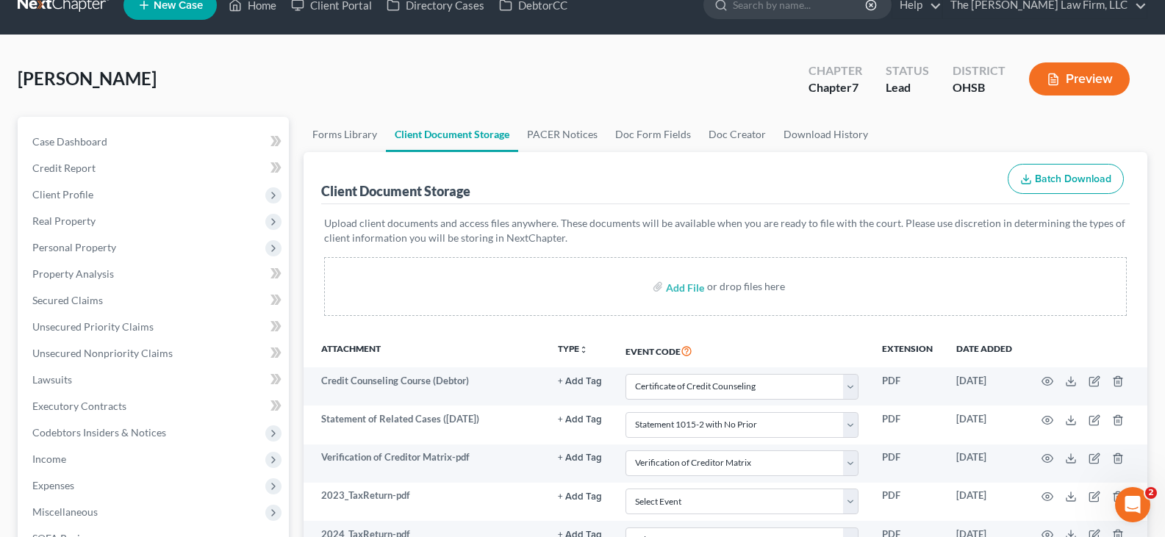
scroll to position [0, 0]
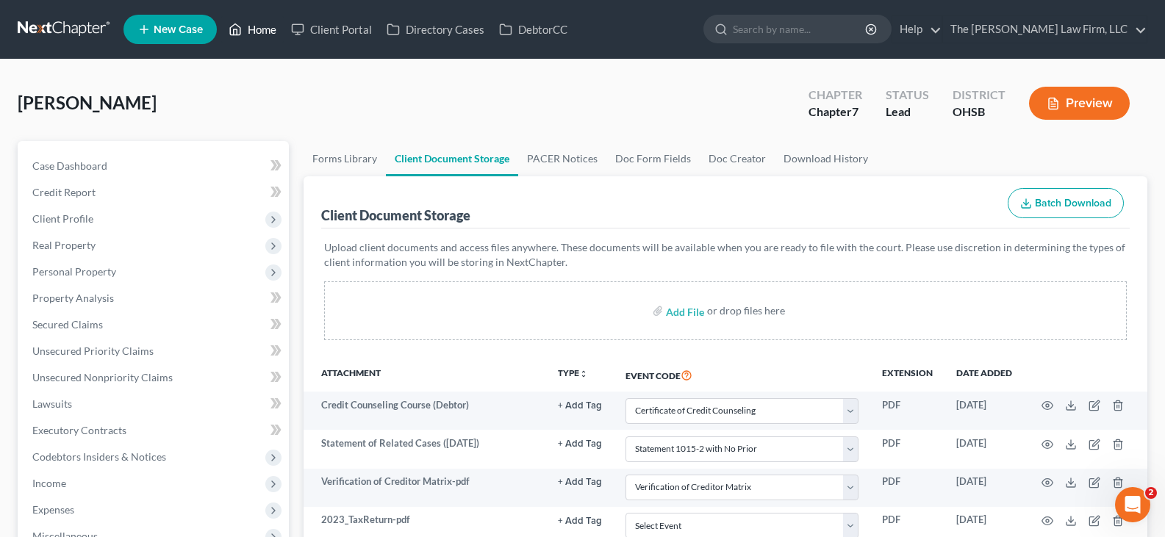
click at [267, 30] on link "Home" at bounding box center [252, 29] width 62 height 26
